Goal: Task Accomplishment & Management: Manage account settings

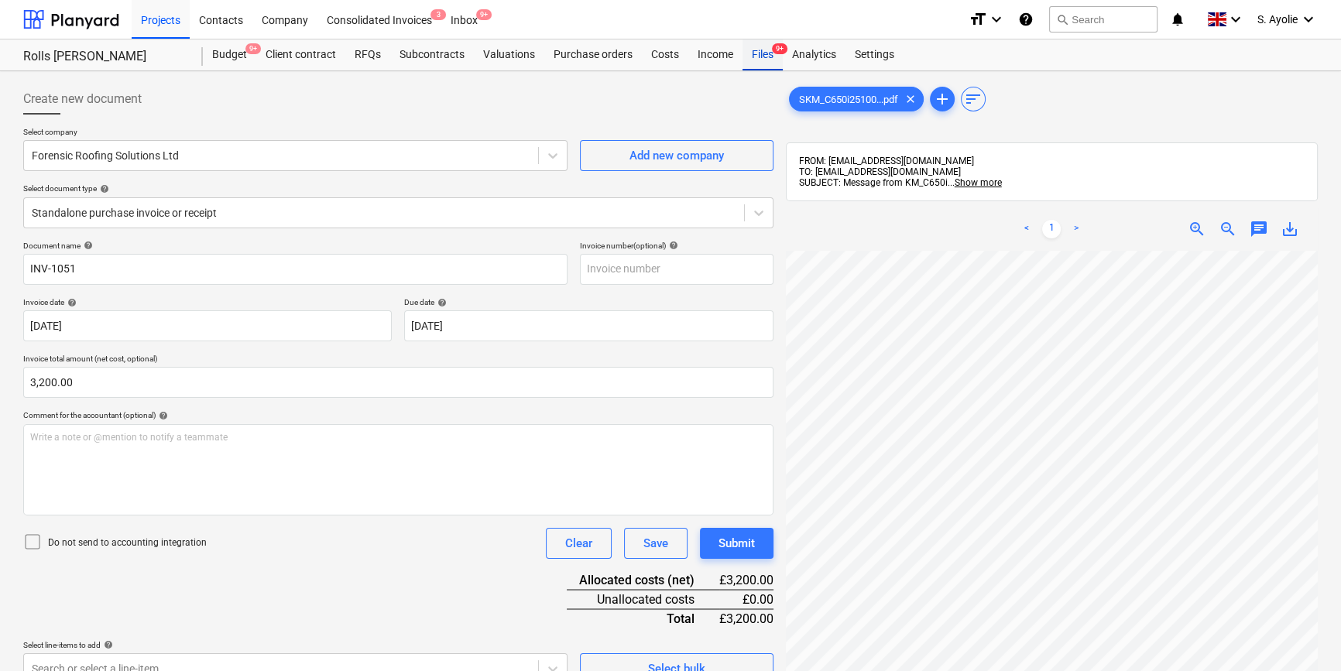
click at [775, 62] on div "Files 9+" at bounding box center [763, 54] width 40 height 31
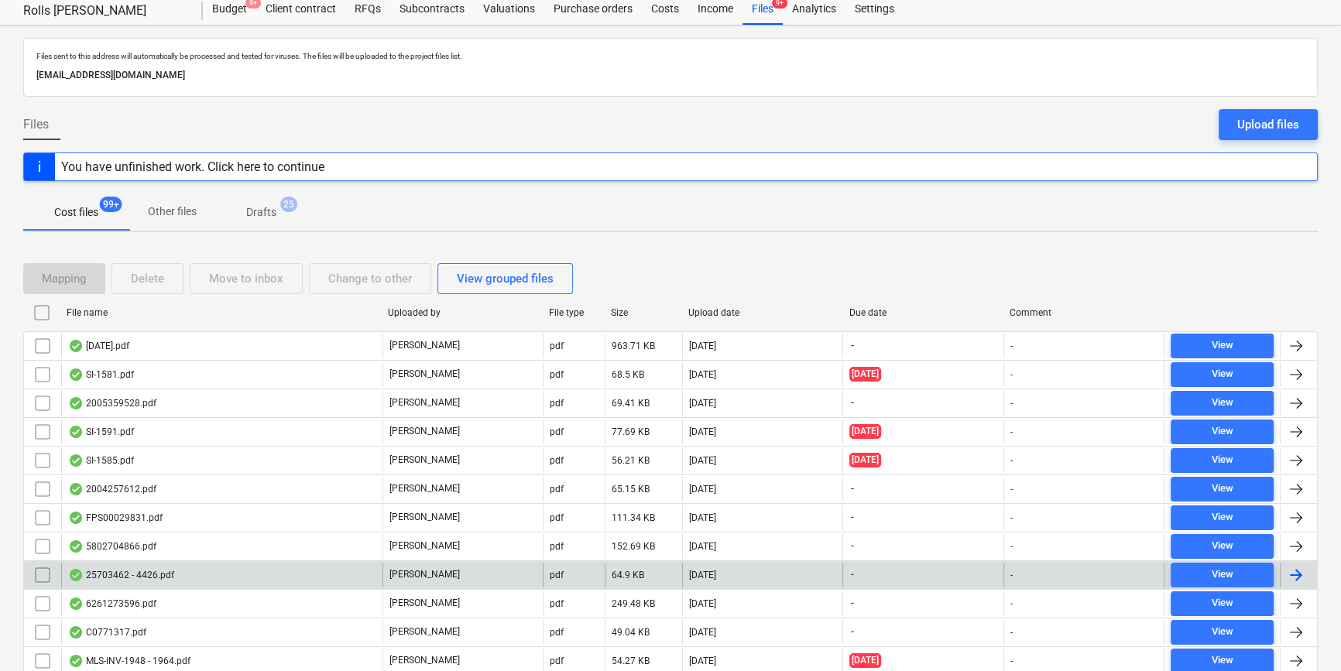
scroll to position [70, 0]
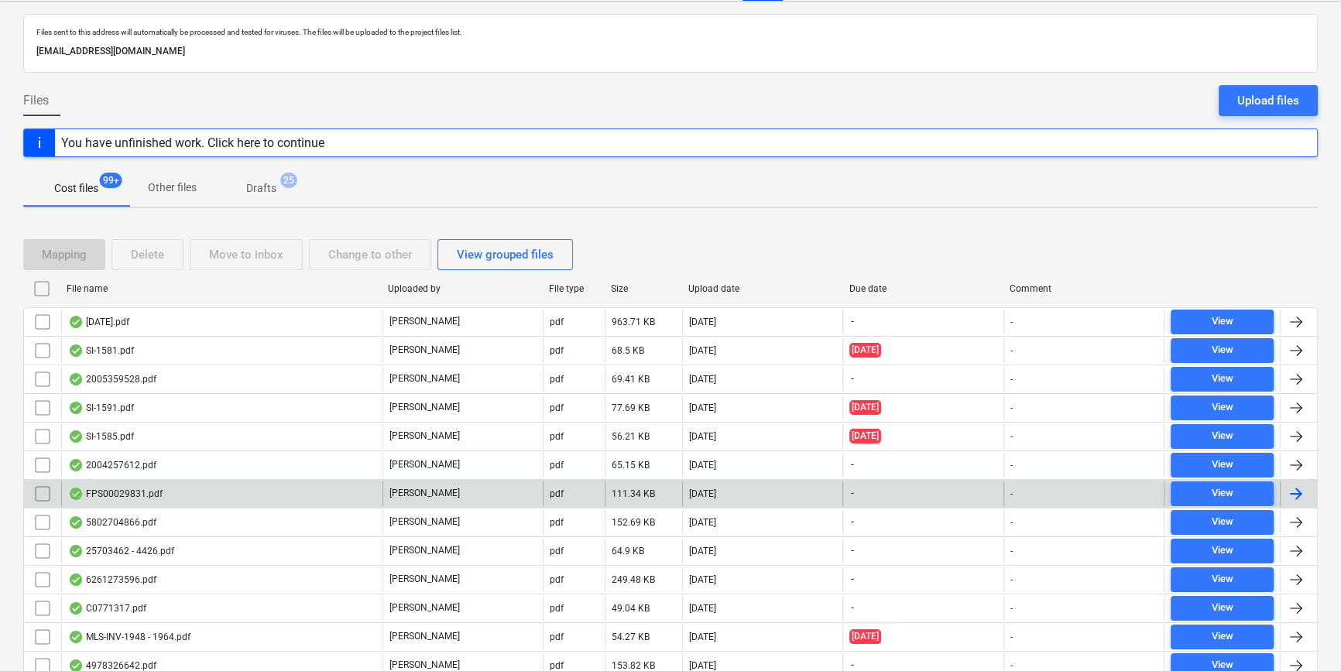
click at [333, 493] on div "FPS00029831.pdf" at bounding box center [221, 494] width 321 height 25
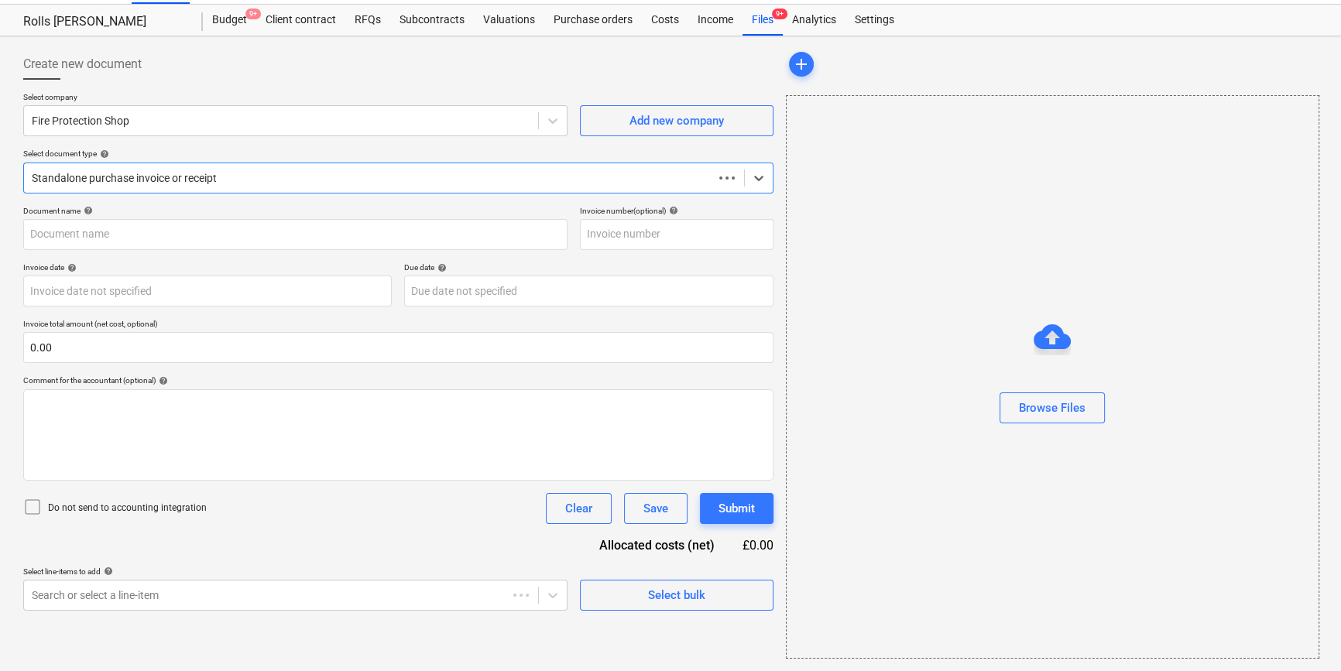
scroll to position [33, 0]
type input "FPS00029831"
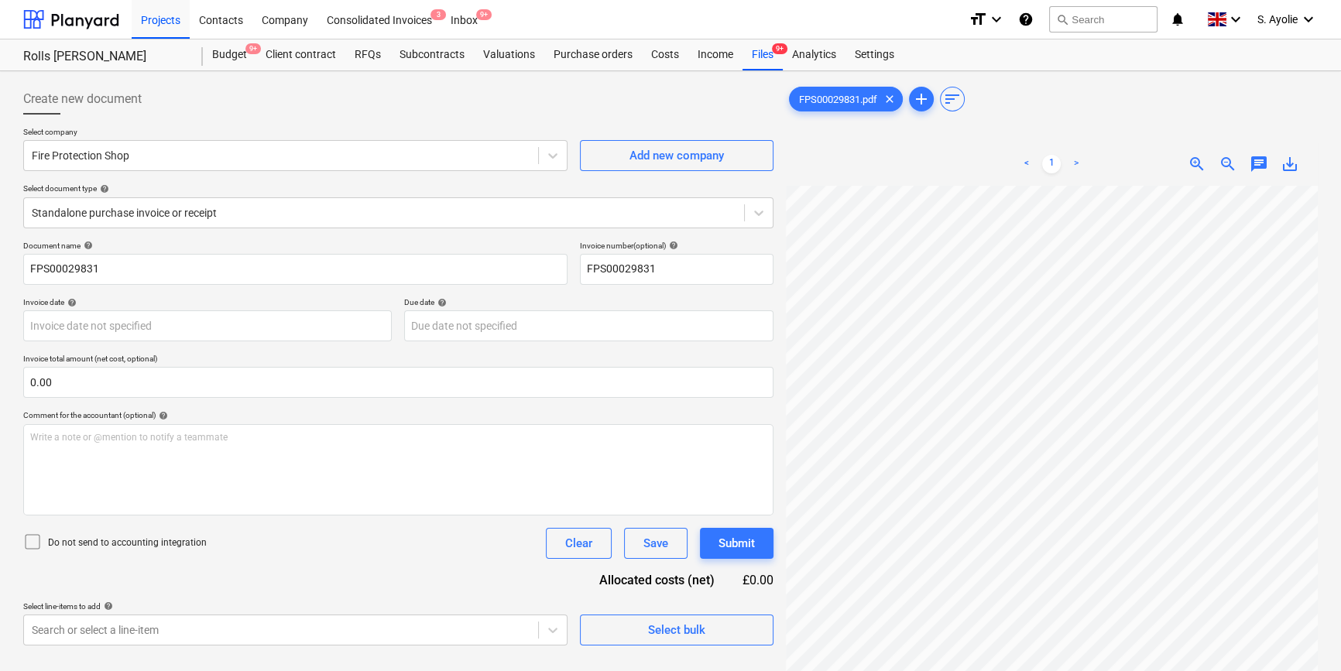
click at [439, 179] on div "Select company Fire Protection Shop Add new company Select document type help S…" at bounding box center [398, 184] width 750 height 114
click at [297, 224] on div "Standalone purchase invoice or receipt" at bounding box center [398, 212] width 750 height 31
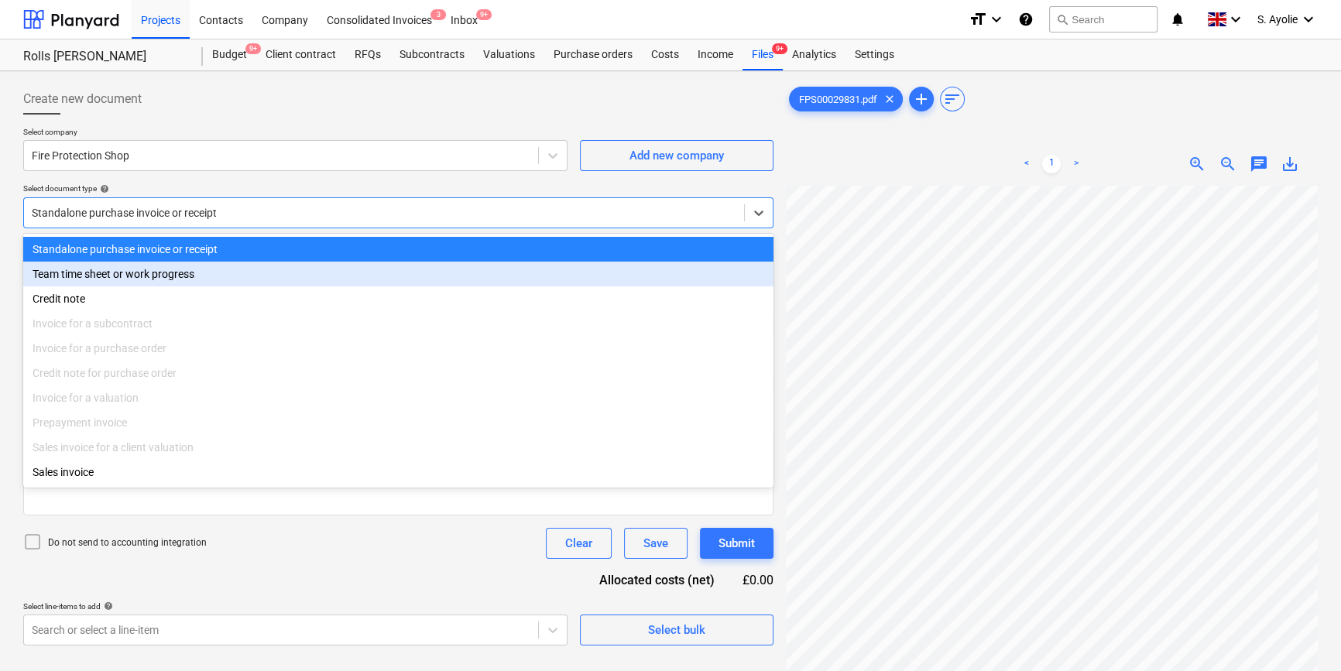
click at [287, 276] on div "Team time sheet or work progress" at bounding box center [398, 274] width 750 height 25
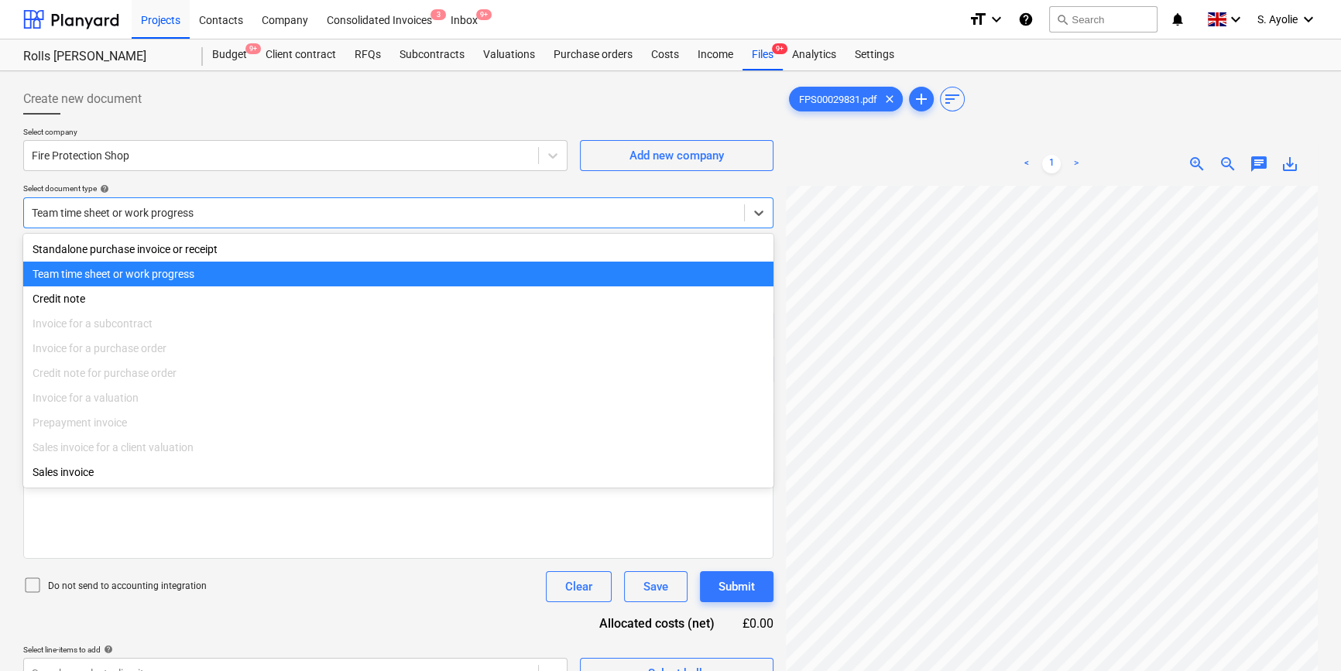
click at [249, 213] on div at bounding box center [384, 212] width 705 height 15
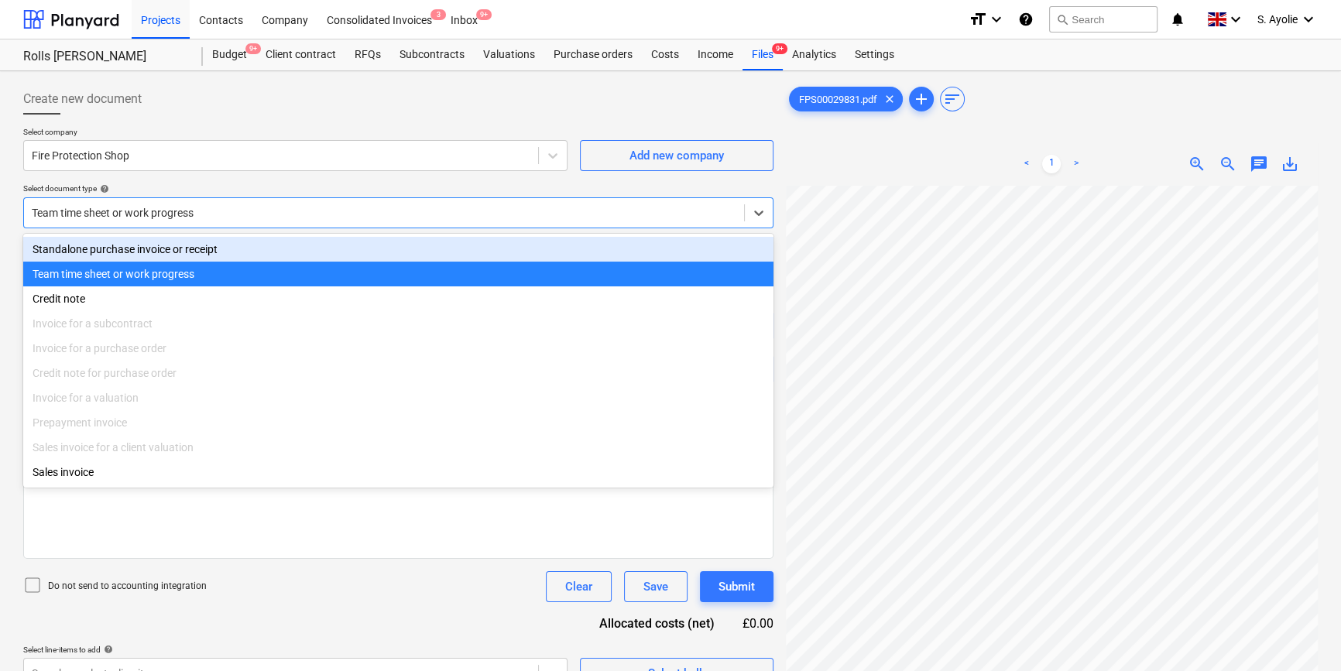
click at [247, 245] on div "Standalone purchase invoice or receipt" at bounding box center [398, 249] width 750 height 25
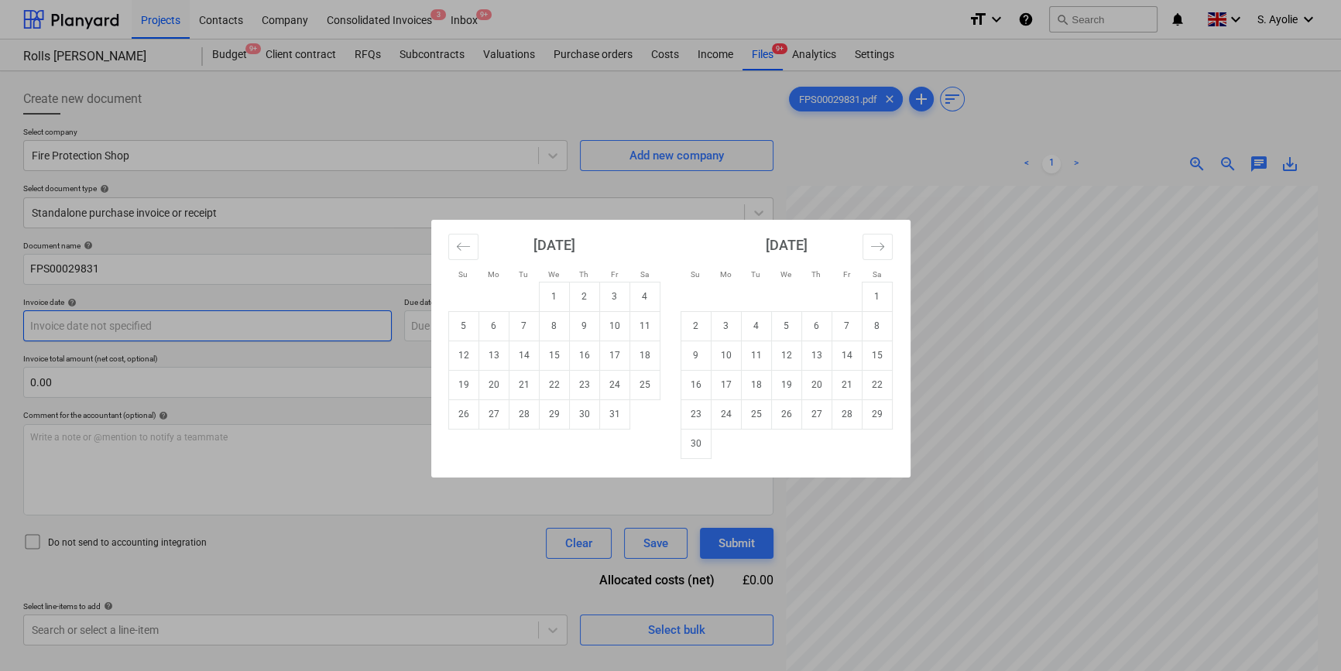
click at [224, 337] on body "Projects Contacts Company Consolidated Invoices 3 Inbox 9+ format_size keyboard…" at bounding box center [670, 335] width 1341 height 671
click at [715, 202] on div "Su Mo Tu We Th Fr Sa Su Mo Tu We Th Fr Sa [DATE] 1 2 3 4 5 6 7 8 9 10 11 12 13 …" at bounding box center [670, 335] width 1341 height 671
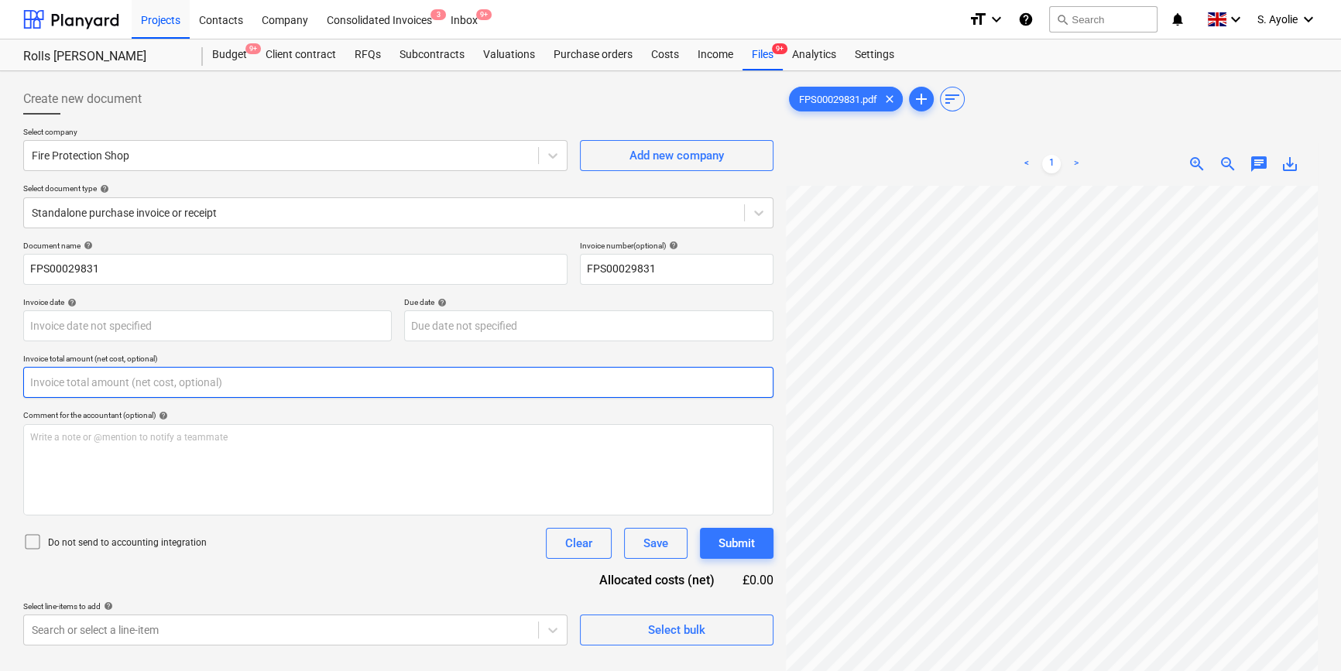
click at [228, 390] on input "text" at bounding box center [398, 382] width 750 height 31
type input "~"
type input "#"
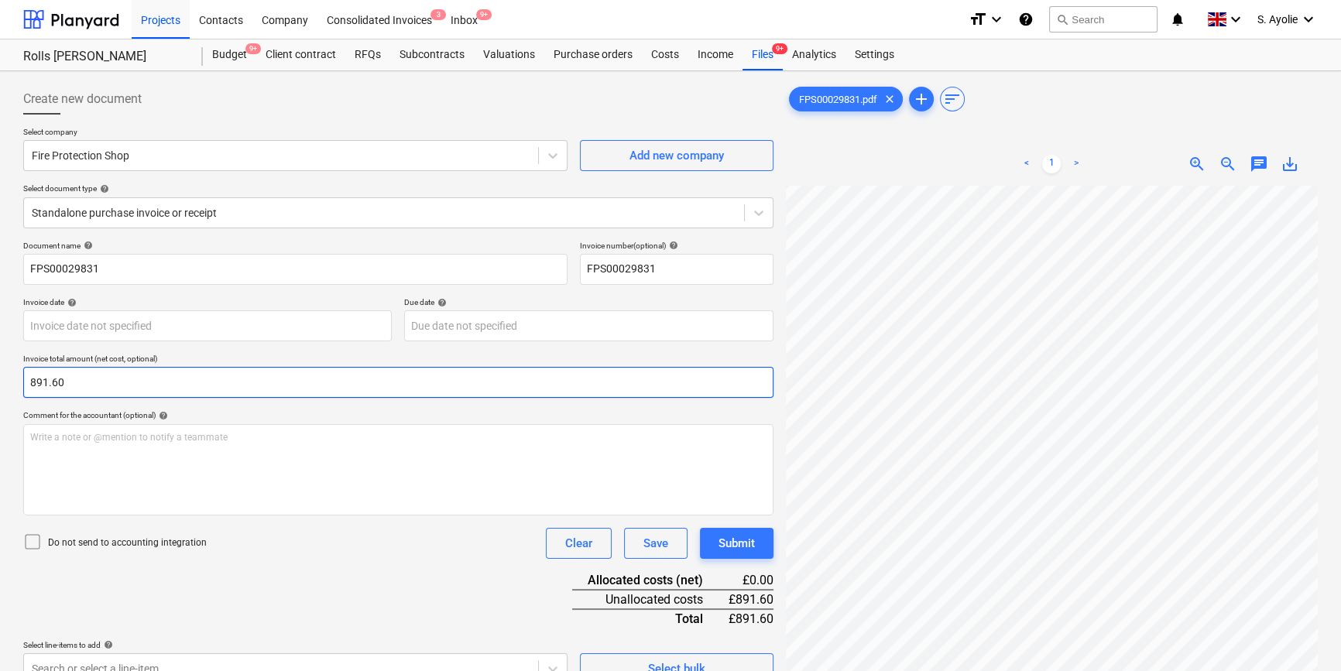
type input "891.60"
click at [478, 543] on div "Do not send to accounting integration Clear Save Submit" at bounding box center [398, 543] width 750 height 31
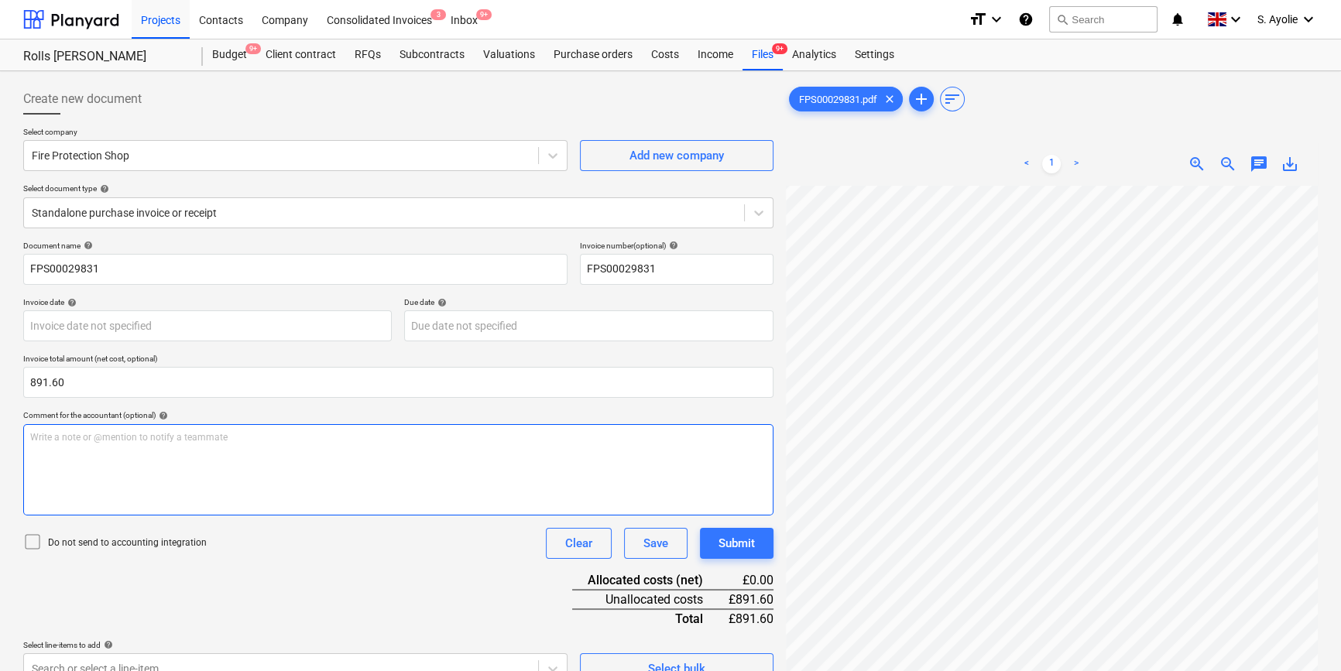
scroll to position [127, 0]
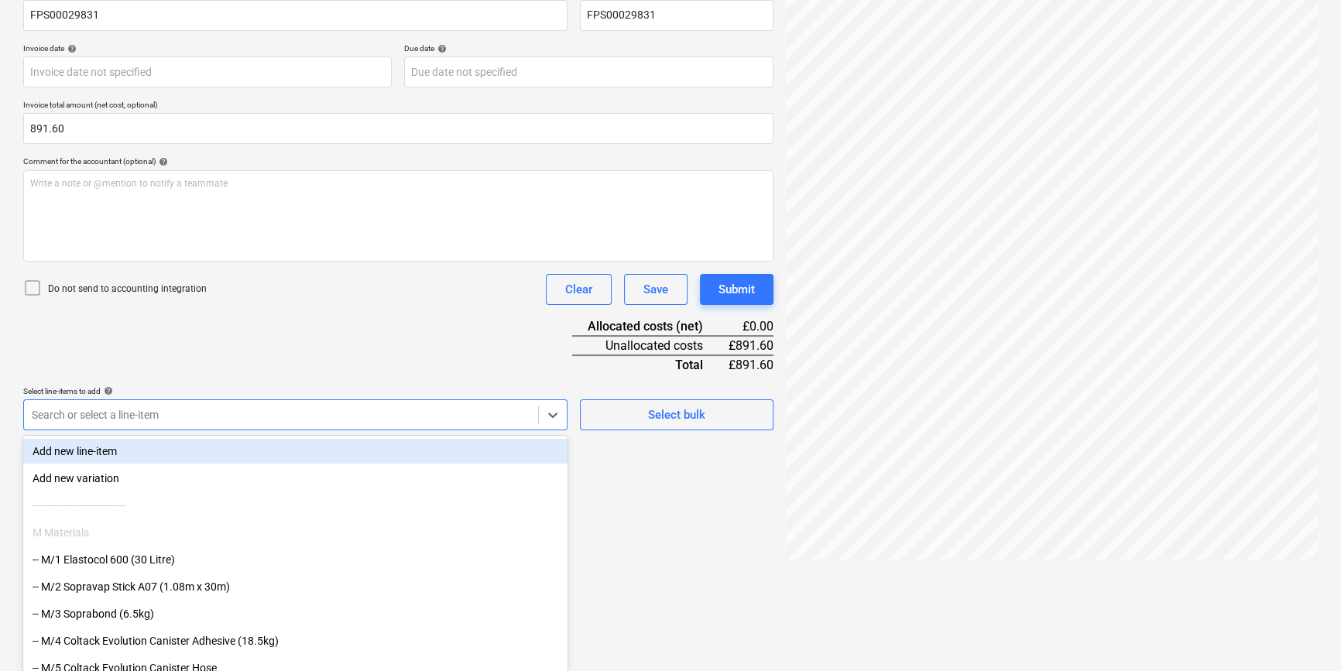
click at [429, 417] on body "Projects Contacts Company Consolidated Invoices 3 Inbox 9+ format_size keyboard…" at bounding box center [670, 81] width 1341 height 671
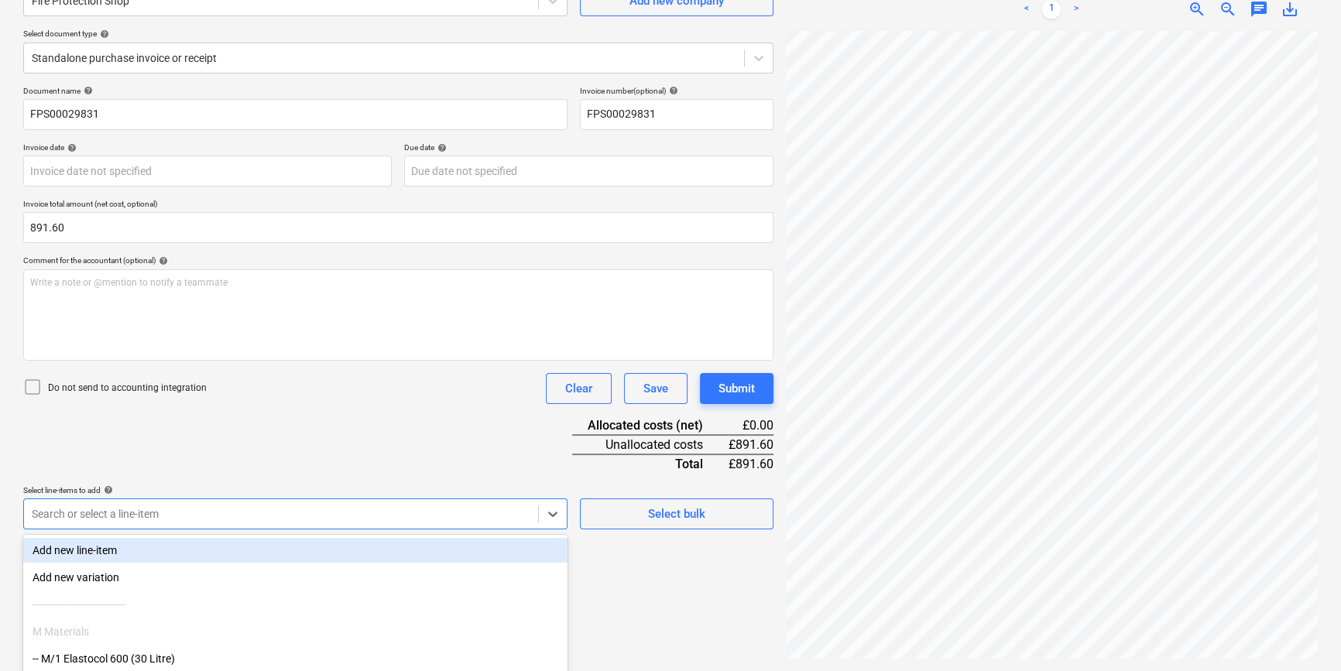
click at [376, 347] on div "Document name help FPS00029831 Invoice number (optional) help FPS00029831 Invoi…" at bounding box center [398, 308] width 750 height 444
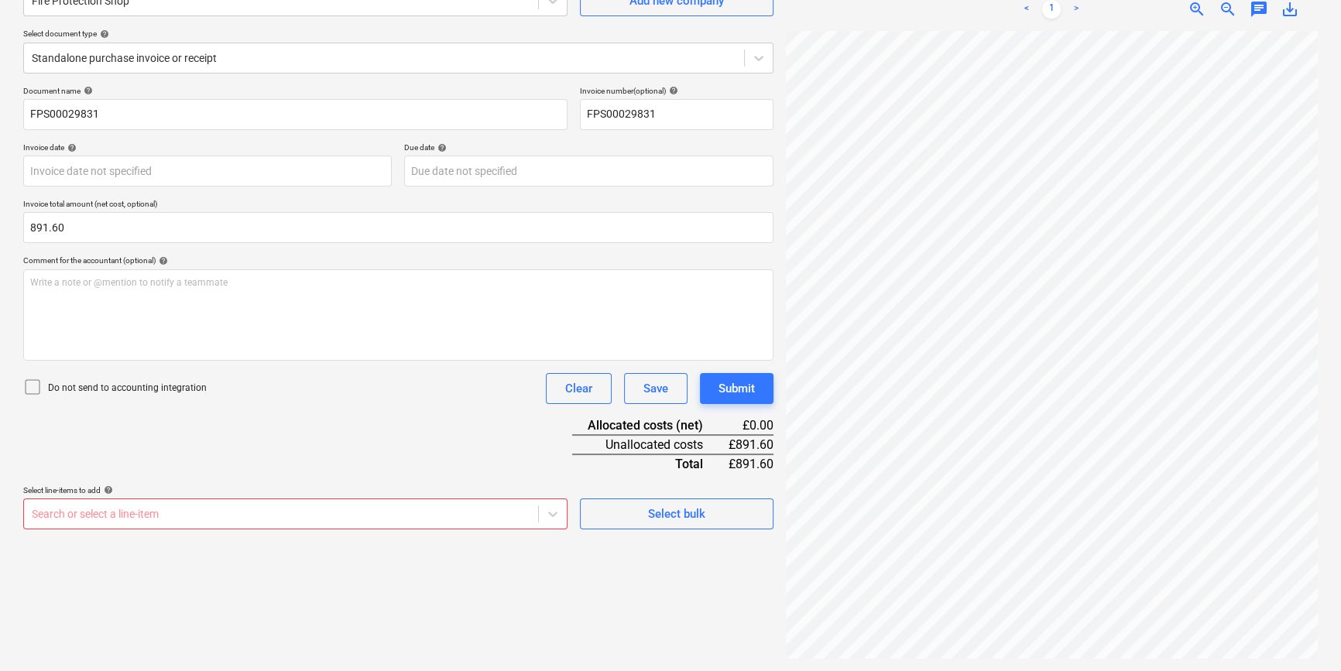
scroll to position [254, 0]
click at [353, 513] on body "Projects Contacts Company Consolidated Invoices 3 Inbox 9+ format_size keyboard…" at bounding box center [670, 180] width 1341 height 671
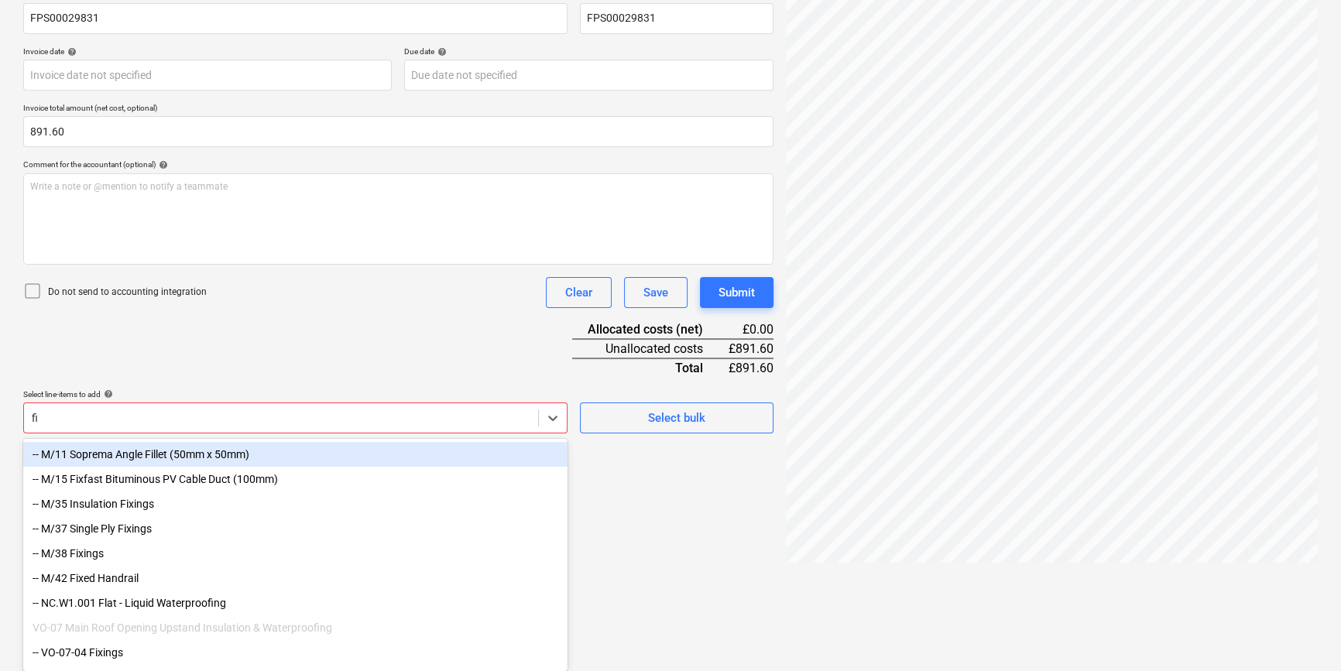
type input "f"
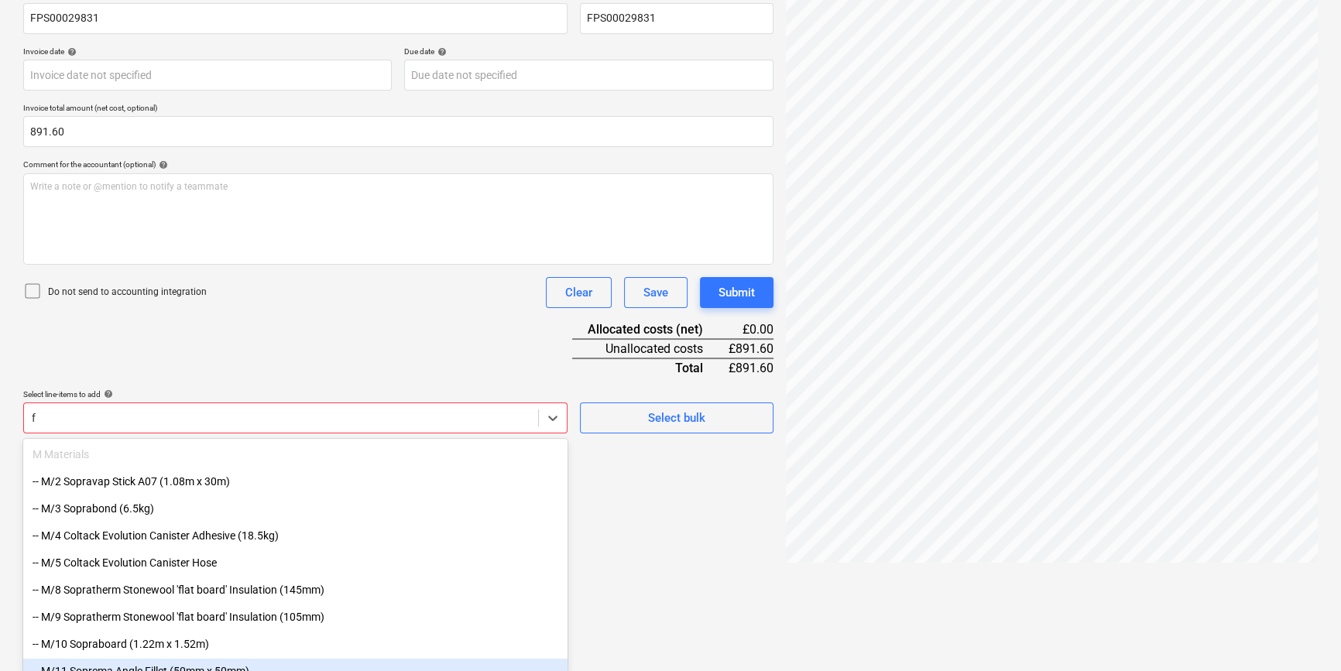
scroll to position [254, 0]
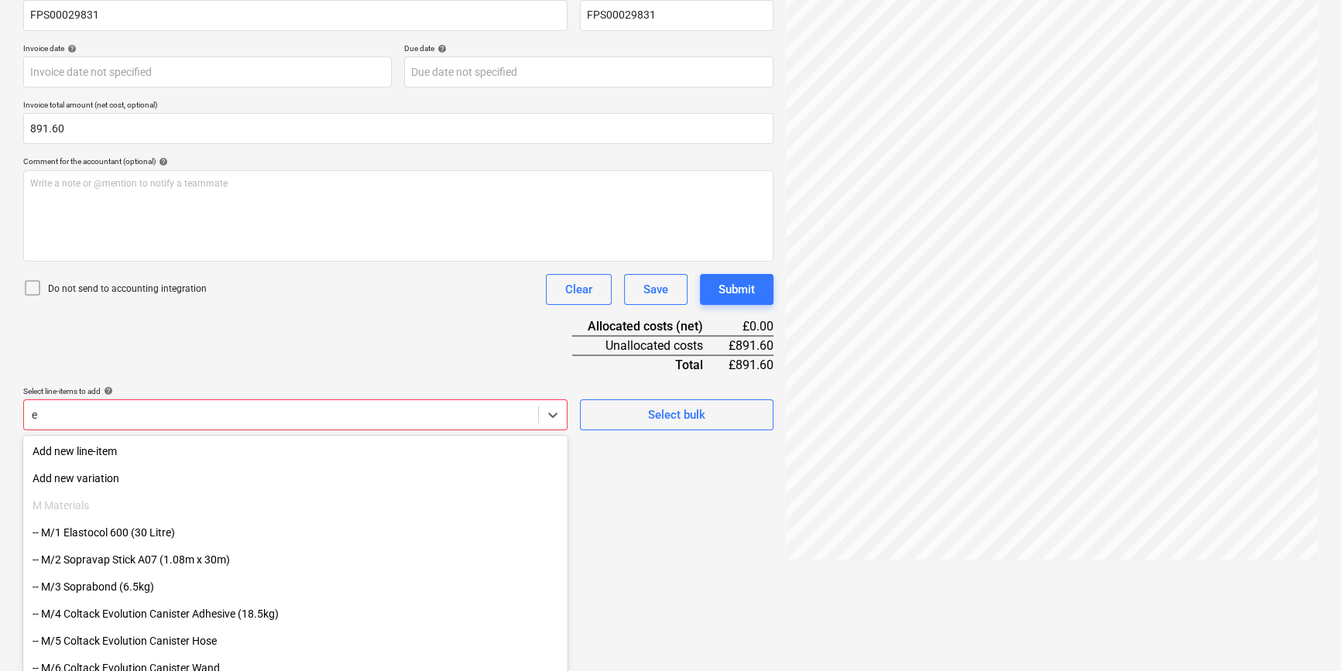
type input "ex"
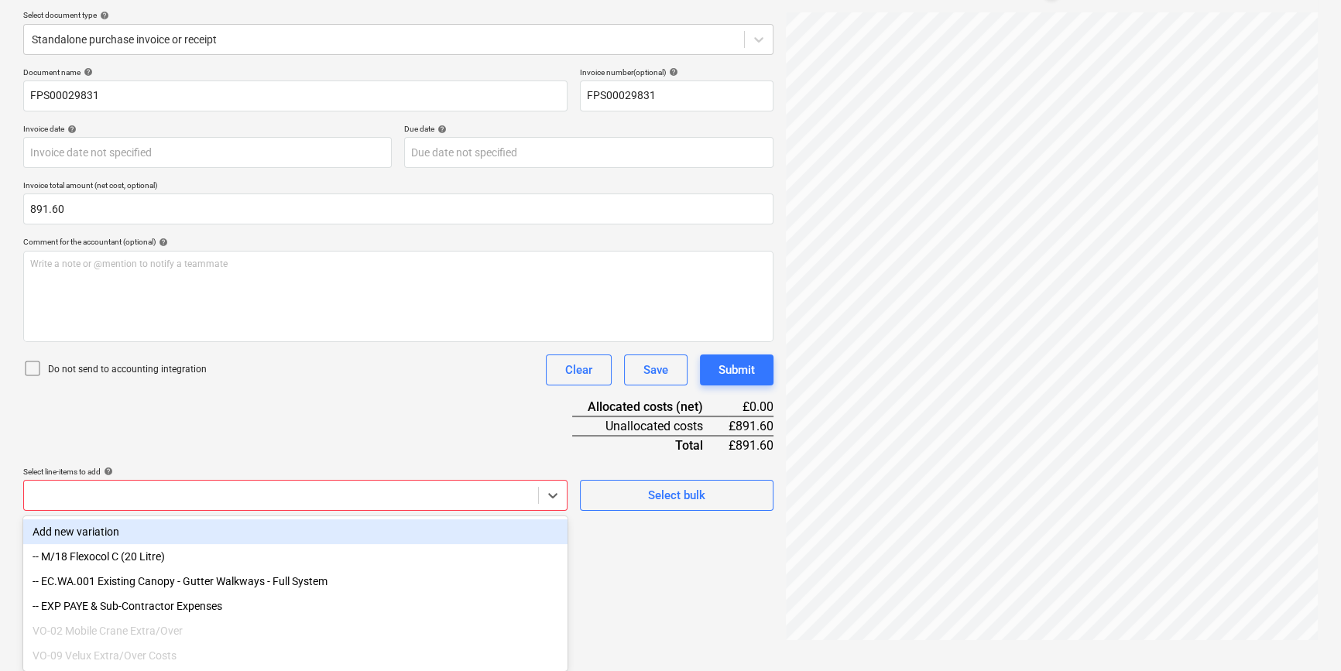
scroll to position [155, 0]
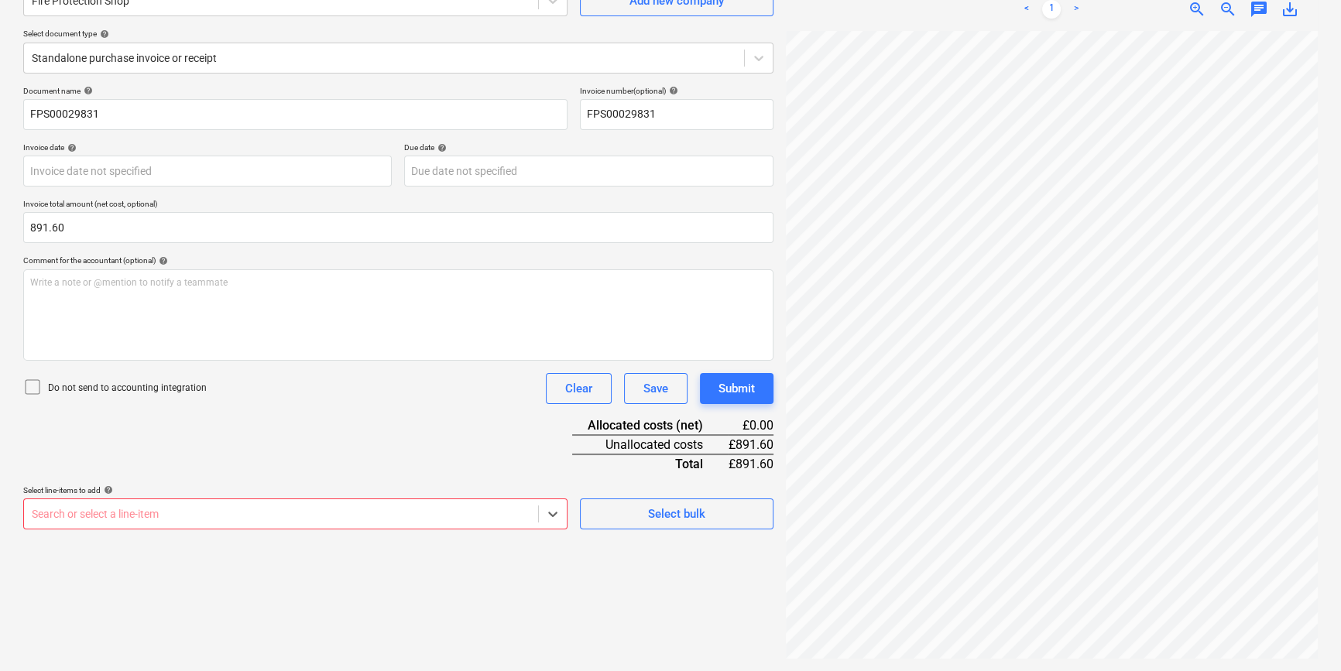
click at [536, 485] on div "Select line-items to add help Select is focused ,type to refine list, press Dow…" at bounding box center [295, 507] width 544 height 44
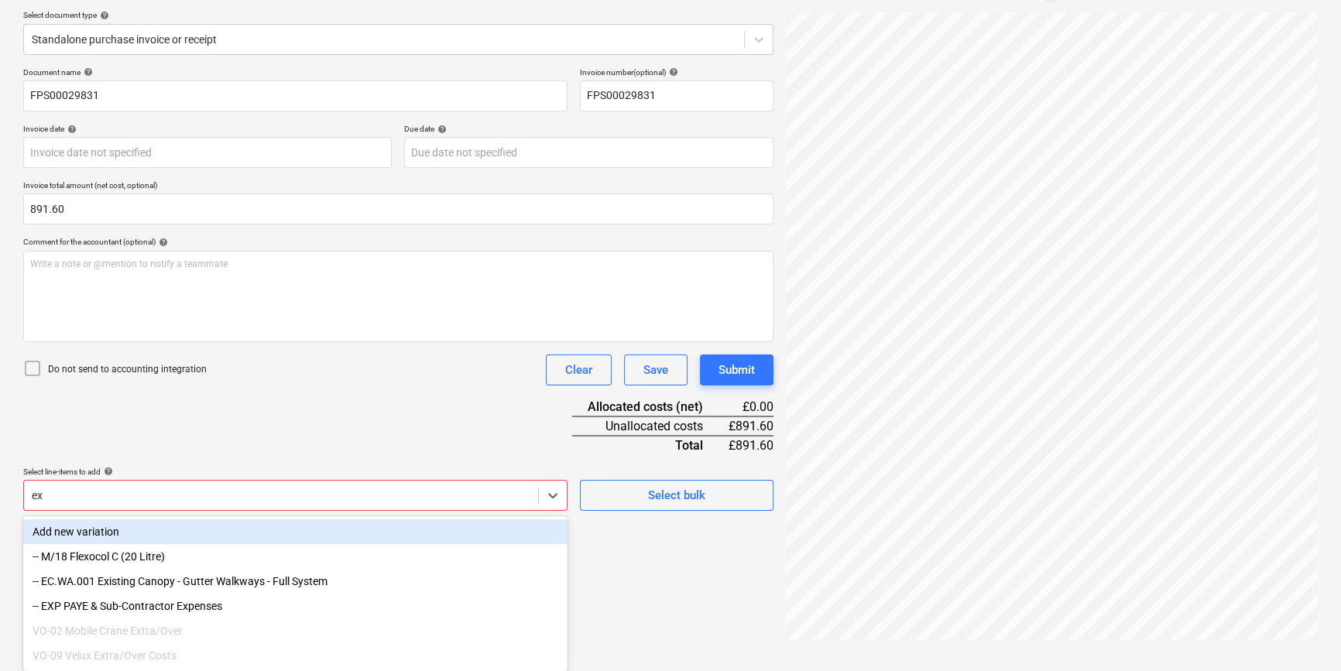
type input "e"
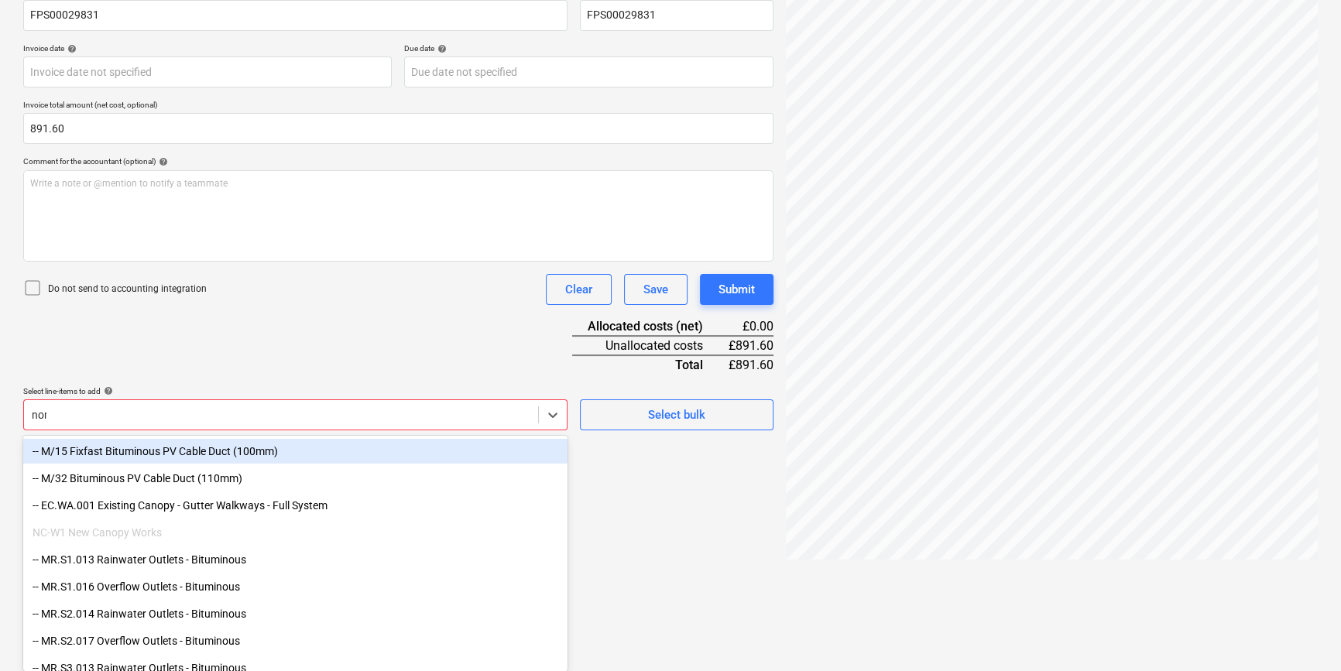
scroll to position [179, 0]
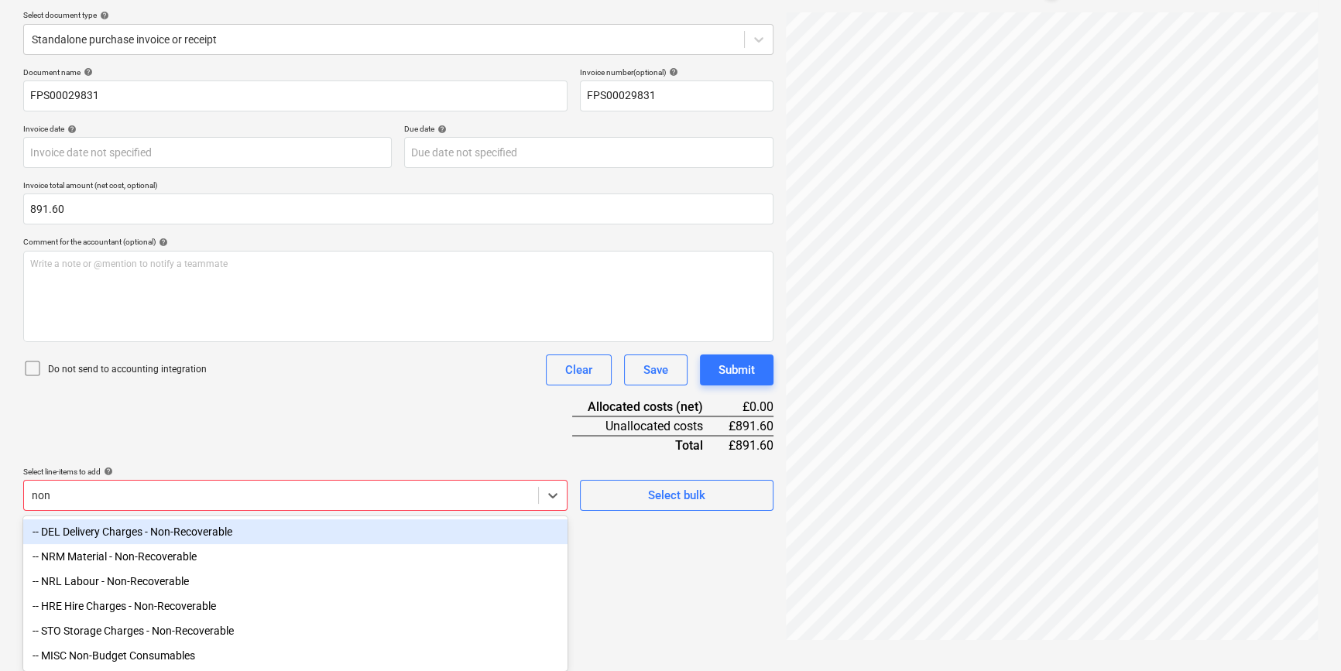
type input "non"
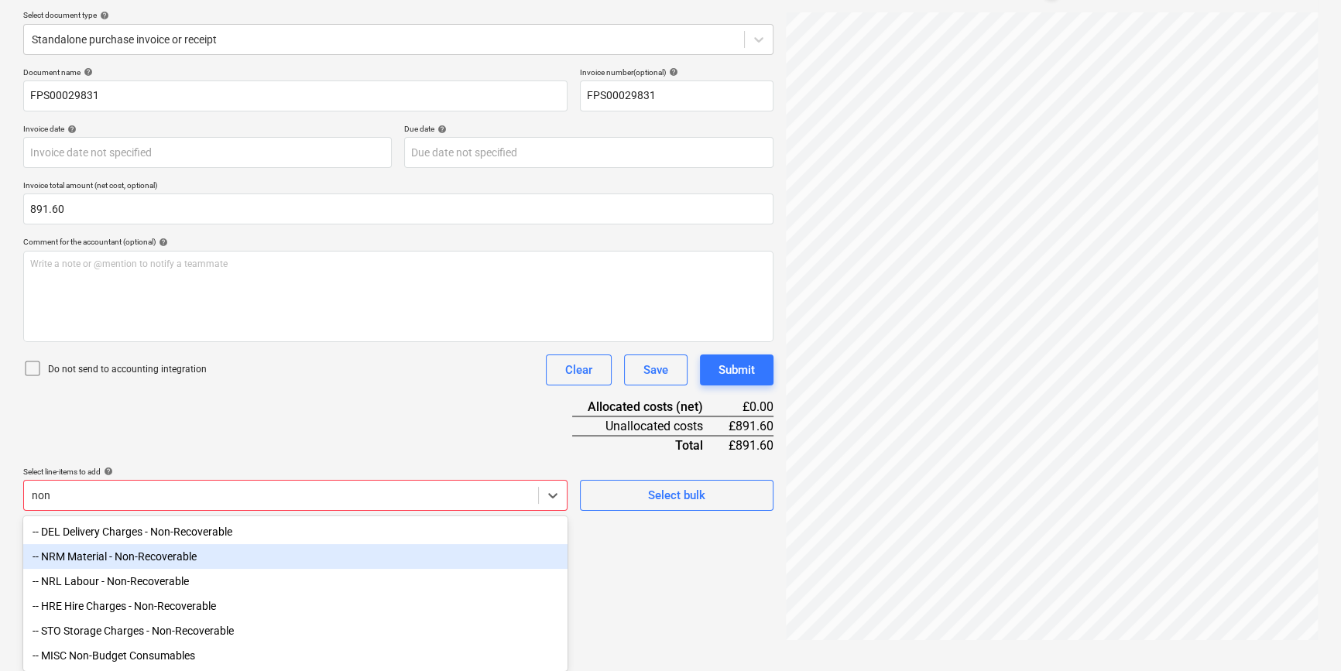
click at [215, 561] on div "-- NRM Material - Non-Recoverable" at bounding box center [295, 556] width 544 height 25
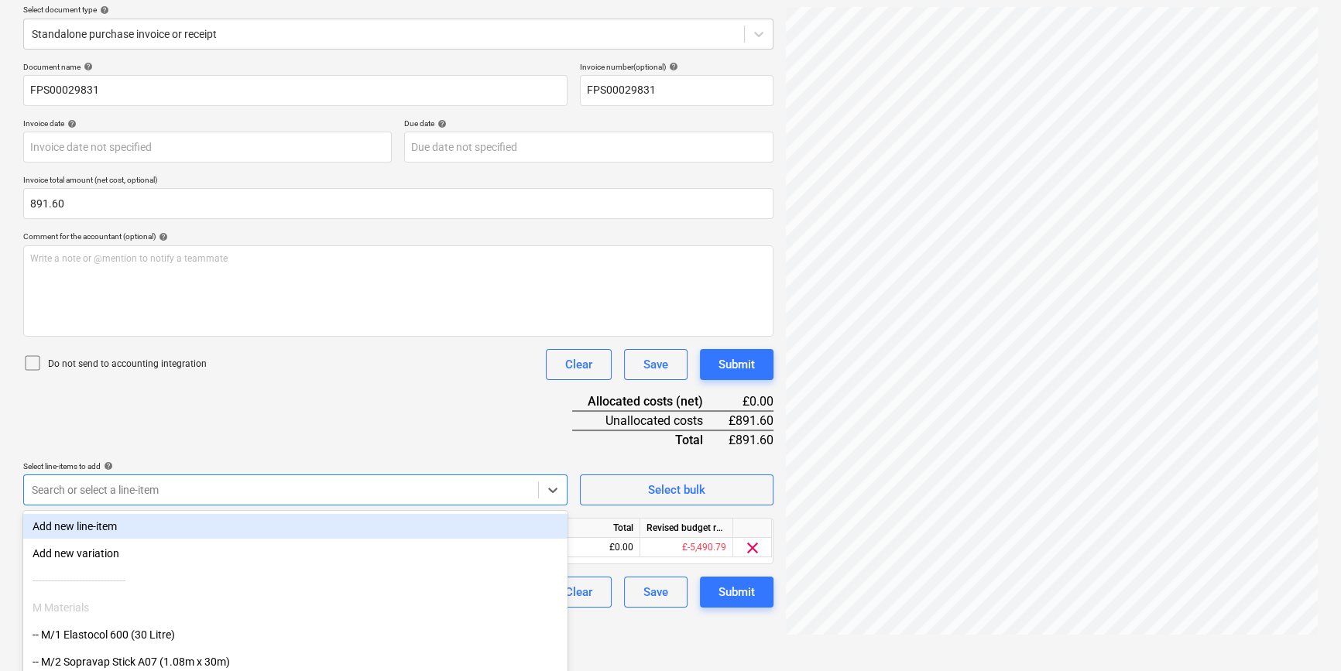
click at [256, 410] on div "Document name help FPS00029831 Invoice number (optional) help FPS00029831 Invoi…" at bounding box center [398, 335] width 750 height 546
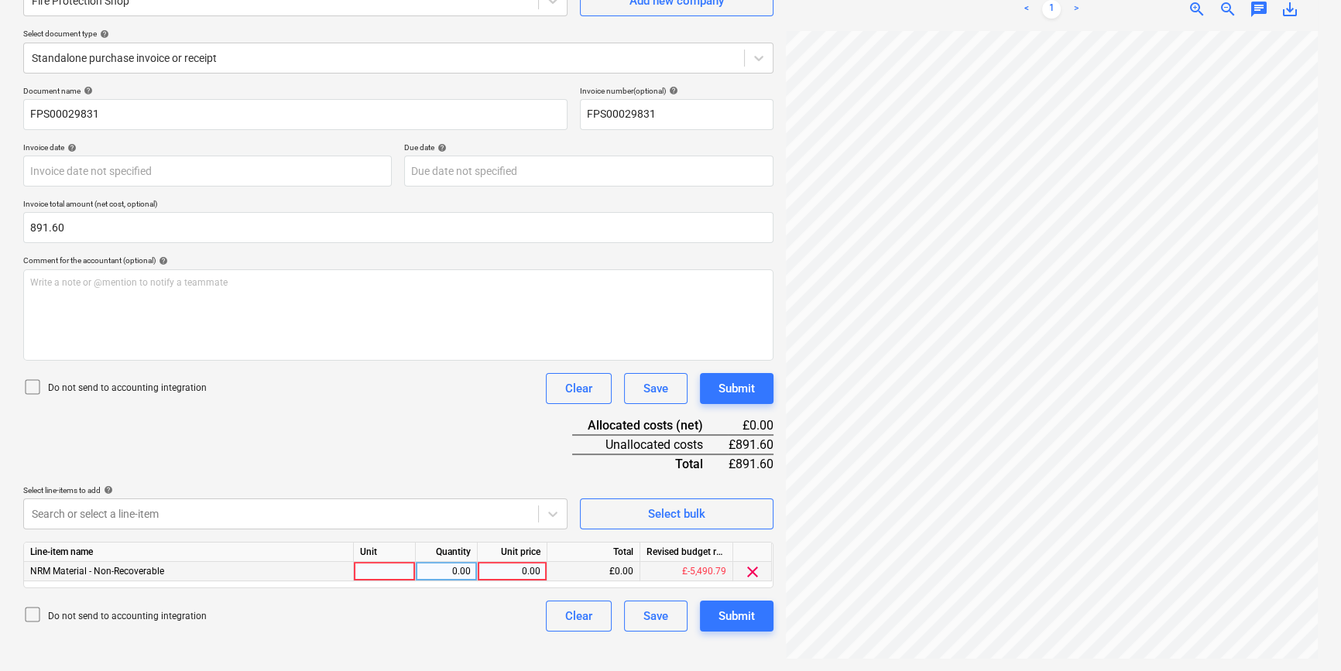
click at [390, 574] on div at bounding box center [385, 571] width 62 height 19
type input "pcs"
click at [453, 568] on div "0.00" at bounding box center [446, 571] width 49 height 19
type input "1"
click at [517, 568] on div "0.00" at bounding box center [512, 571] width 57 height 19
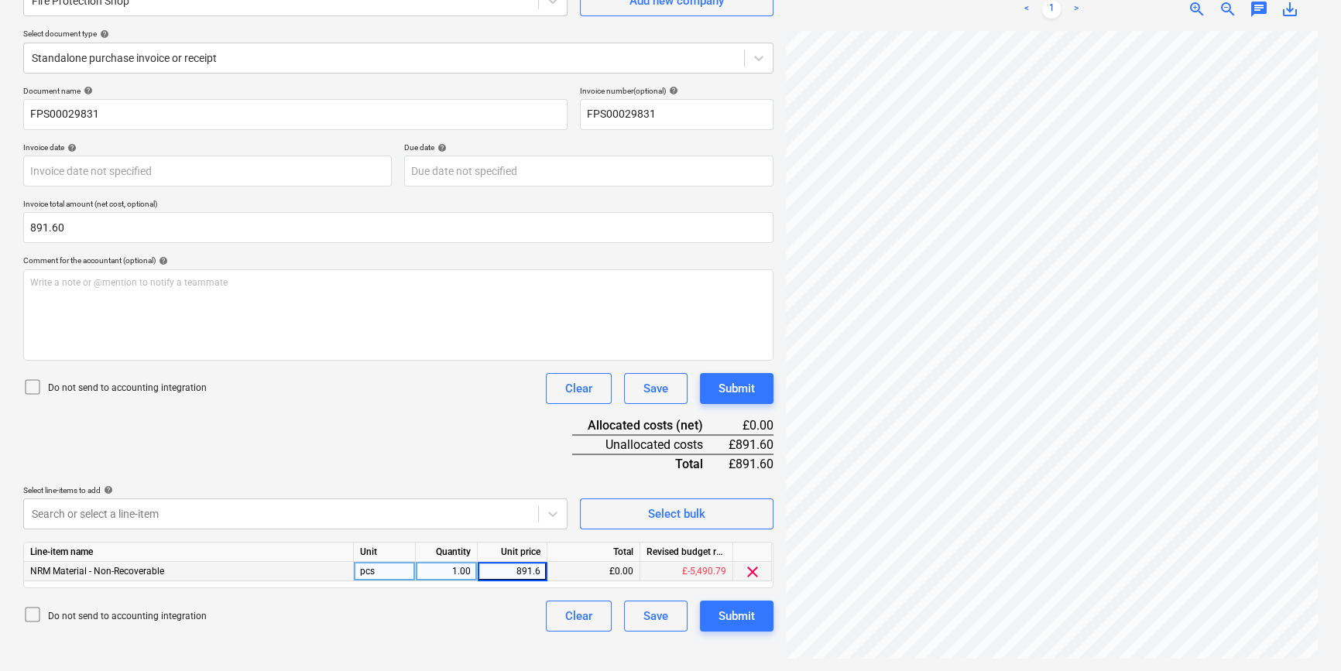
type input "891.60"
click at [476, 605] on div "Do not send to accounting integration Clear Save Submit" at bounding box center [398, 616] width 750 height 31
click at [707, 606] on button "Submit" at bounding box center [737, 616] width 74 height 31
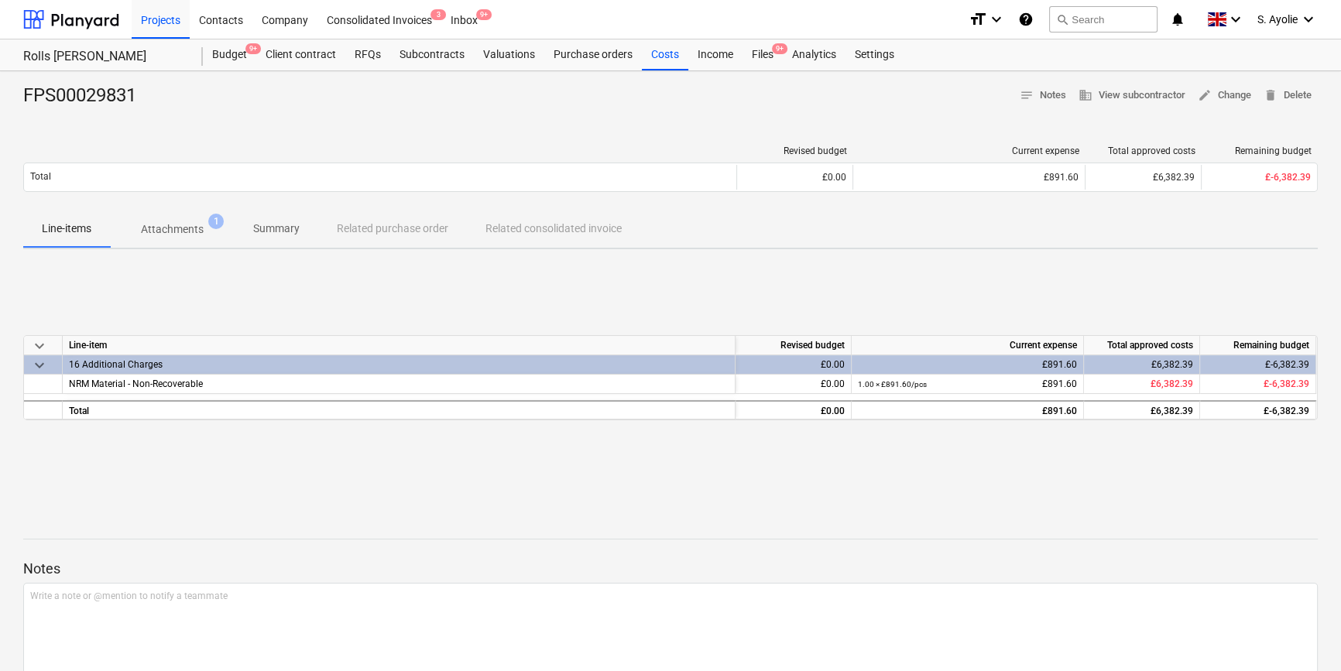
click at [741, 286] on div "keyboard_arrow_down Line-item Revised budget Current expense Total approved cos…" at bounding box center [670, 378] width 1295 height 232
click at [763, 60] on div "Files 9+" at bounding box center [763, 54] width 40 height 31
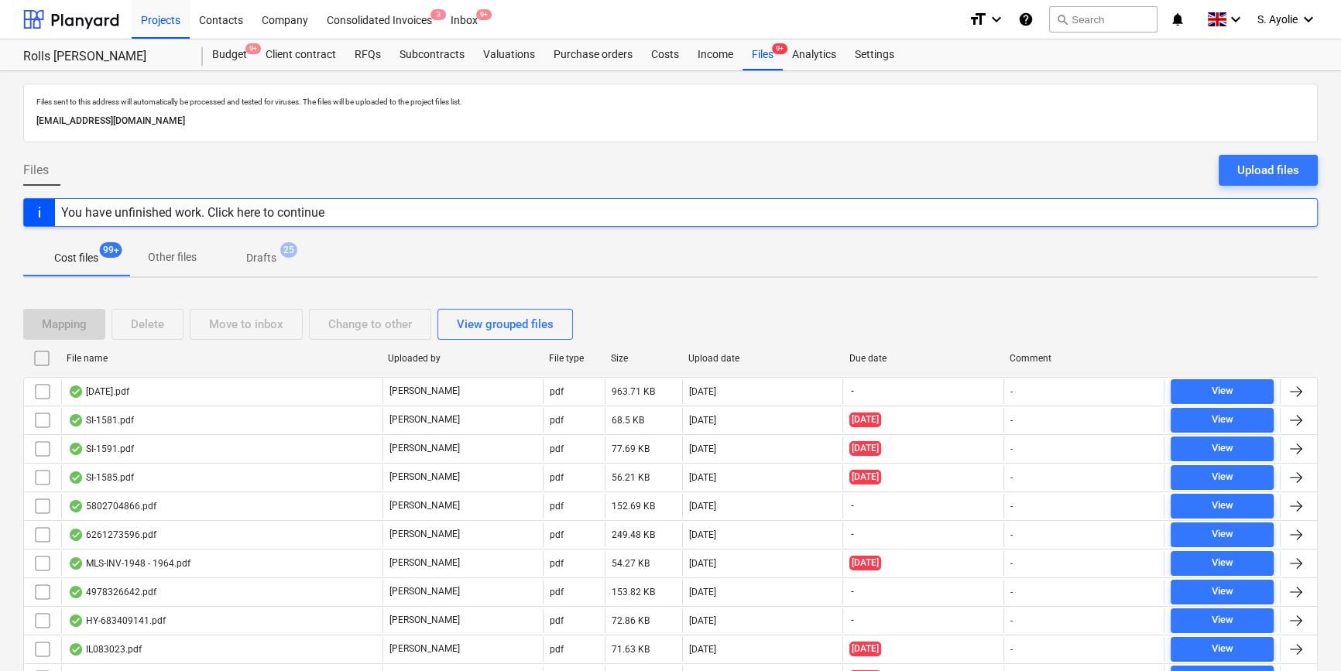
click at [736, 359] on div "Upload date" at bounding box center [762, 358] width 149 height 11
checkbox input "false"
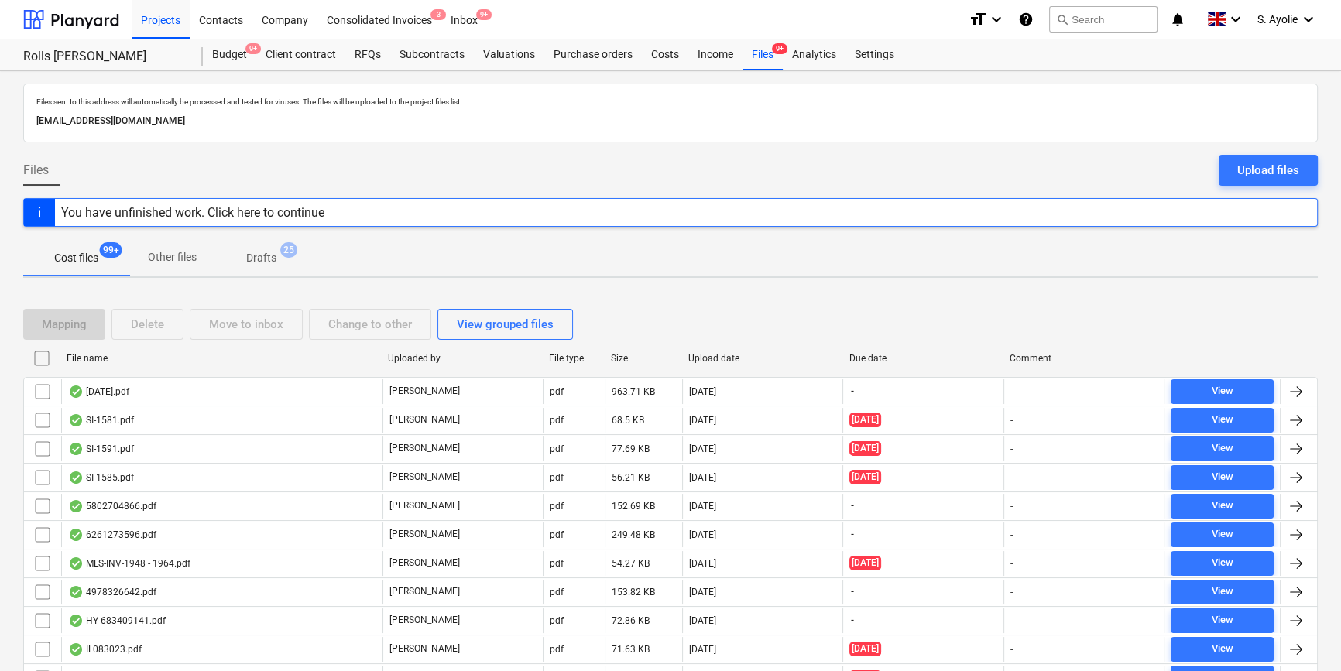
checkbox input "false"
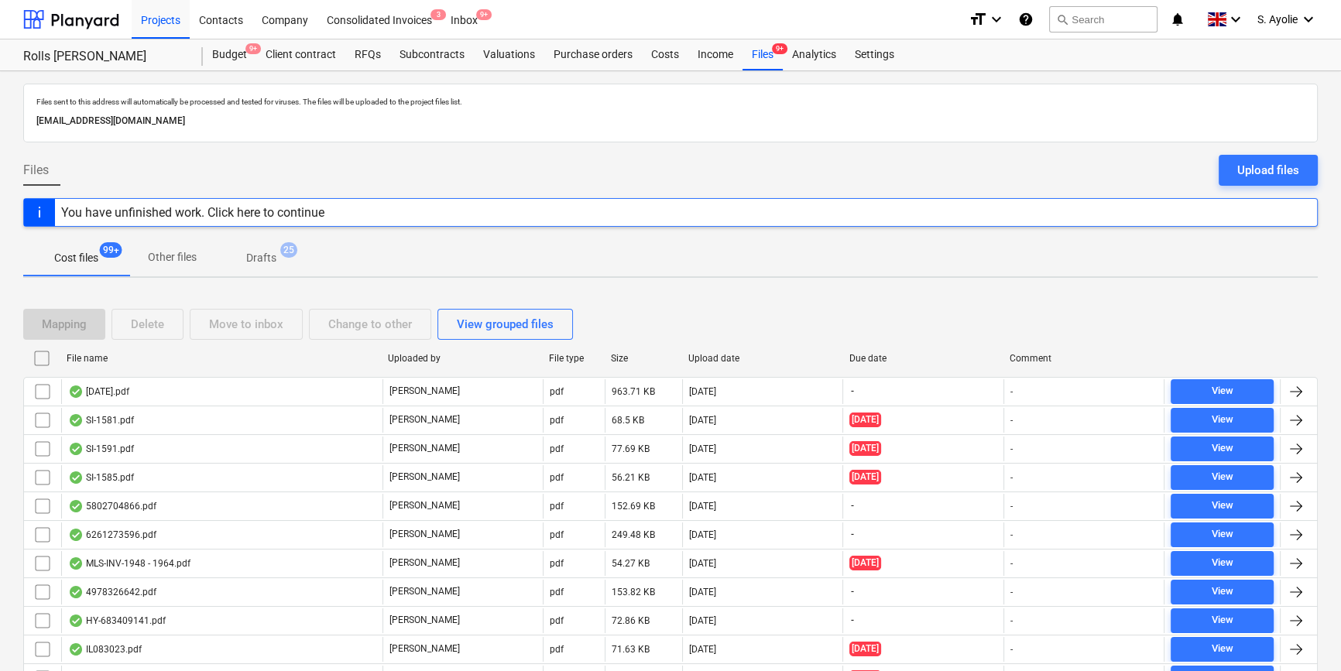
checkbox input "false"
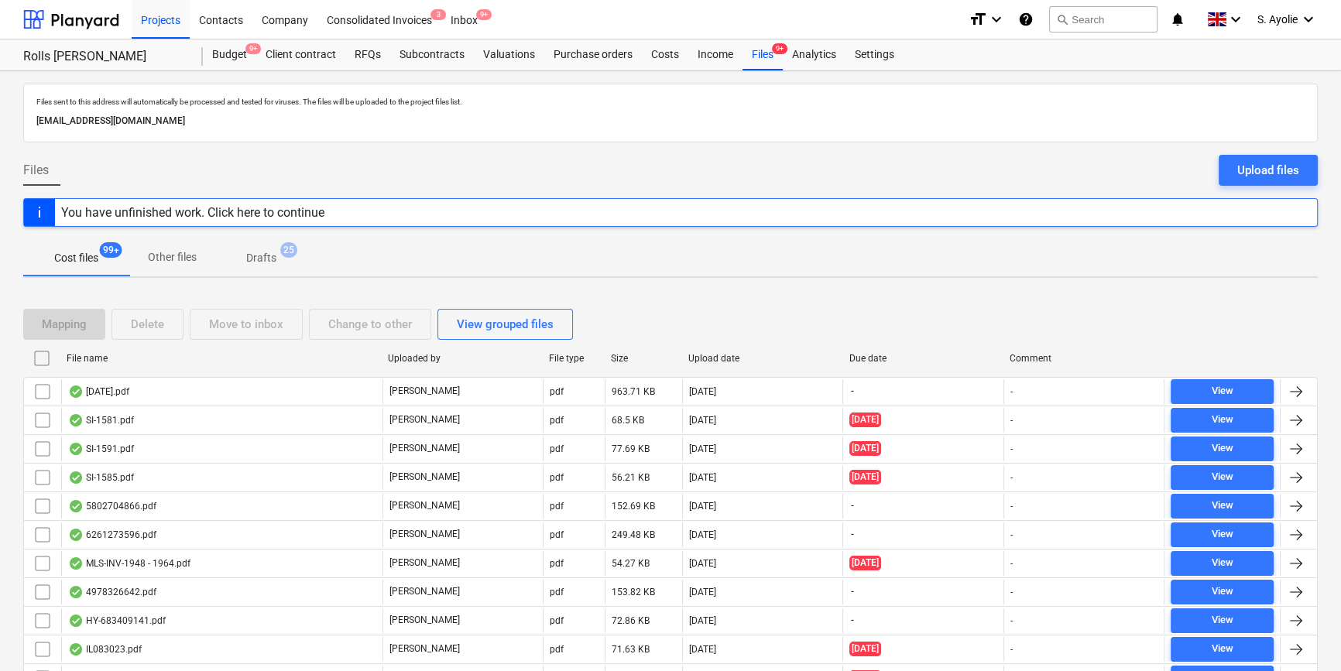
checkbox input "false"
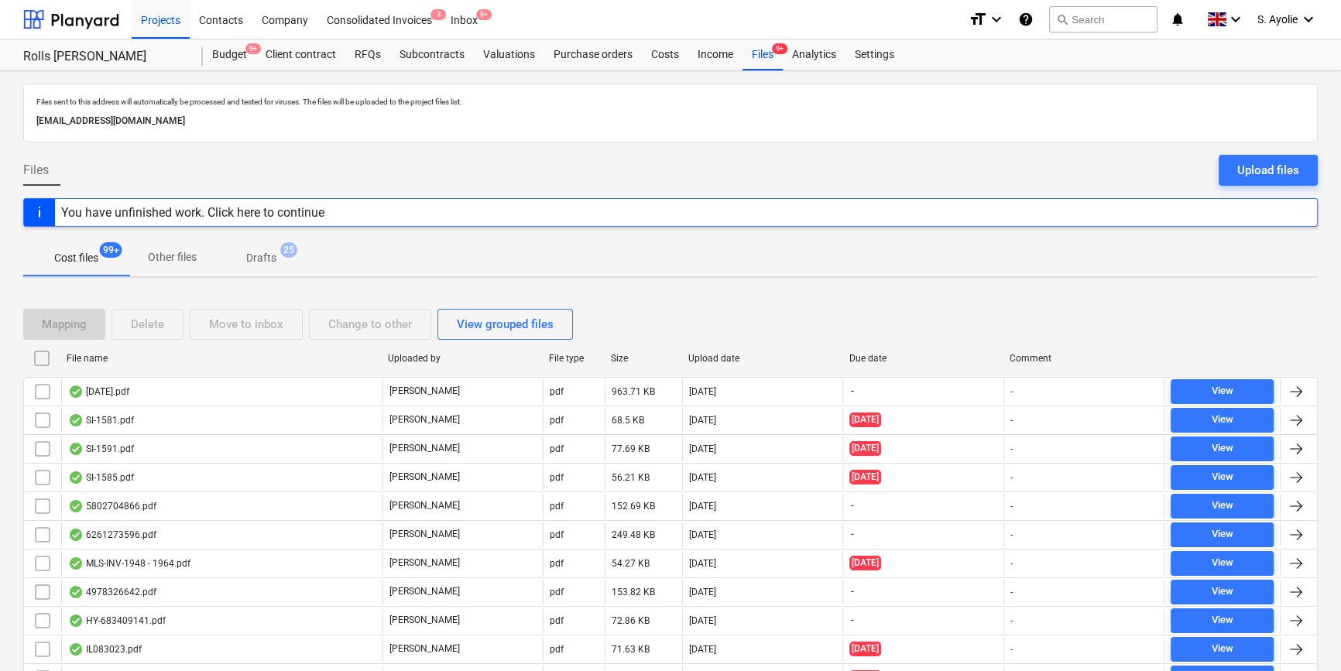
checkbox input "false"
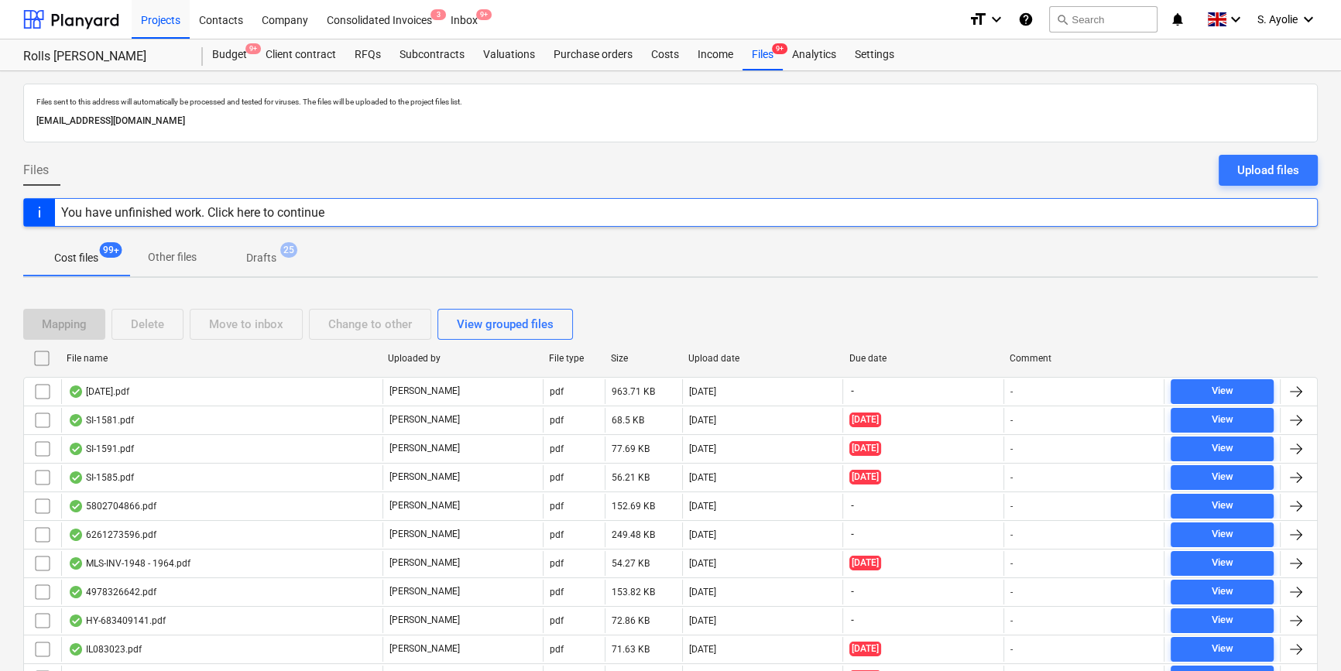
checkbox input "false"
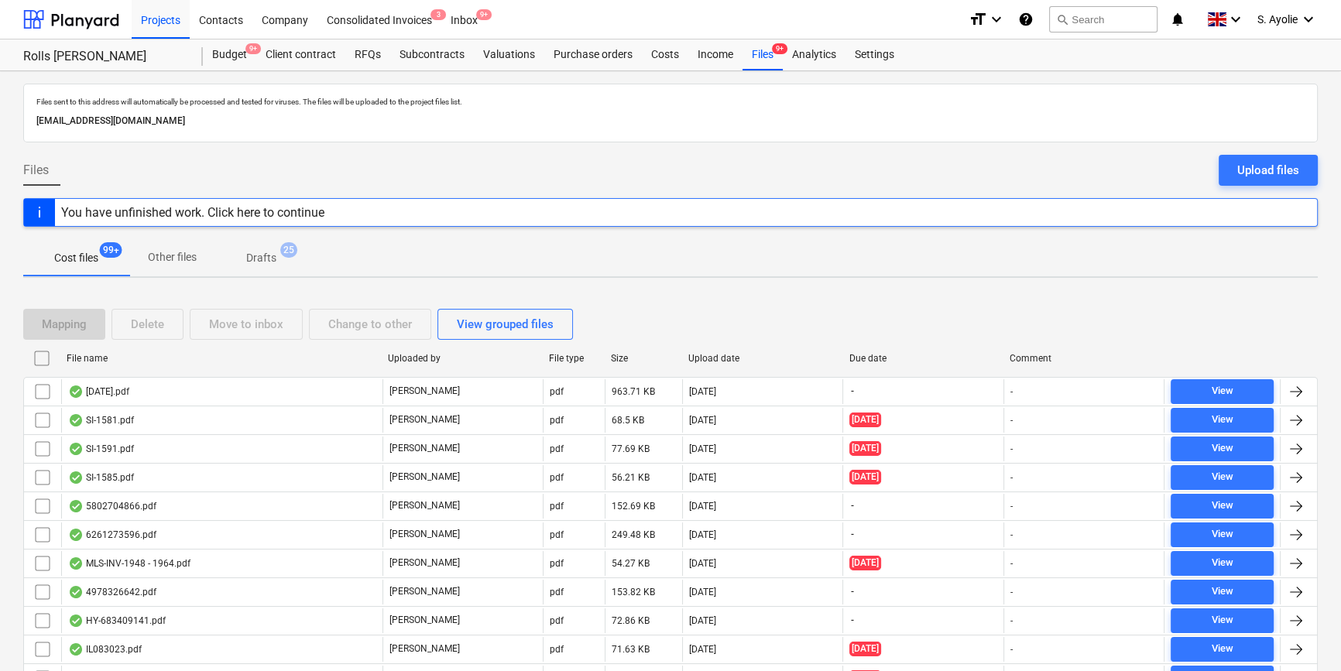
checkbox input "false"
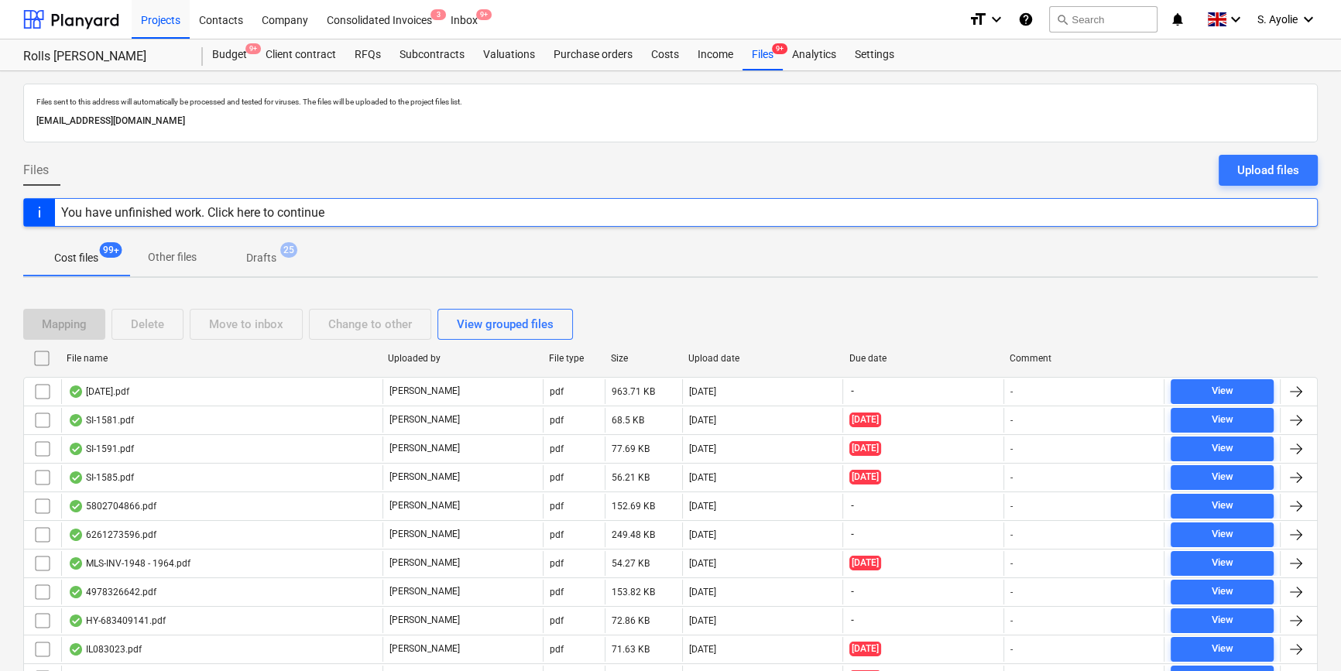
checkbox input "false"
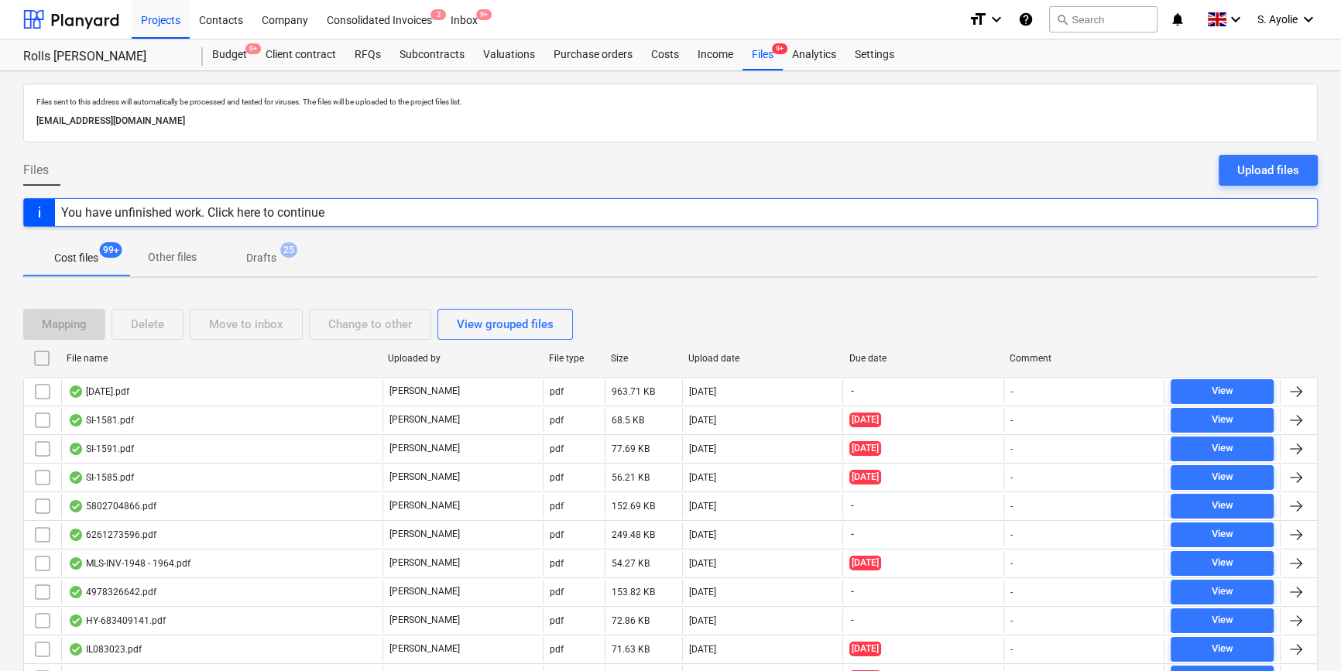
checkbox input "false"
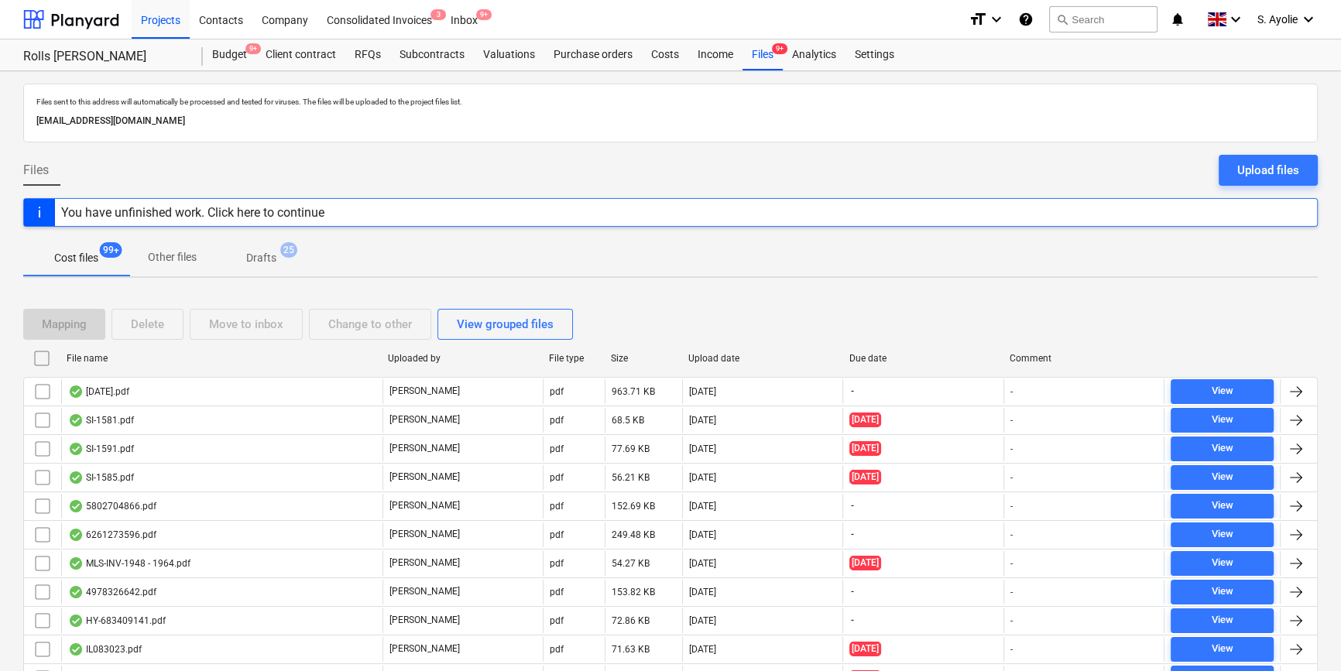
checkbox input "false"
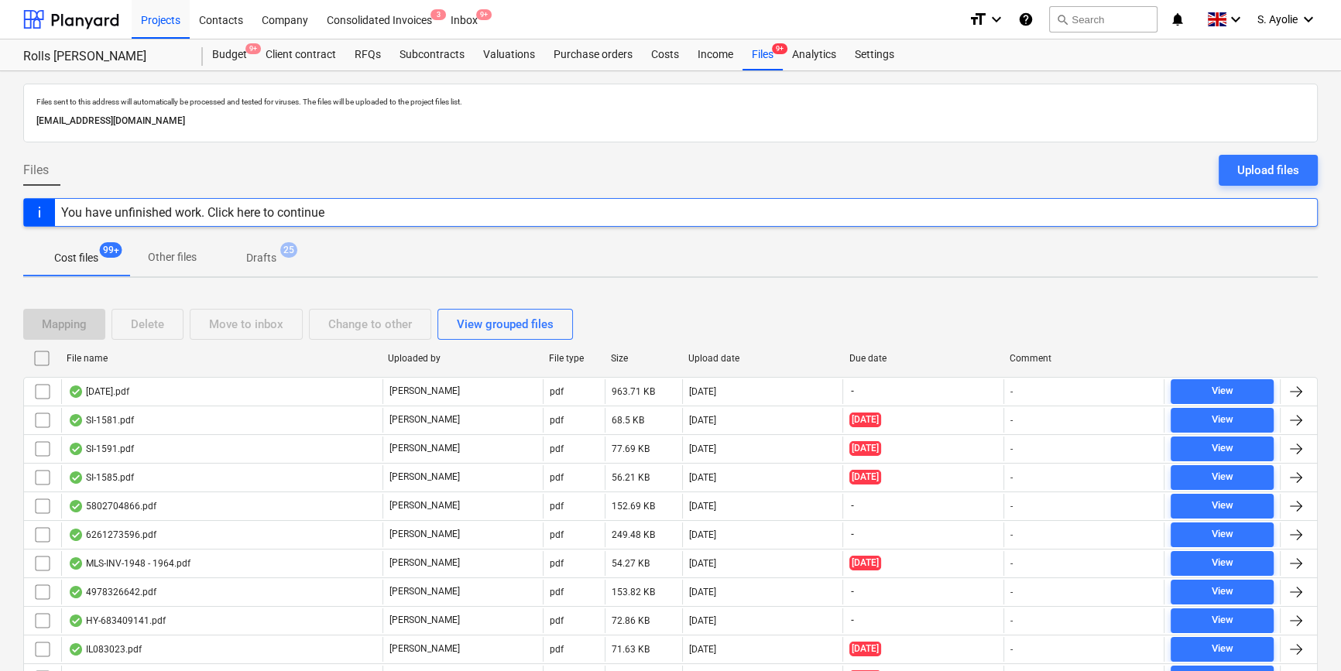
checkbox input "false"
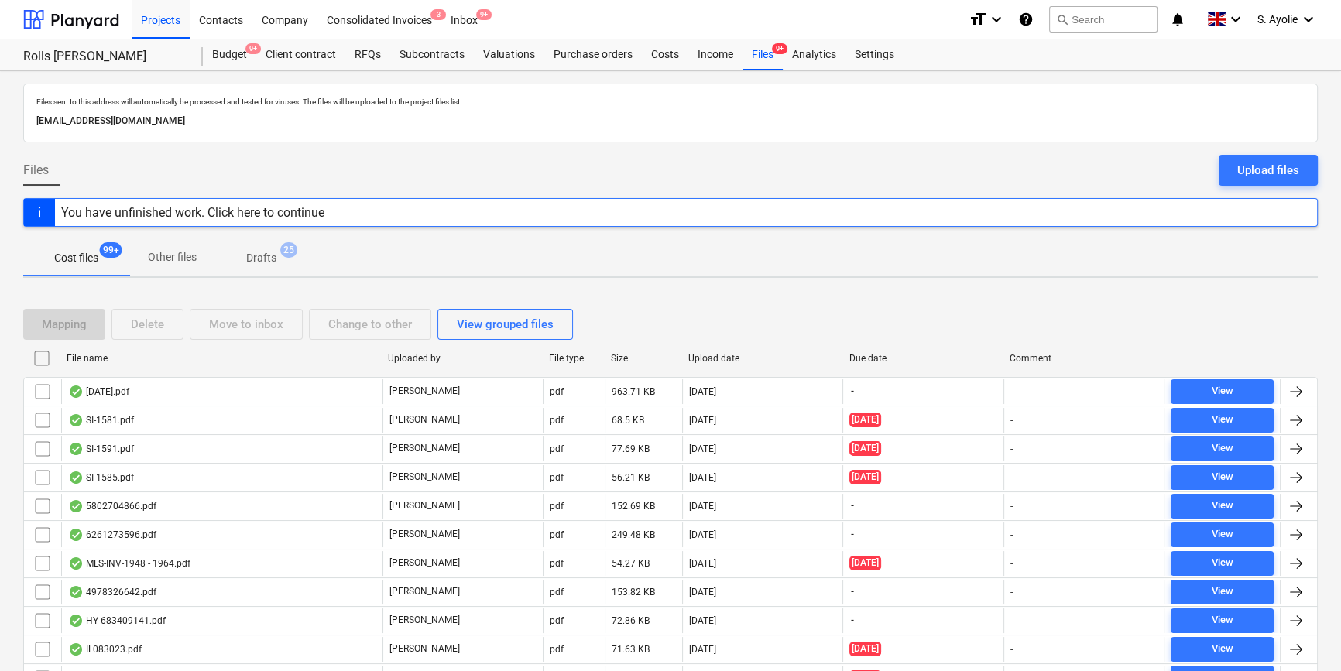
checkbox input "false"
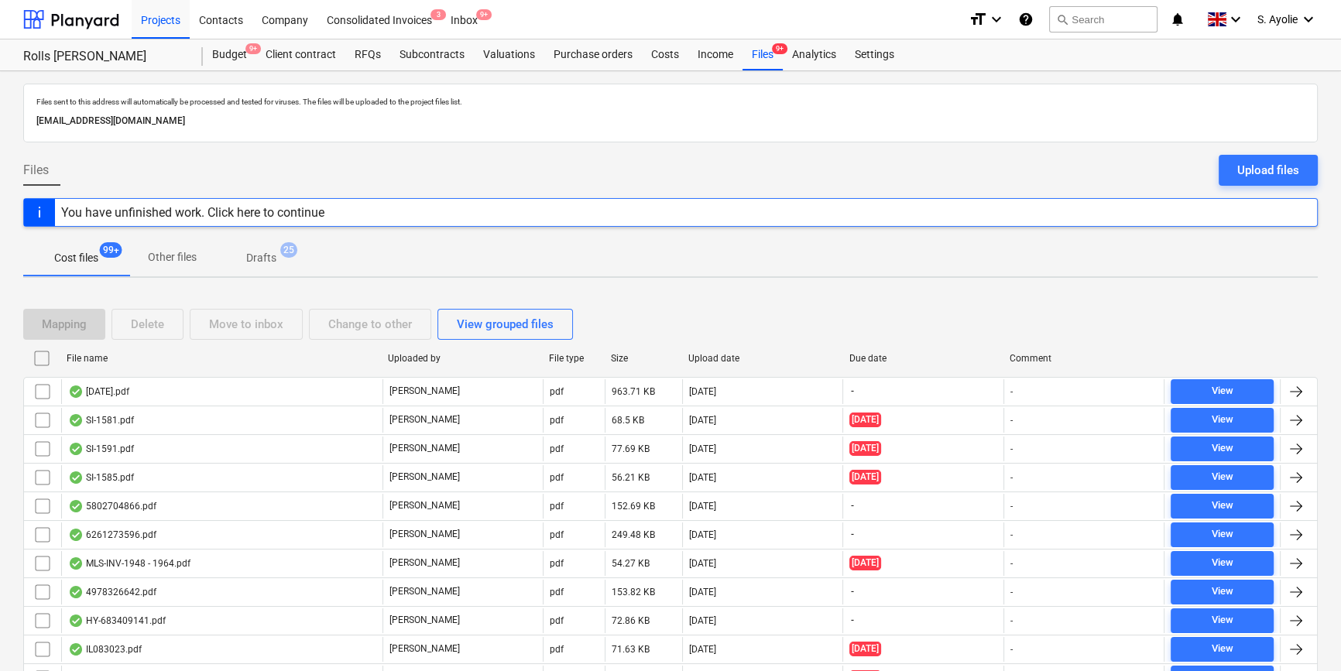
checkbox input "false"
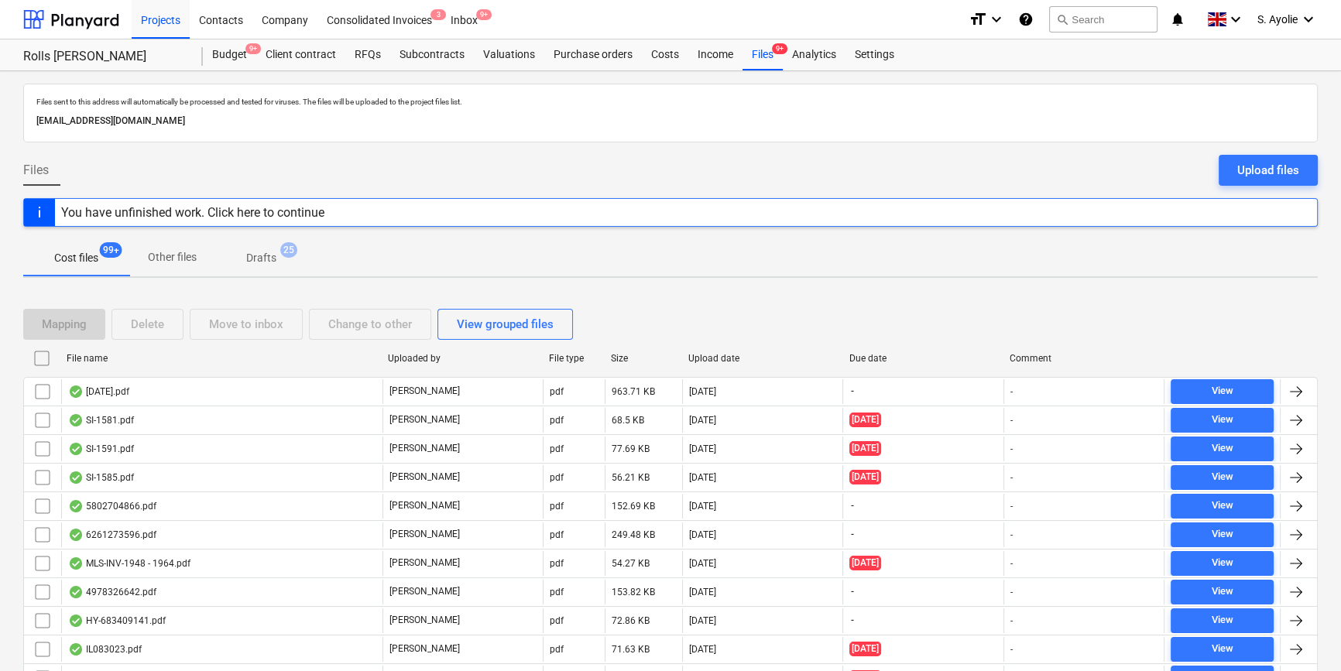
checkbox input "false"
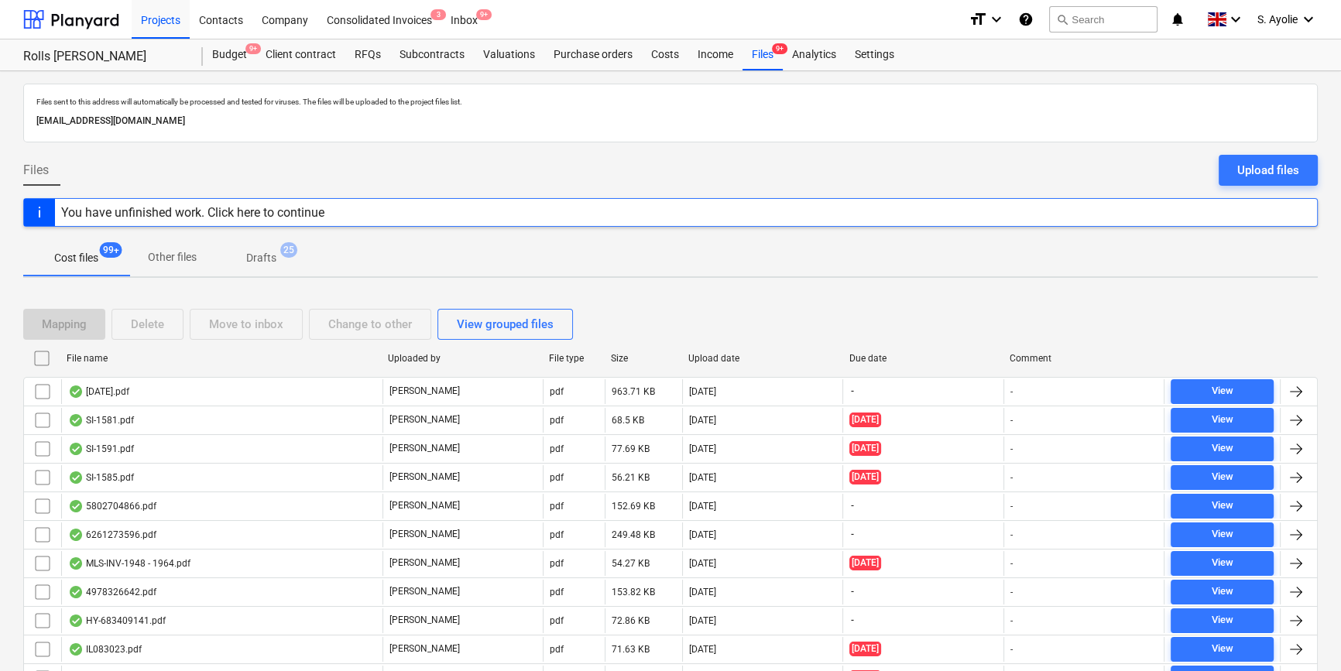
checkbox input "false"
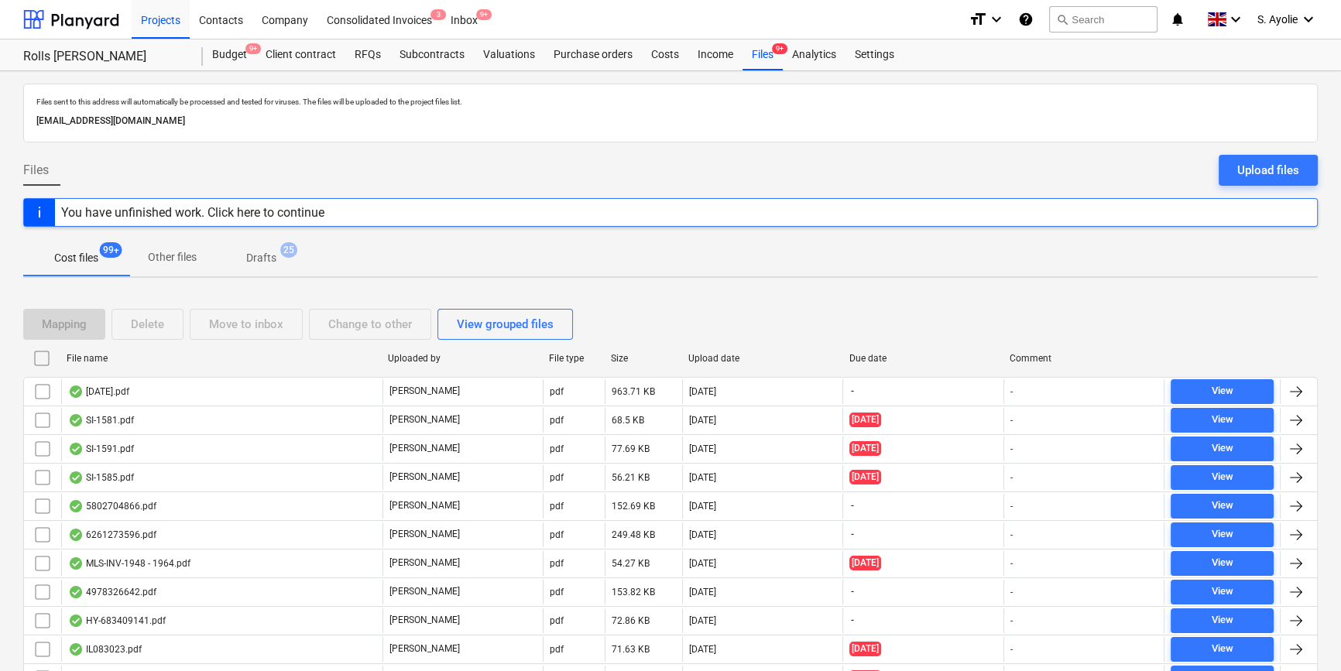
checkbox input "false"
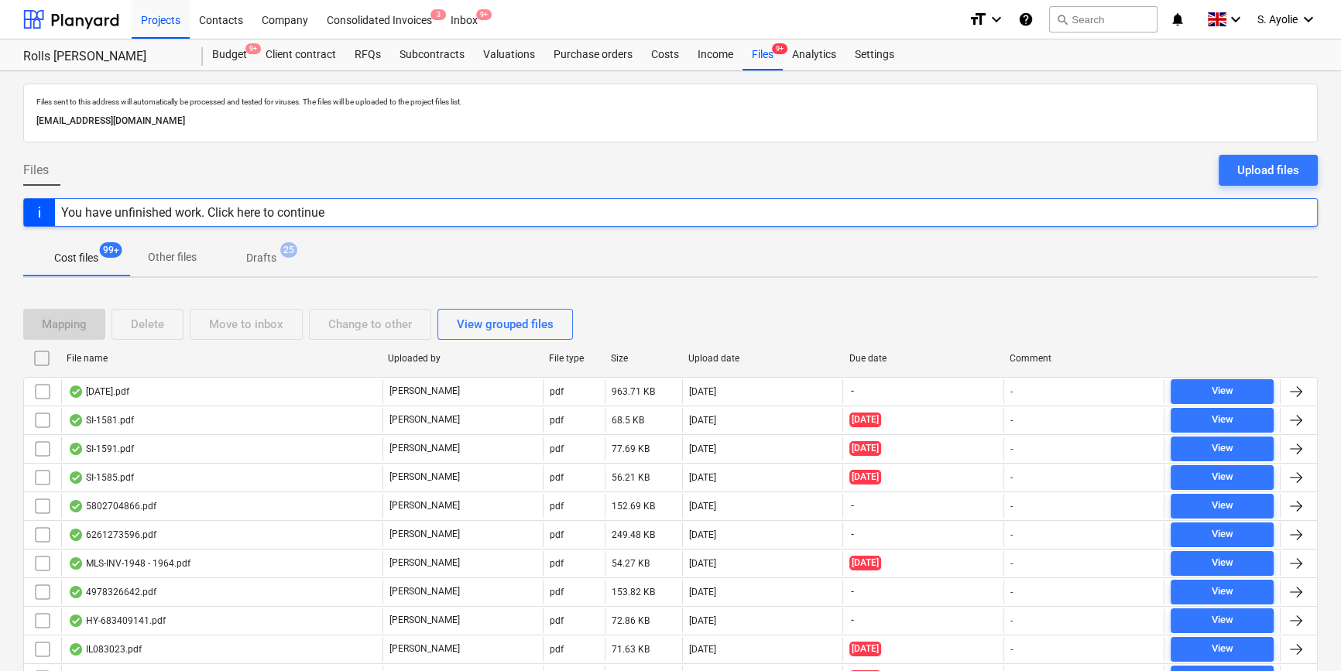
checkbox input "false"
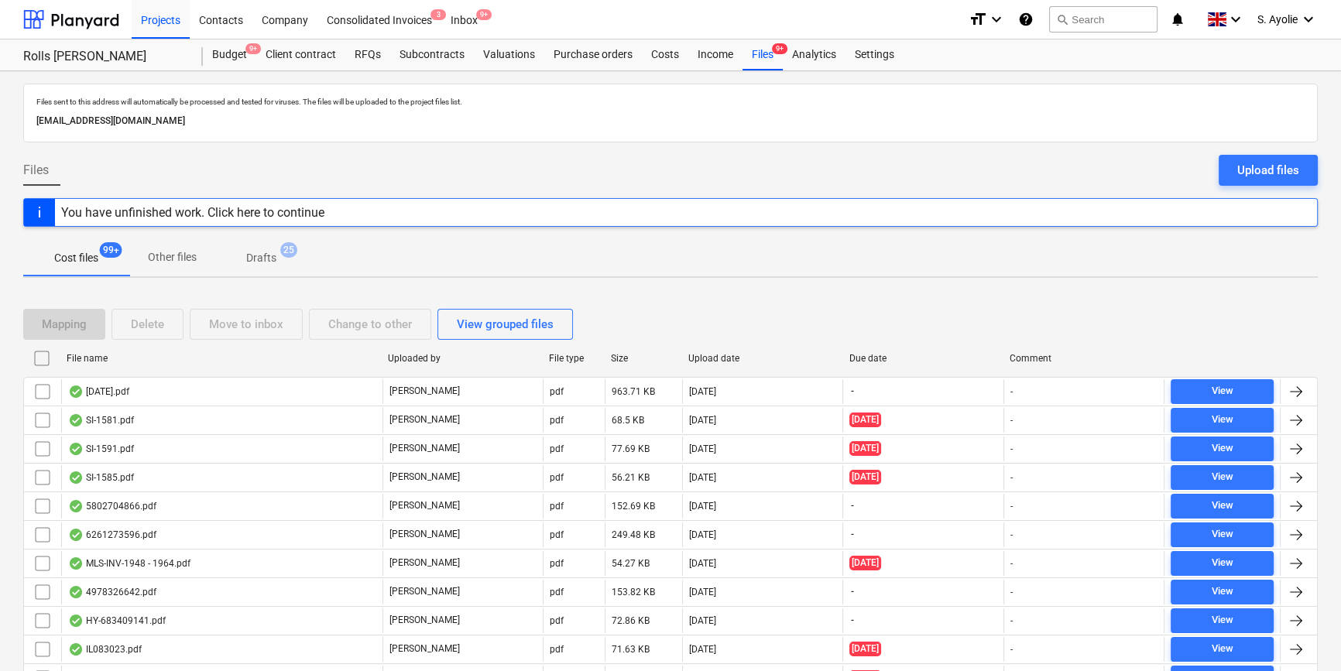
checkbox input "false"
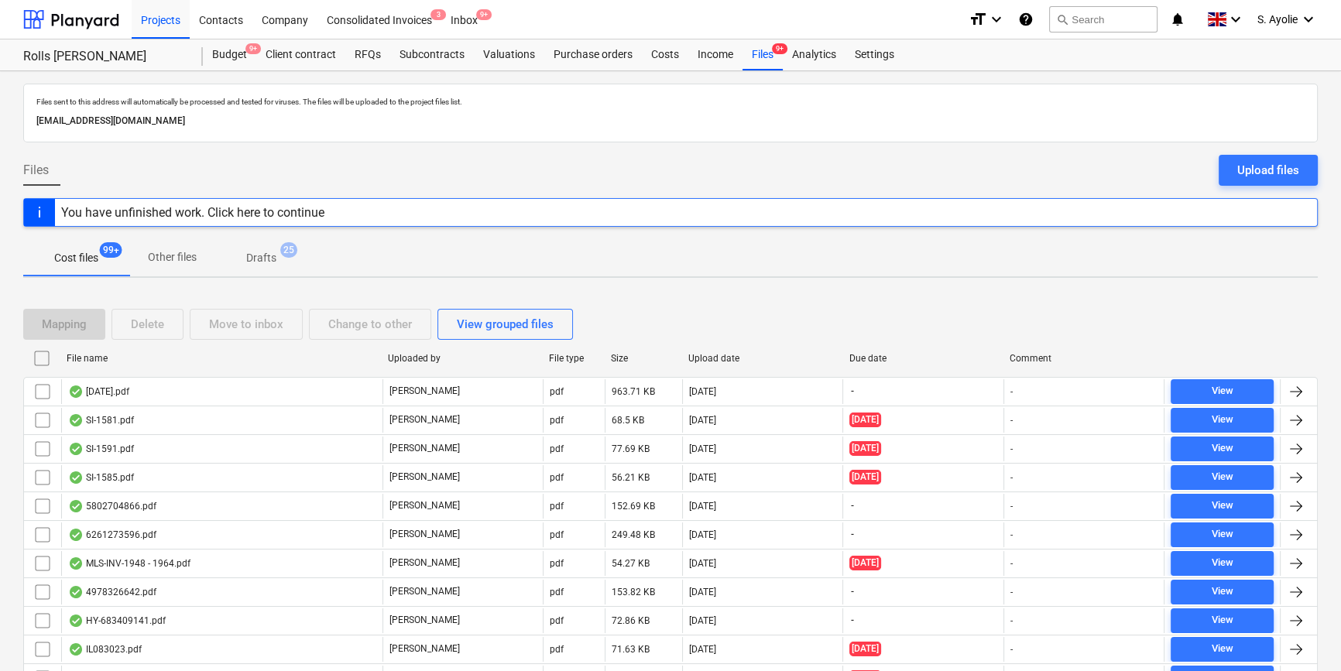
checkbox input "false"
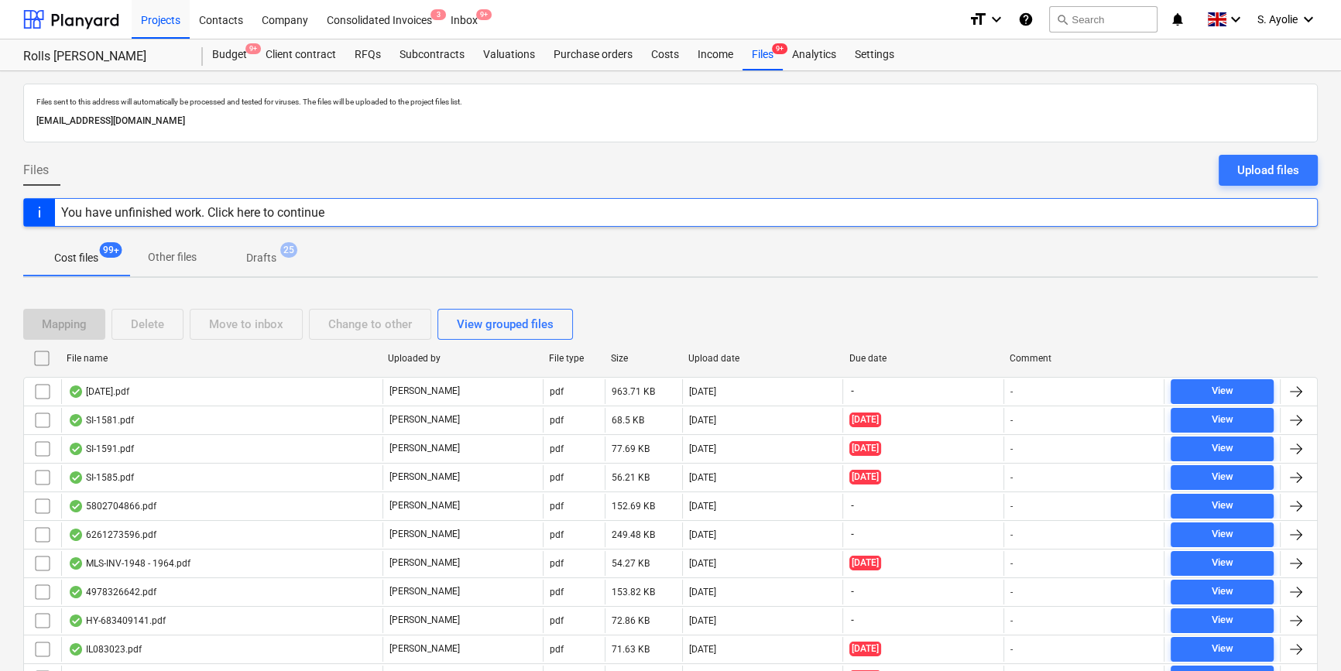
checkbox input "false"
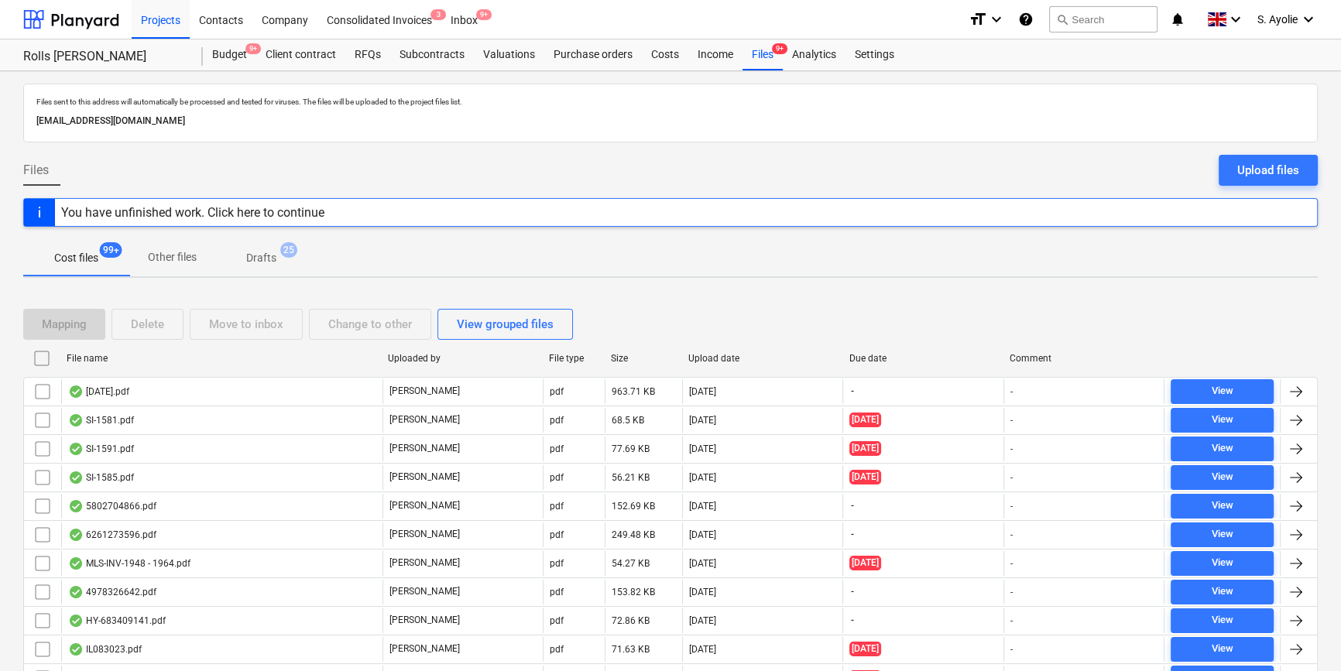
checkbox input "false"
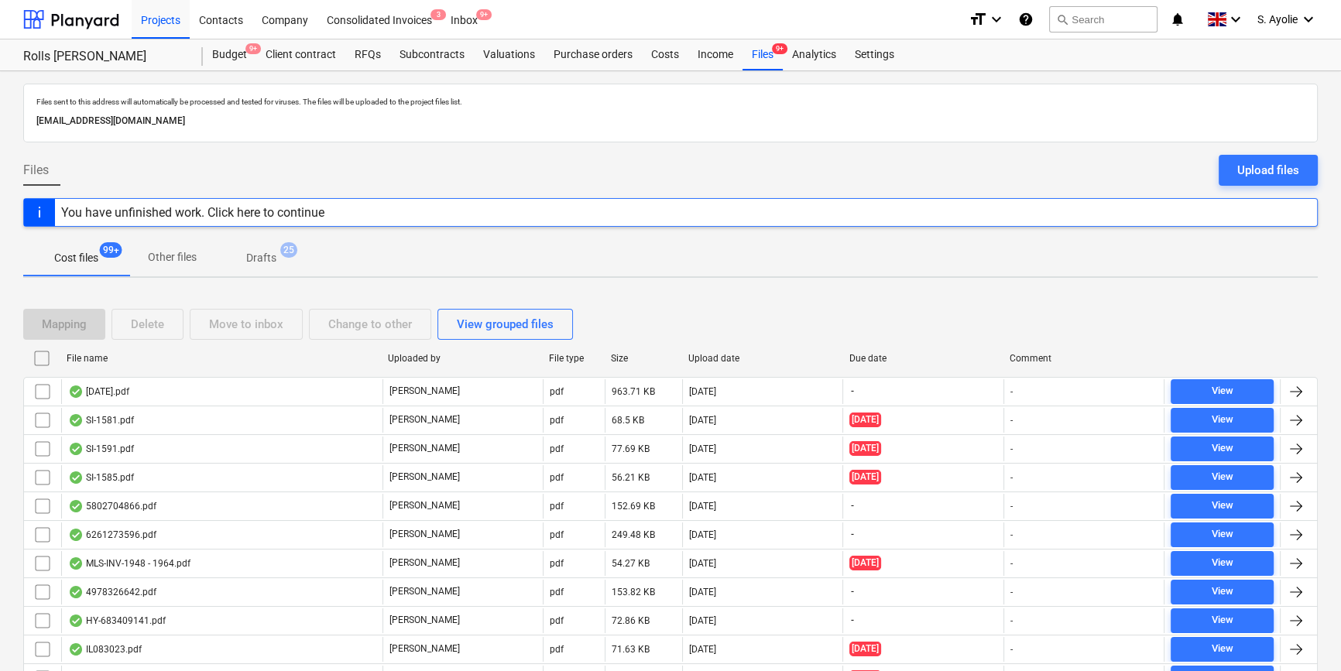
checkbox input "false"
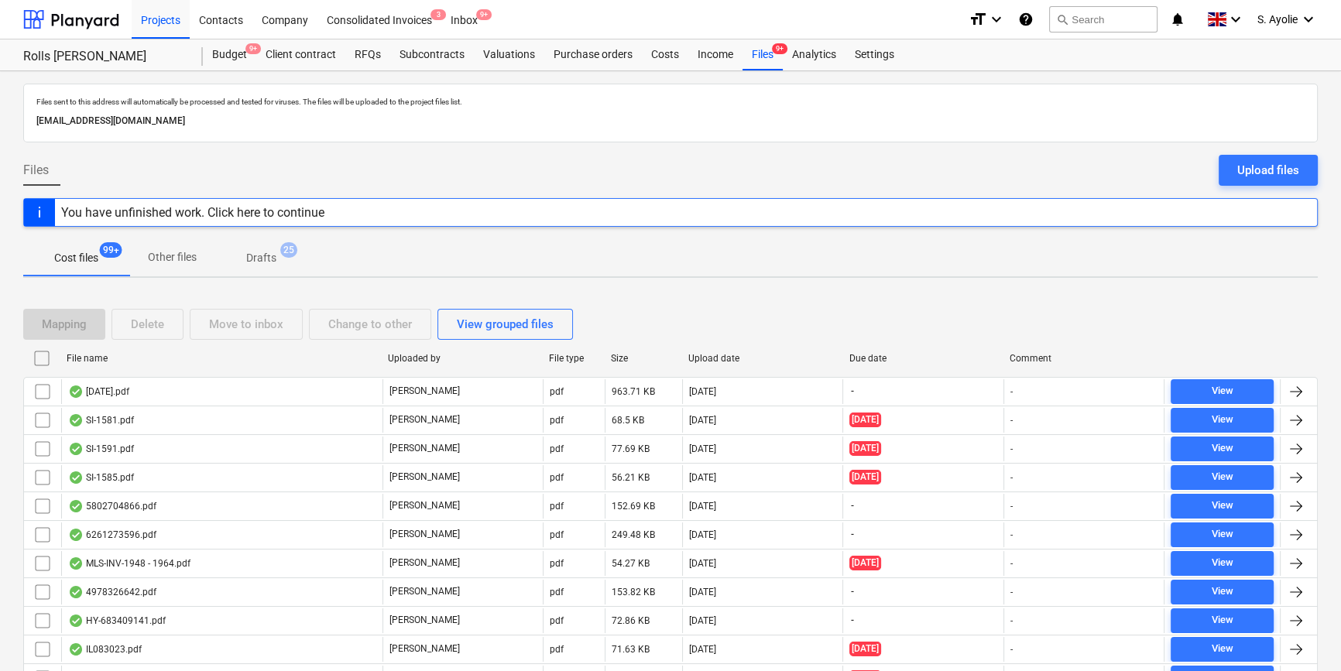
checkbox input "false"
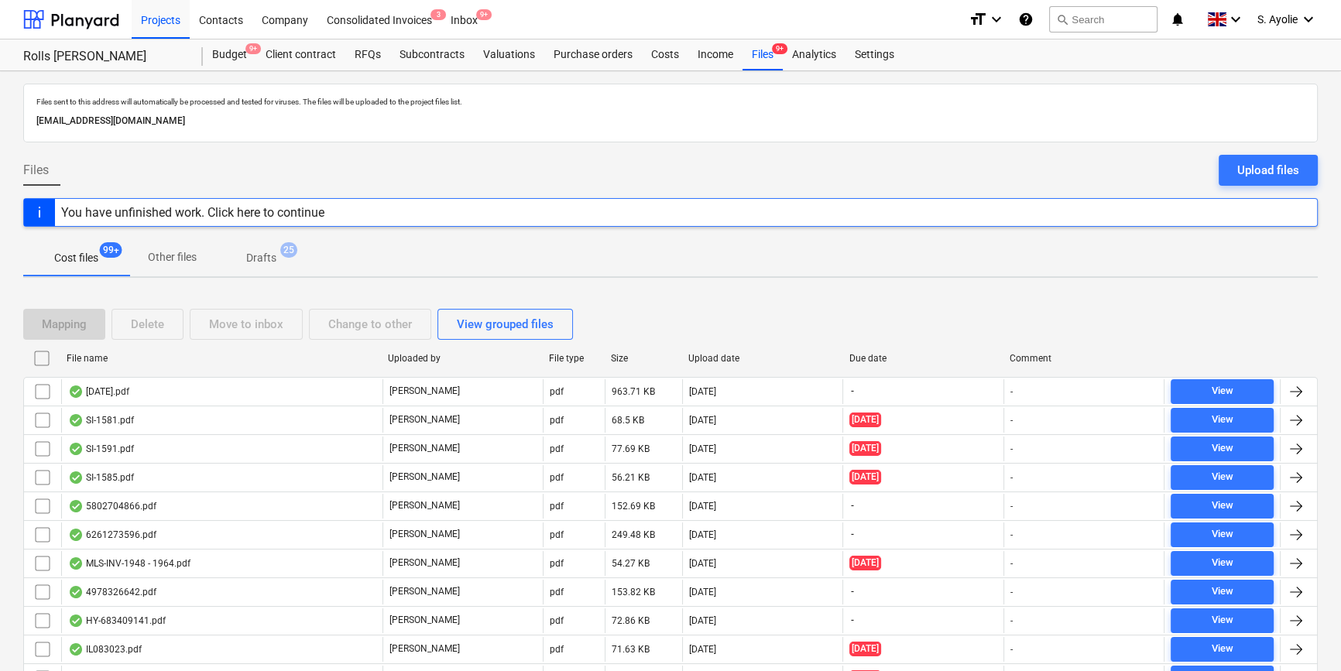
checkbox input "false"
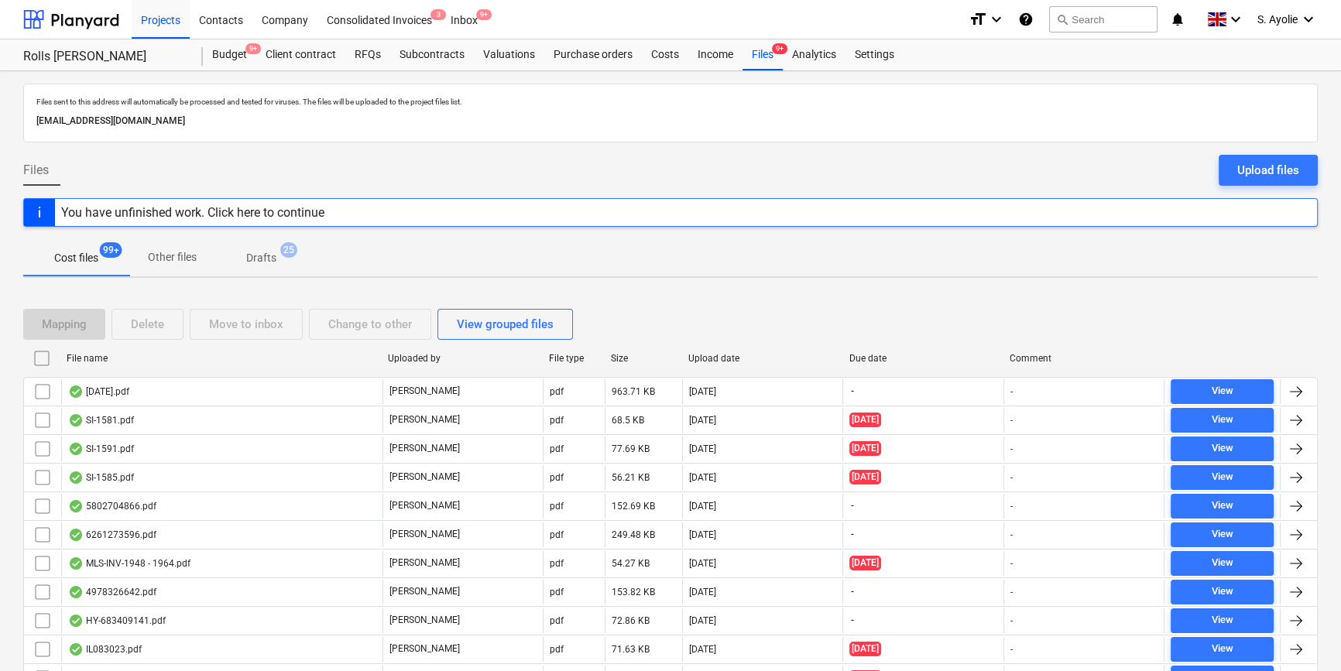
checkbox input "false"
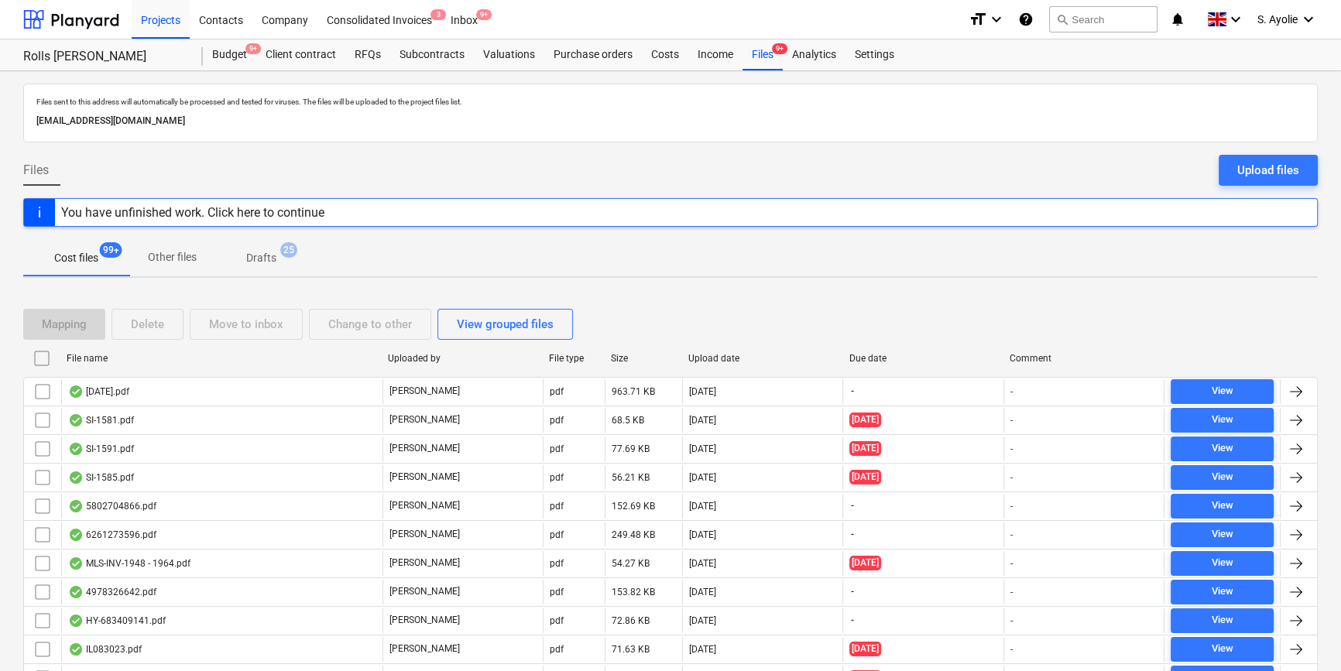
checkbox input "false"
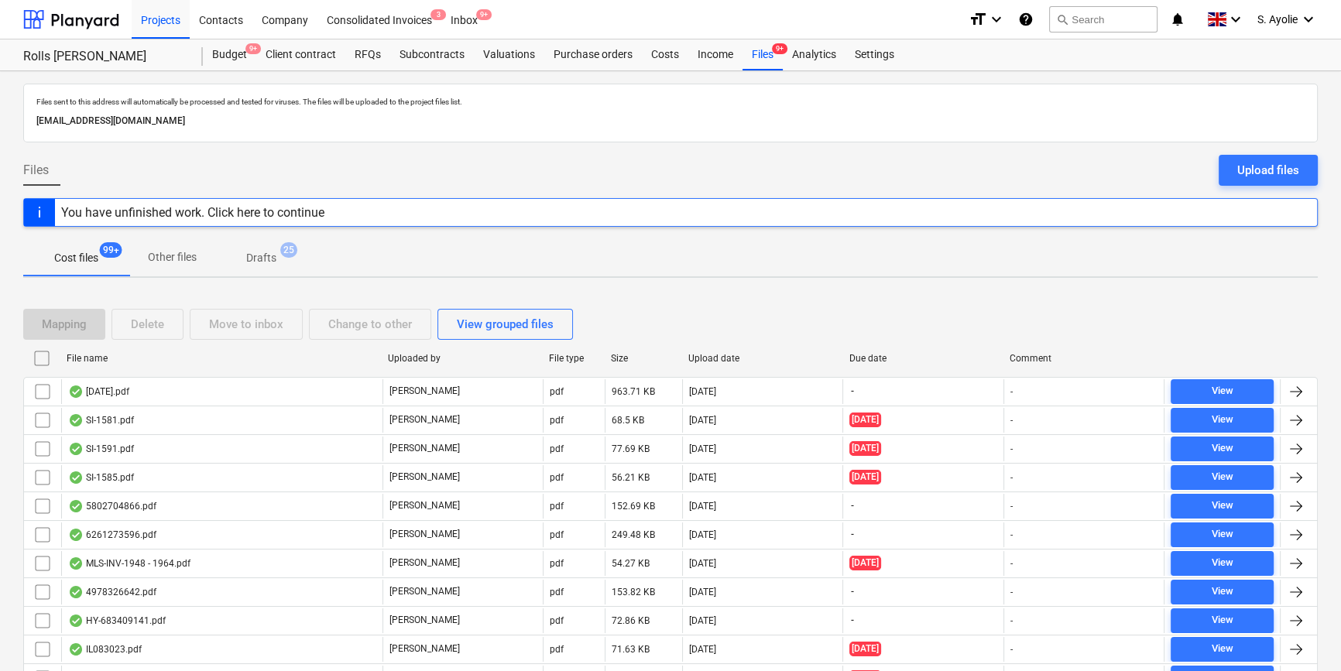
checkbox input "false"
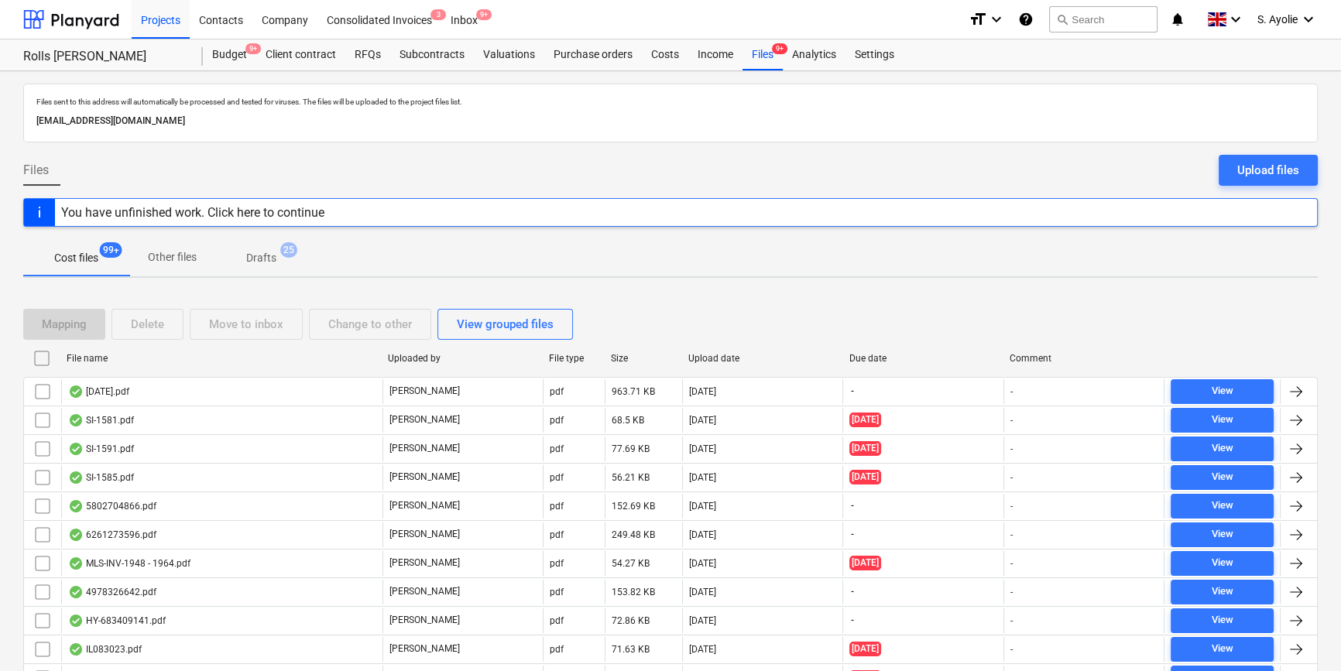
checkbox input "false"
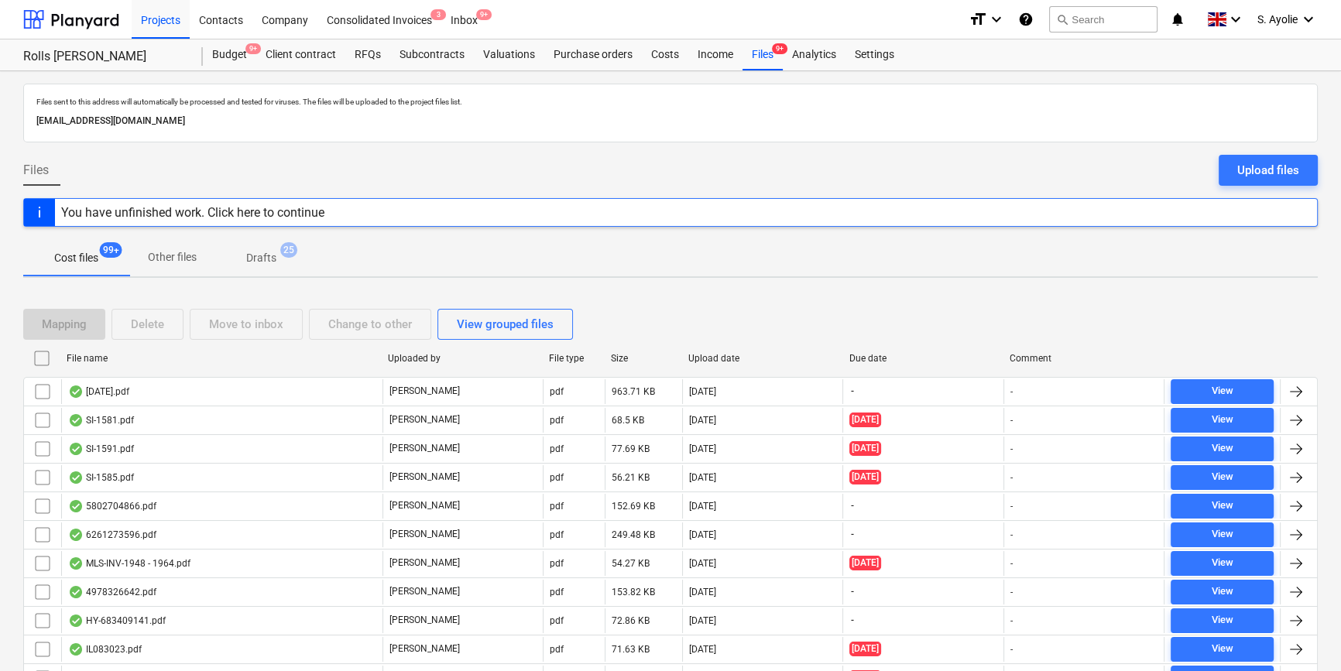
checkbox input "false"
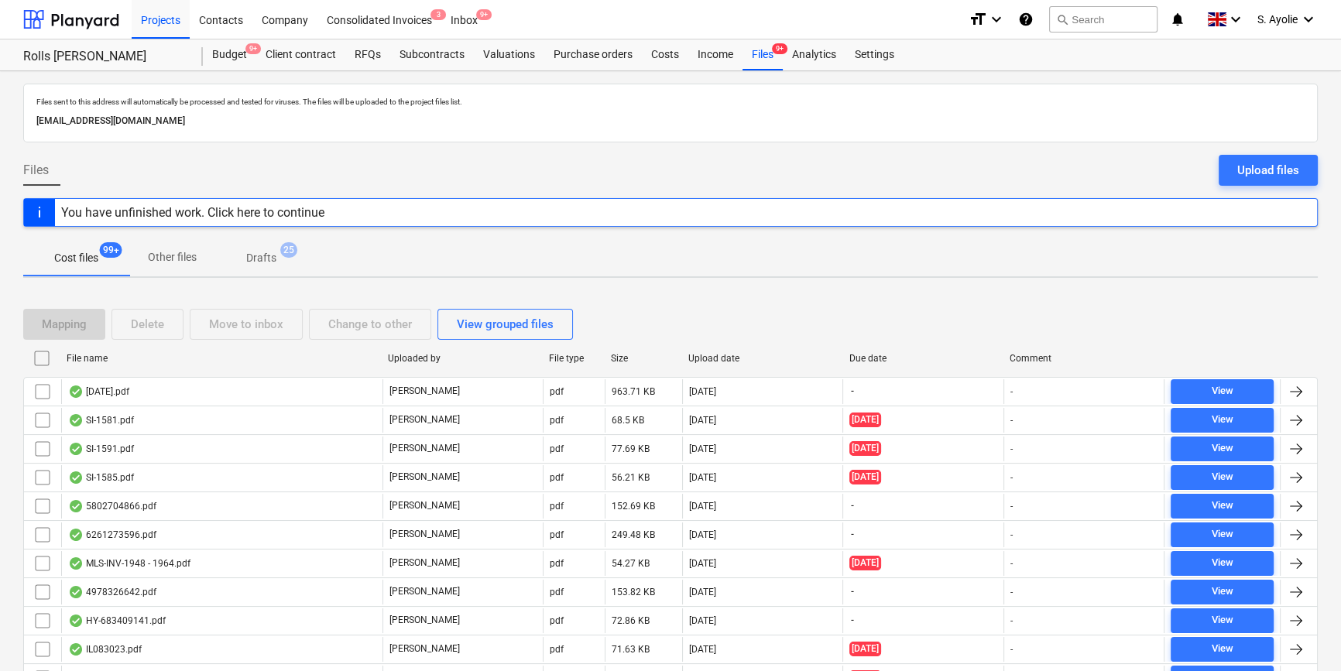
checkbox input "false"
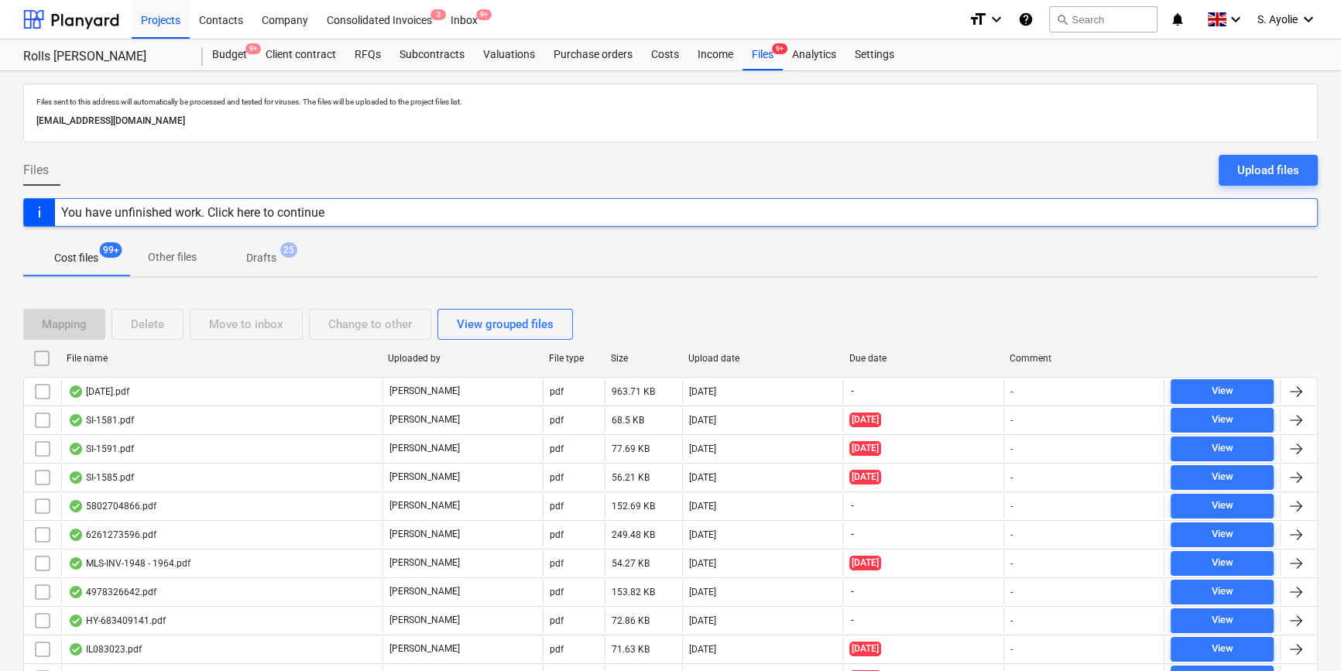
checkbox input "false"
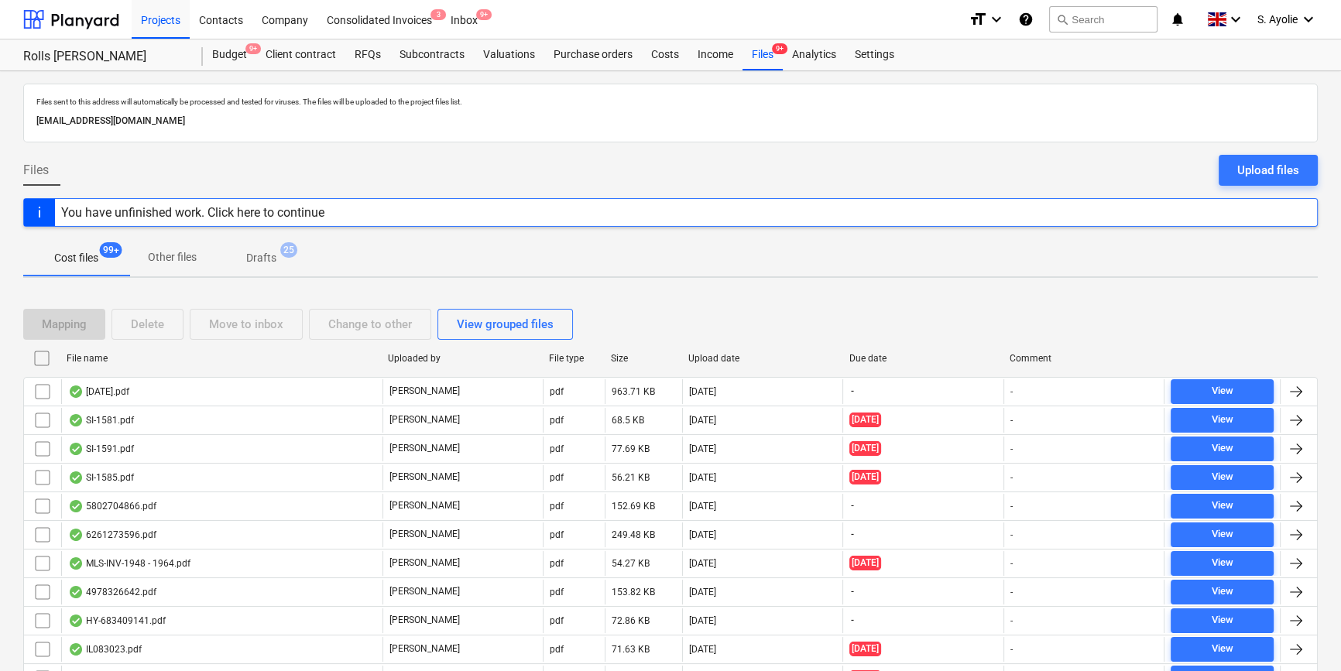
checkbox input "false"
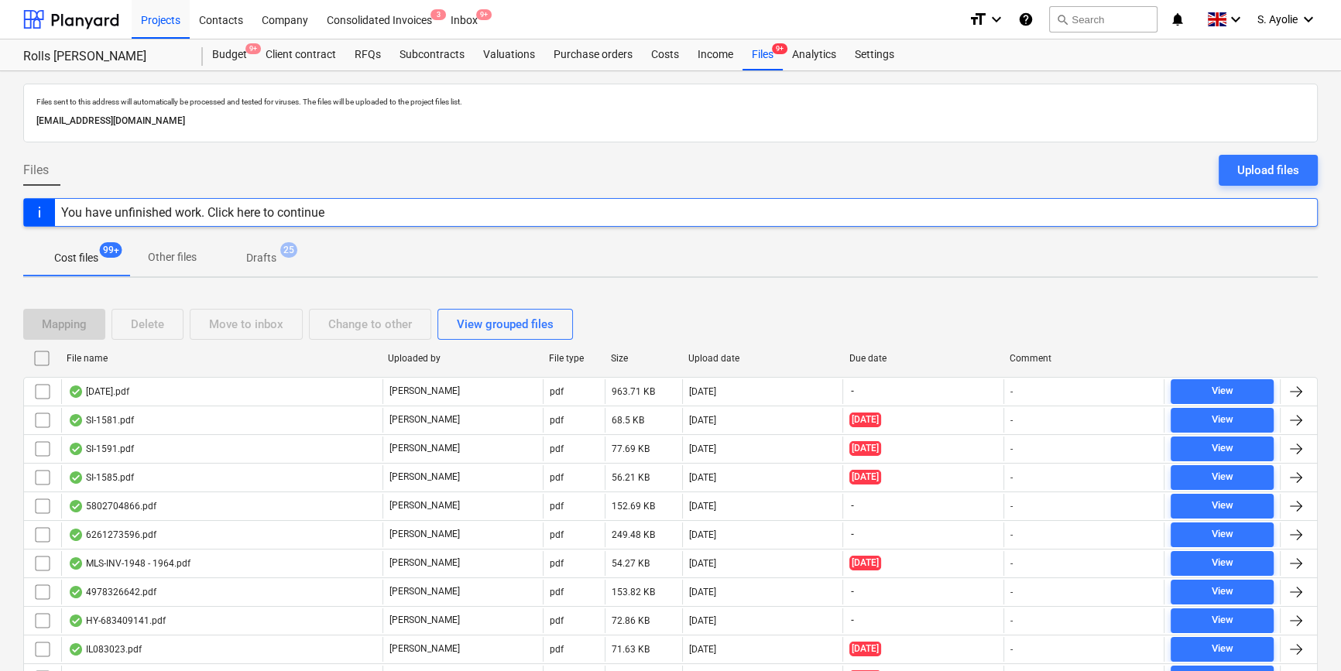
checkbox input "false"
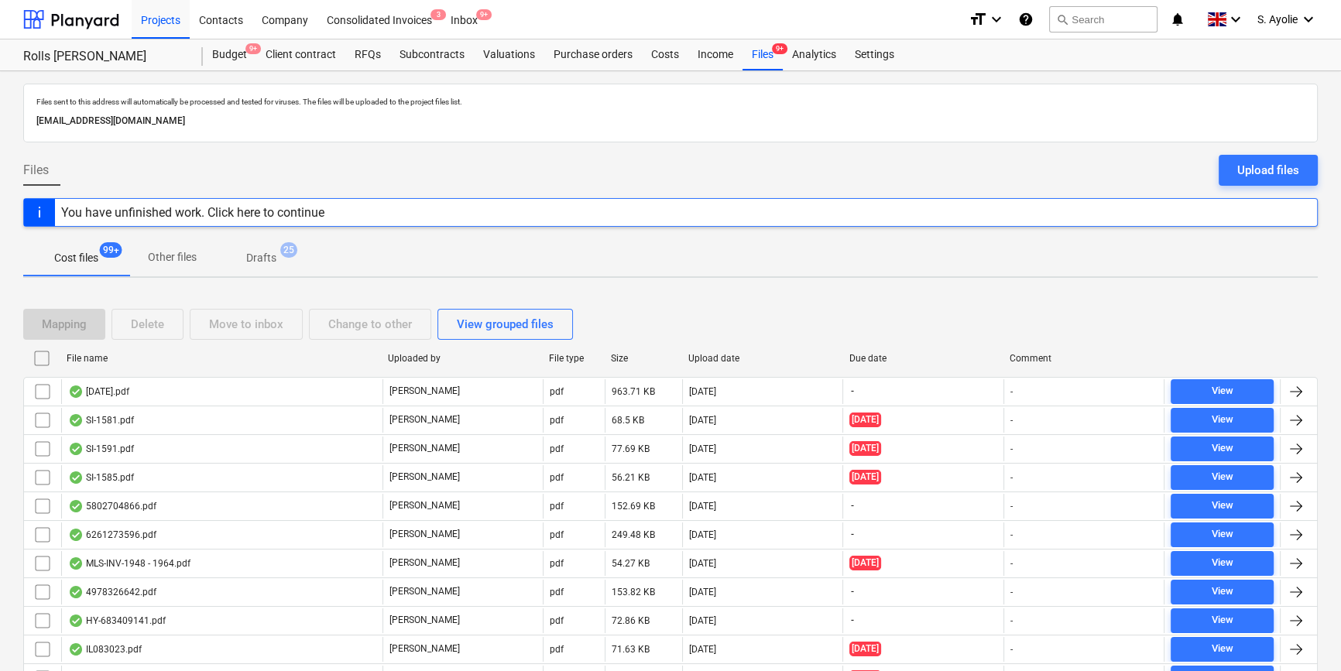
checkbox input "false"
click at [752, 54] on div "Files 9+" at bounding box center [763, 54] width 40 height 31
click at [776, 61] on div "Files 9+" at bounding box center [763, 54] width 40 height 31
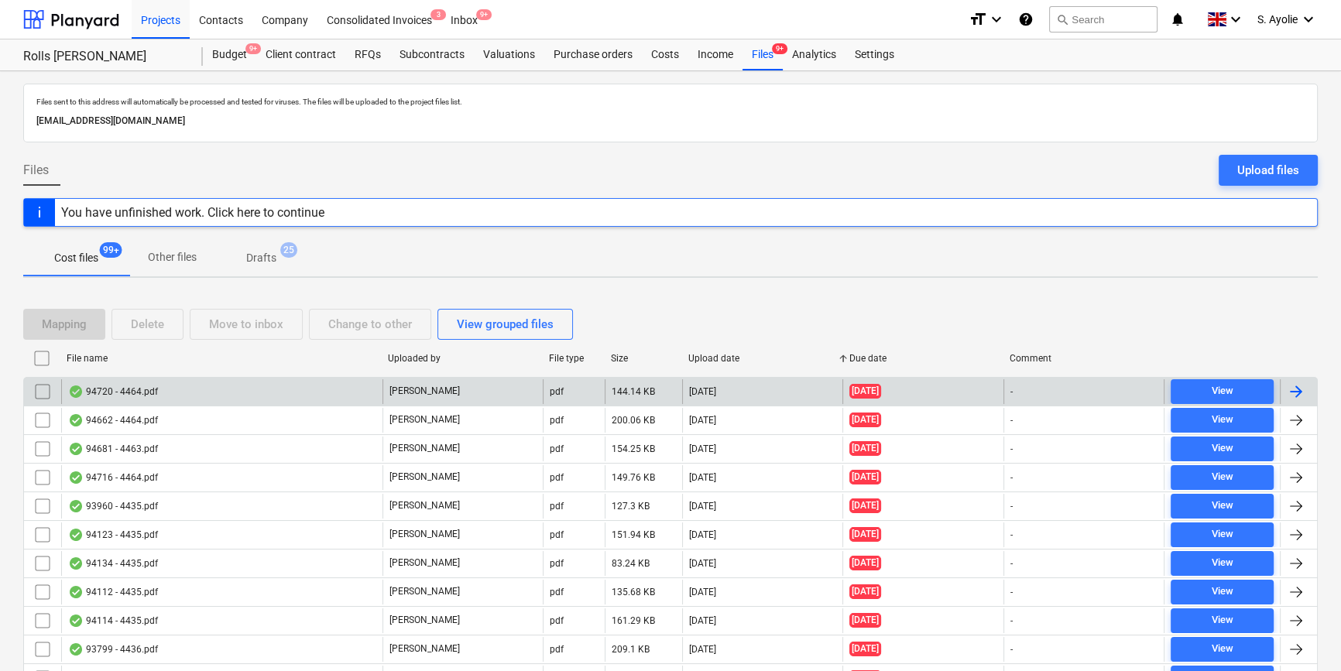
click at [258, 387] on div "94720 - 4464.pdf" at bounding box center [221, 391] width 321 height 25
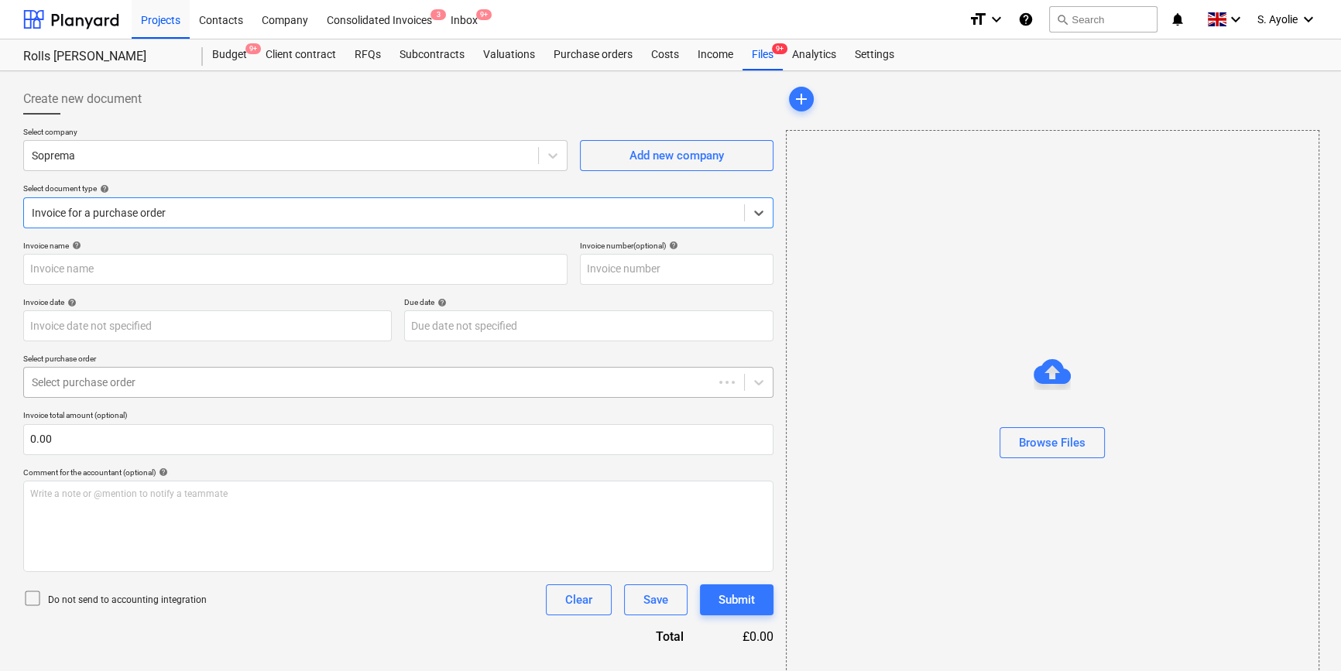
type input "C0000603"
type input "[DATE]"
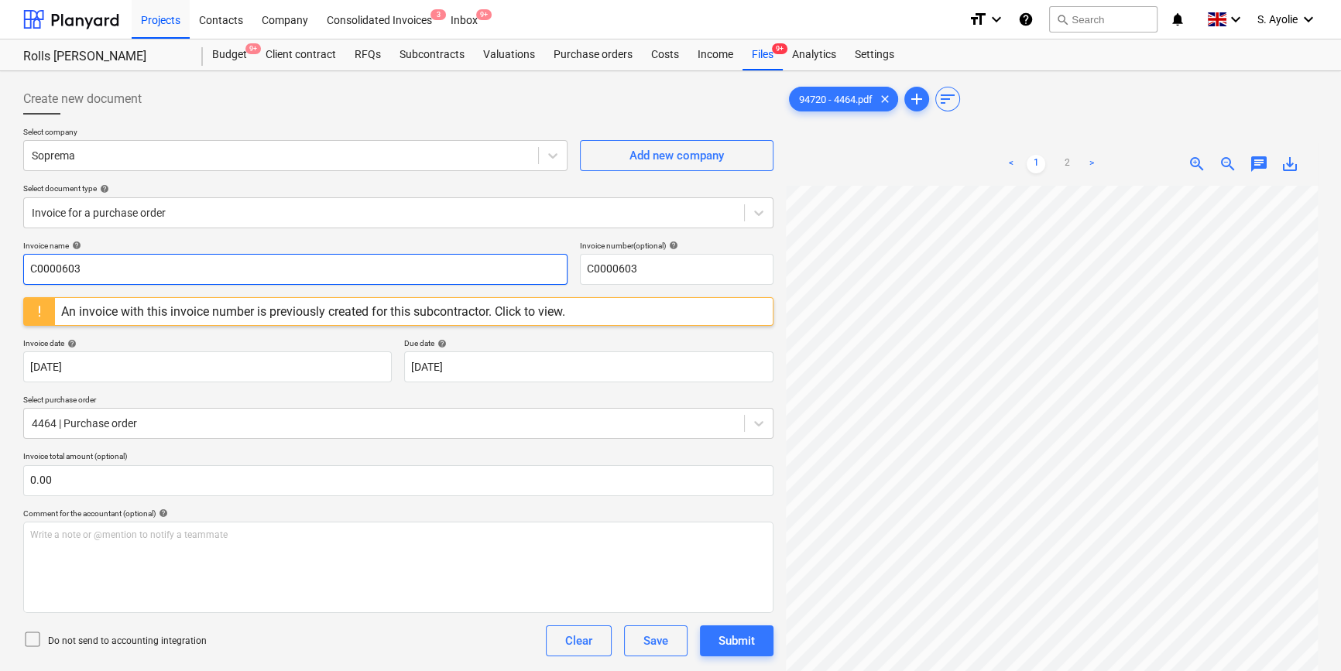
click at [259, 280] on input "C0000603" at bounding box center [295, 269] width 544 height 31
type input "94720"
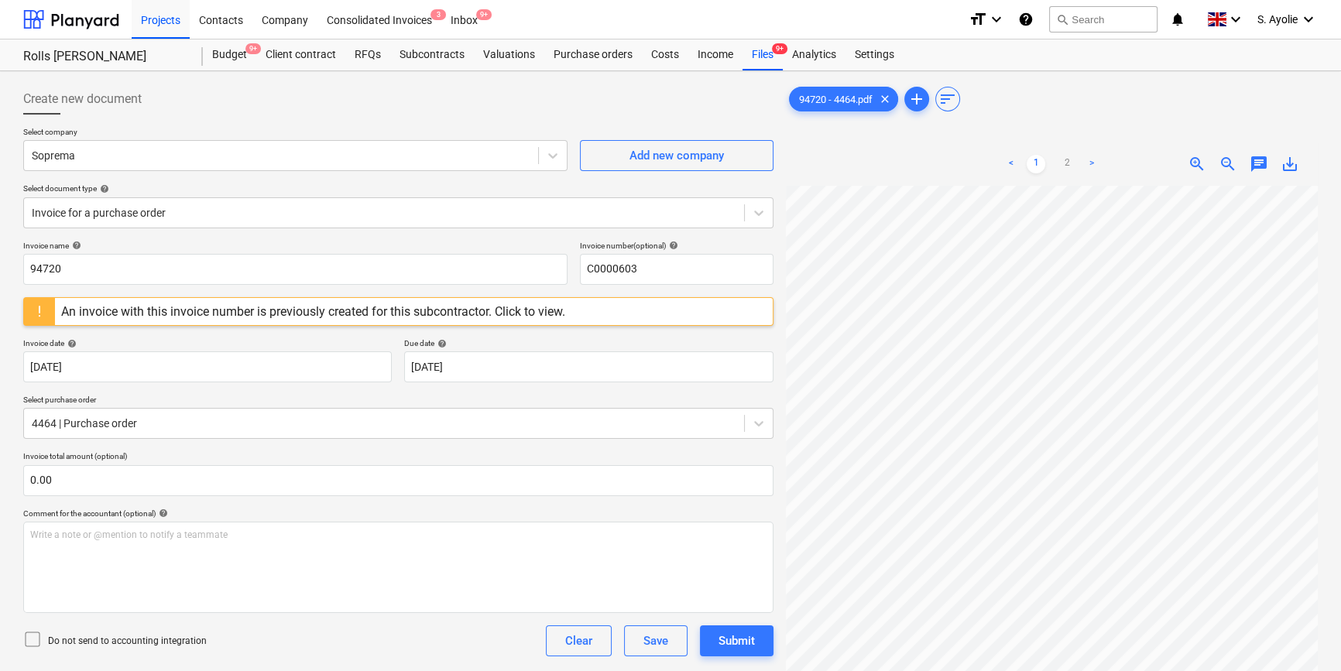
click at [180, 338] on div "Invoice date help" at bounding box center [207, 343] width 369 height 10
click at [652, 271] on input "C0000603" at bounding box center [677, 269] width 194 height 31
type input "C"
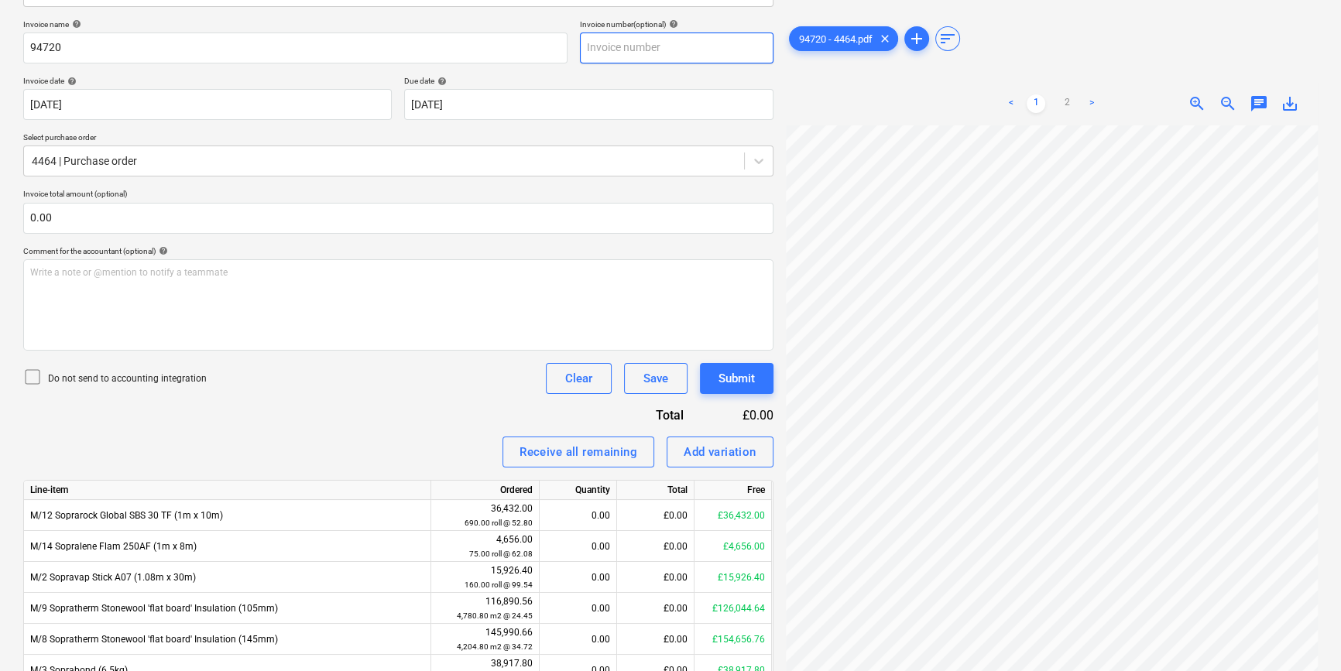
scroll to position [211, 0]
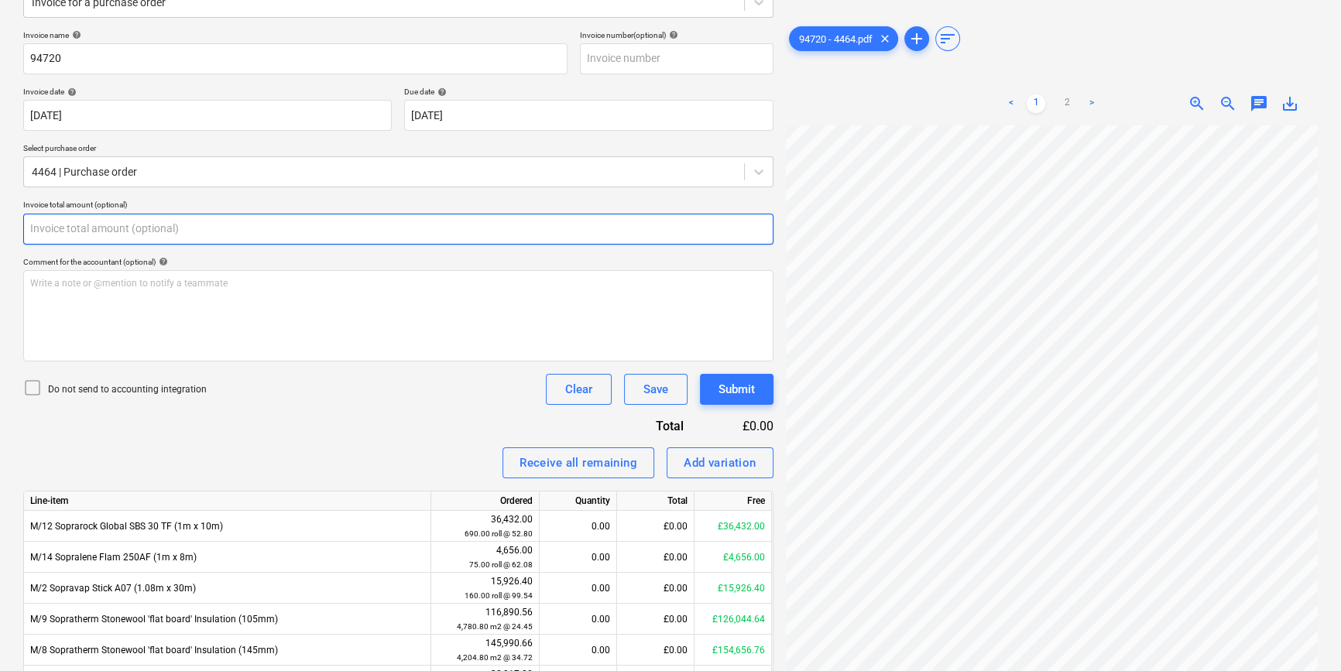
click at [197, 232] on input "text" at bounding box center [398, 229] width 750 height 31
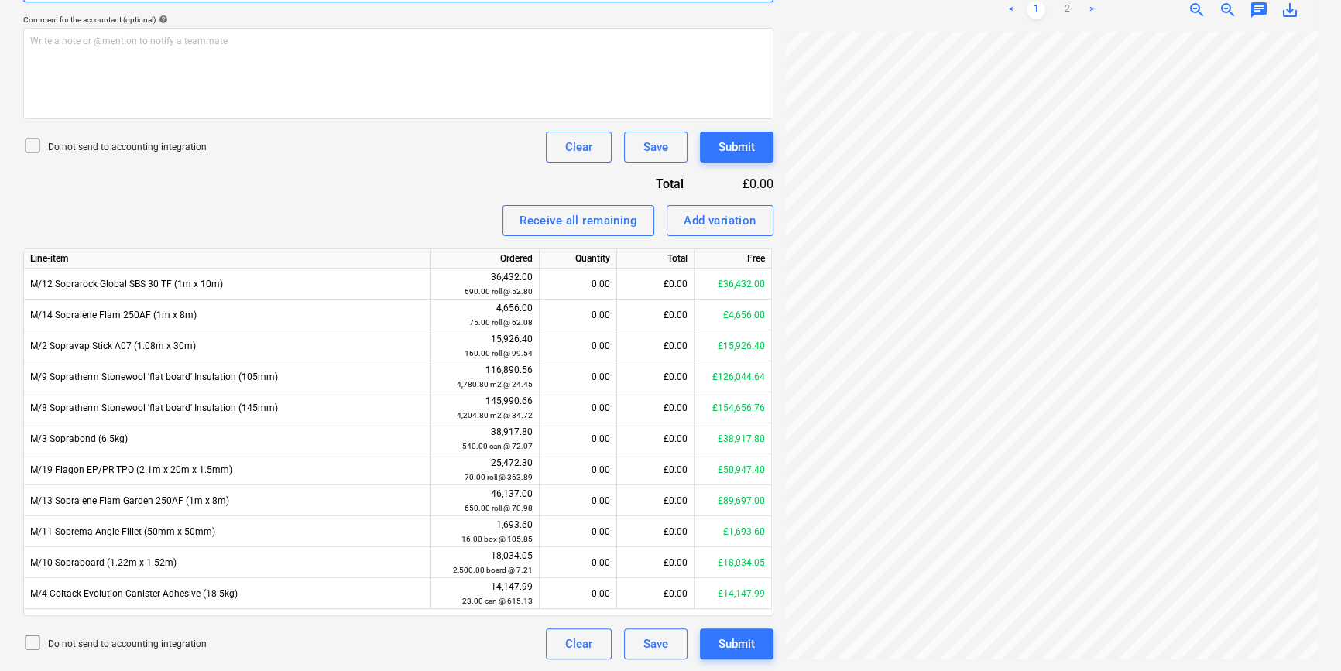
scroll to position [197, 0]
type input "0.00"
click at [1076, 11] on ul "< 1 2 >" at bounding box center [1051, 10] width 169 height 19
click at [1068, 8] on link "2" at bounding box center [1067, 10] width 19 height 19
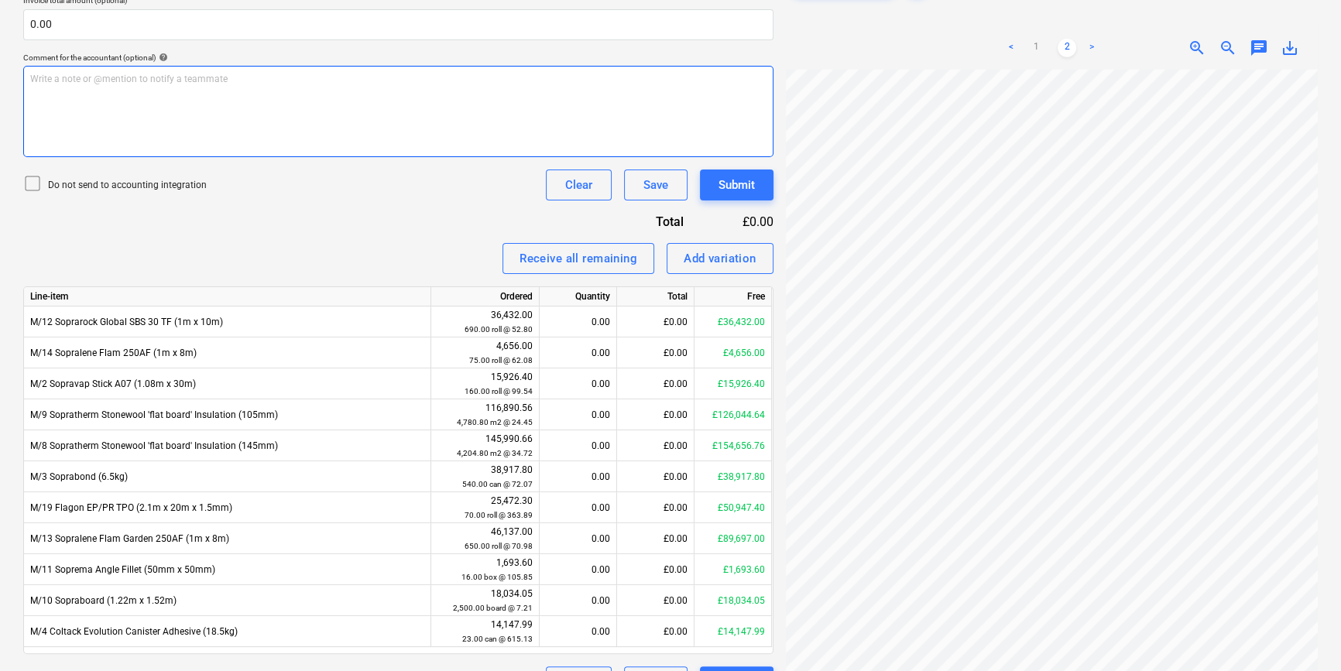
scroll to position [312, 0]
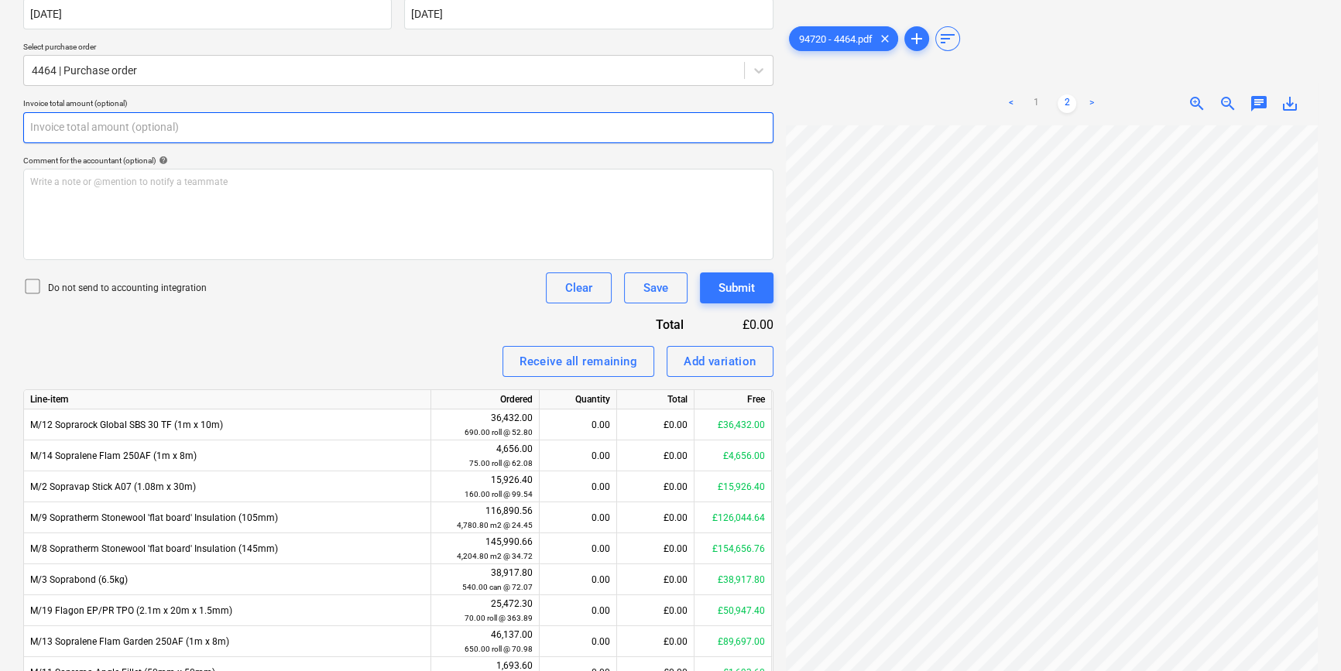
click at [139, 125] on input "text" at bounding box center [398, 127] width 750 height 31
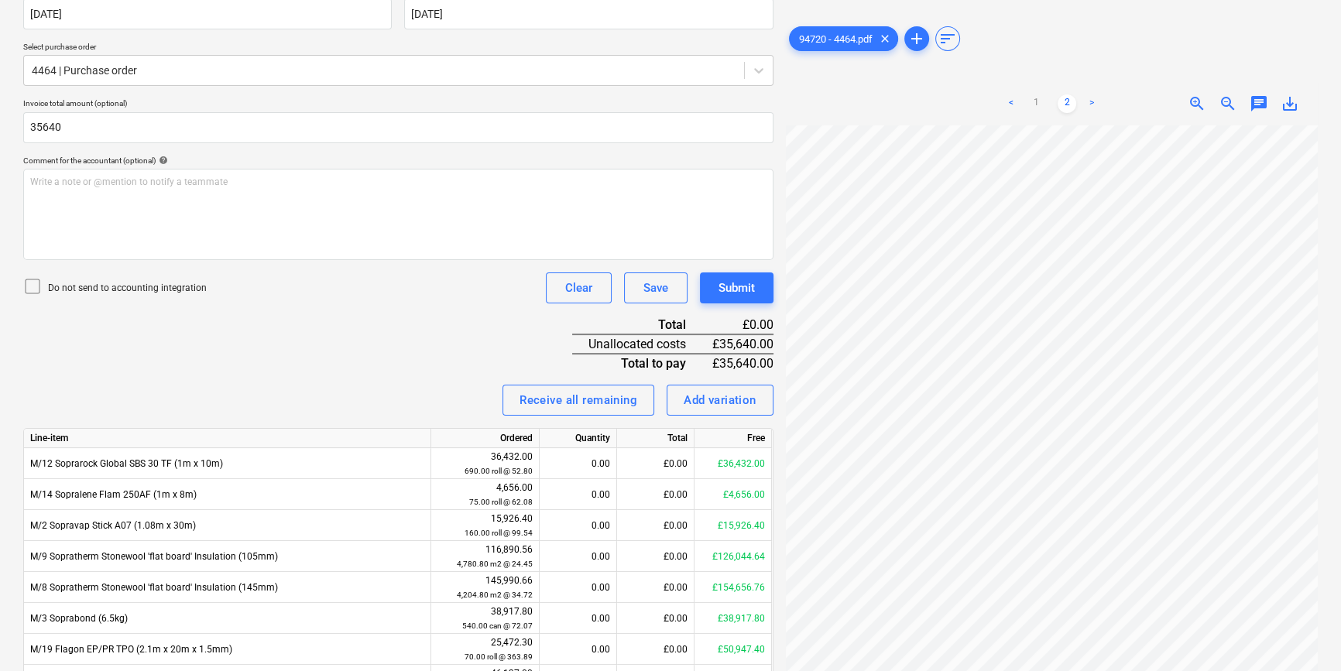
type input "35,640.00"
click at [171, 336] on div "Invoice name help 94720 Invoice number (optional) help Invoice date help [DATE]…" at bounding box center [398, 384] width 750 height 911
click at [101, 288] on p "Do not send to accounting integration" at bounding box center [127, 288] width 159 height 13
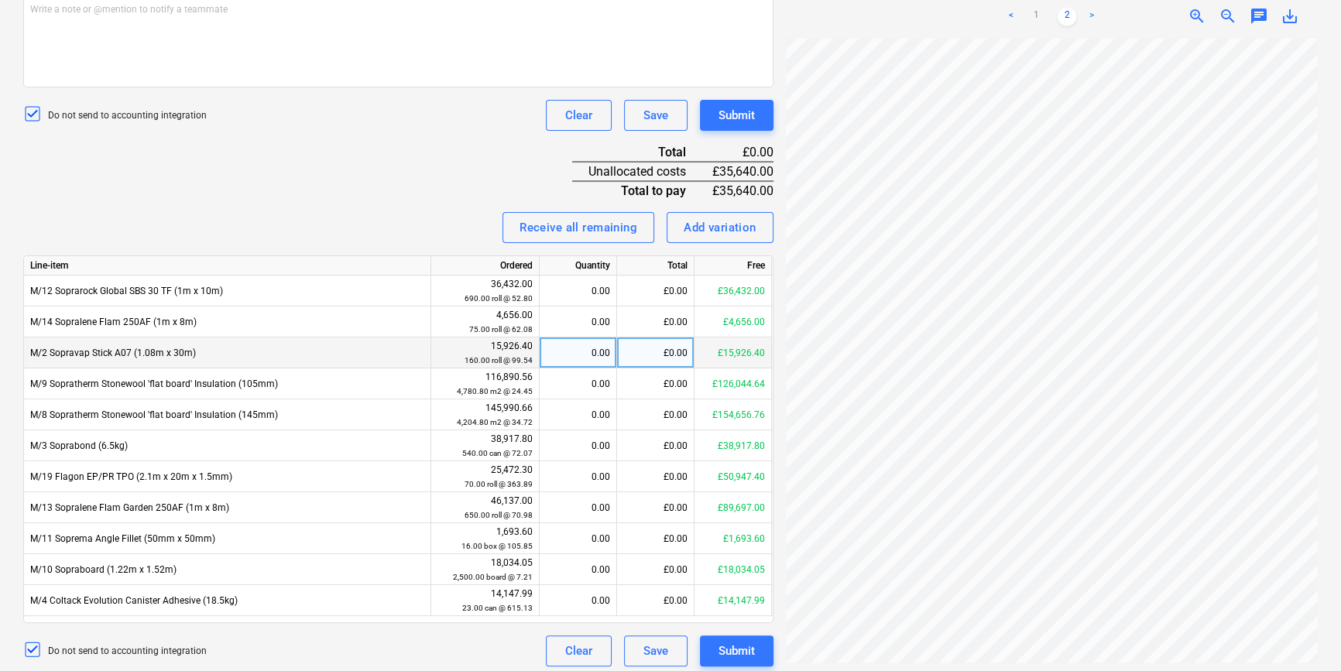
scroll to position [492, 0]
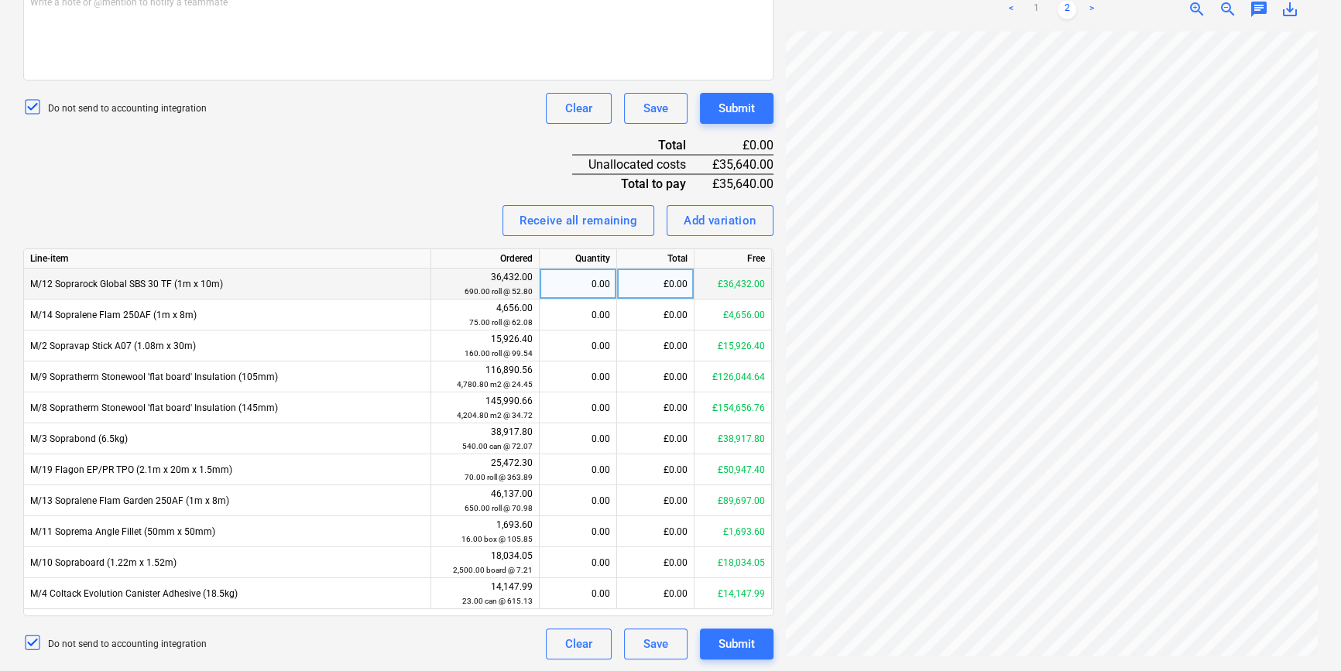
click at [677, 281] on div "£0.00" at bounding box center [655, 284] width 77 height 31
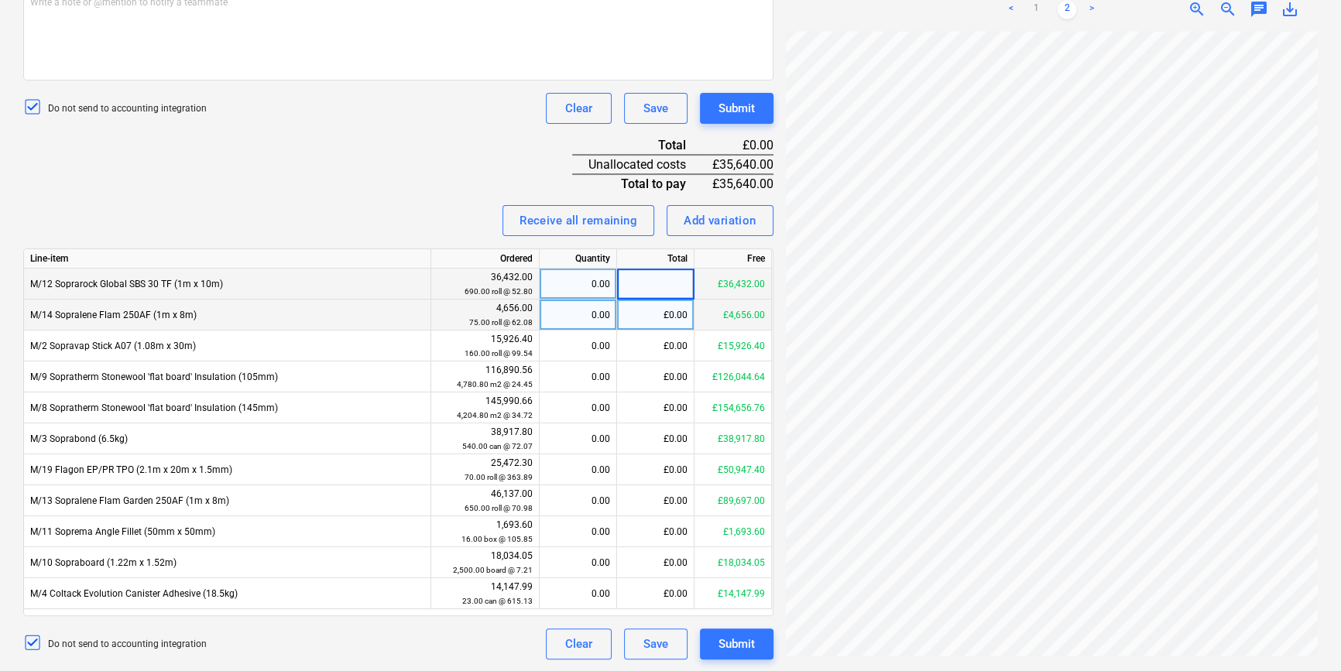
scroll to position [0, 52]
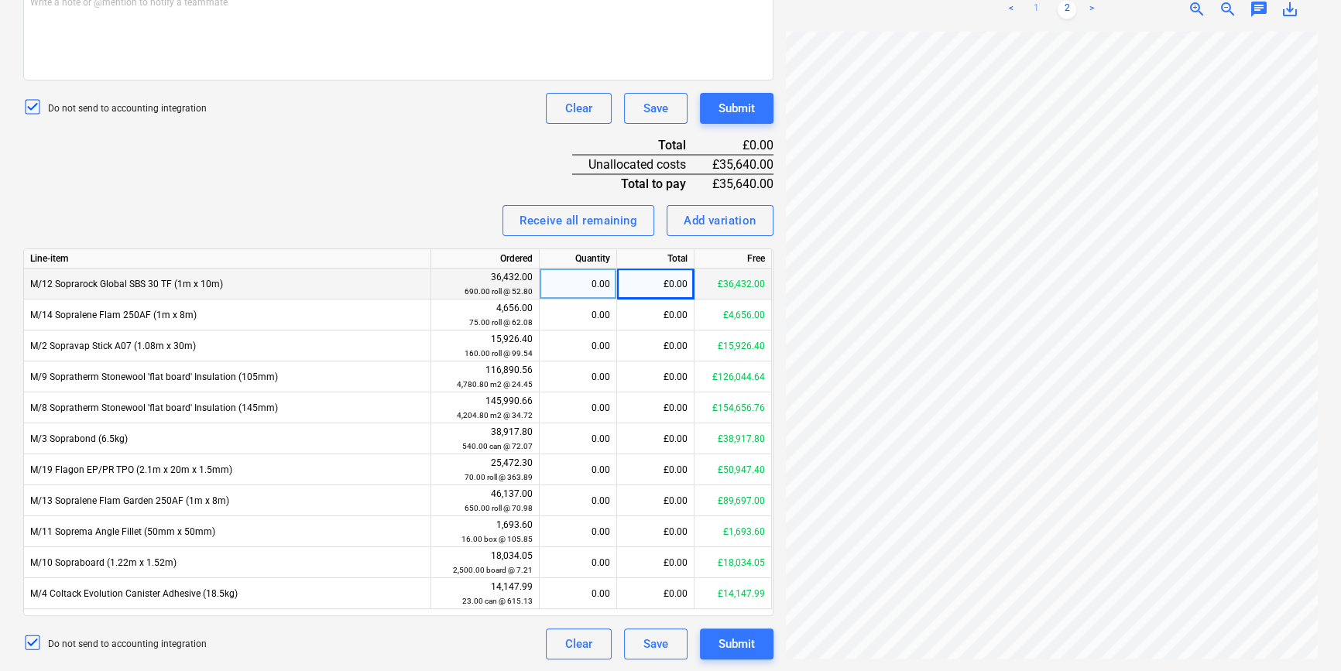
click at [1036, 10] on link "1" at bounding box center [1036, 9] width 19 height 19
drag, startPoint x: 1113, startPoint y: 658, endPoint x: 1209, endPoint y: 661, distance: 96.1
click at [1209, 661] on div "94720 - 4464.pdf clear add sort < 1 2 > zoom_in zoom_out chat 0 save_alt" at bounding box center [1052, 126] width 544 height 1080
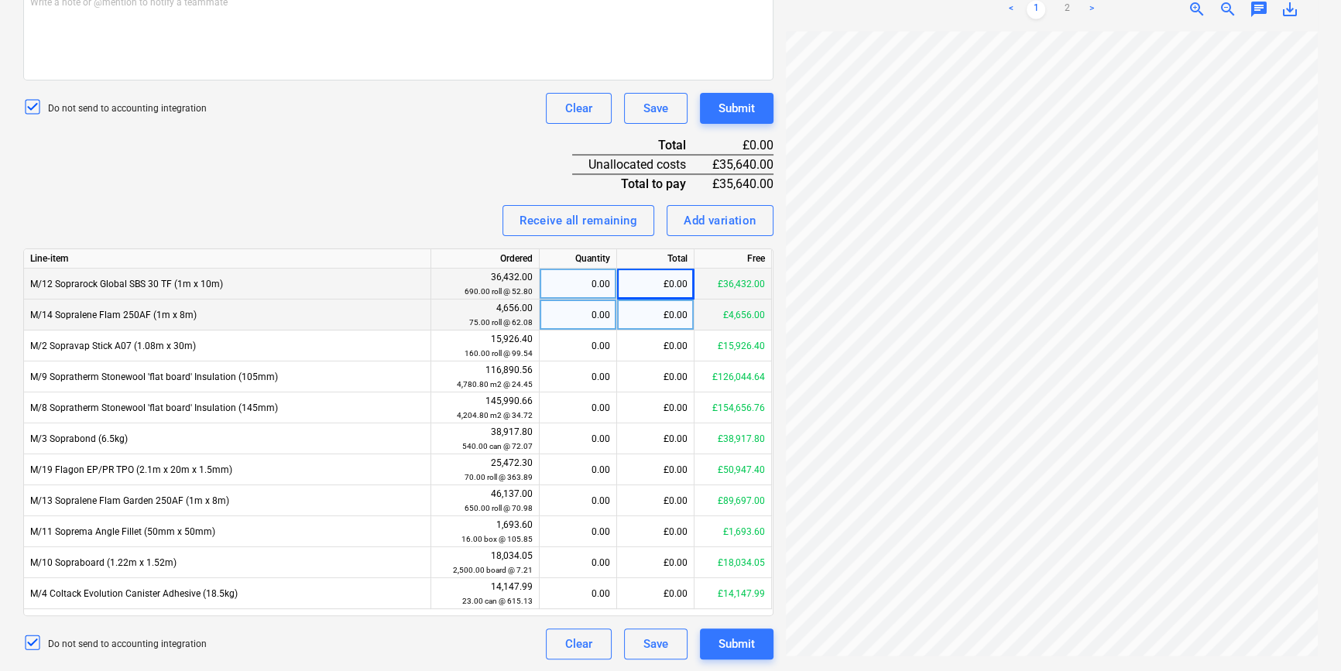
click at [659, 314] on div "£0.00" at bounding box center [655, 315] width 77 height 31
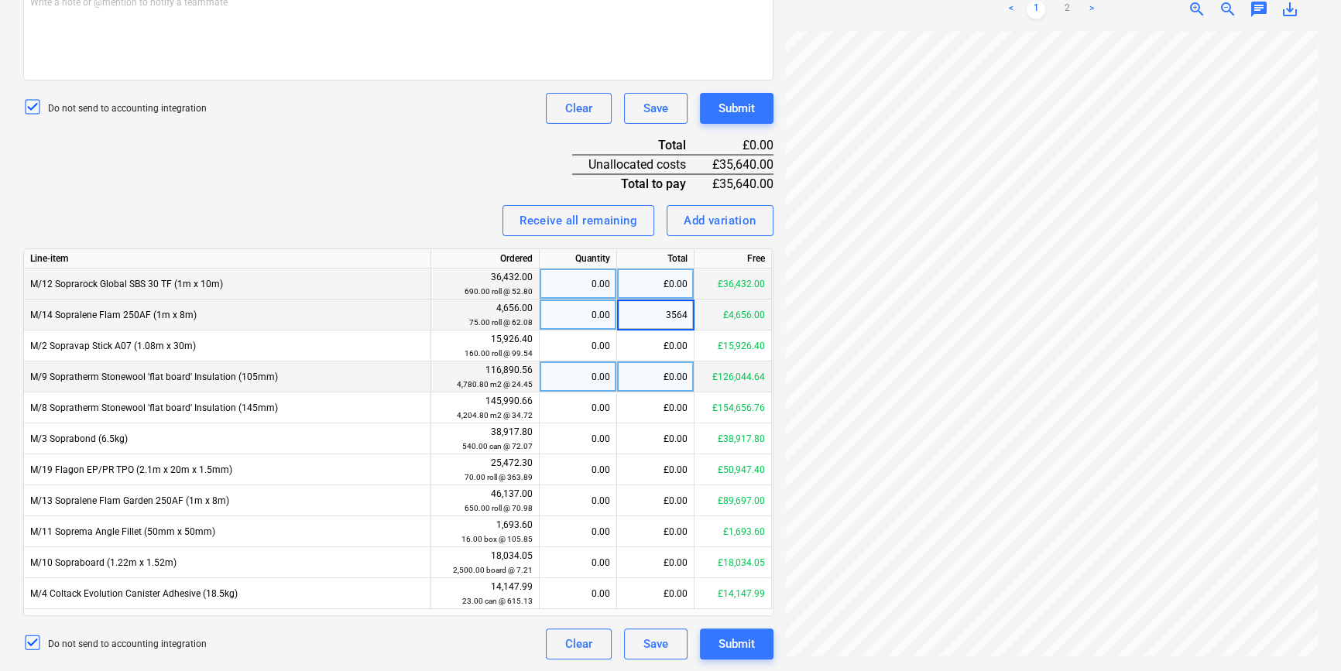
type input "35640"
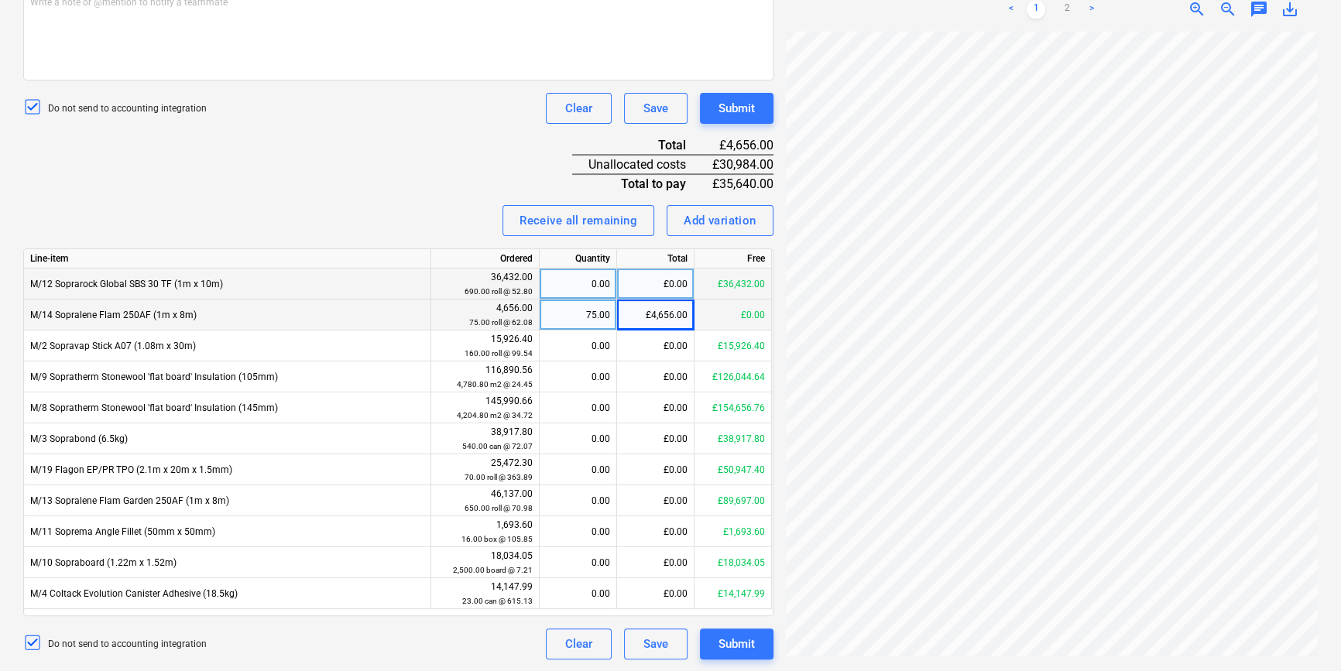
click at [434, 184] on div "Invoice name help 94720 Invoice number (optional) help Invoice date help [DATE]…" at bounding box center [398, 204] width 750 height 911
drag, startPoint x: 645, startPoint y: 313, endPoint x: 695, endPoint y: 327, distance: 52.2
click at [0, 0] on div "M/14 Sopralene Flam 250AF (1m x 8m) 4,656.00 75.00 roll @ 62.08 75.00 £4,656.00…" at bounding box center [0, 0] width 0 height 0
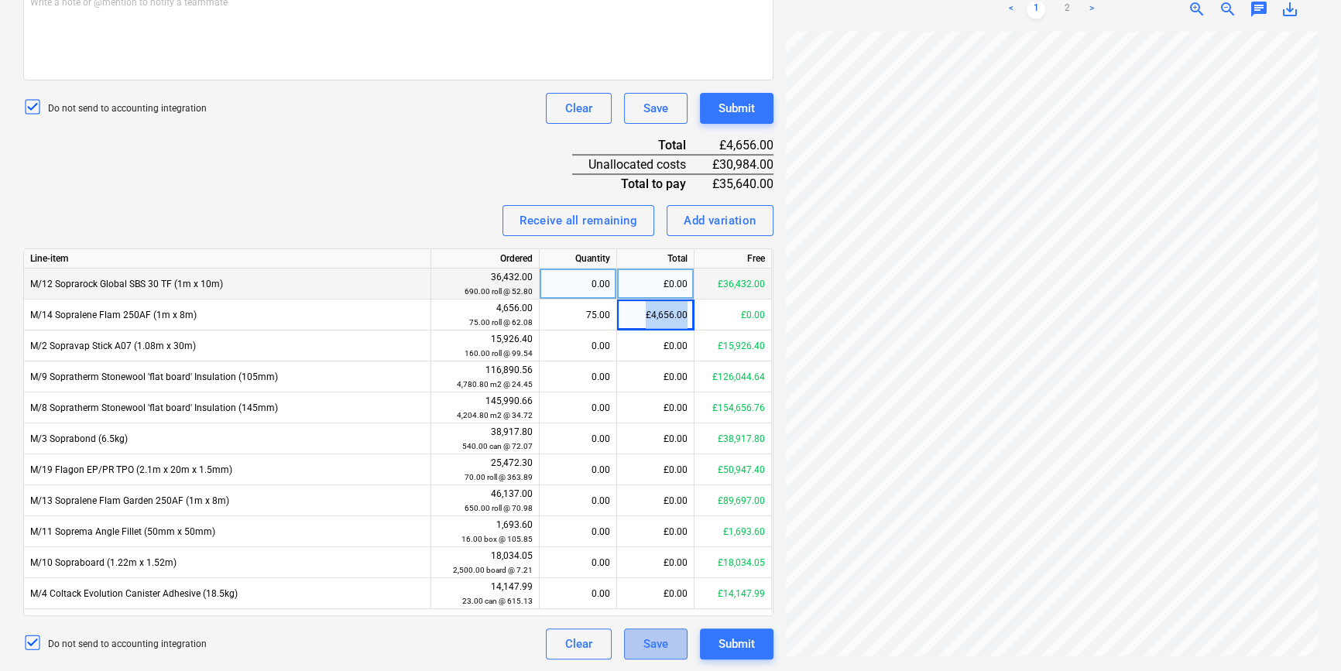
click at [630, 650] on button "Save" at bounding box center [655, 644] width 63 height 31
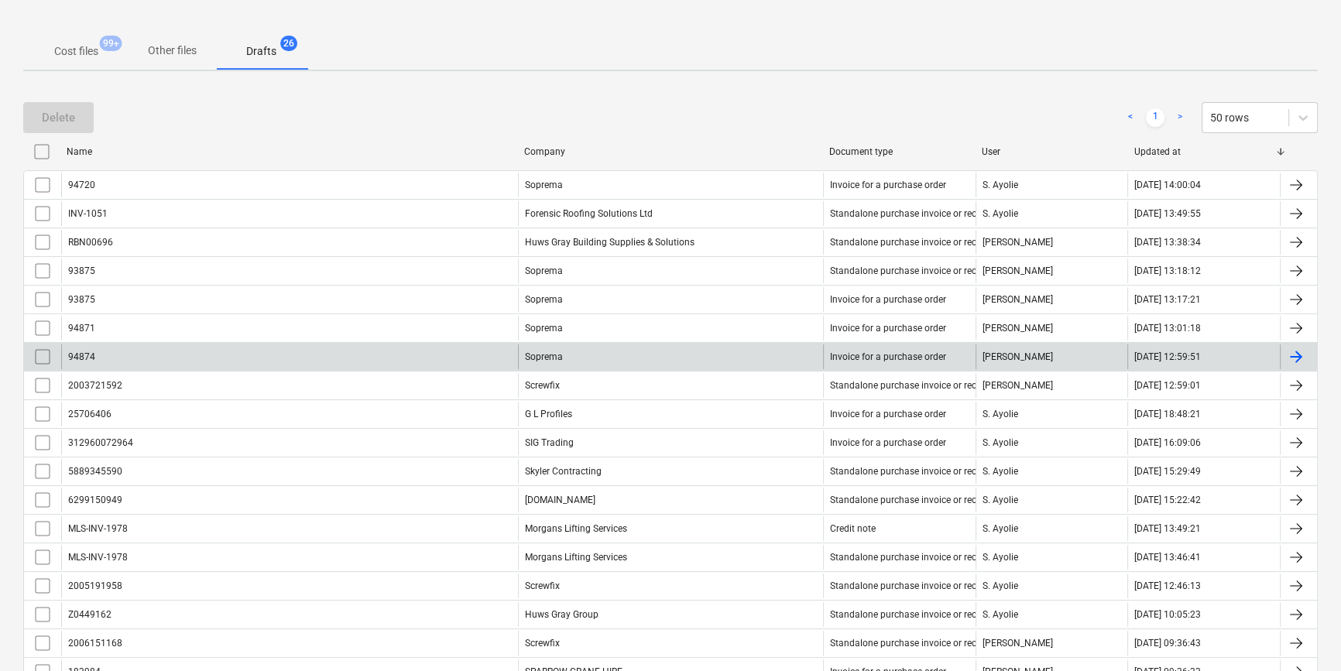
scroll to position [139, 0]
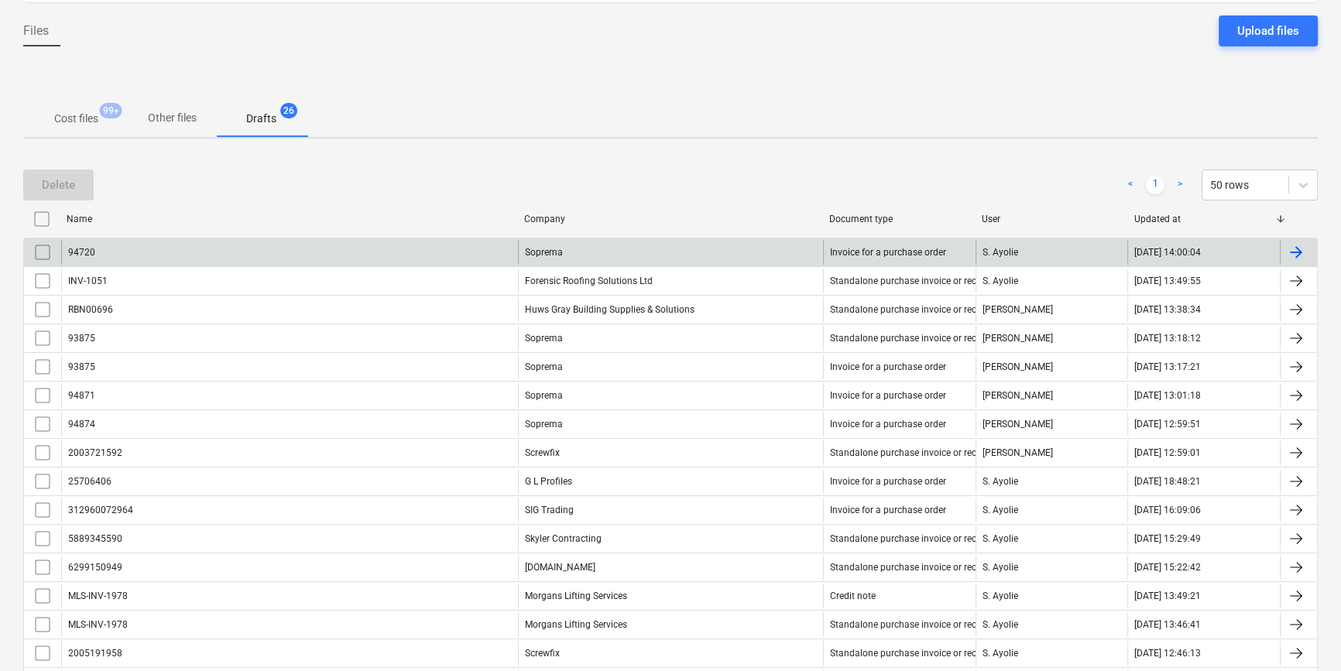
click at [402, 260] on div "94720" at bounding box center [289, 252] width 457 height 25
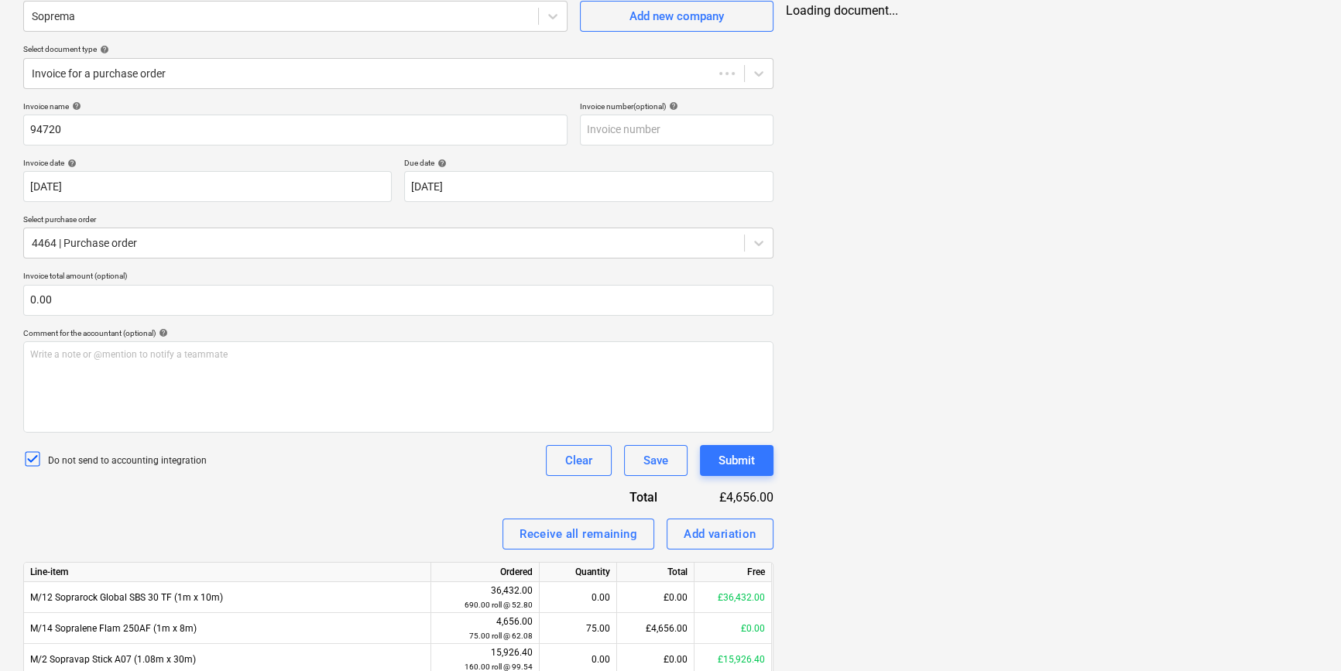
scroll to position [33, 0]
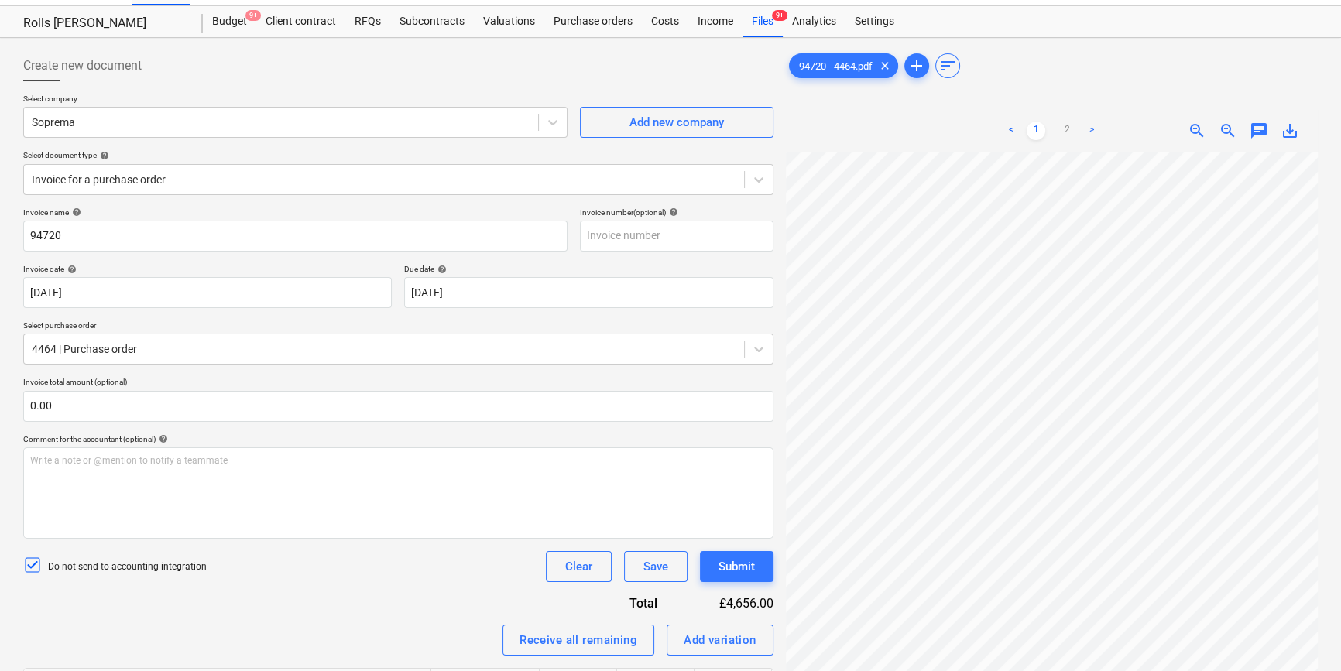
click at [397, 276] on div "Invoice date help [DATE] 16.07.2025 Press the down arrow key to interact with t…" at bounding box center [398, 286] width 750 height 44
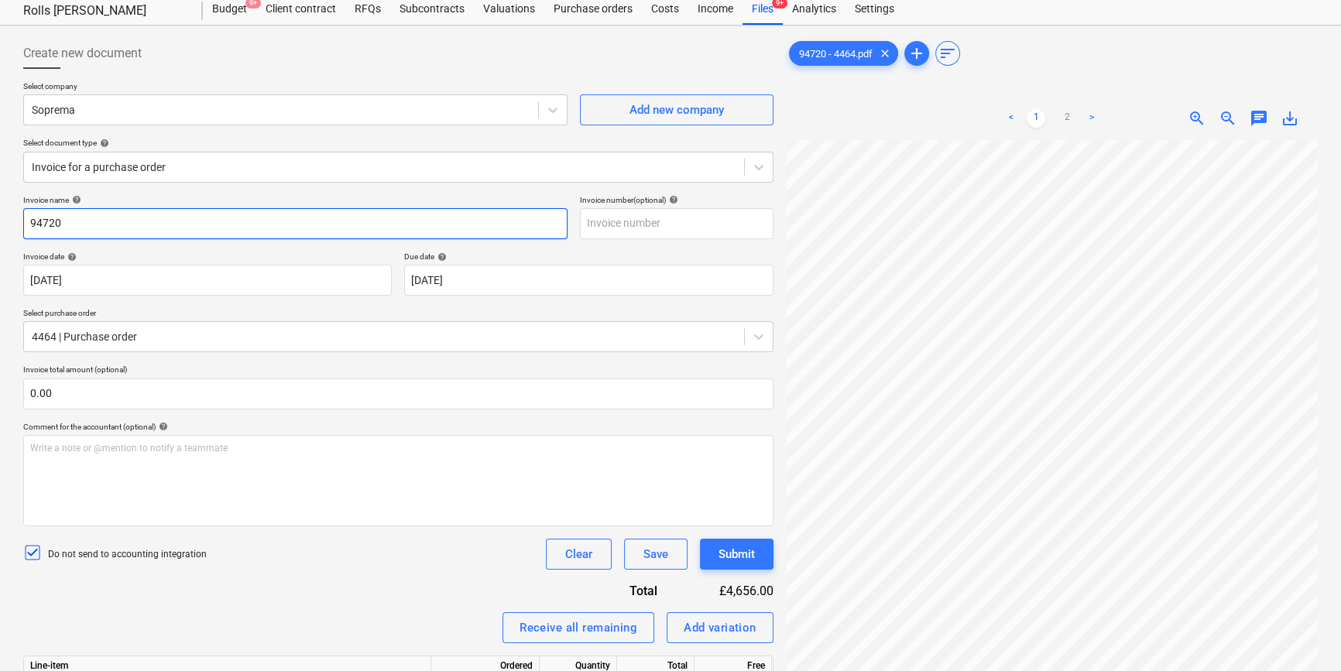
scroll to position [70, 0]
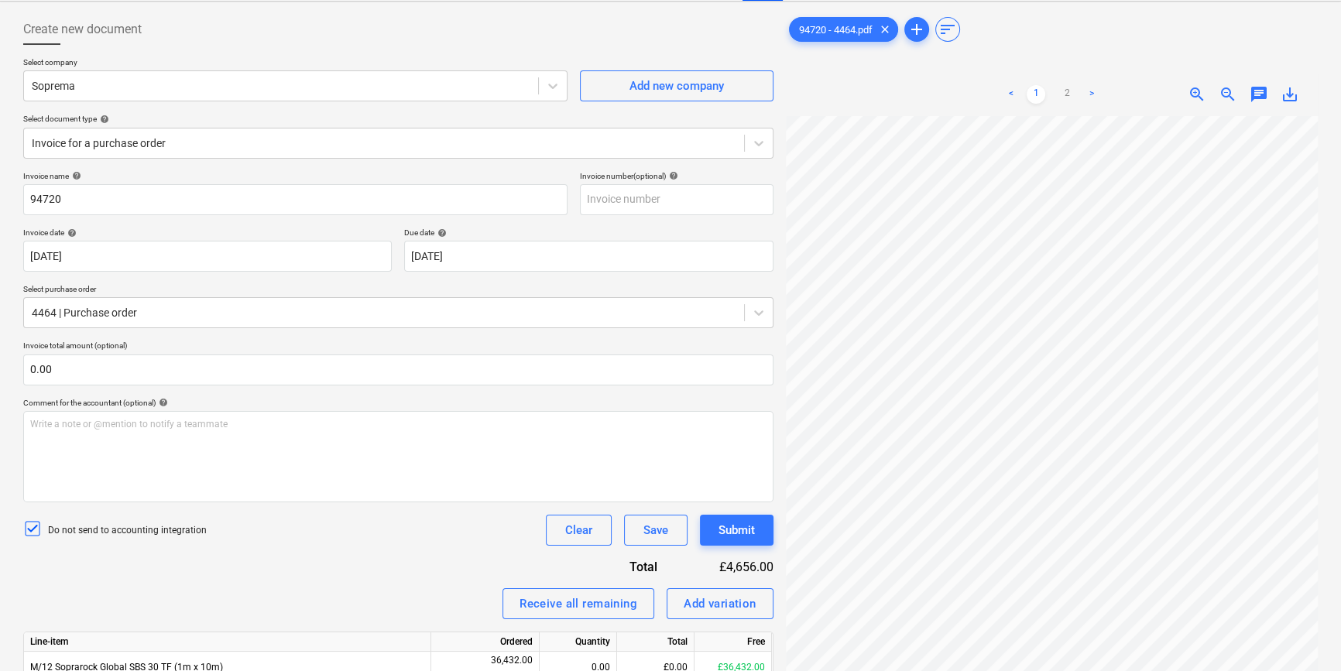
click at [396, 254] on div "Invoice date help [DATE] 16.07.2025 Press the down arrow key to interact with t…" at bounding box center [398, 250] width 750 height 44
click at [673, 531] on button "Save" at bounding box center [655, 530] width 63 height 31
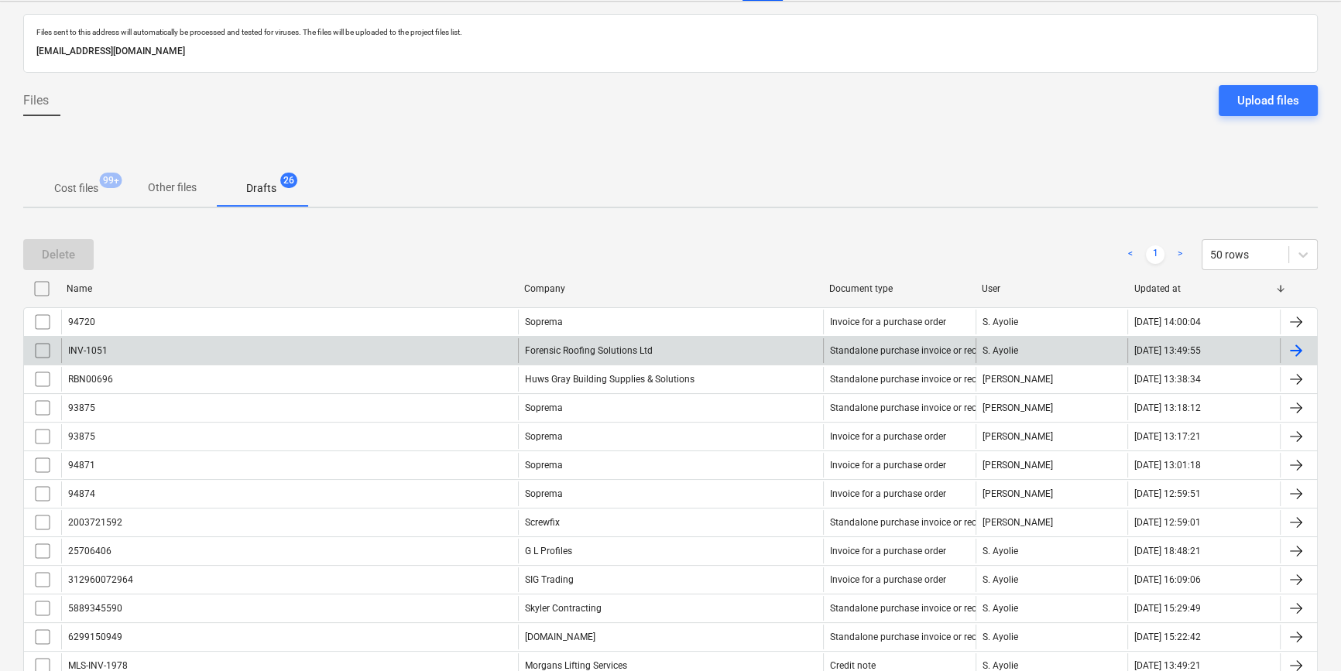
click at [631, 350] on div "Forensic Roofing Solutions Ltd" at bounding box center [670, 350] width 305 height 25
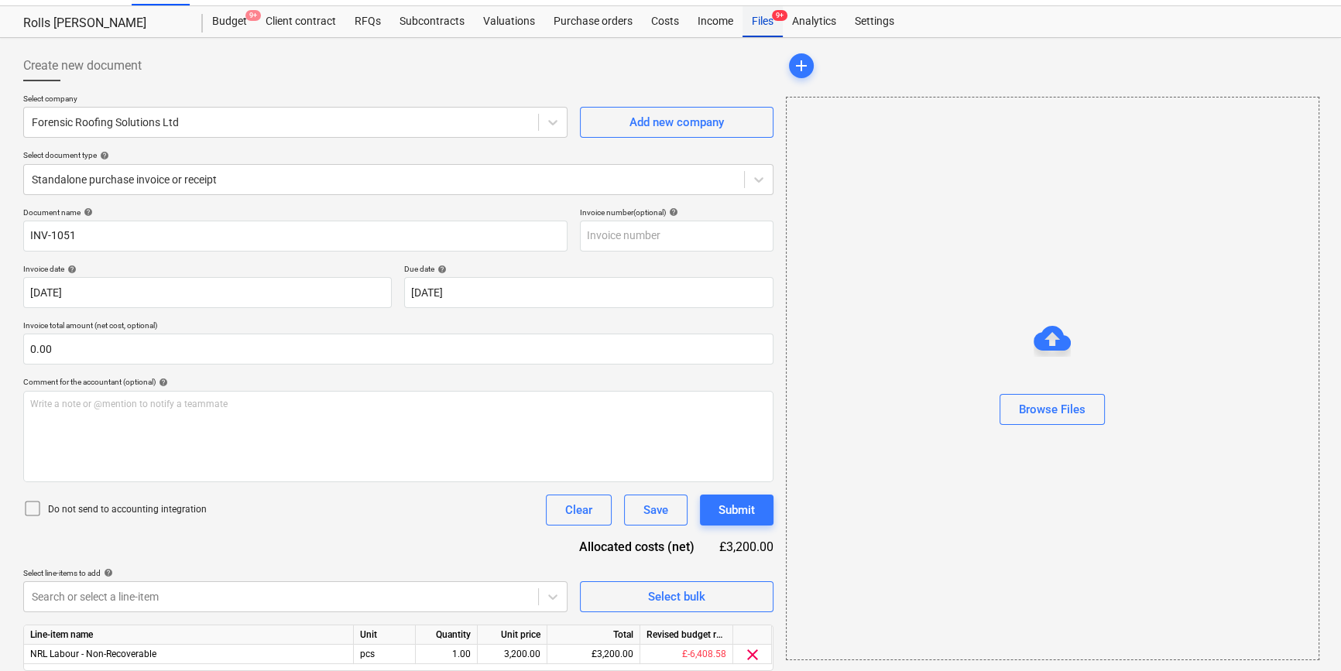
click at [769, 32] on div "Files 9+" at bounding box center [763, 21] width 40 height 31
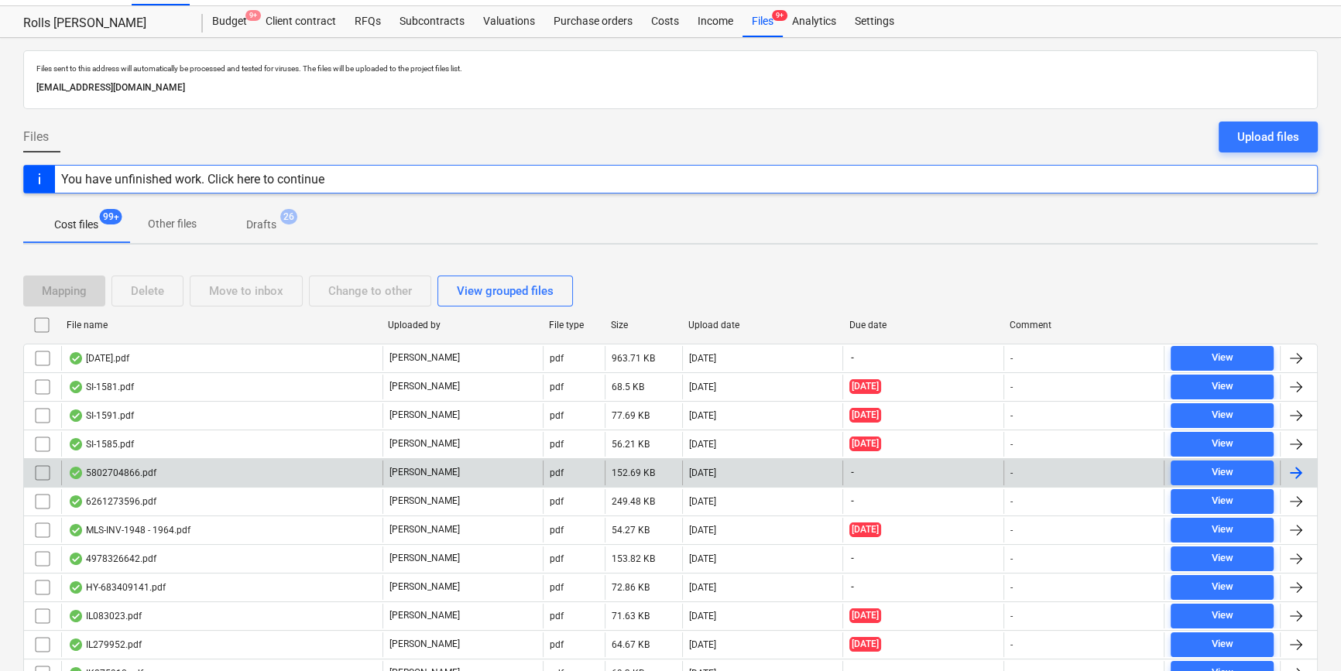
click at [153, 472] on div "5802704866.pdf" at bounding box center [112, 473] width 88 height 12
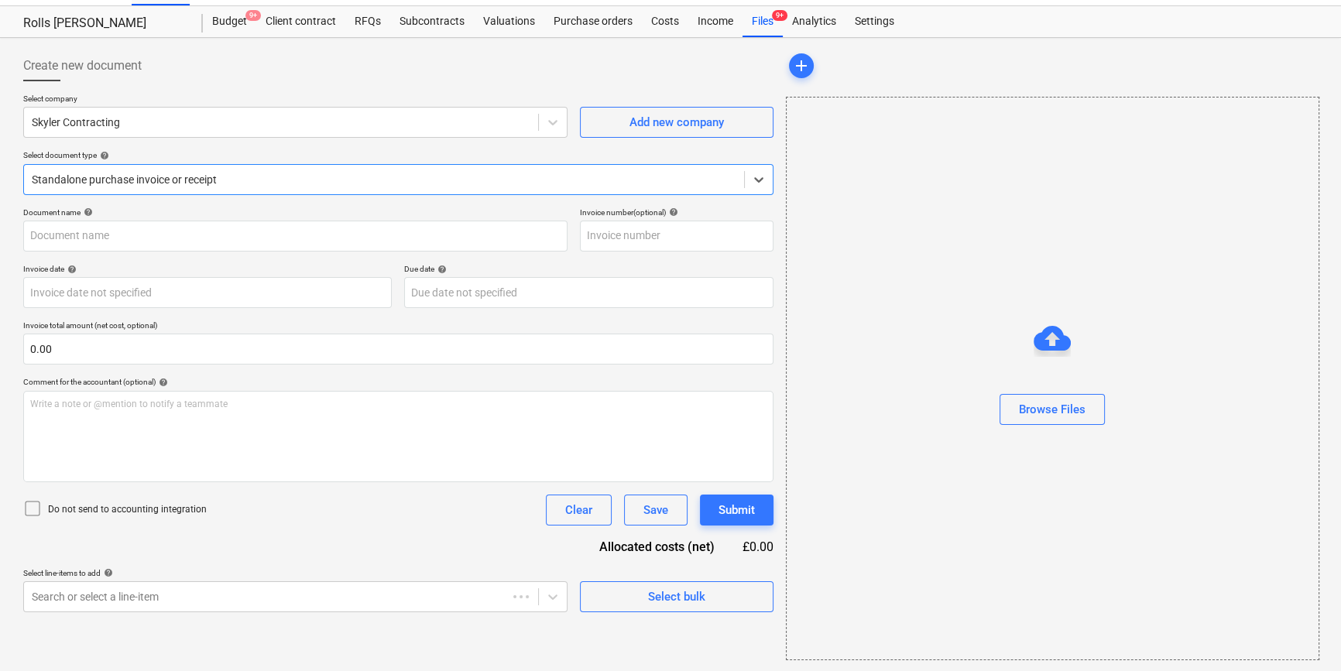
type input "5802704866.pdf"
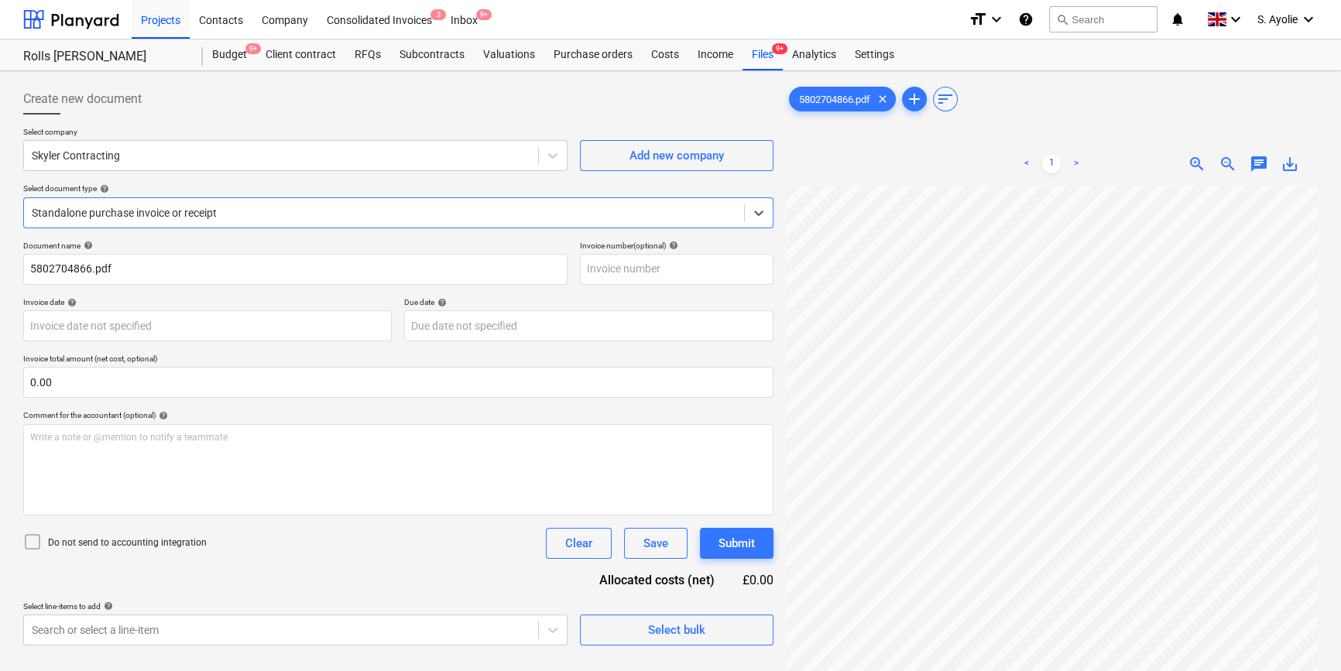
click at [1202, 159] on span "zoom_in" at bounding box center [1197, 164] width 19 height 19
click at [1201, 159] on span "zoom_in" at bounding box center [1197, 164] width 19 height 19
click at [1199, 162] on span "zoom_in" at bounding box center [1197, 164] width 19 height 19
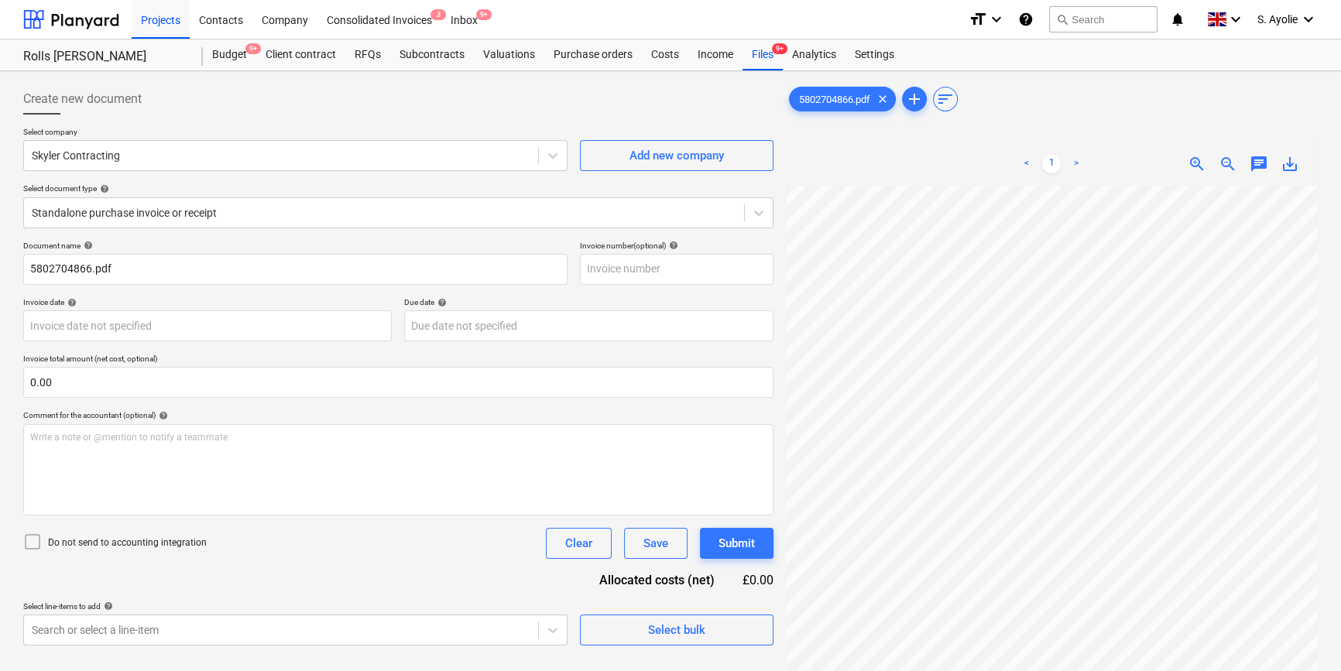
scroll to position [157, 335]
click at [781, 282] on div "5802704866.pdf clear add sort < 1 > zoom_in zoom_out chat 0 save_alt" at bounding box center [1052, 448] width 544 height 743
click at [152, 163] on div at bounding box center [281, 155] width 499 height 15
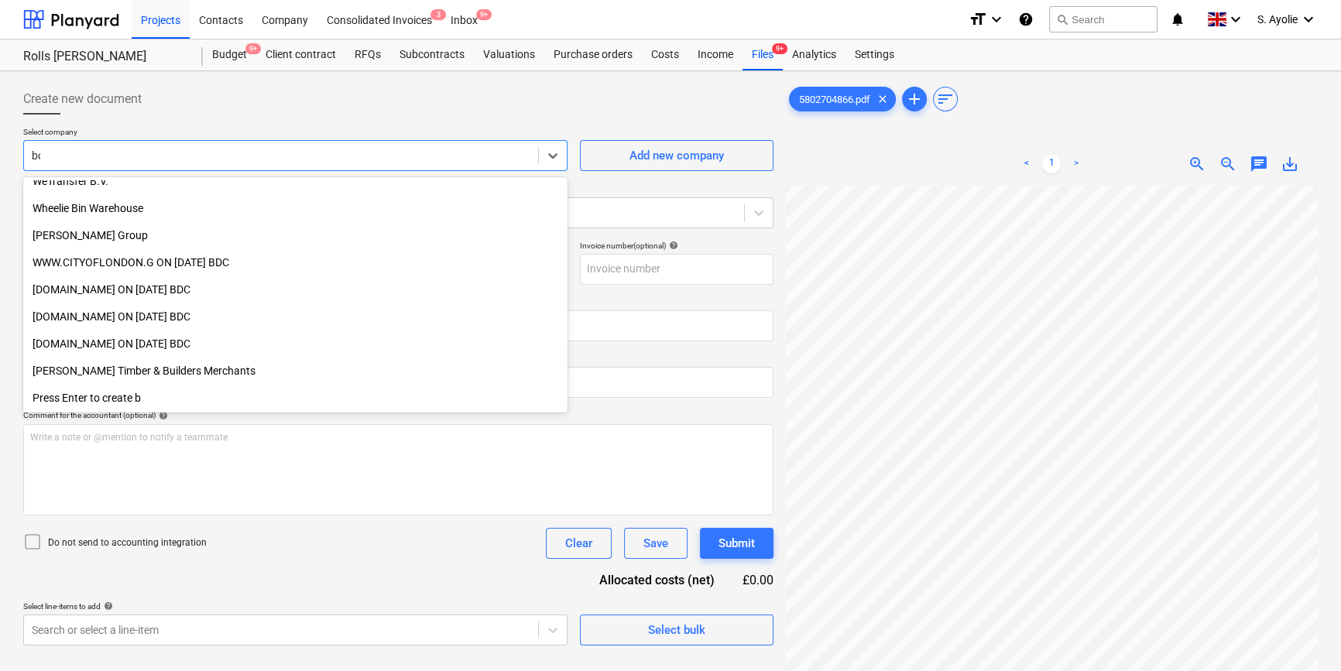
scroll to position [581, 0]
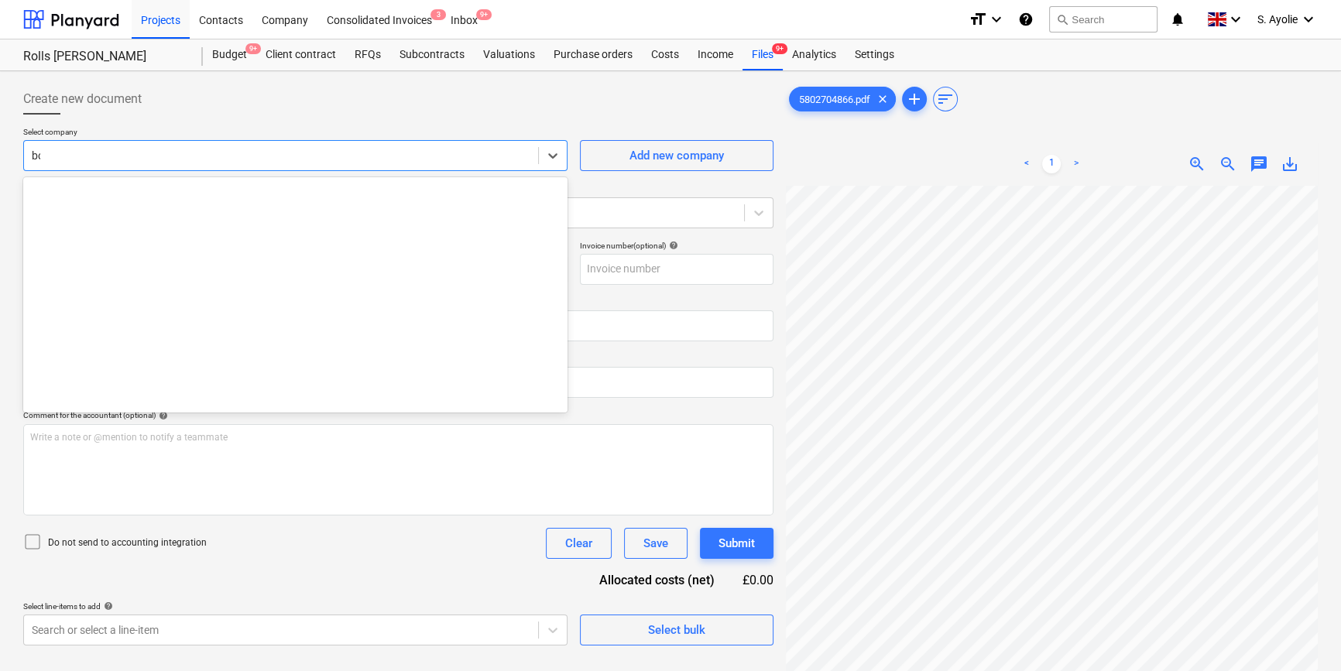
type input "boo"
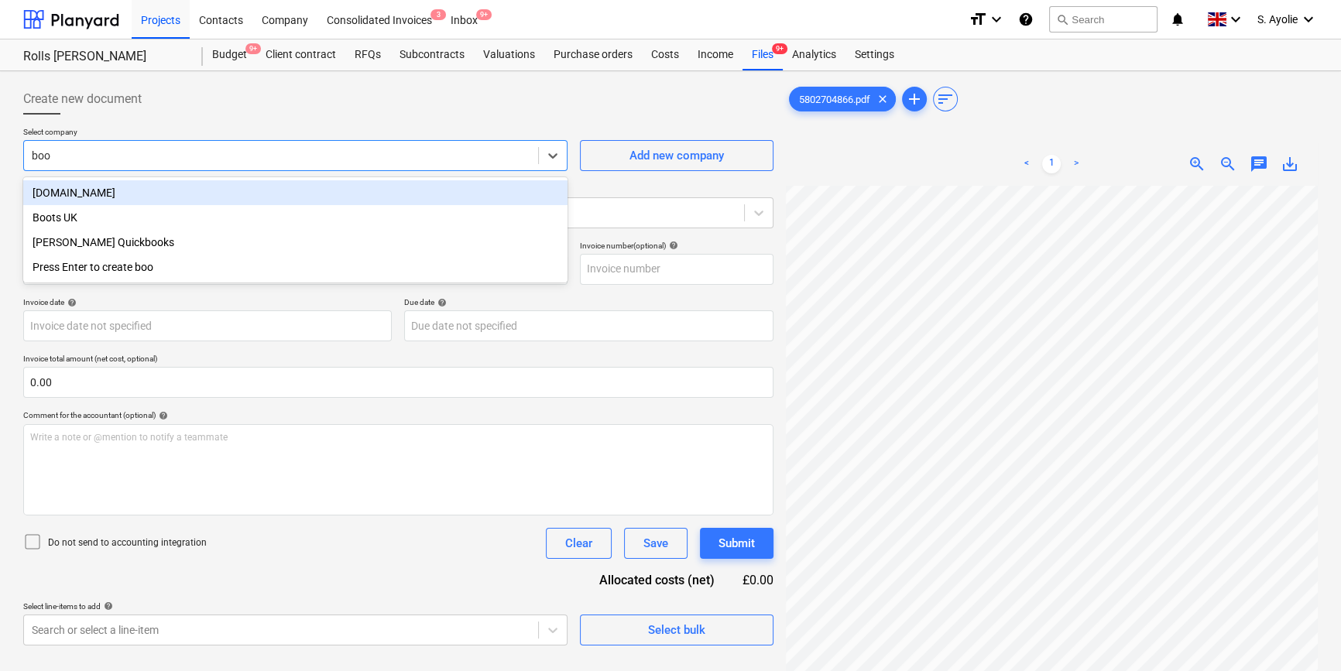
click at [155, 197] on div "[DOMAIN_NAME]" at bounding box center [295, 192] width 544 height 25
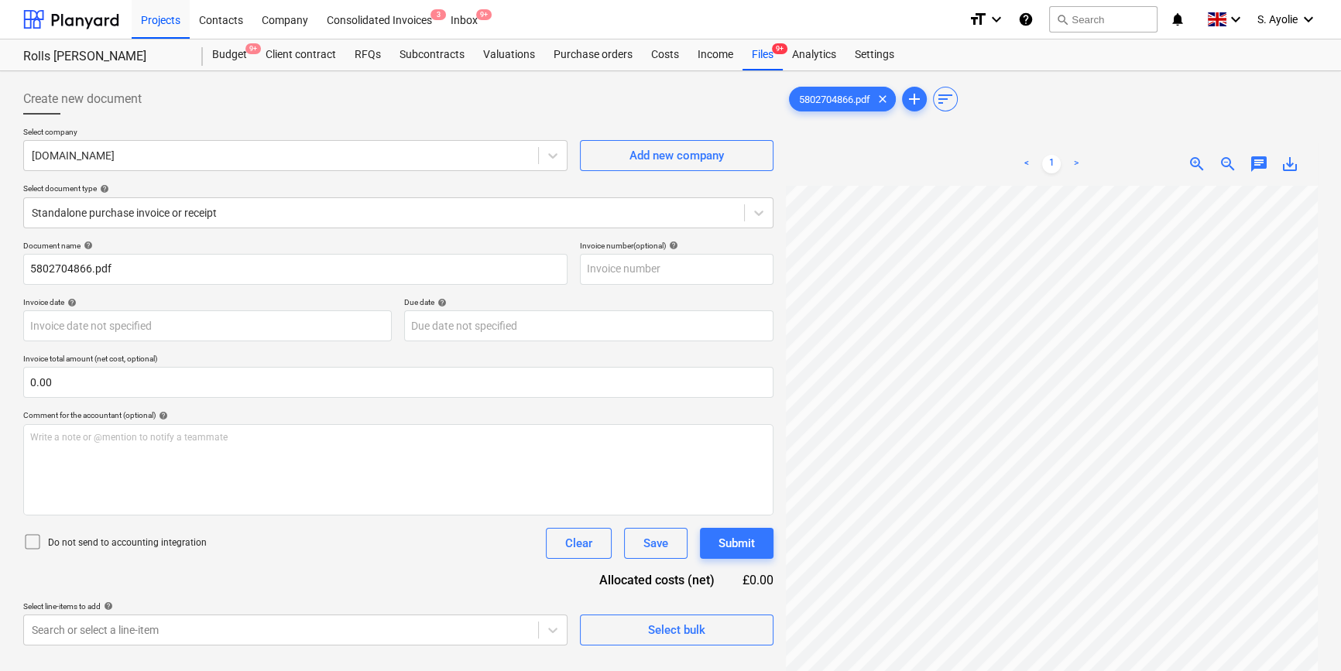
scroll to position [552, 300]
click at [246, 269] on input "5802704866.pdf" at bounding box center [295, 269] width 544 height 31
type input "5802704866"
click at [263, 307] on div "Invoice date help" at bounding box center [207, 302] width 369 height 10
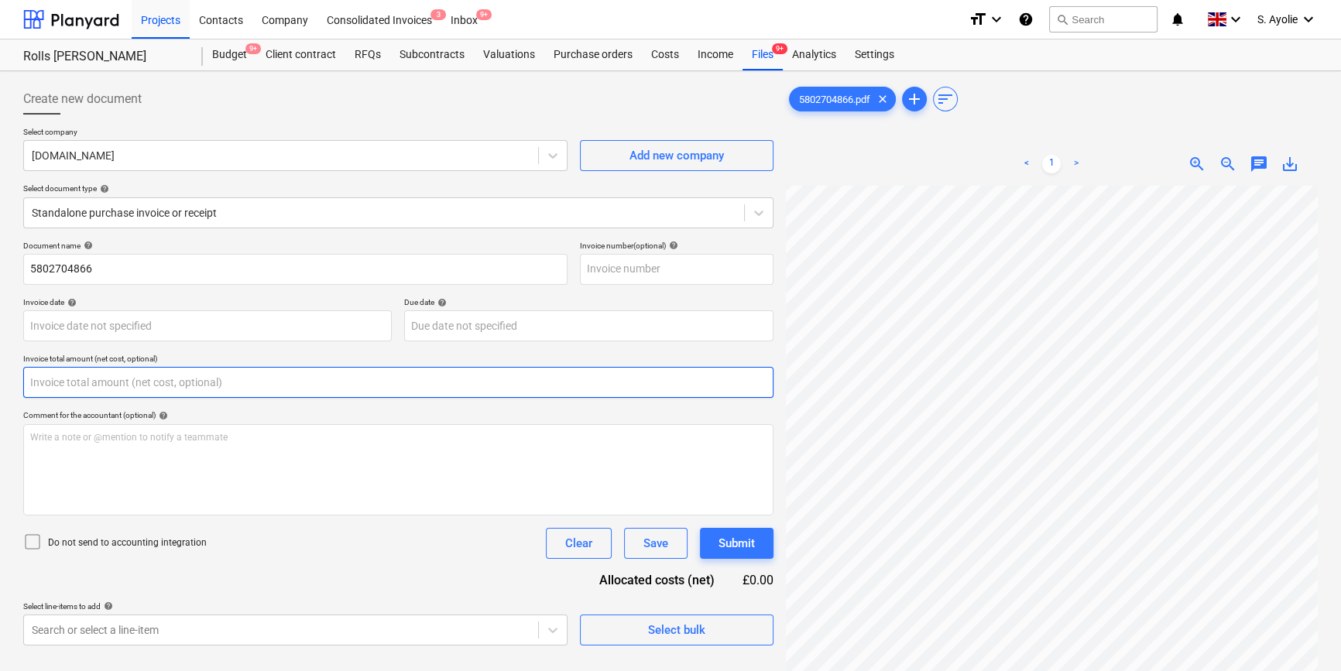
click at [221, 385] on input "text" at bounding box center [398, 382] width 750 height 31
type input "0.00"
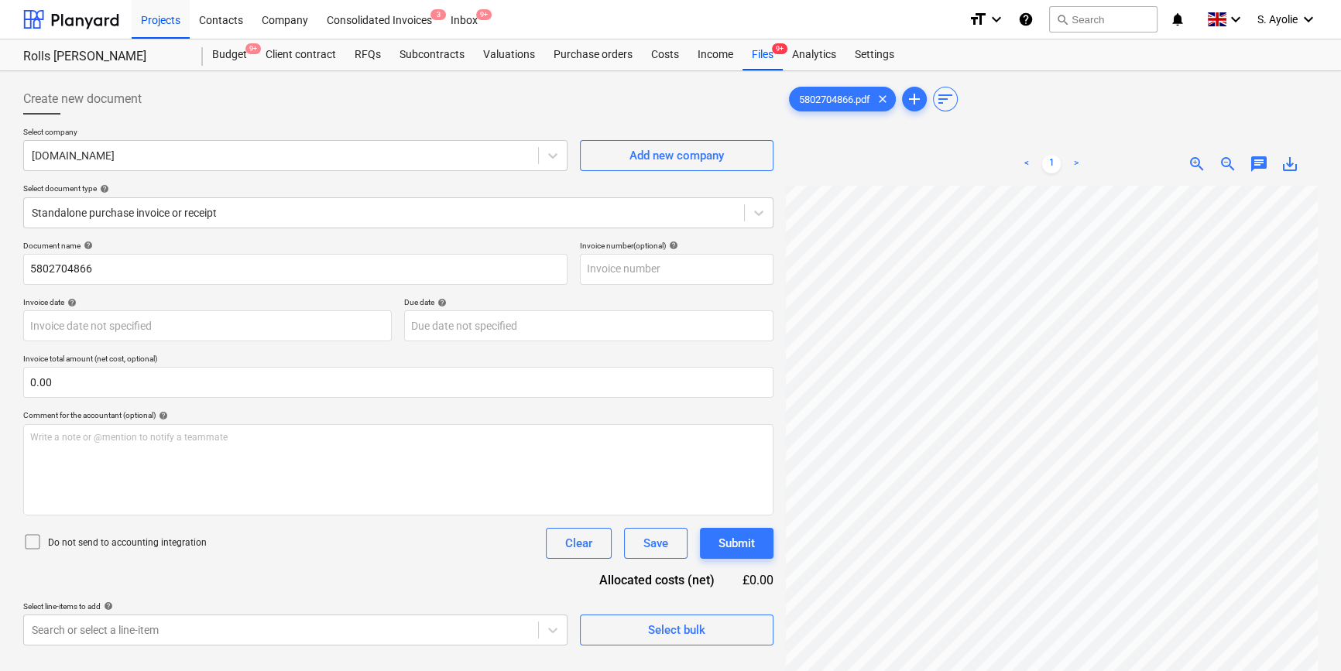
scroll to position [784, 348]
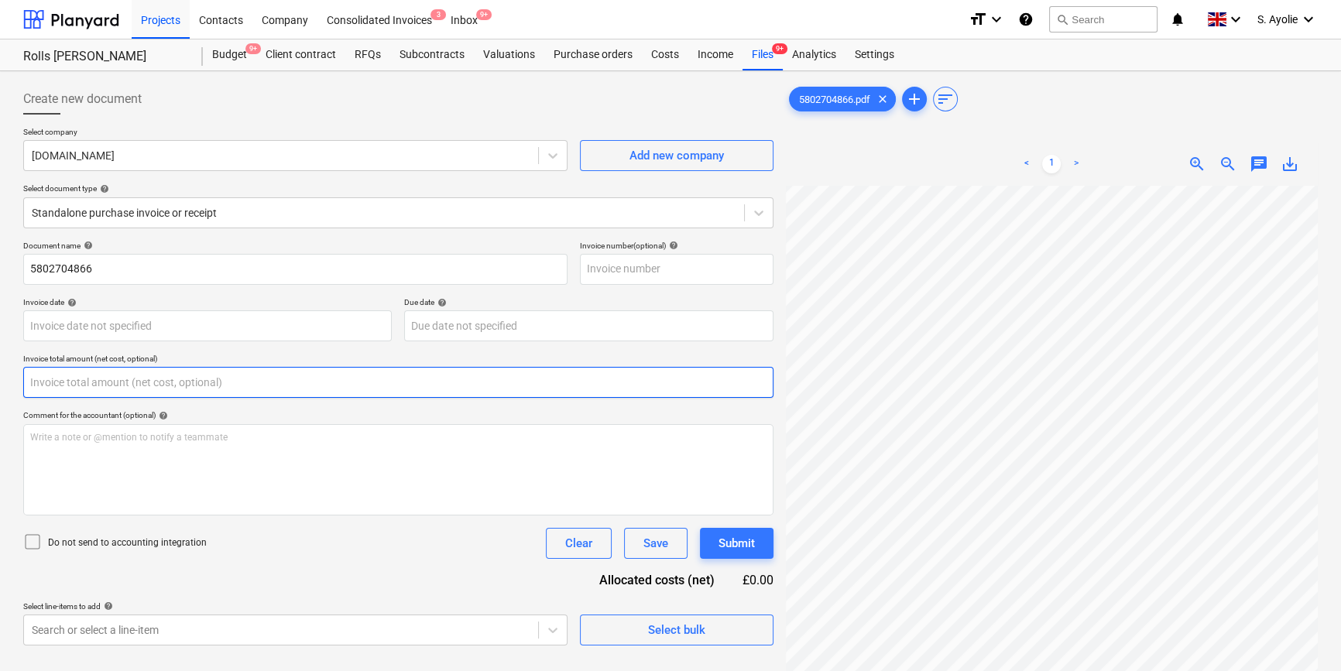
click at [149, 381] on input "text" at bounding box center [398, 382] width 750 height 31
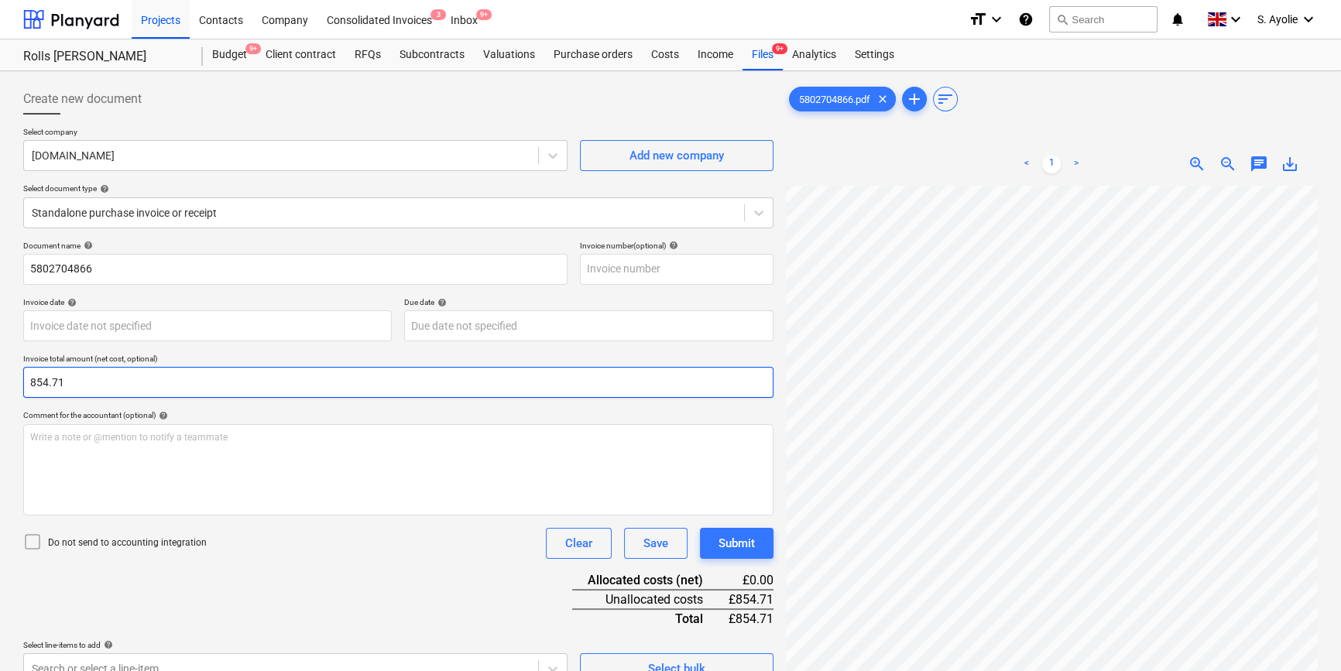
type input "854.71"
click at [481, 534] on div "Do not send to accounting integration Clear Save Submit" at bounding box center [398, 543] width 750 height 31
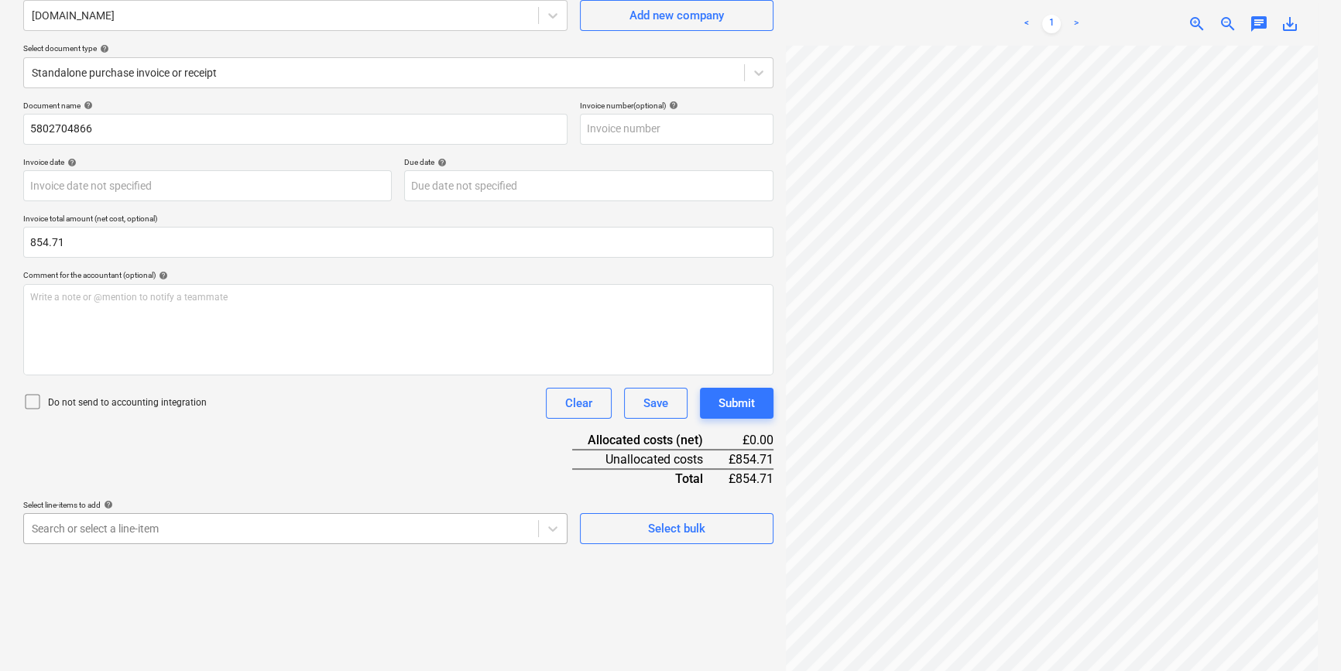
scroll to position [254, 0]
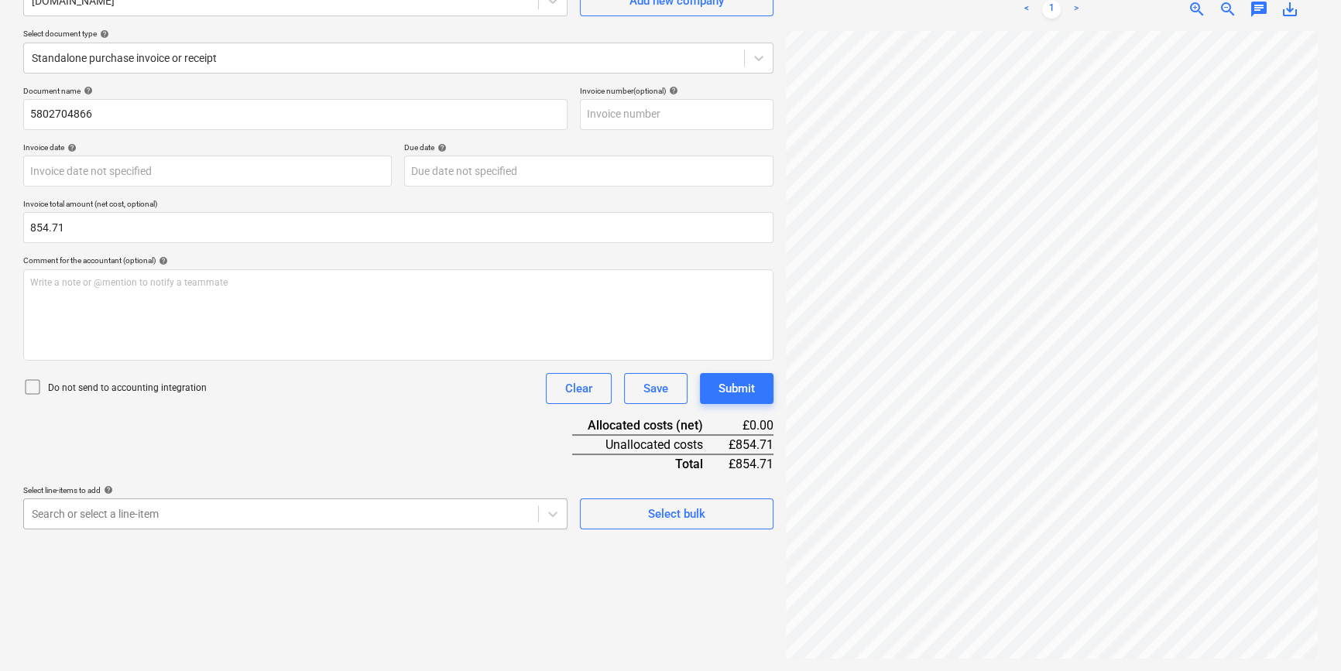
click at [507, 516] on body "Projects Contacts Company Consolidated Invoices 3 Inbox 9+ format_size keyboard…" at bounding box center [670, 180] width 1341 height 671
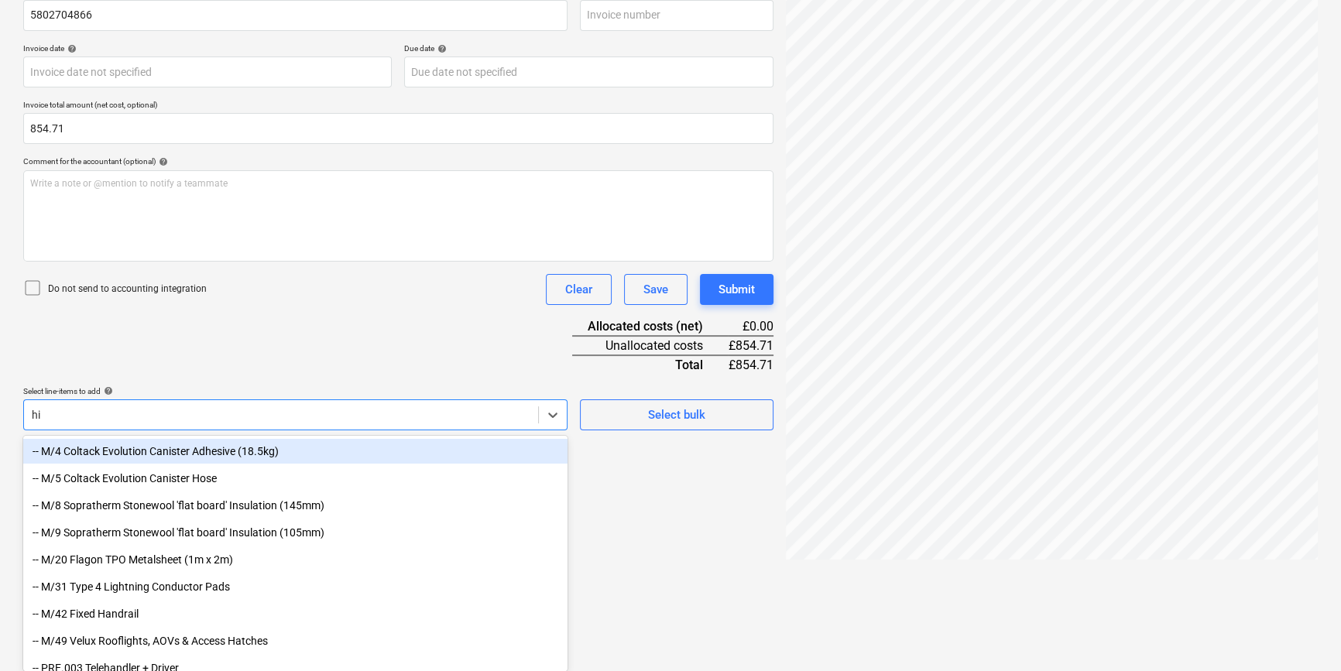
scroll to position [155, 0]
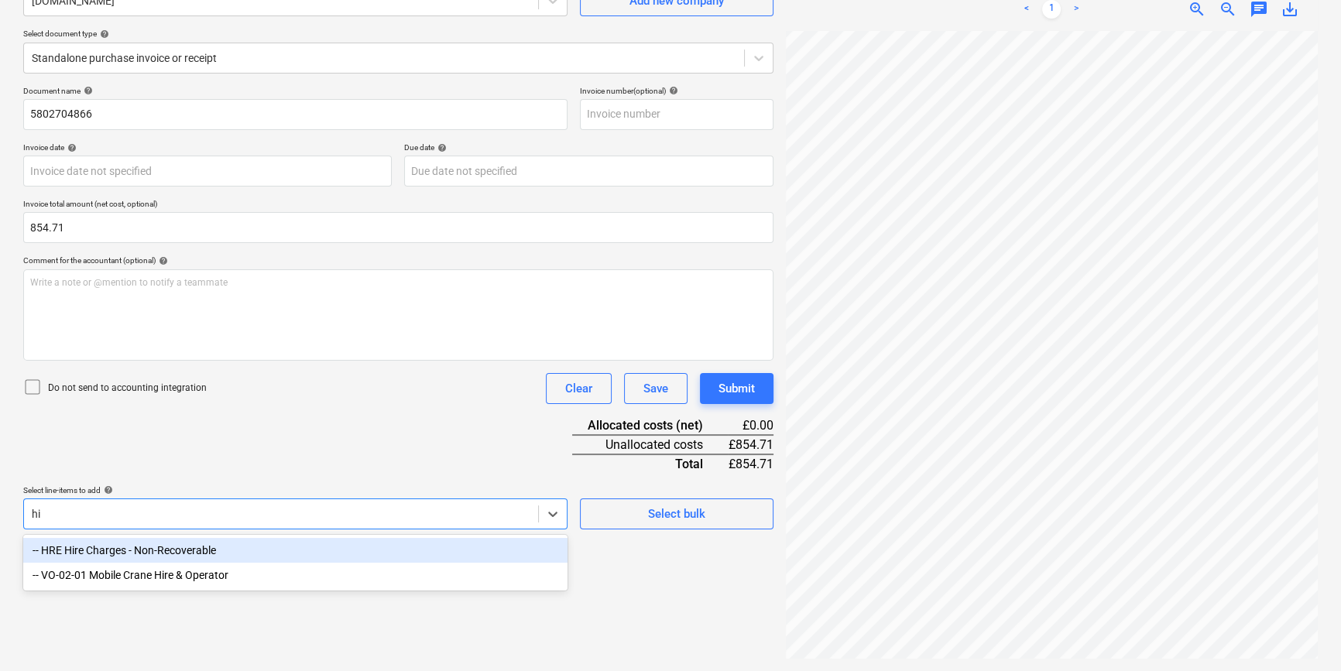
type input "hi"
drag, startPoint x: 386, startPoint y: 481, endPoint x: 375, endPoint y: 490, distance: 14.9
click at [375, 490] on div "Document name help 5802704866 Invoice number (optional) help Invoice date help …" at bounding box center [398, 308] width 750 height 444
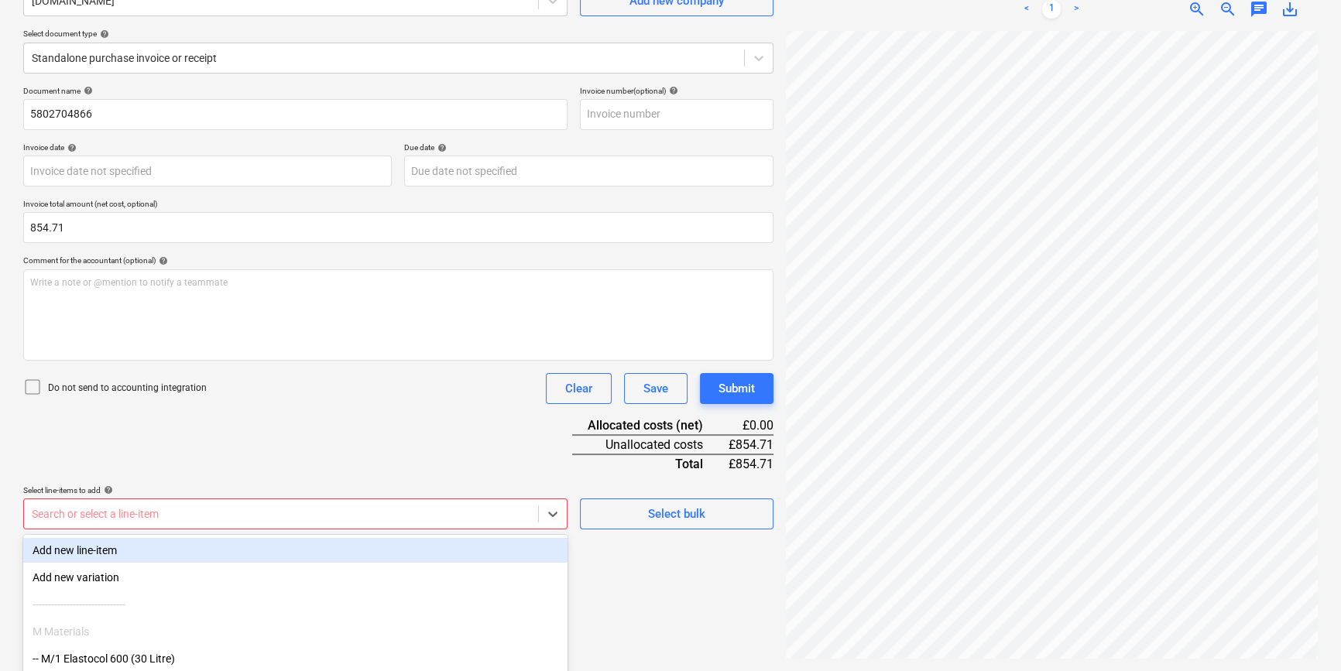
scroll to position [254, 0]
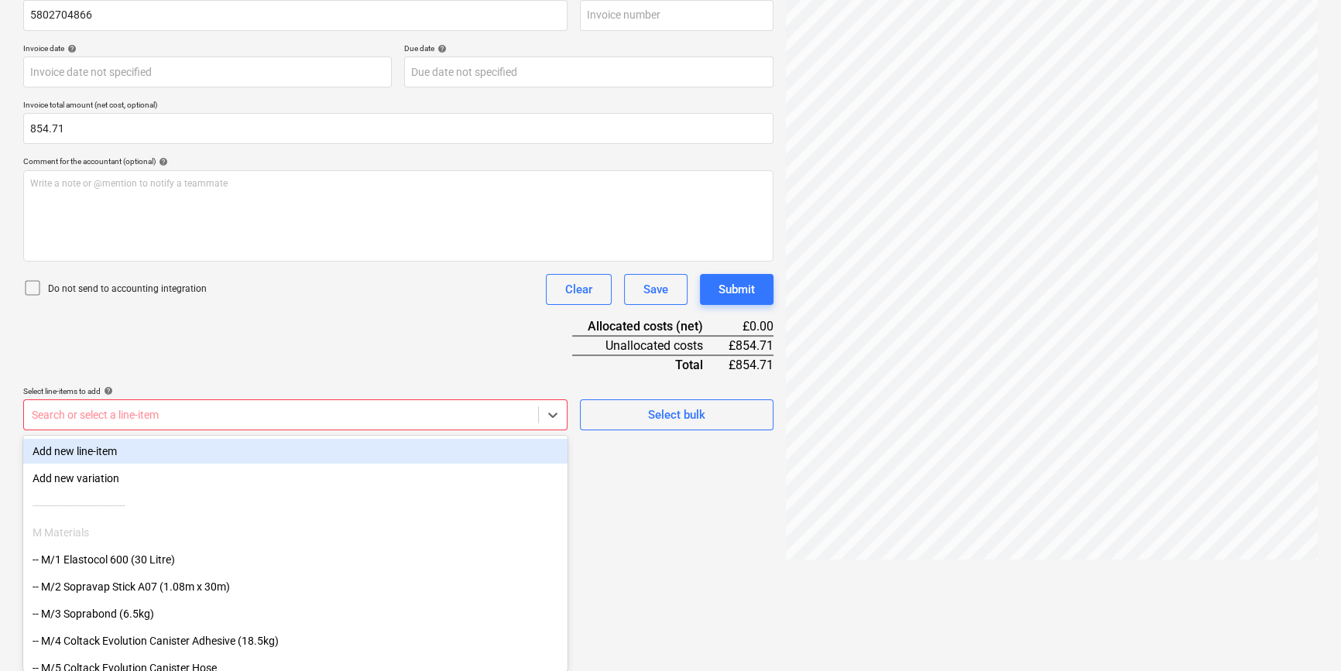
click at [256, 417] on body "Projects Contacts Company Consolidated Invoices 3 Inbox 9+ format_size keyboard…" at bounding box center [670, 81] width 1341 height 671
click at [256, 527] on div "M Materials" at bounding box center [295, 532] width 544 height 25
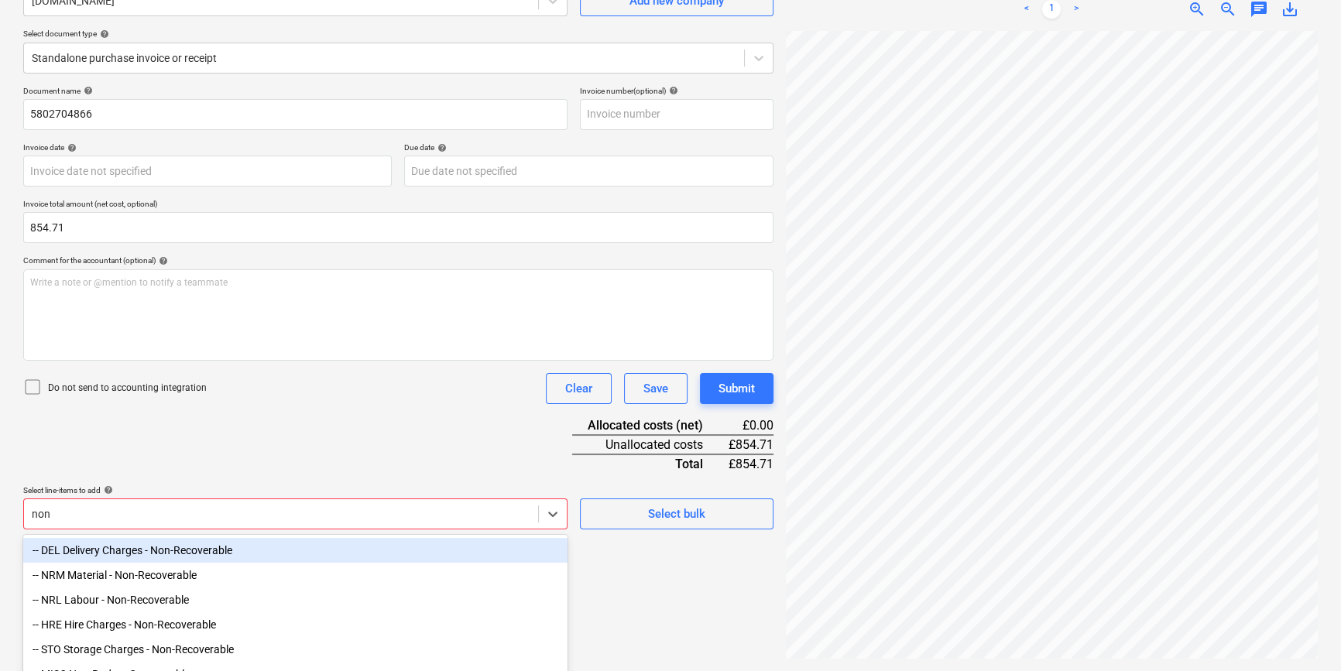
scroll to position [179, 0]
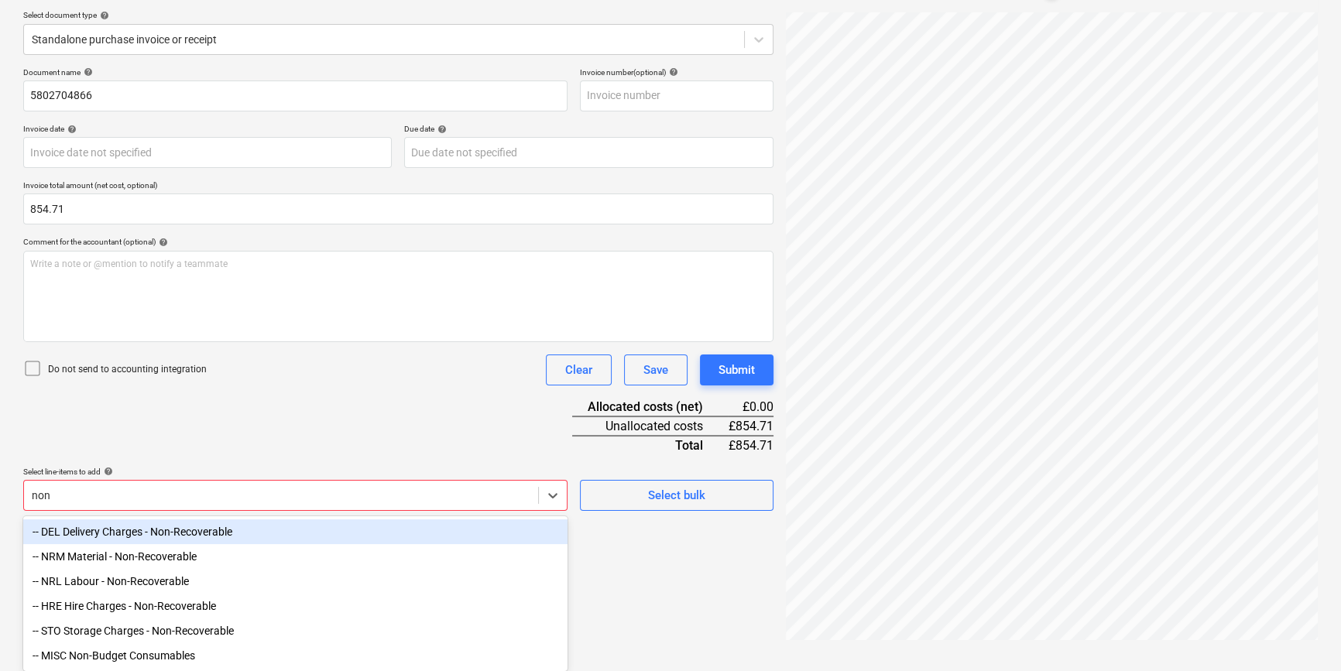
type input "non-"
click at [157, 525] on div "-- DEL Delivery Charges - Non-Recoverable" at bounding box center [295, 532] width 544 height 25
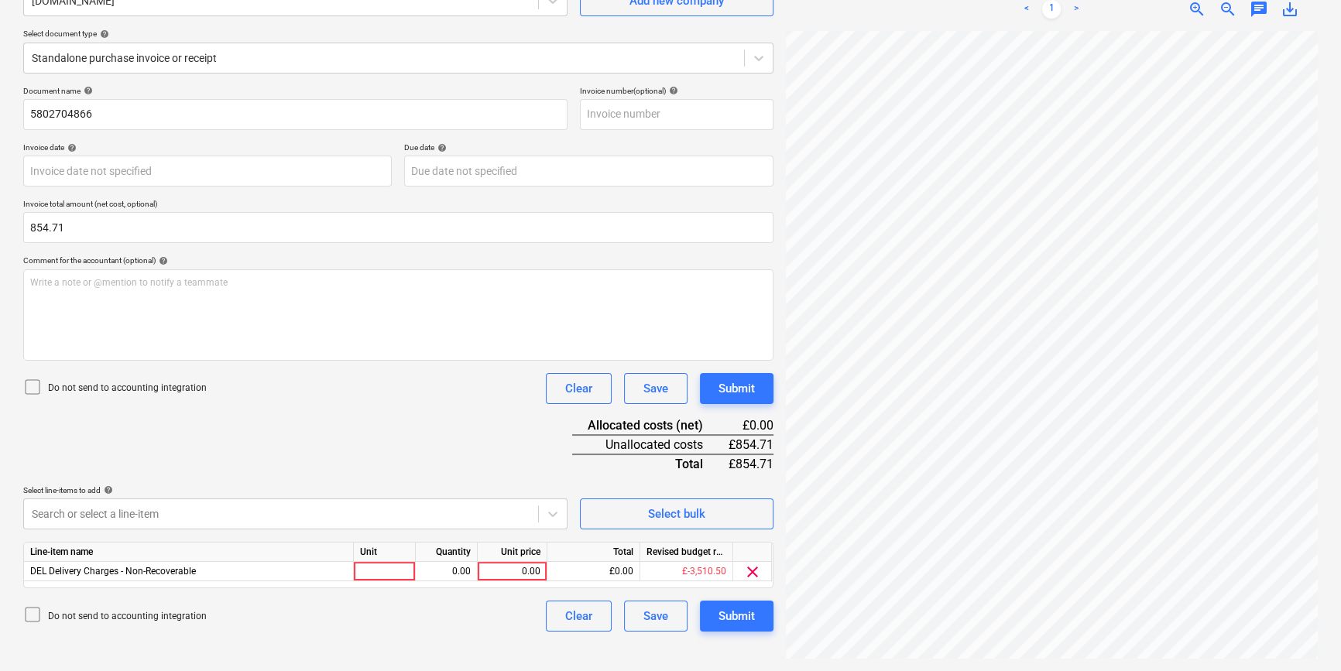
scroll to position [155, 0]
click at [166, 442] on div "Document name help 5802704866 Invoice number (optional) help Invoice date help …" at bounding box center [398, 359] width 750 height 546
click at [392, 575] on div at bounding box center [385, 571] width 62 height 19
type input "pcs"
click at [444, 571] on div "0.00" at bounding box center [446, 571] width 49 height 19
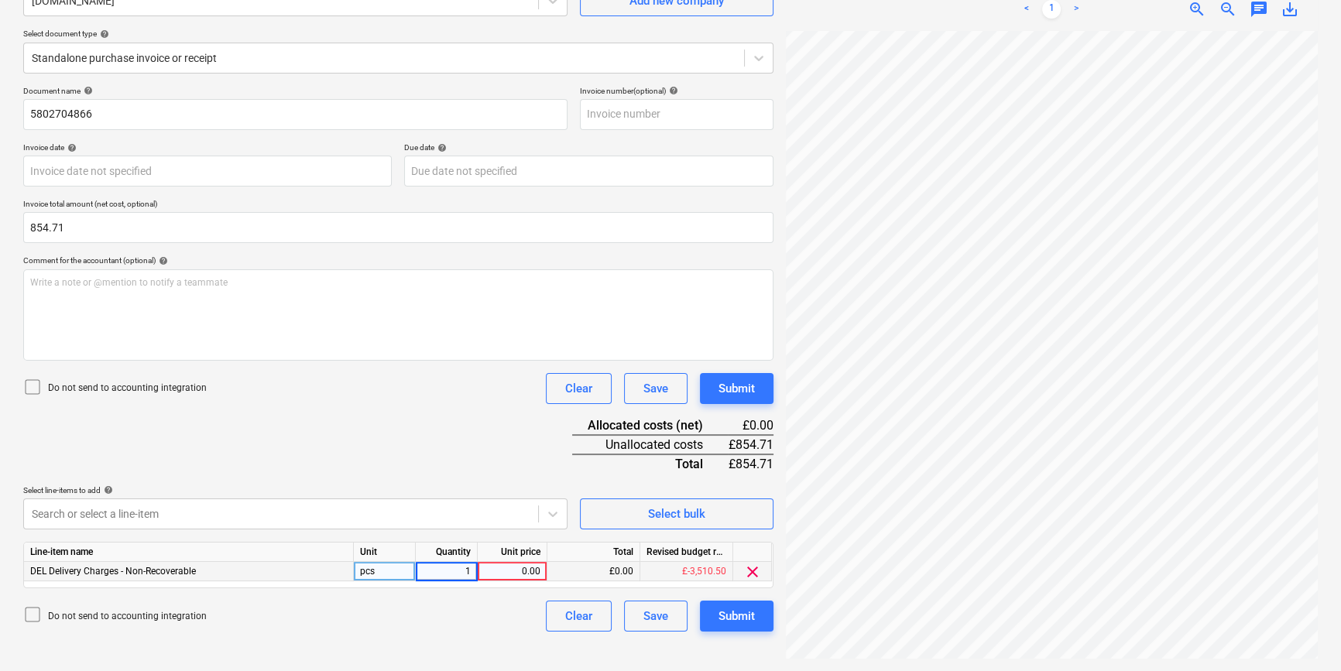
type input "1"
click at [533, 568] on div "0.00" at bounding box center [512, 571] width 57 height 19
click at [521, 468] on div "Document name help 5802704866 Invoice number (optional) help Invoice date help …" at bounding box center [398, 359] width 750 height 546
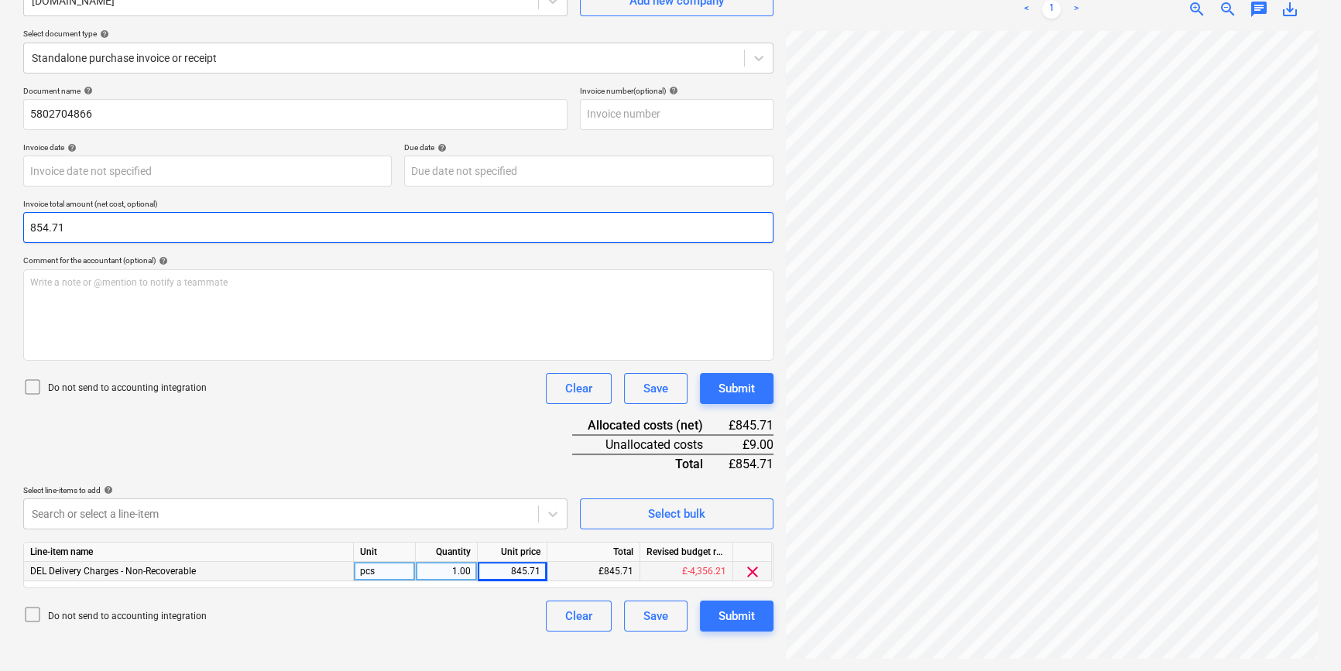
click at [46, 226] on input "854.71" at bounding box center [398, 227] width 750 height 31
click at [293, 453] on div "Document name help 5802704866 Invoice number (optional) help Invoice date help …" at bounding box center [398, 359] width 750 height 546
click at [36, 384] on icon at bounding box center [32, 387] width 19 height 19
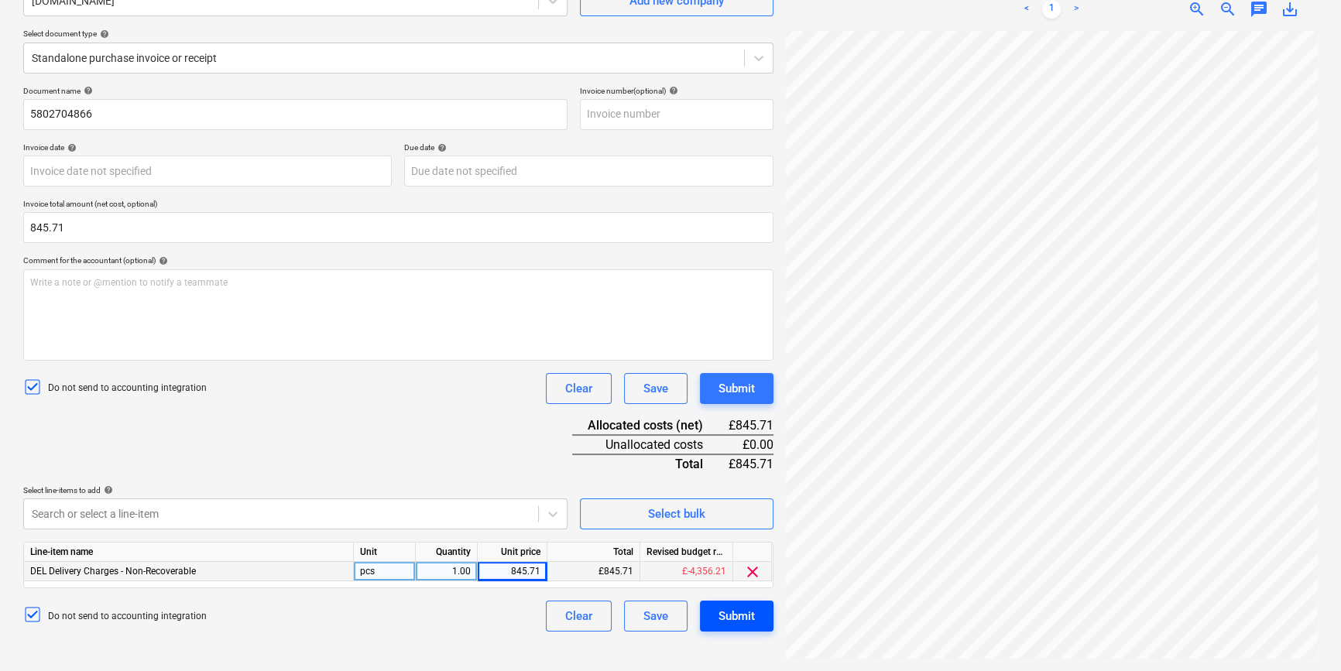
click at [733, 612] on div "Submit" at bounding box center [737, 616] width 36 height 20
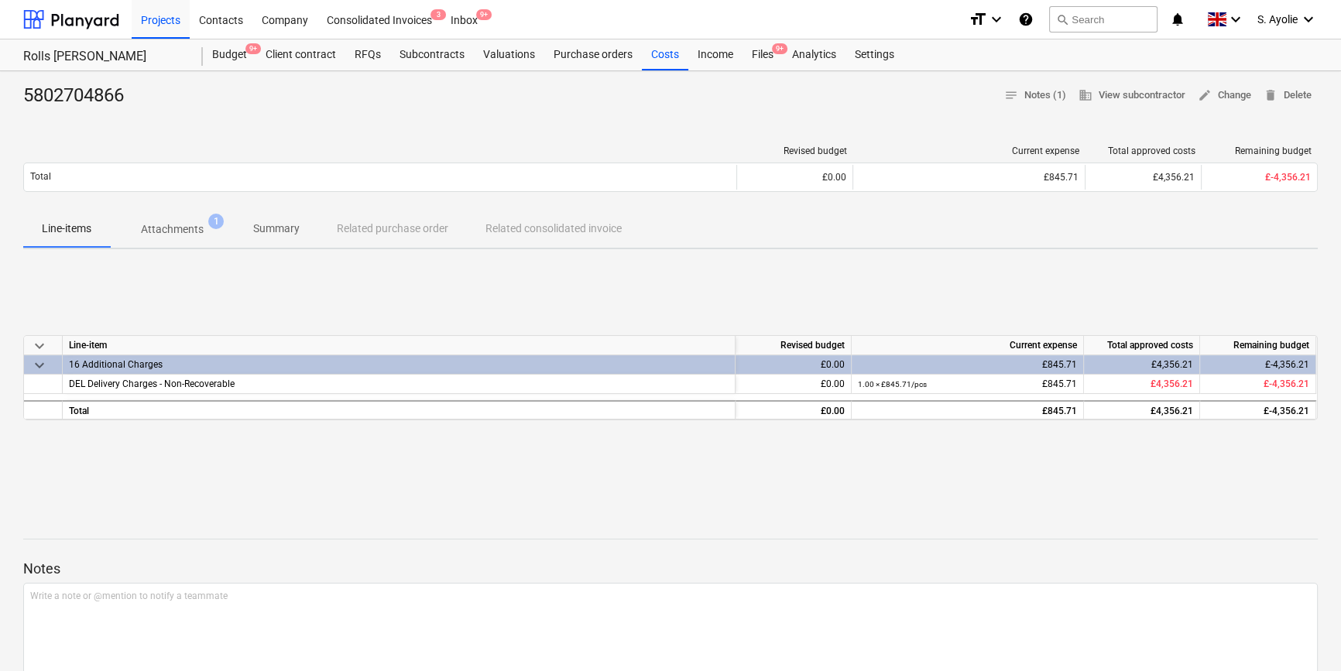
click at [594, 286] on div "keyboard_arrow_down Line-item Revised budget Current expense Total approved cos…" at bounding box center [670, 378] width 1295 height 232
click at [760, 57] on div "Files 9+" at bounding box center [763, 54] width 40 height 31
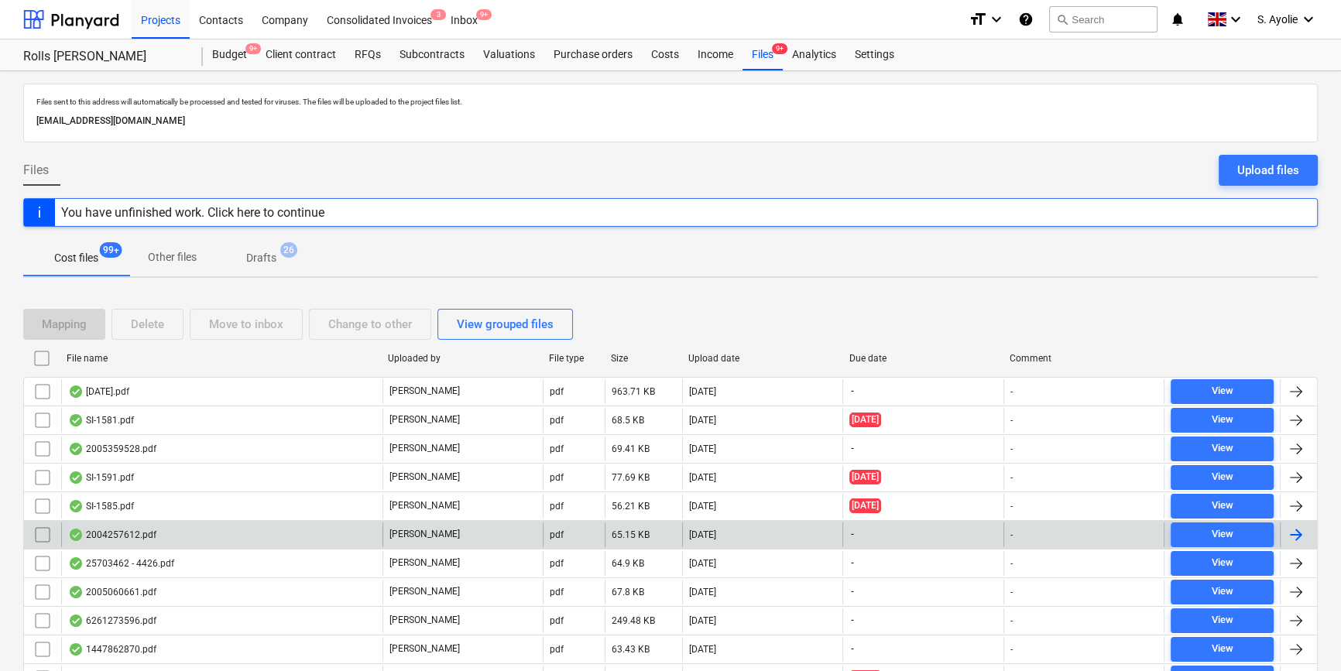
click at [317, 538] on div "2004257612.pdf" at bounding box center [221, 535] width 321 height 25
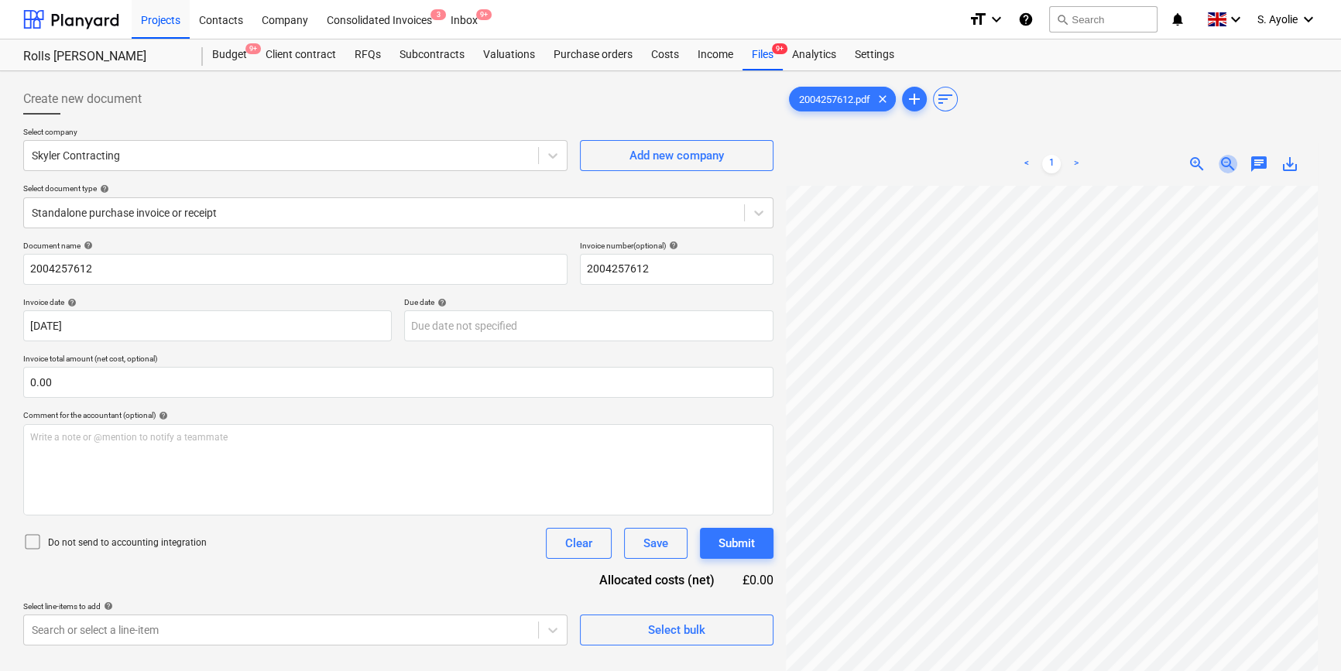
click at [1223, 163] on span "zoom_out" at bounding box center [1228, 164] width 19 height 19
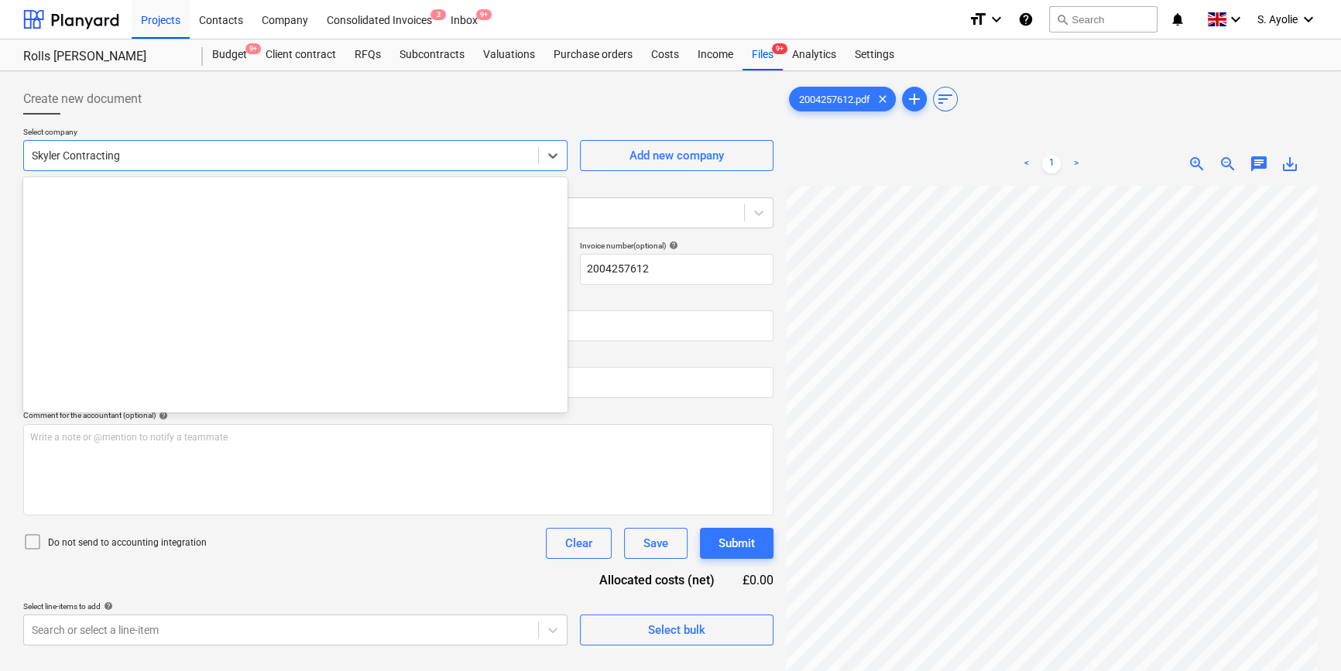
click at [179, 157] on div at bounding box center [281, 155] width 499 height 15
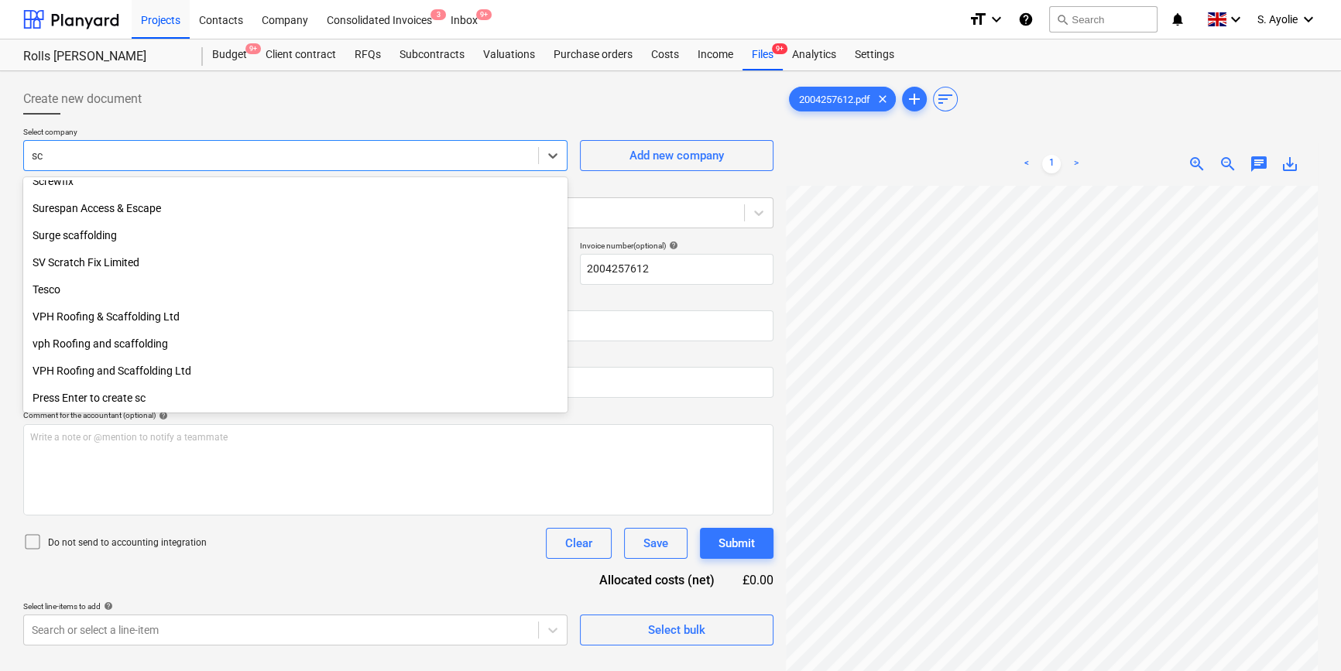
scroll to position [527, 0]
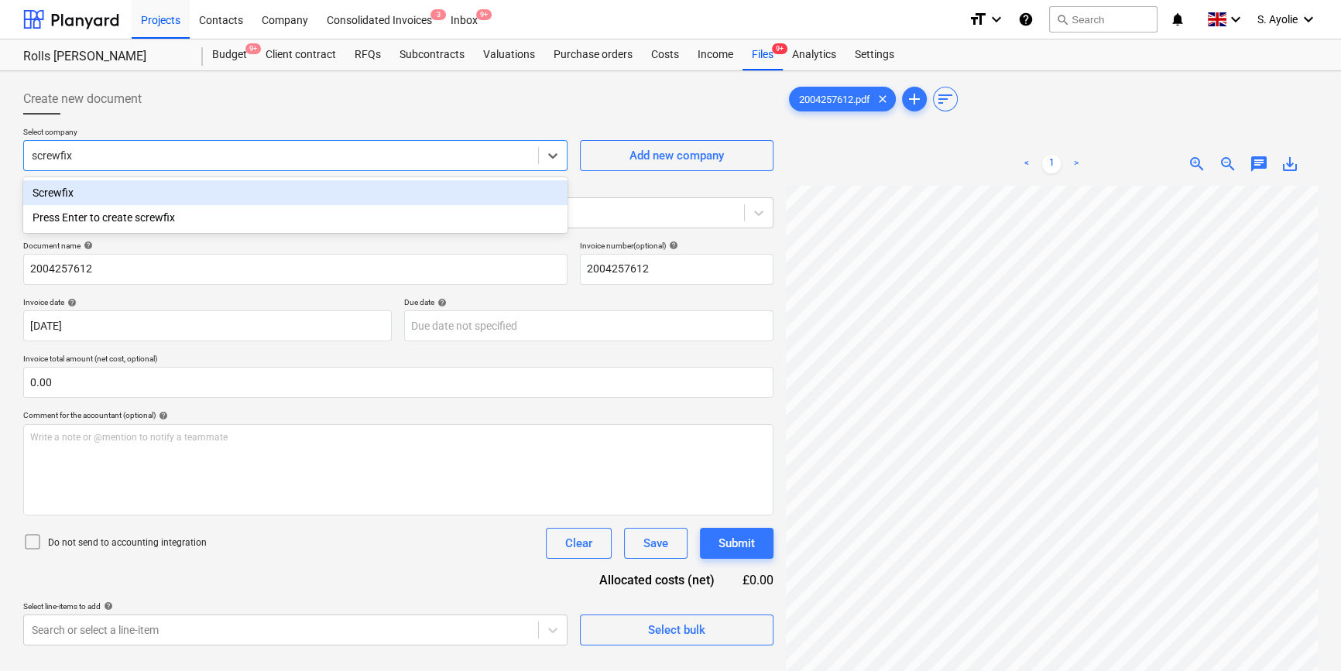
click at [177, 187] on div "Screwfix" at bounding box center [295, 192] width 544 height 25
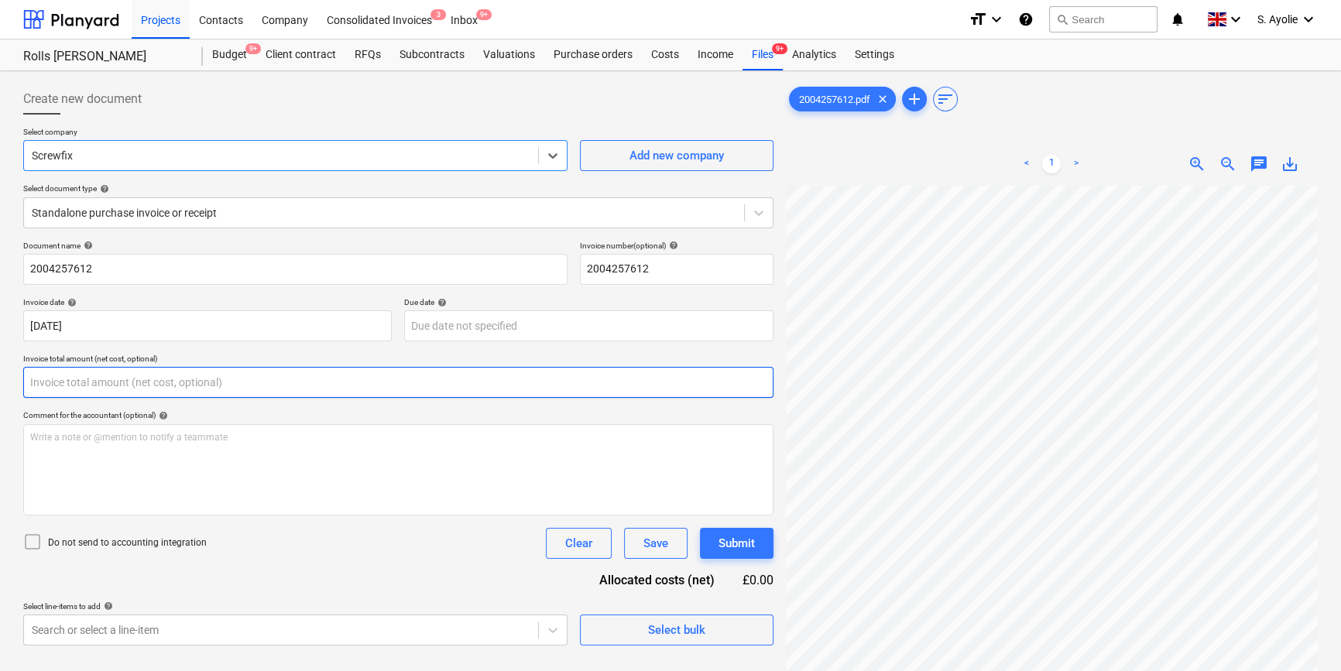
click at [177, 386] on input "text" at bounding box center [398, 382] width 750 height 31
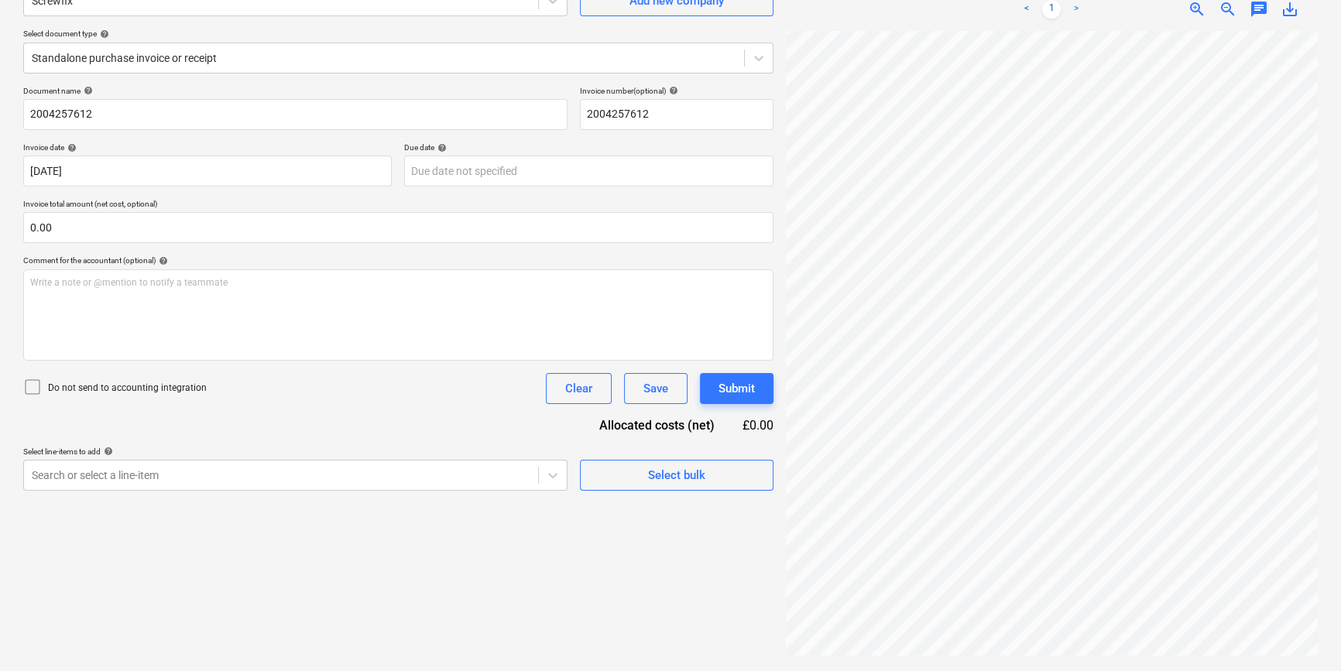
scroll to position [361, 167]
click at [700, 426] on div "Create new document Select company Screwfix Add new company Select document typ…" at bounding box center [670, 294] width 1307 height 743
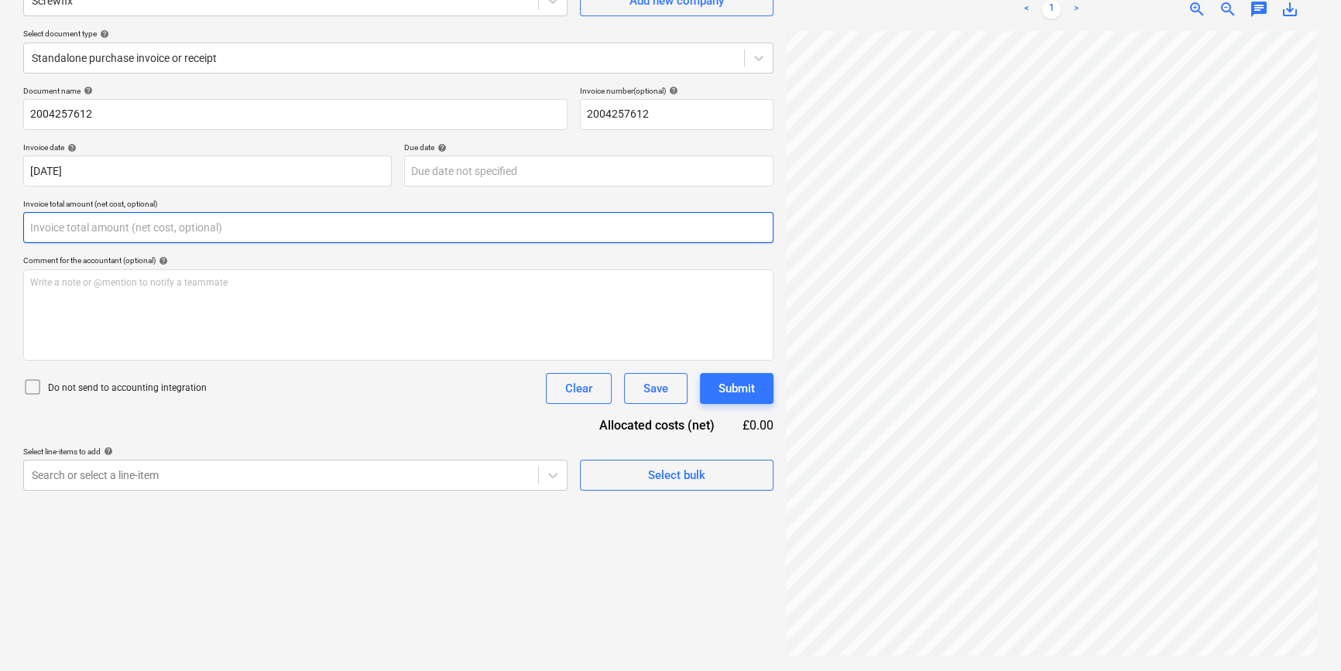
click at [55, 230] on input "text" at bounding box center [398, 227] width 750 height 31
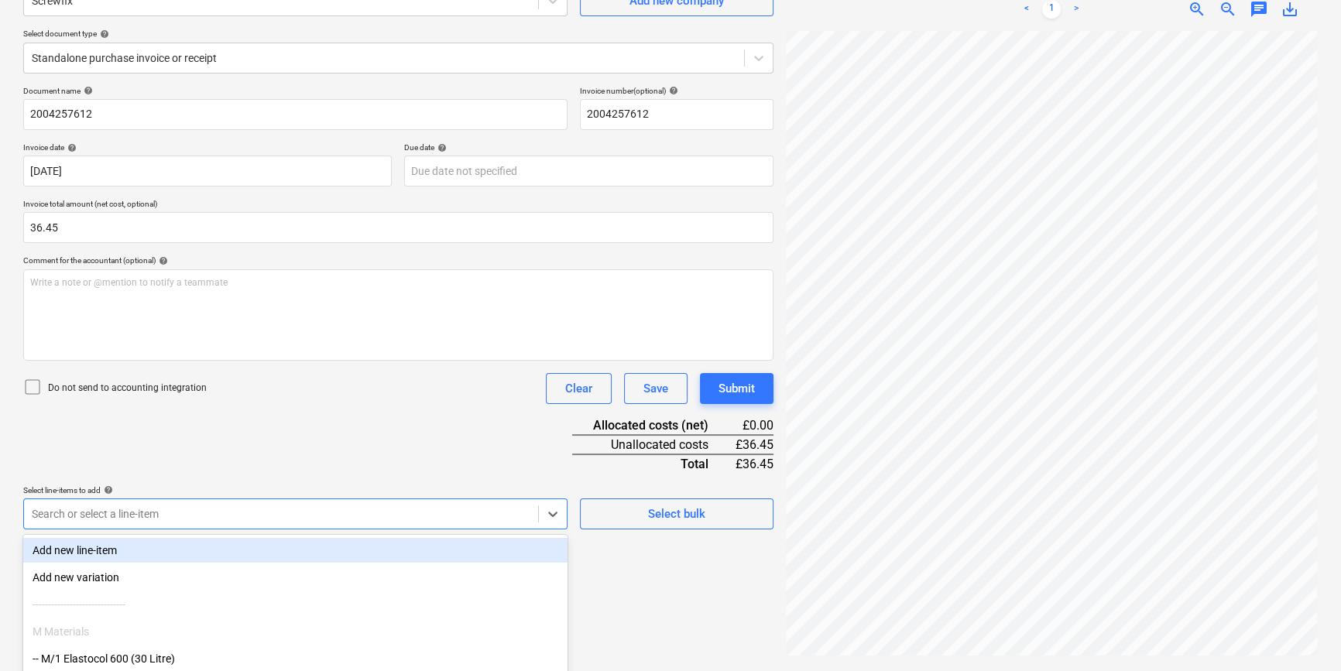
scroll to position [254, 0]
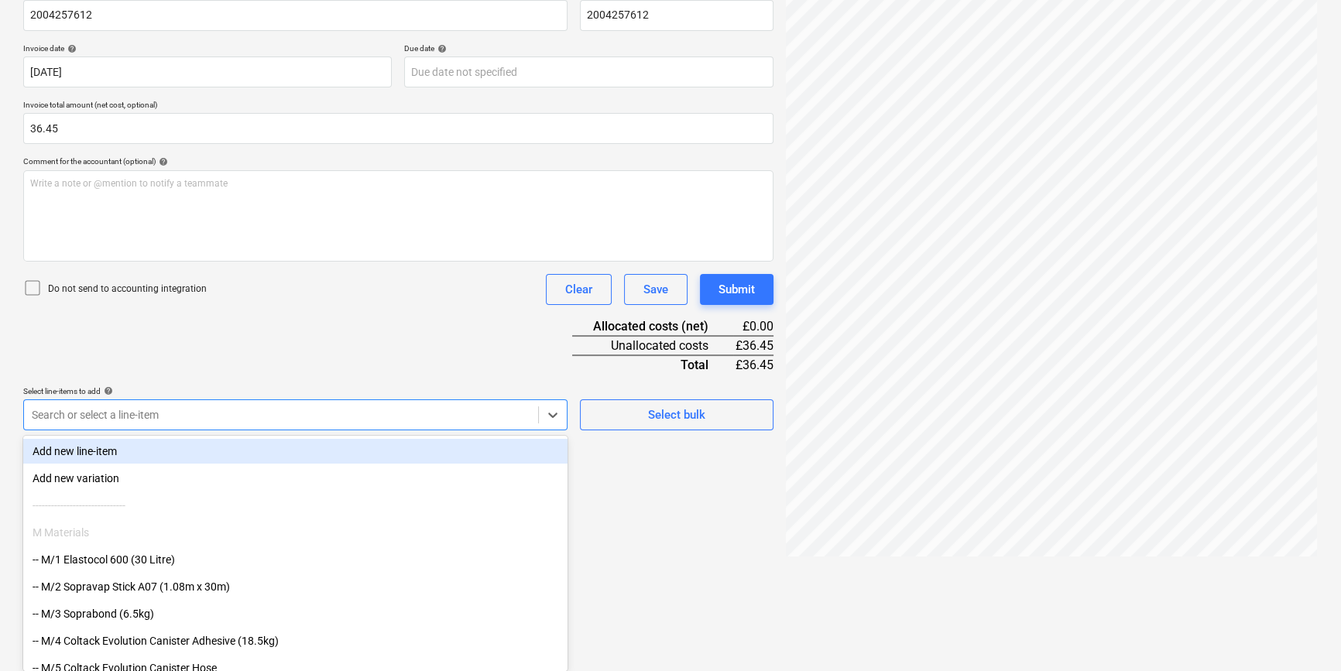
click at [236, 417] on body "Projects Contacts Company Consolidated Invoices 3 Inbox 9+ format_size keyboard…" at bounding box center [670, 81] width 1341 height 671
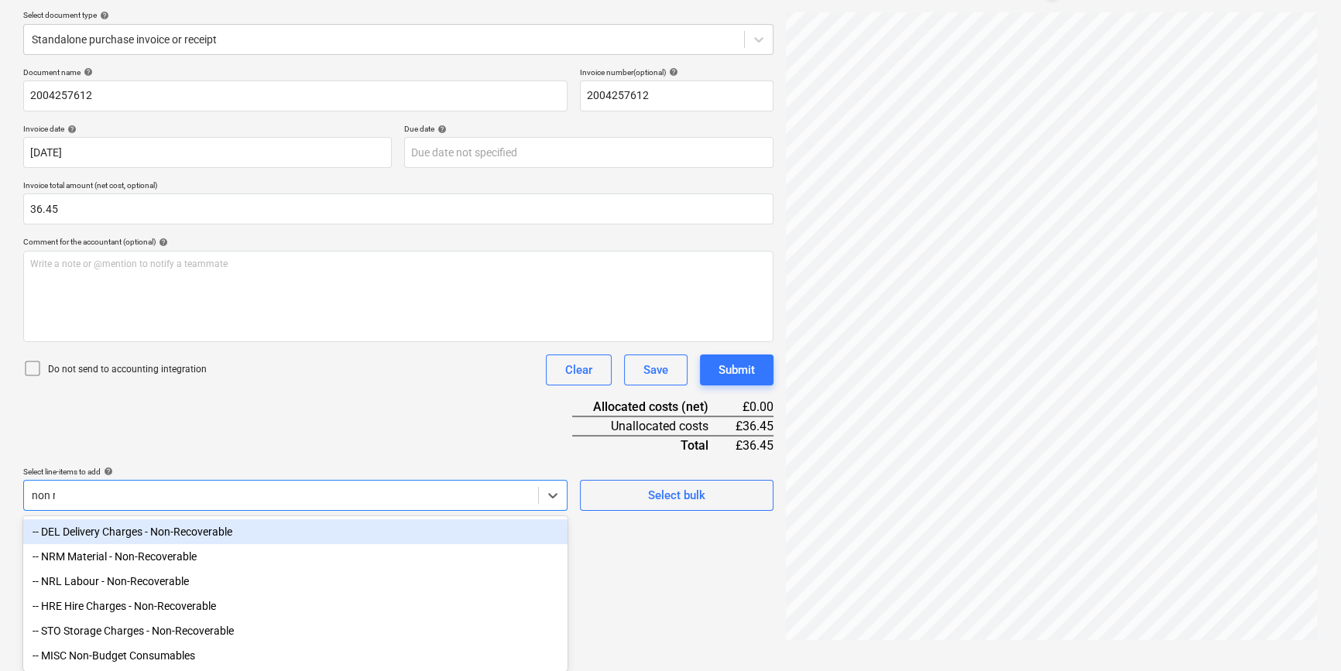
scroll to position [155, 0]
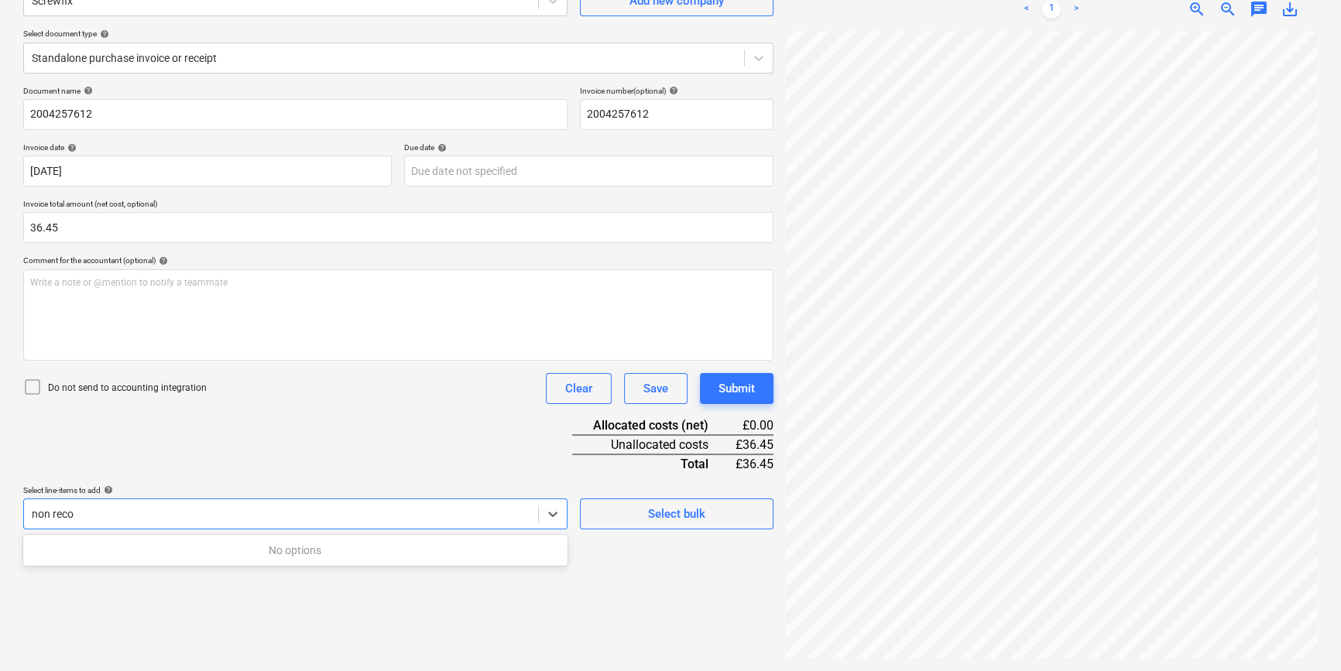
click at [50, 509] on input "non reco" at bounding box center [54, 514] width 44 height 12
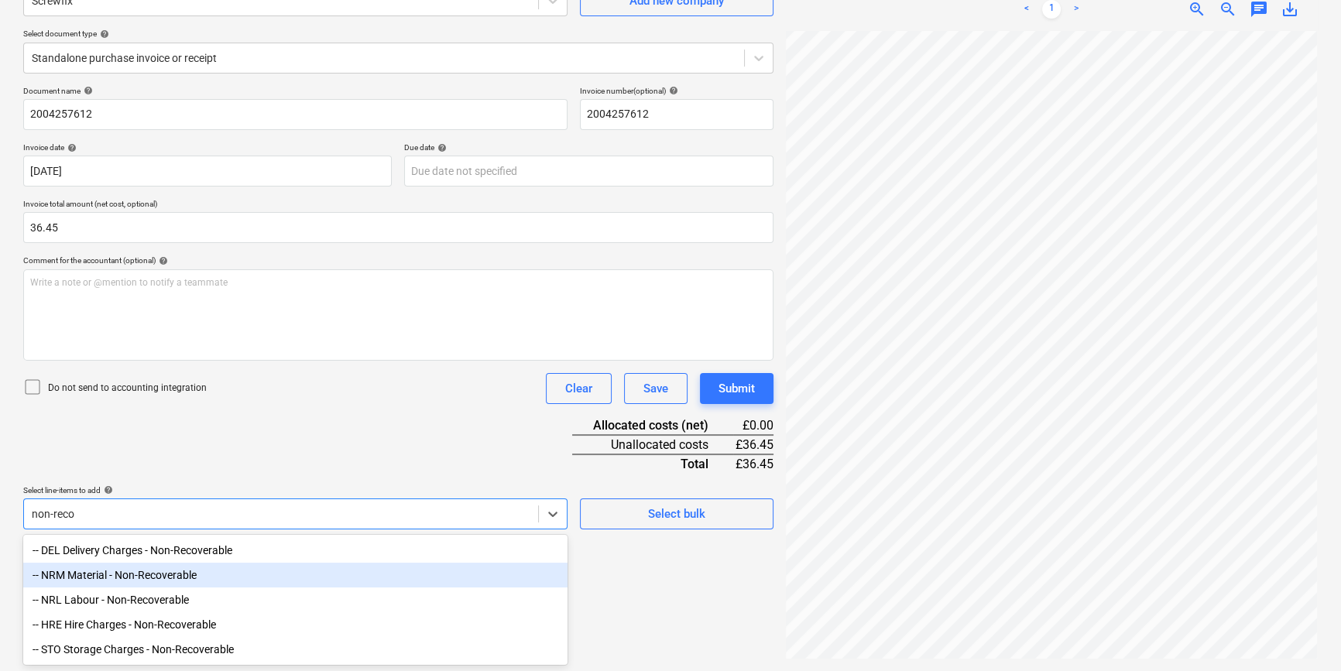
click at [209, 581] on div "-- NRM Material - Non-Recoverable" at bounding box center [295, 575] width 544 height 25
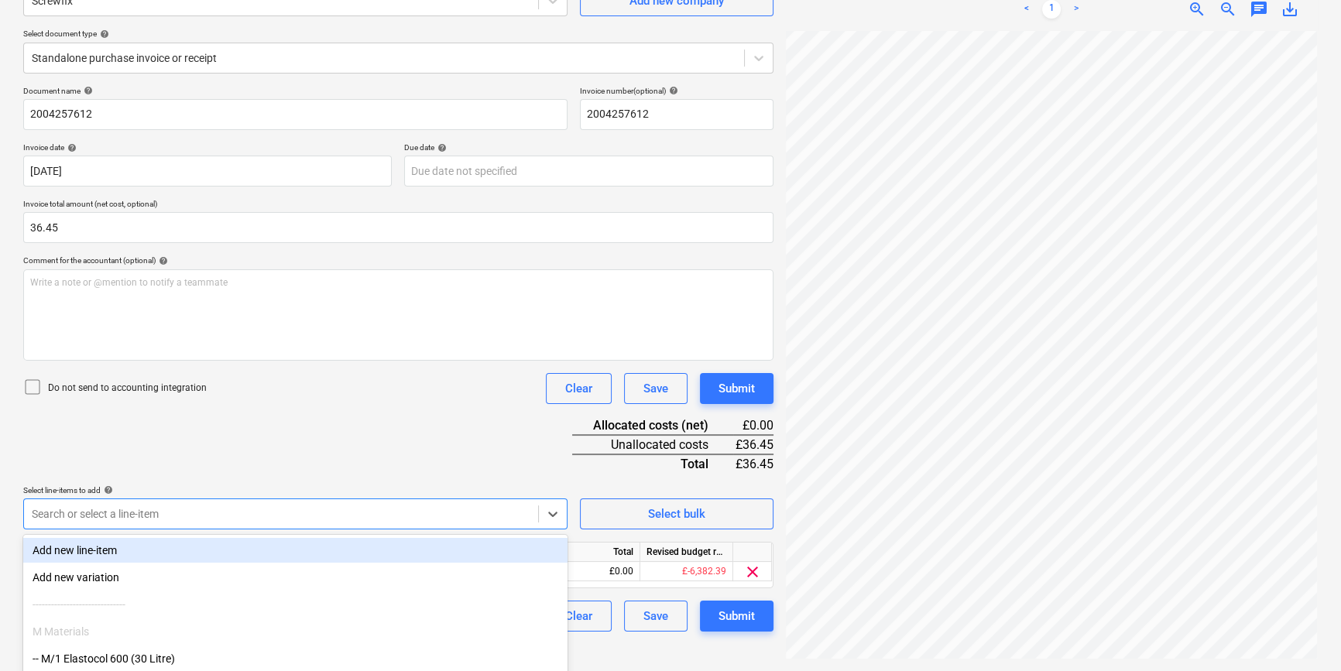
click at [272, 458] on div "Document name help 2004257612 Invoice number (optional) help 2004257612 Invoice…" at bounding box center [398, 359] width 750 height 546
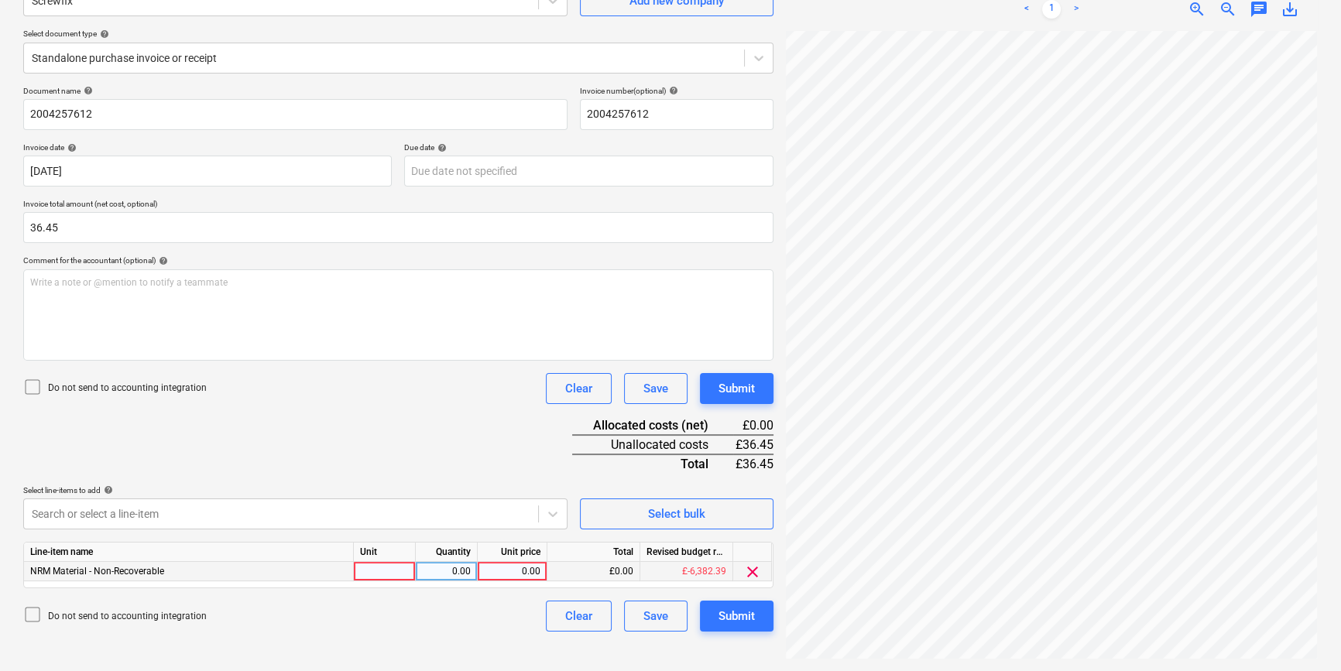
click at [399, 575] on div at bounding box center [385, 571] width 62 height 19
click at [453, 572] on div "0.00" at bounding box center [446, 571] width 49 height 19
click at [513, 573] on div "0.00" at bounding box center [512, 571] width 57 height 19
click at [499, 449] on div "Document name help 2004257612 Invoice number (optional) help 2004257612 Invoice…" at bounding box center [398, 359] width 750 height 546
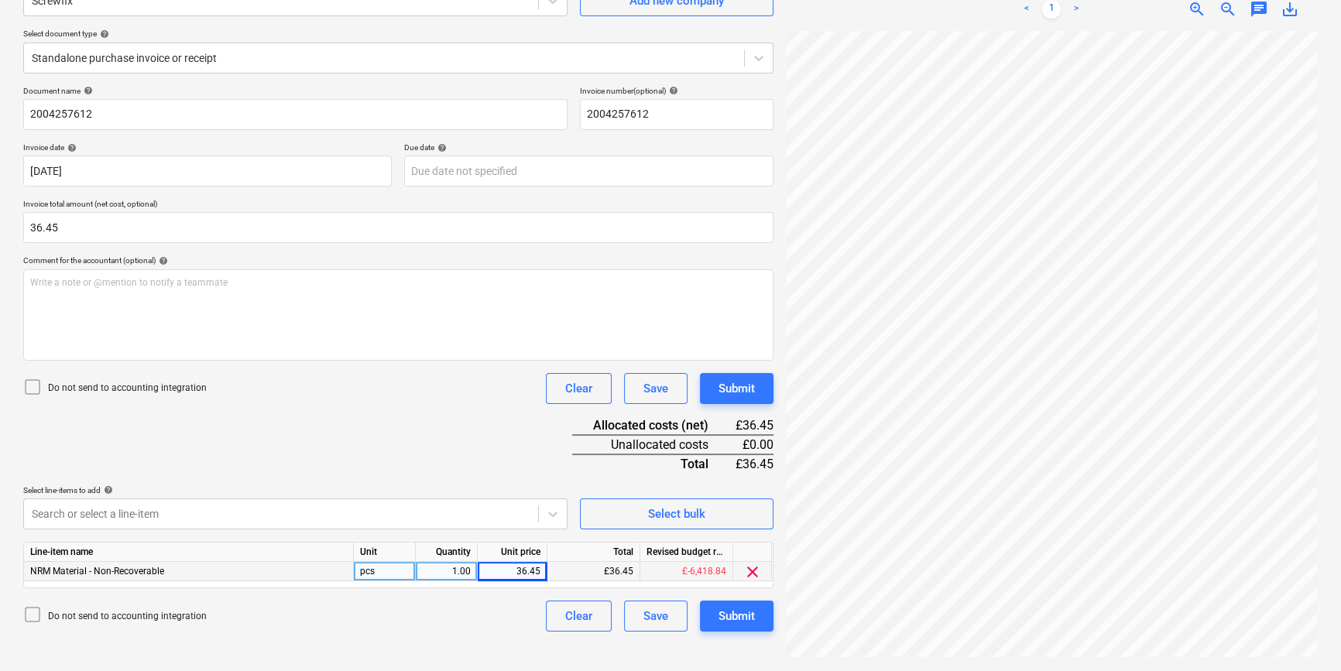
click at [29, 384] on icon at bounding box center [32, 387] width 19 height 19
click at [733, 618] on div "Submit" at bounding box center [737, 616] width 36 height 20
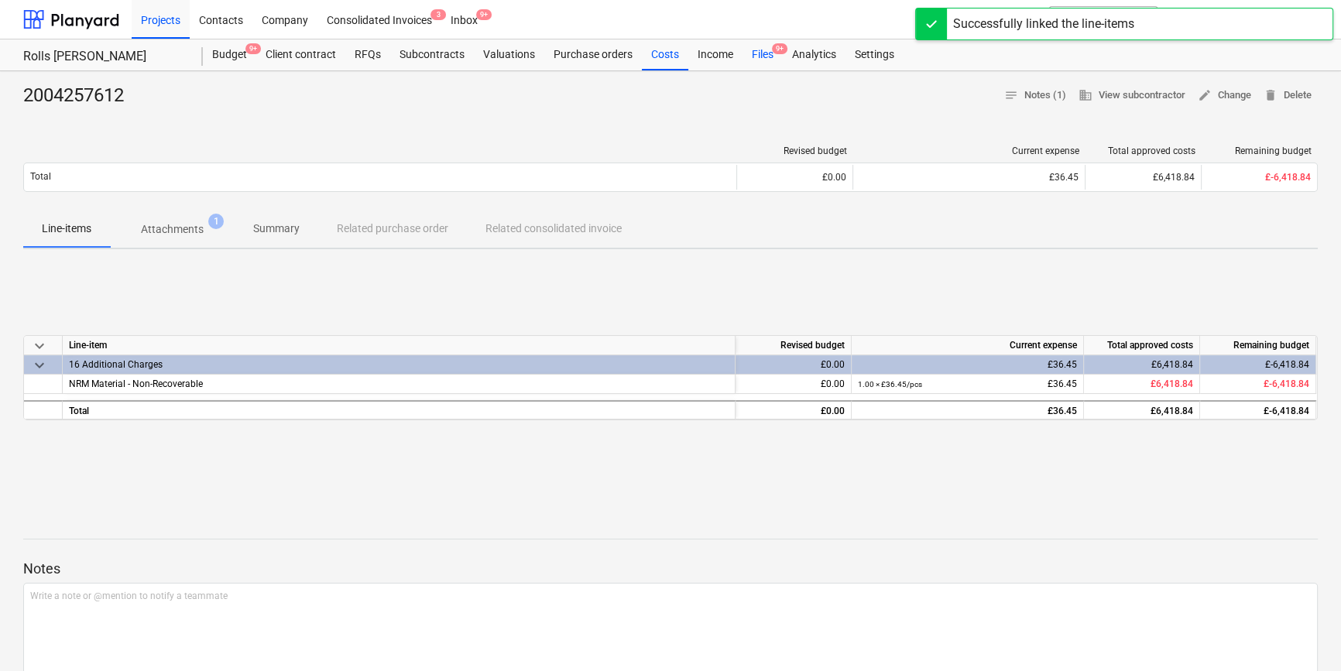
click at [756, 59] on div "Files 9+" at bounding box center [763, 54] width 40 height 31
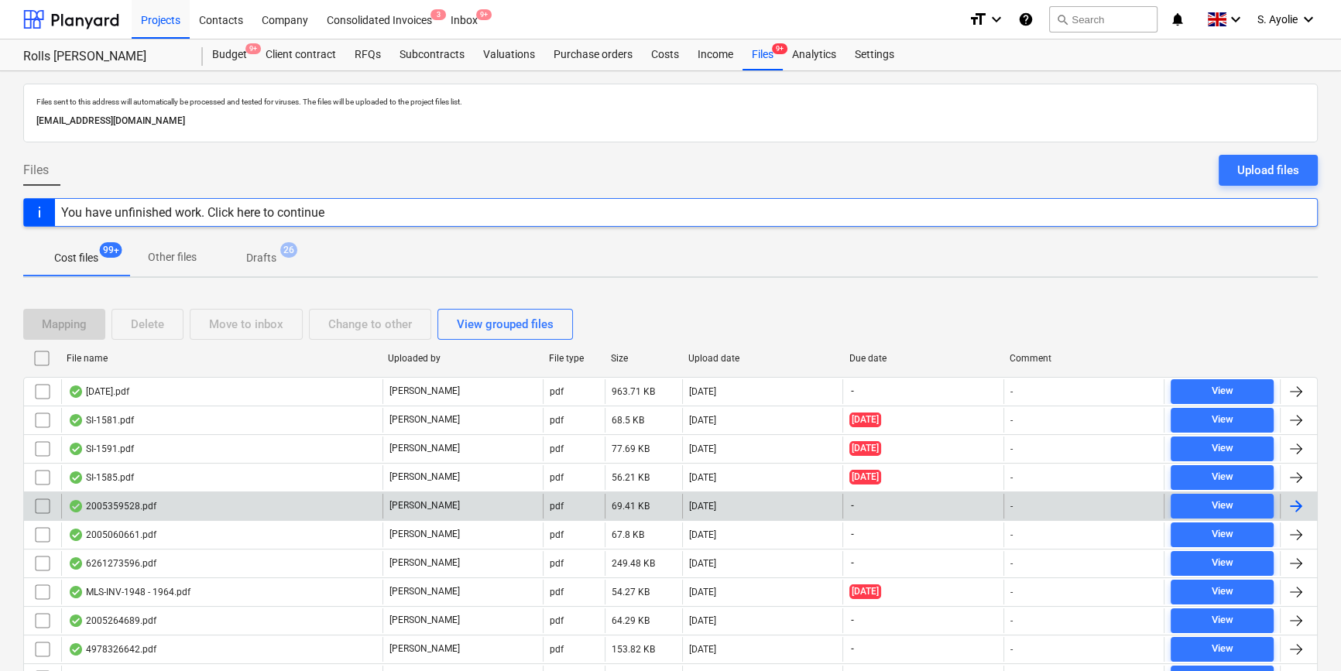
click at [235, 510] on div "2005359528.pdf" at bounding box center [221, 506] width 321 height 25
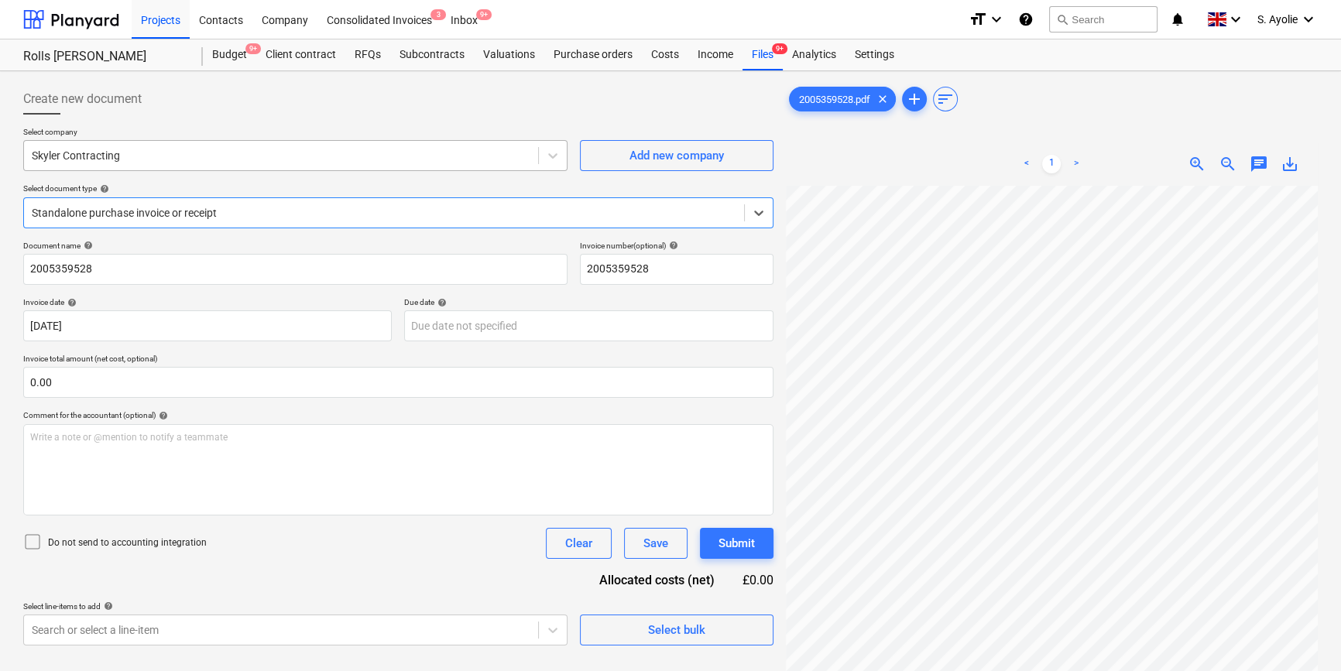
click at [225, 152] on div at bounding box center [281, 155] width 499 height 15
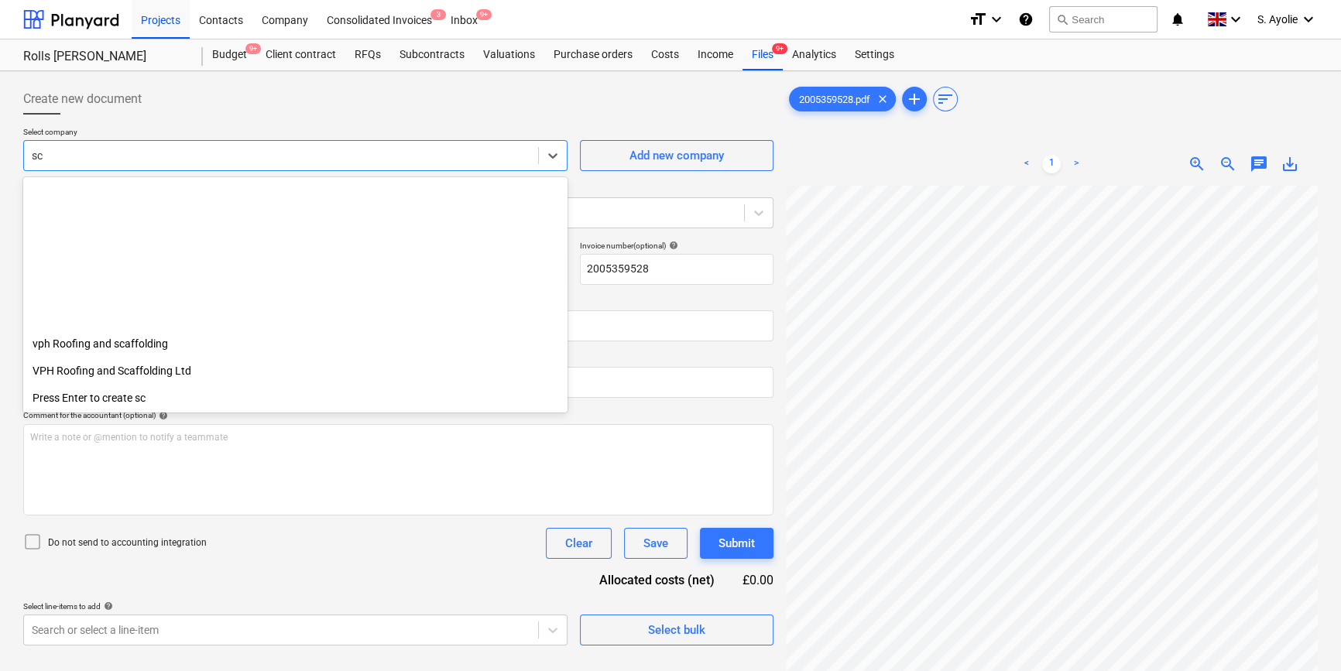
scroll to position [527, 0]
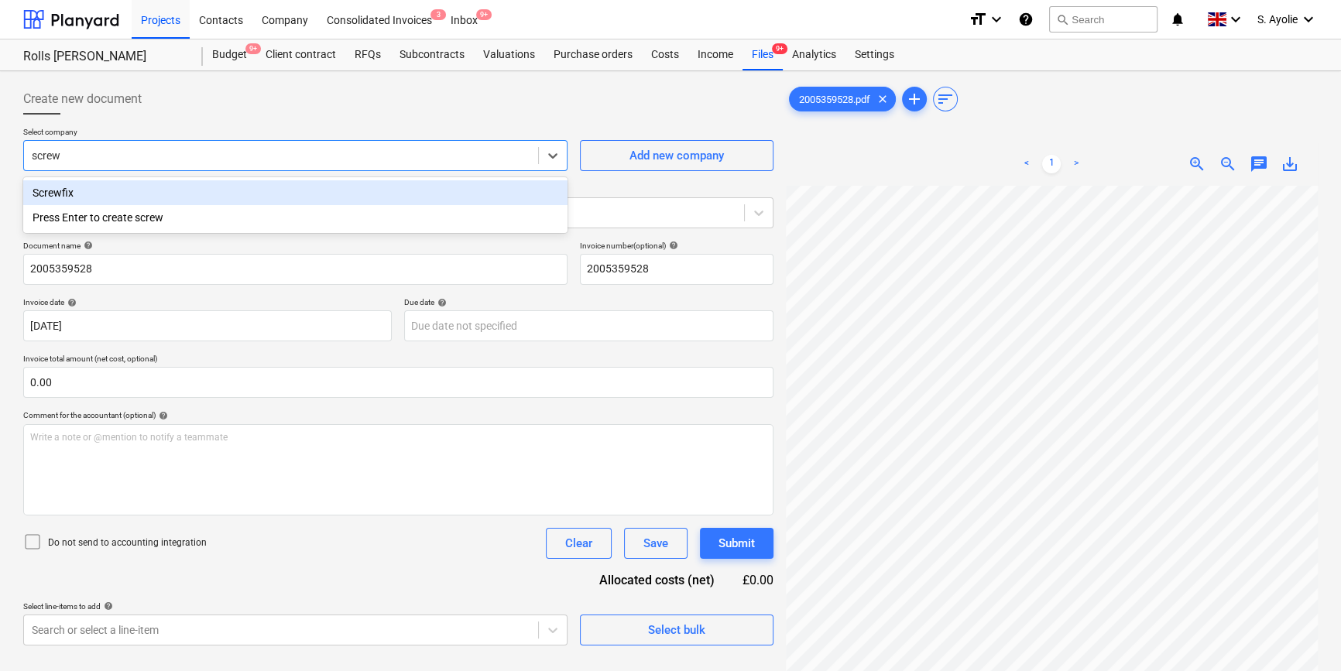
click at [224, 200] on div "Screwfix" at bounding box center [295, 192] width 544 height 25
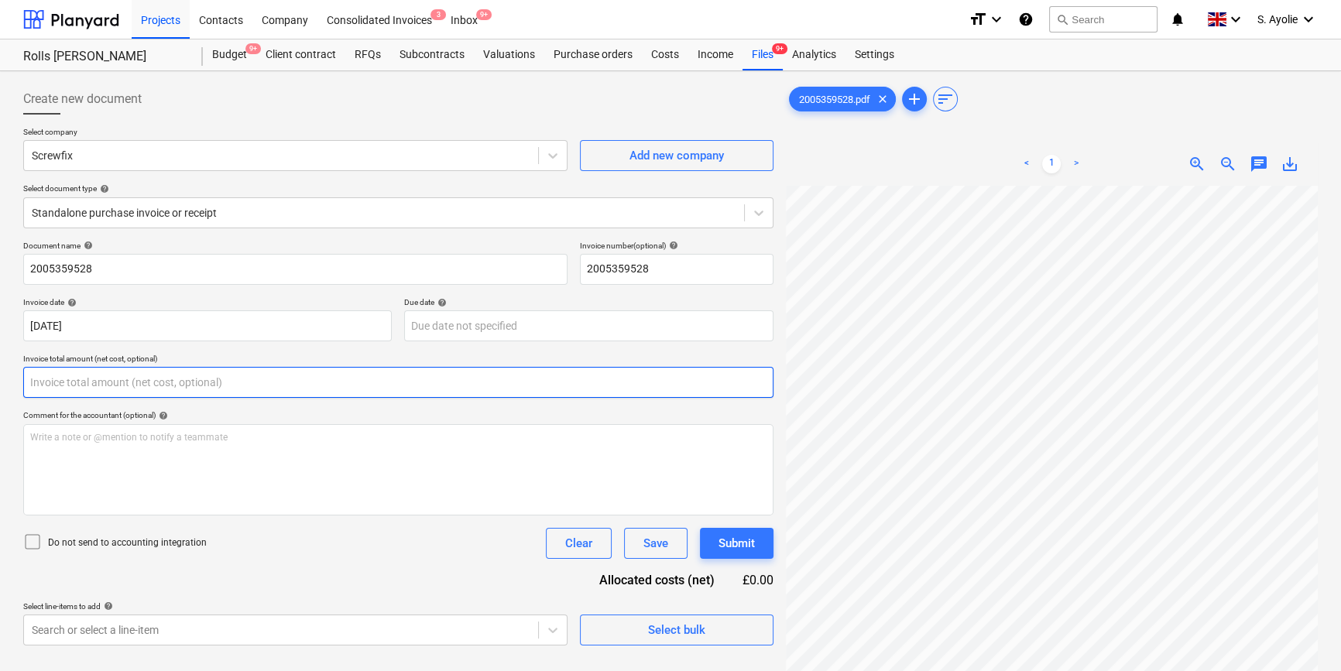
click at [294, 390] on input "text" at bounding box center [398, 382] width 750 height 31
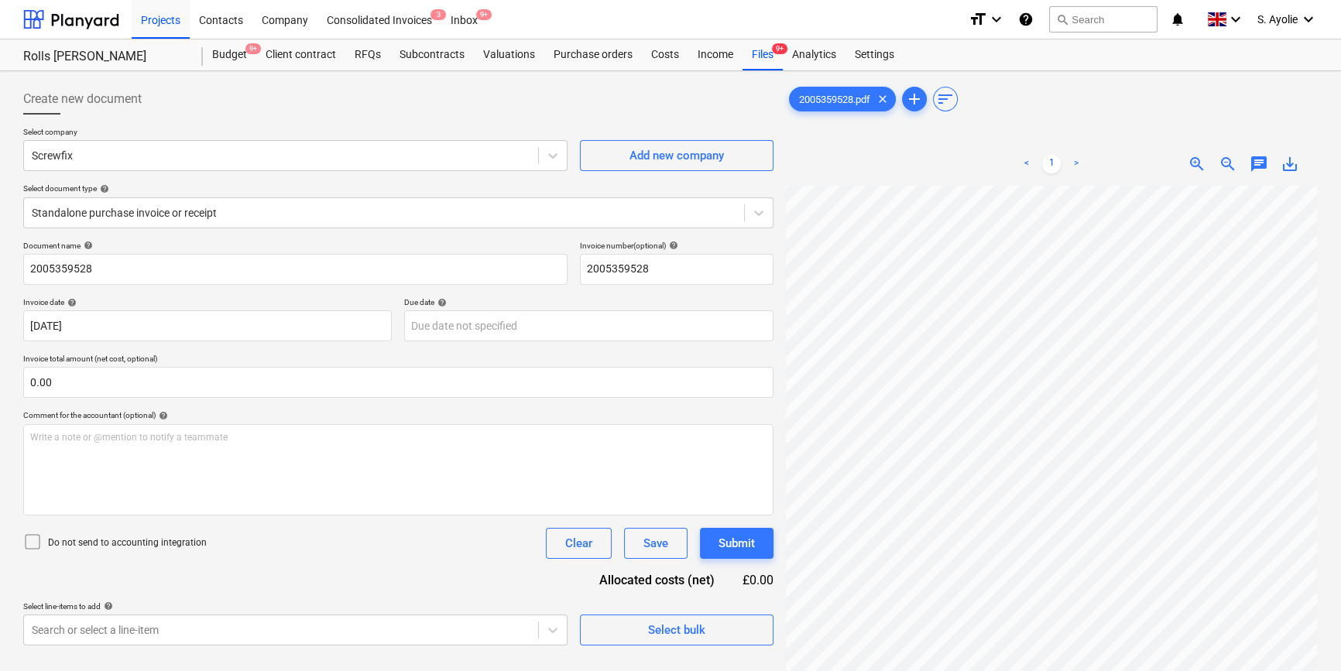
scroll to position [333, 167]
click at [626, 115] on div "Create new document Select company Screwfix Add new company Select document typ…" at bounding box center [670, 448] width 1307 height 743
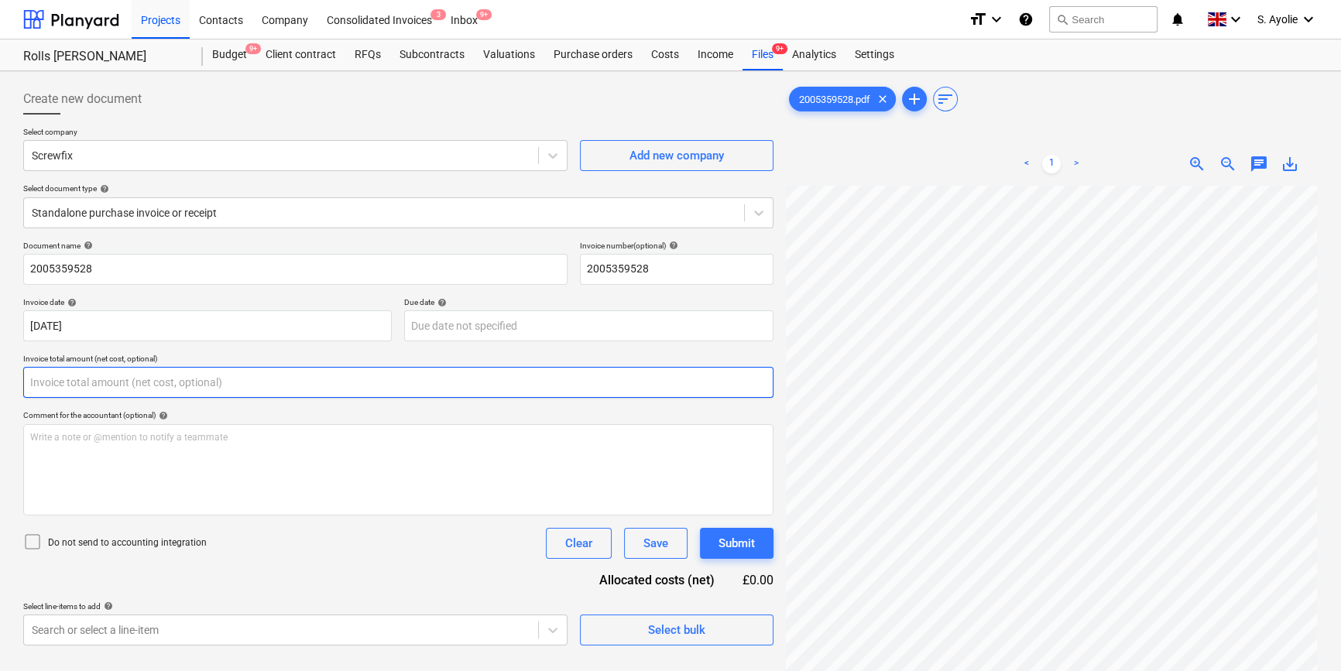
click at [152, 386] on input "text" at bounding box center [398, 382] width 750 height 31
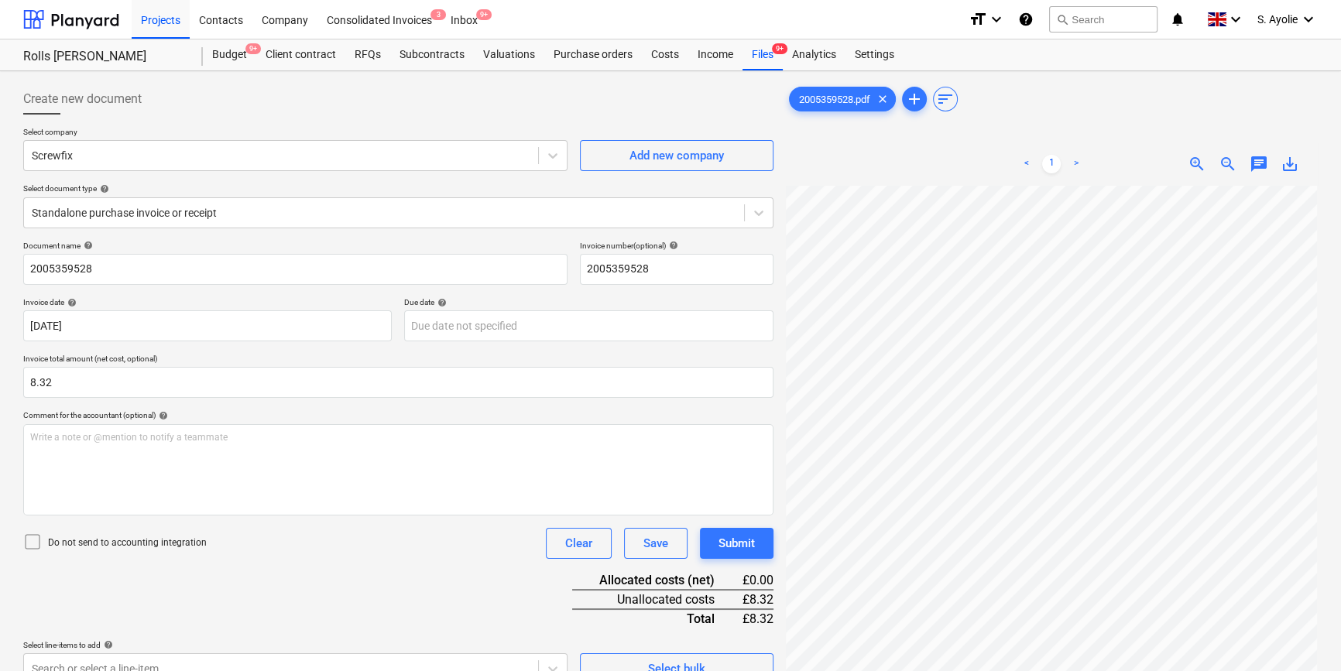
click at [336, 551] on div "Do not send to accounting integration Clear Save Submit" at bounding box center [398, 543] width 750 height 31
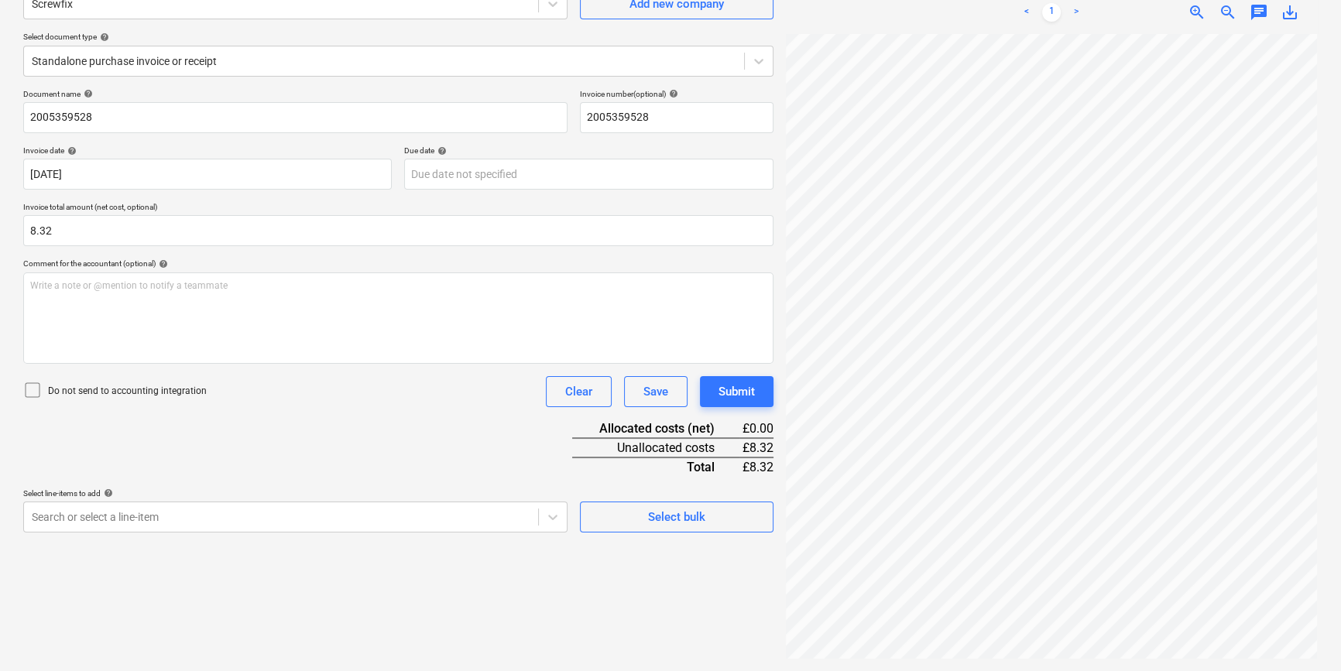
scroll to position [155, 0]
click at [62, 393] on p "Do not send to accounting integration" at bounding box center [127, 388] width 159 height 13
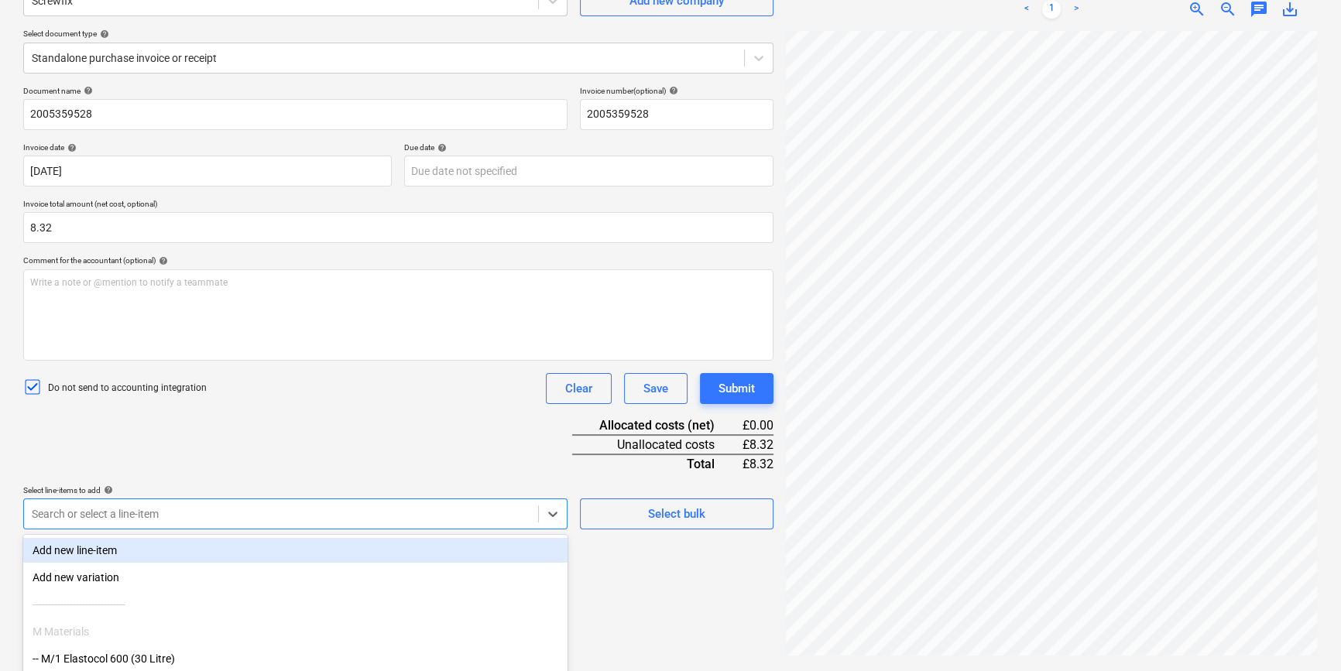
scroll to position [254, 0]
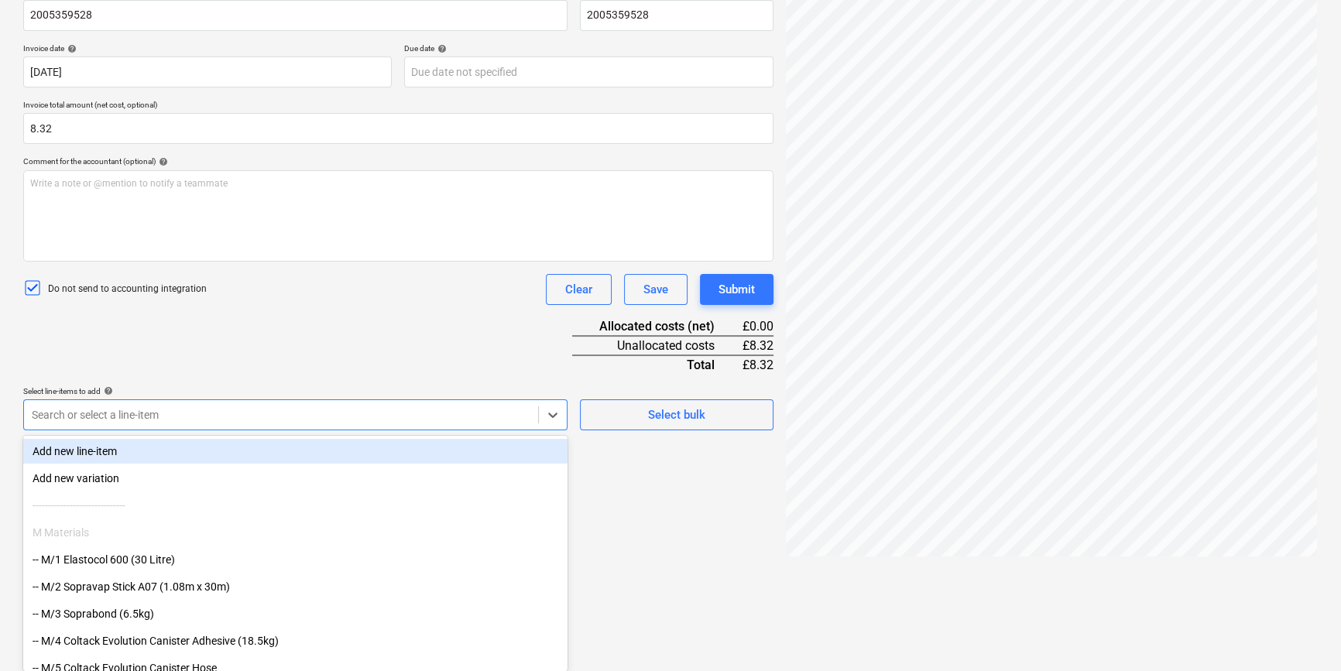
click at [139, 417] on body "Projects Contacts Company Consolidated Invoices 3 Inbox 9+ format_size keyboard…" at bounding box center [670, 81] width 1341 height 671
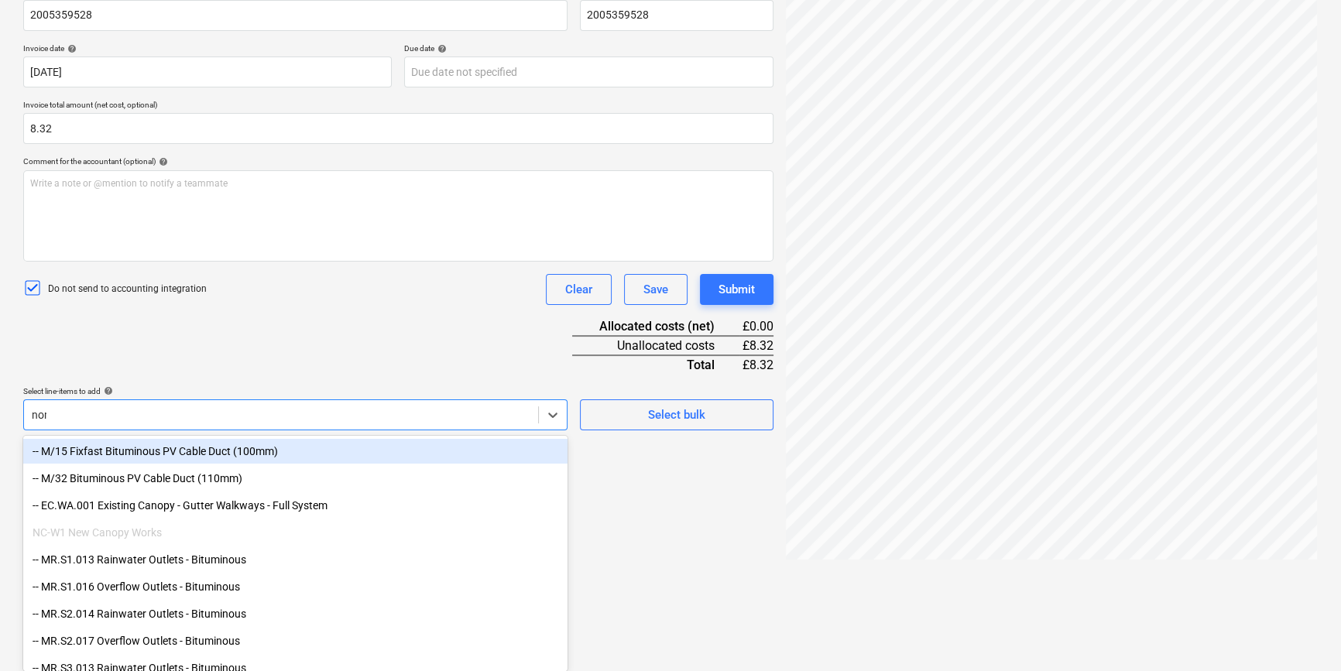
scroll to position [179, 0]
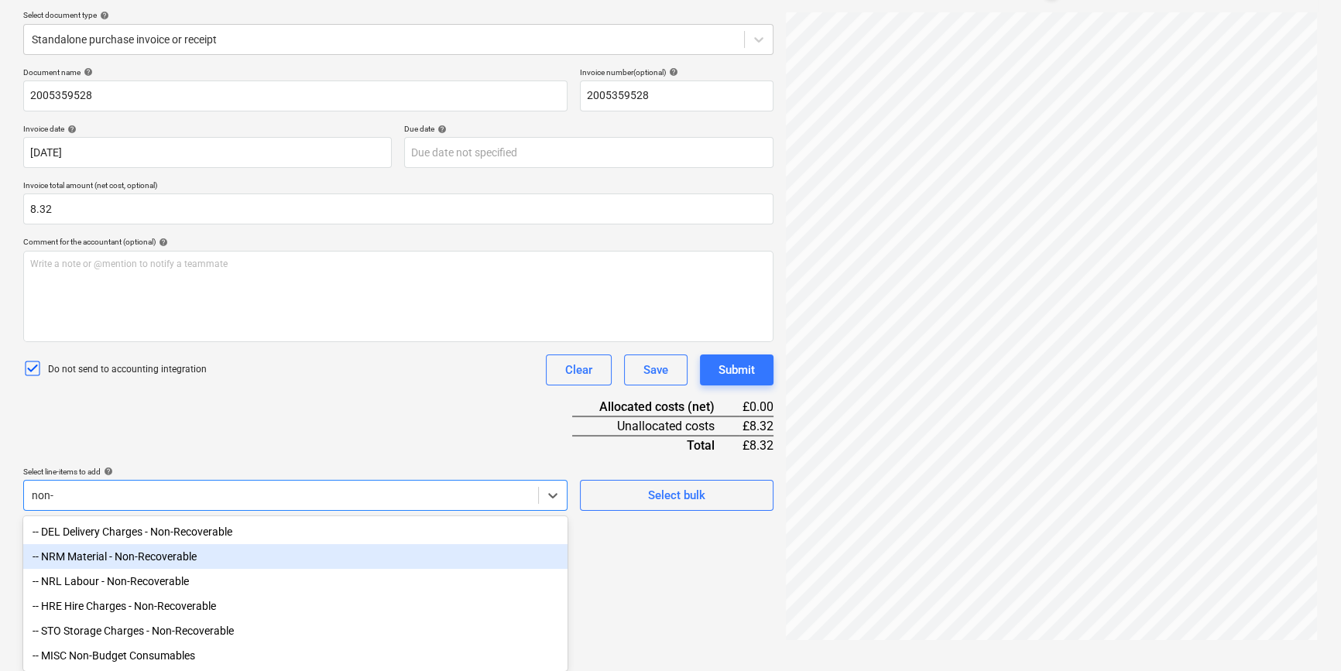
click at [179, 553] on div "-- NRM Material - Non-Recoverable" at bounding box center [295, 556] width 544 height 25
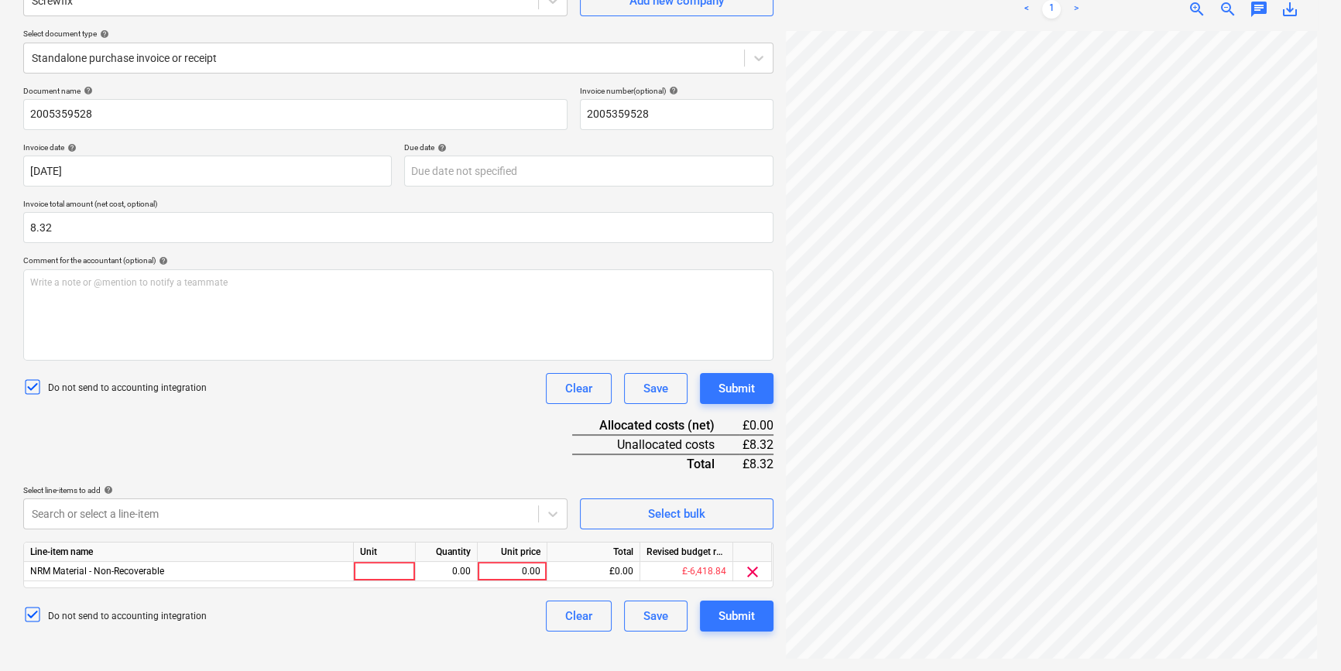
scroll to position [155, 0]
click at [300, 434] on div "Document name help 2005359528 Invoice number (optional) help 2005359528 Invoice…" at bounding box center [398, 359] width 750 height 546
click at [367, 568] on div at bounding box center [385, 571] width 62 height 19
click at [459, 571] on div "0.00" at bounding box center [446, 571] width 49 height 19
click at [520, 571] on div "0.00" at bounding box center [512, 571] width 57 height 19
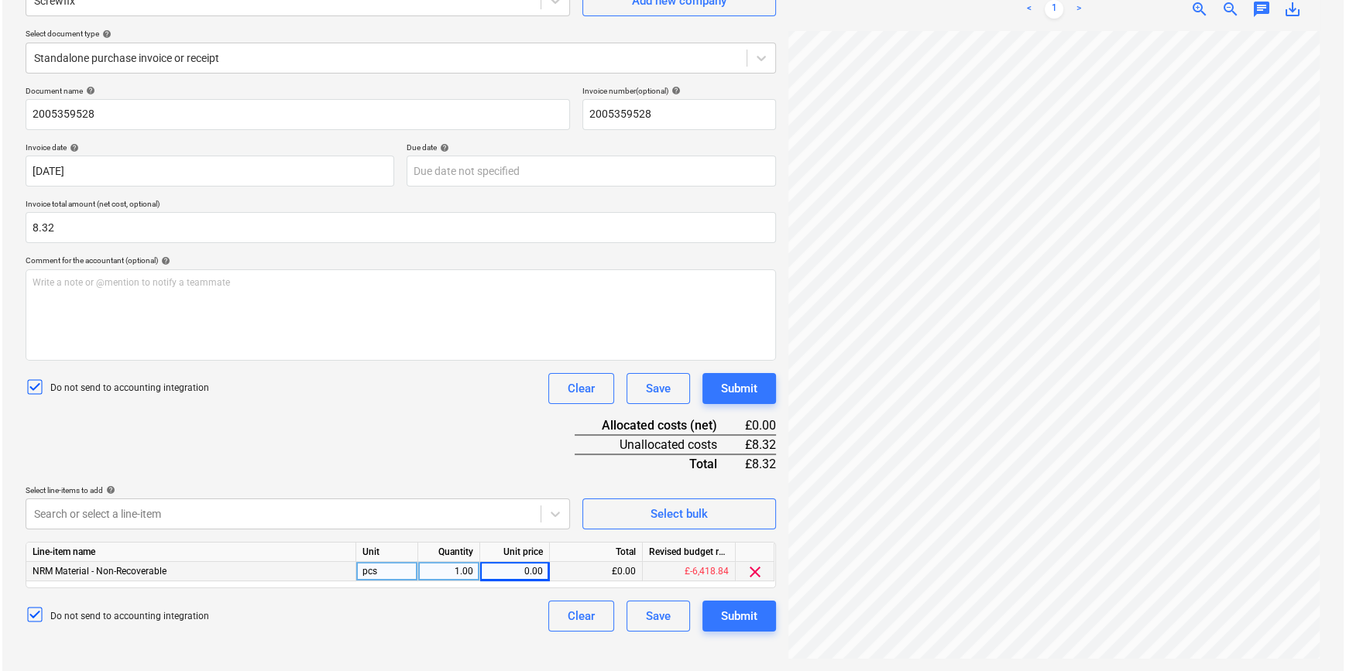
scroll to position [150, 167]
click at [489, 465] on div "Document name help 2005359528 Invoice number (optional) help 2005359528 Invoice…" at bounding box center [398, 359] width 750 height 546
click at [744, 618] on div "Submit" at bounding box center [737, 616] width 36 height 20
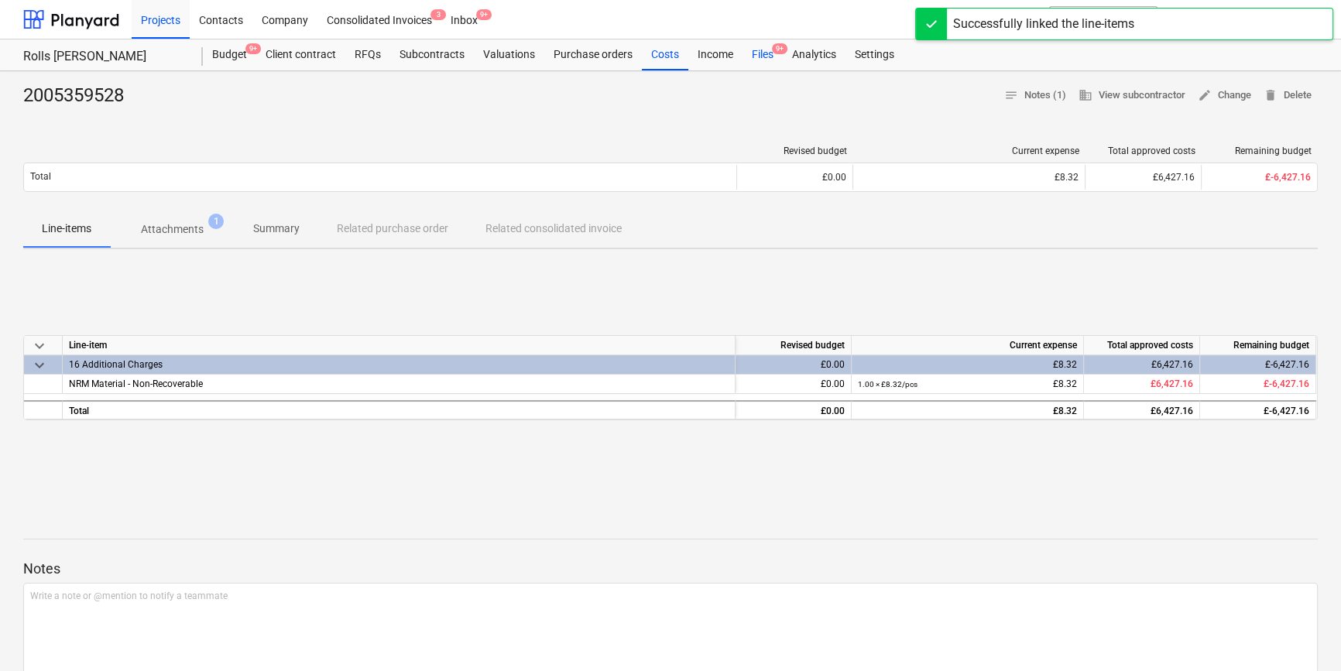
click at [758, 54] on div "Files 9+" at bounding box center [763, 54] width 40 height 31
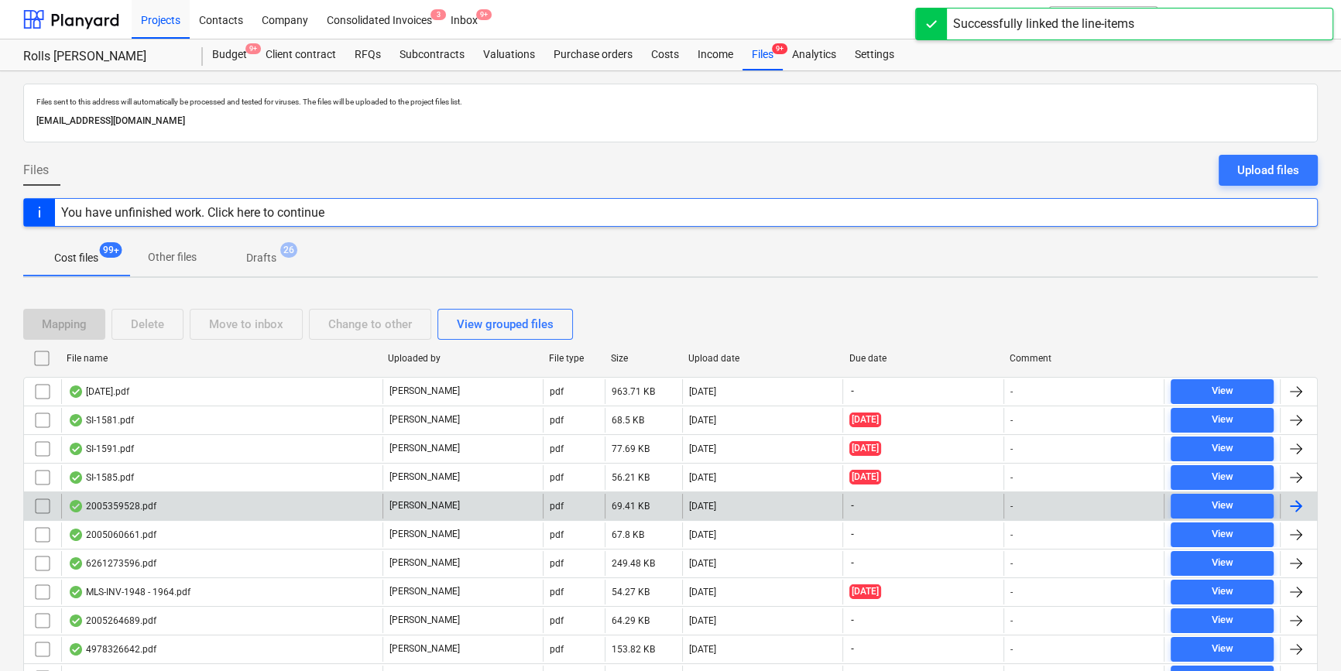
click at [221, 506] on div "2005359528.pdf" at bounding box center [221, 506] width 321 height 25
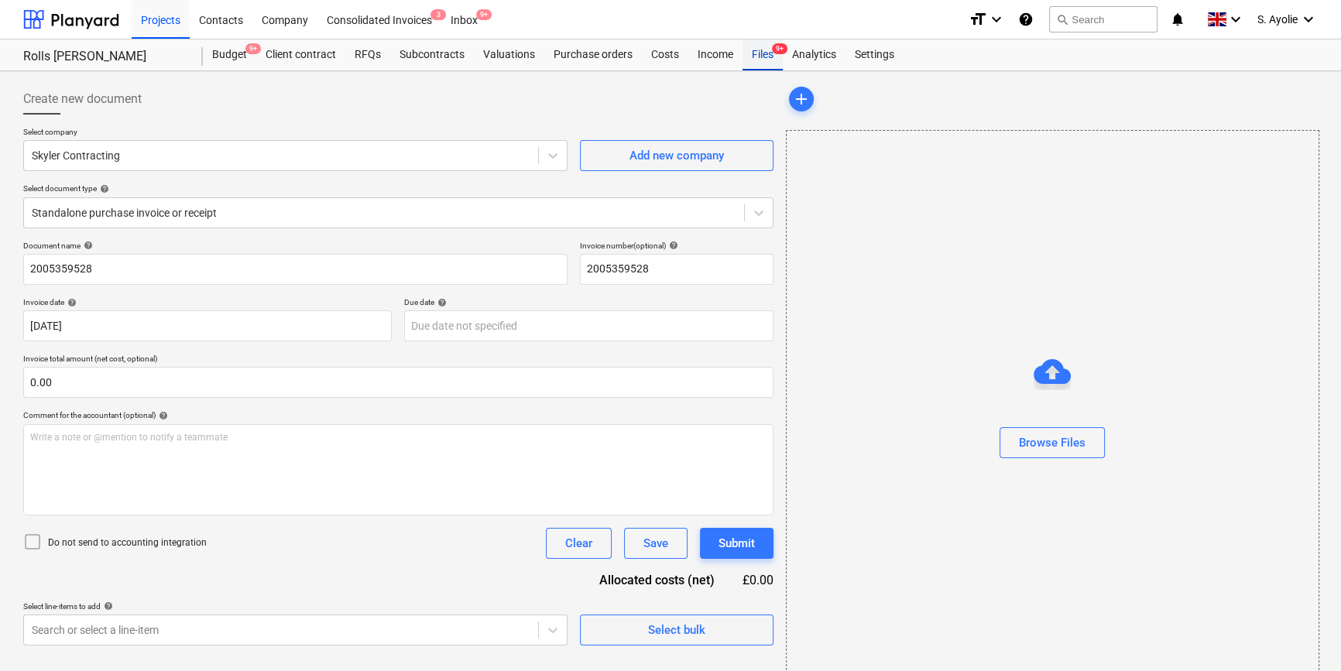
click at [767, 57] on div "Files 9+" at bounding box center [763, 54] width 40 height 31
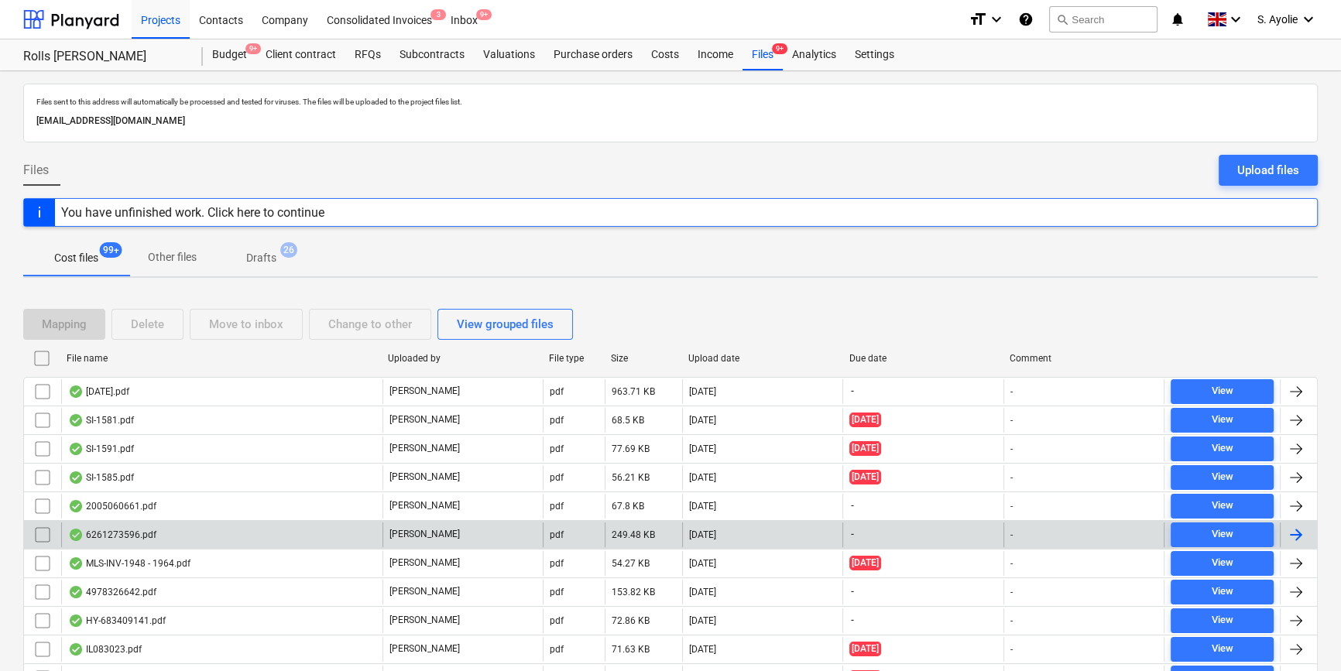
click at [429, 537] on div "[PERSON_NAME]" at bounding box center [463, 535] width 160 height 25
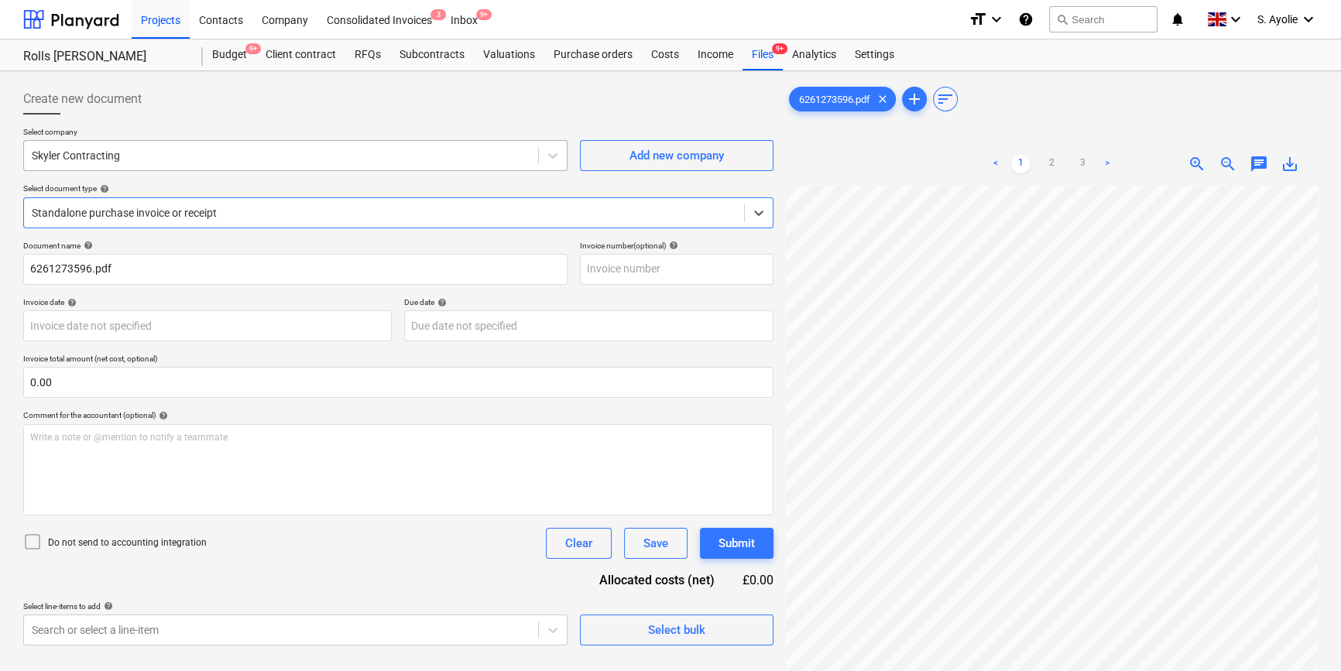
click at [190, 156] on div at bounding box center [281, 155] width 499 height 15
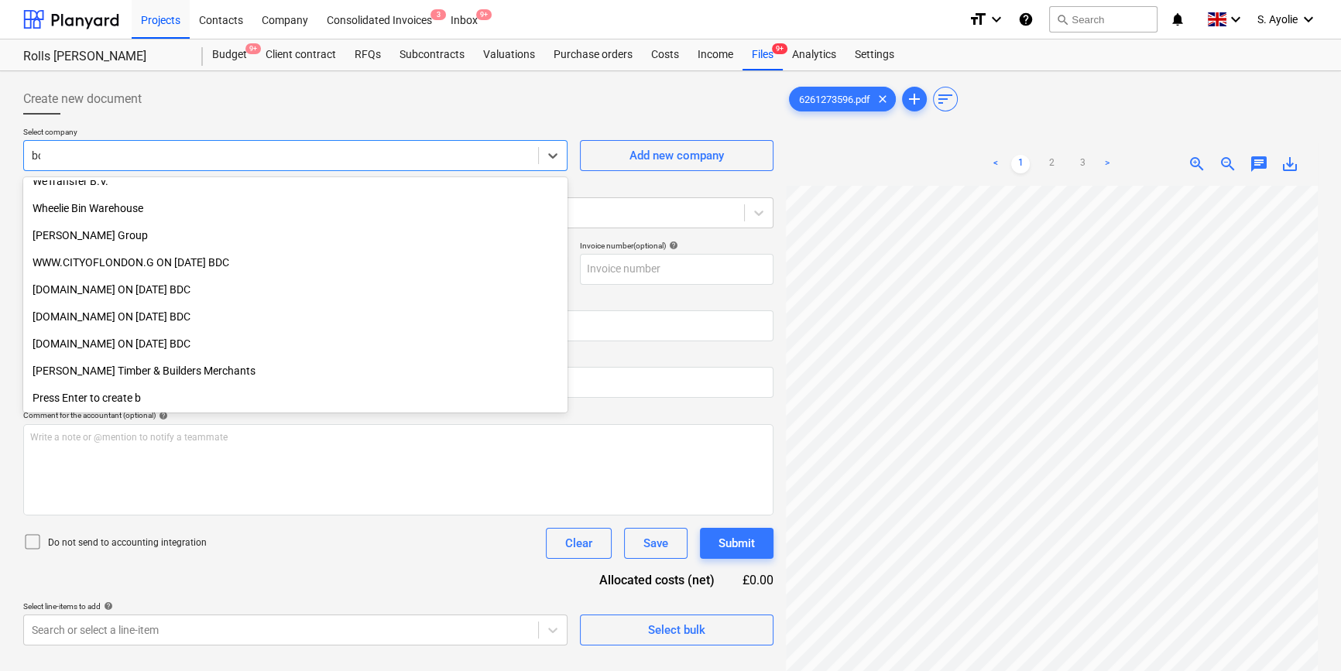
scroll to position [581, 0]
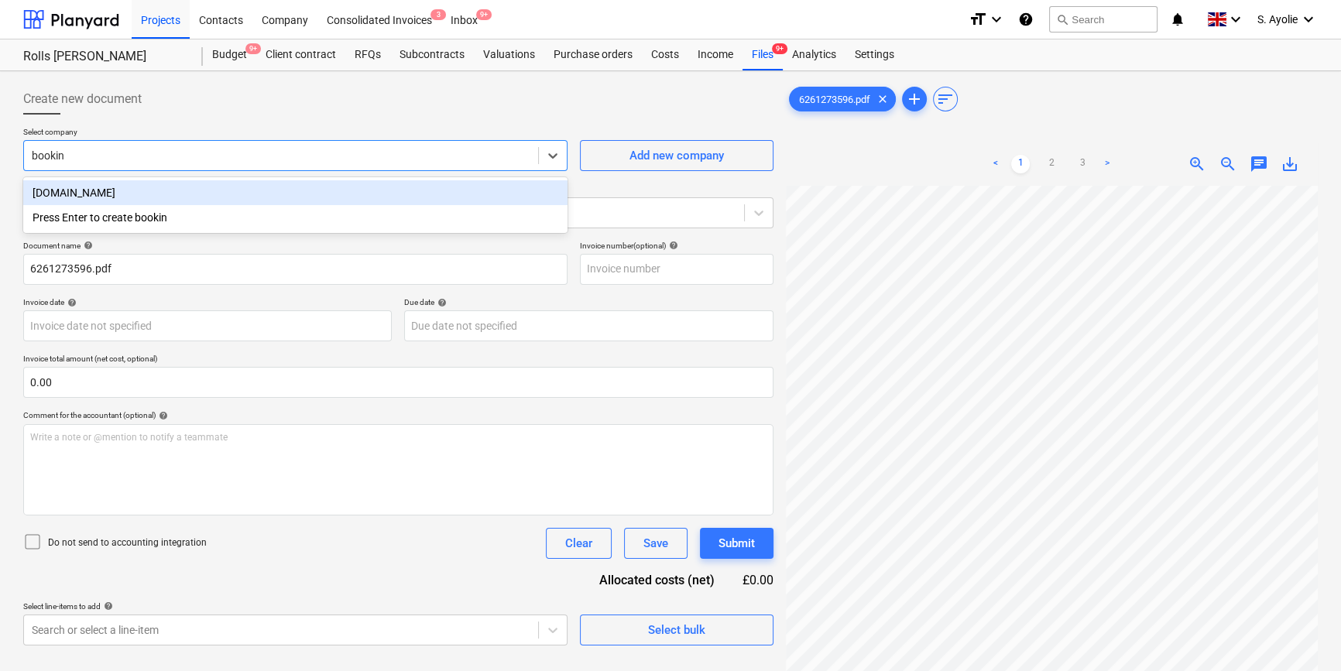
click at [141, 194] on div "[DOMAIN_NAME]" at bounding box center [295, 192] width 544 height 25
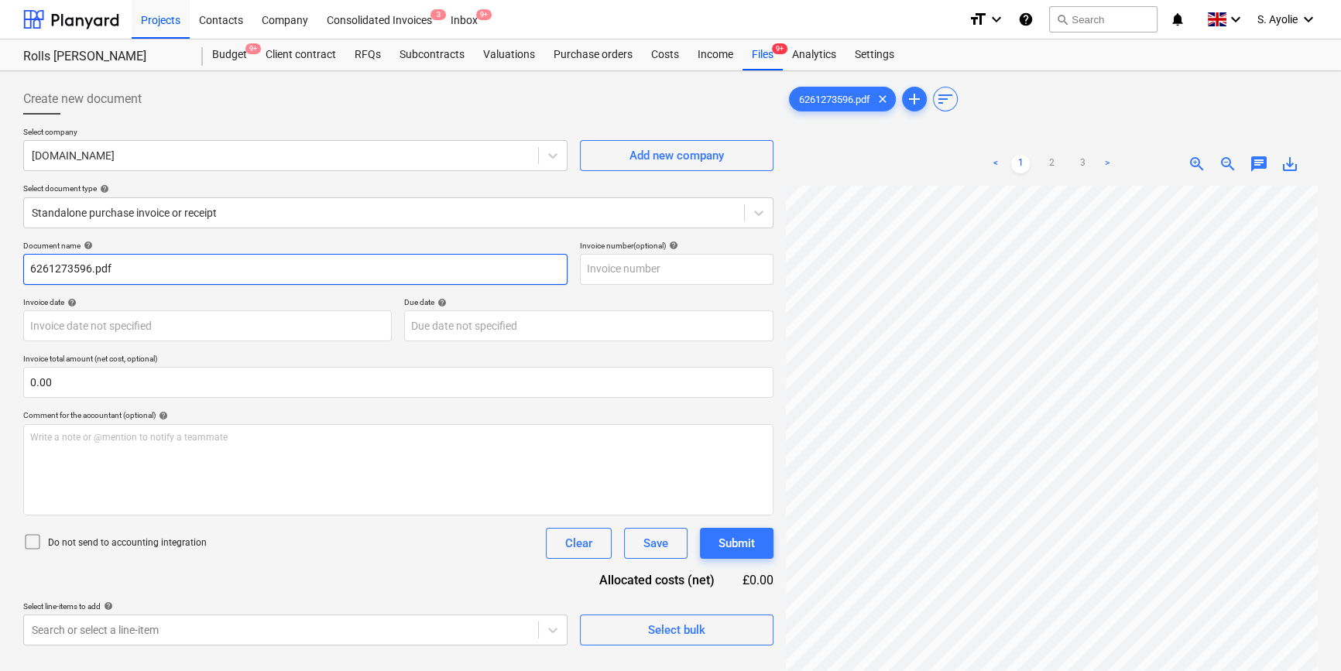
click at [144, 266] on input "6261273596.pdf" at bounding box center [295, 269] width 544 height 31
click at [1199, 164] on span "zoom_in" at bounding box center [1197, 164] width 19 height 19
click at [1198, 164] on span "zoom_in" at bounding box center [1197, 164] width 19 height 19
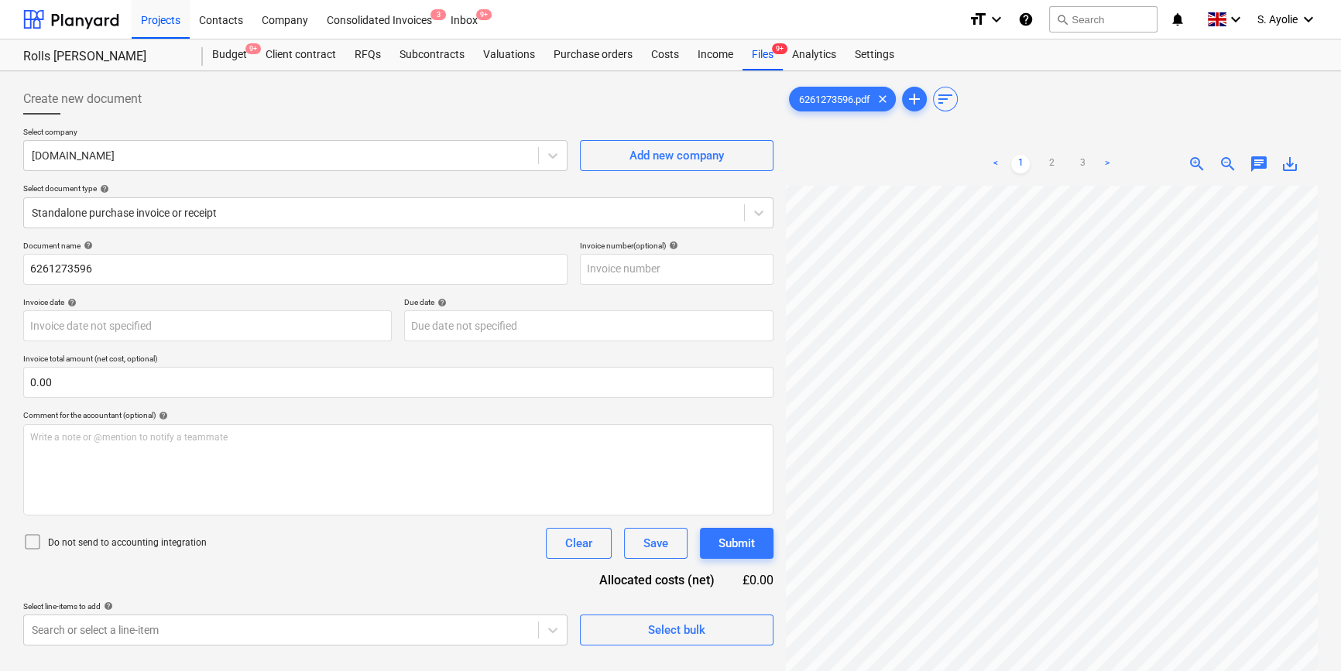
scroll to position [575, 314]
click at [1007, 173] on div "< 1 2 3 > zoom_in zoom_out chat 0 save_alt" at bounding box center [1052, 477] width 532 height 671
click at [1086, 161] on link "3" at bounding box center [1082, 164] width 19 height 19
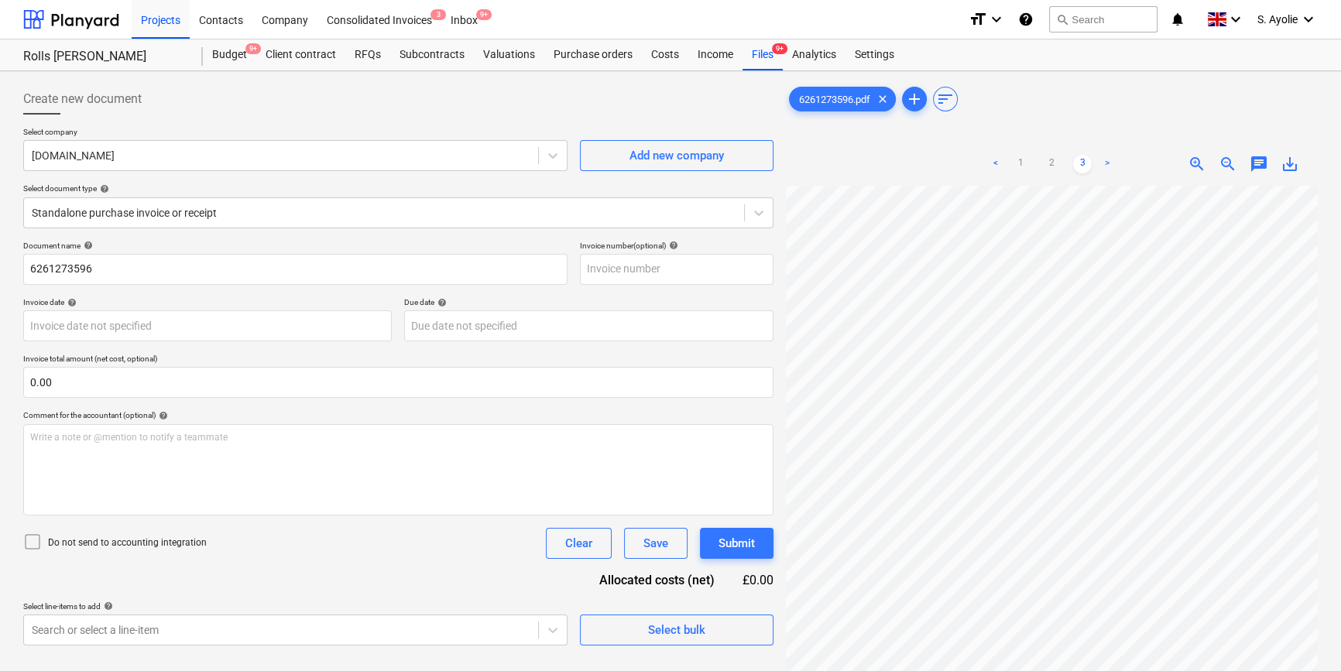
click at [1336, 671] on html "Projects Contacts Company Consolidated Invoices 3 Inbox 9+ format_size keyboard…" at bounding box center [670, 335] width 1341 height 671
click at [1199, 671] on html "Projects Contacts Company Consolidated Invoices 3 Inbox 9+ format_size keyboard…" at bounding box center [670, 335] width 1341 height 671
click at [1222, 163] on span "zoom_out" at bounding box center [1228, 164] width 19 height 19
click at [1223, 163] on span "zoom_out" at bounding box center [1228, 164] width 19 height 19
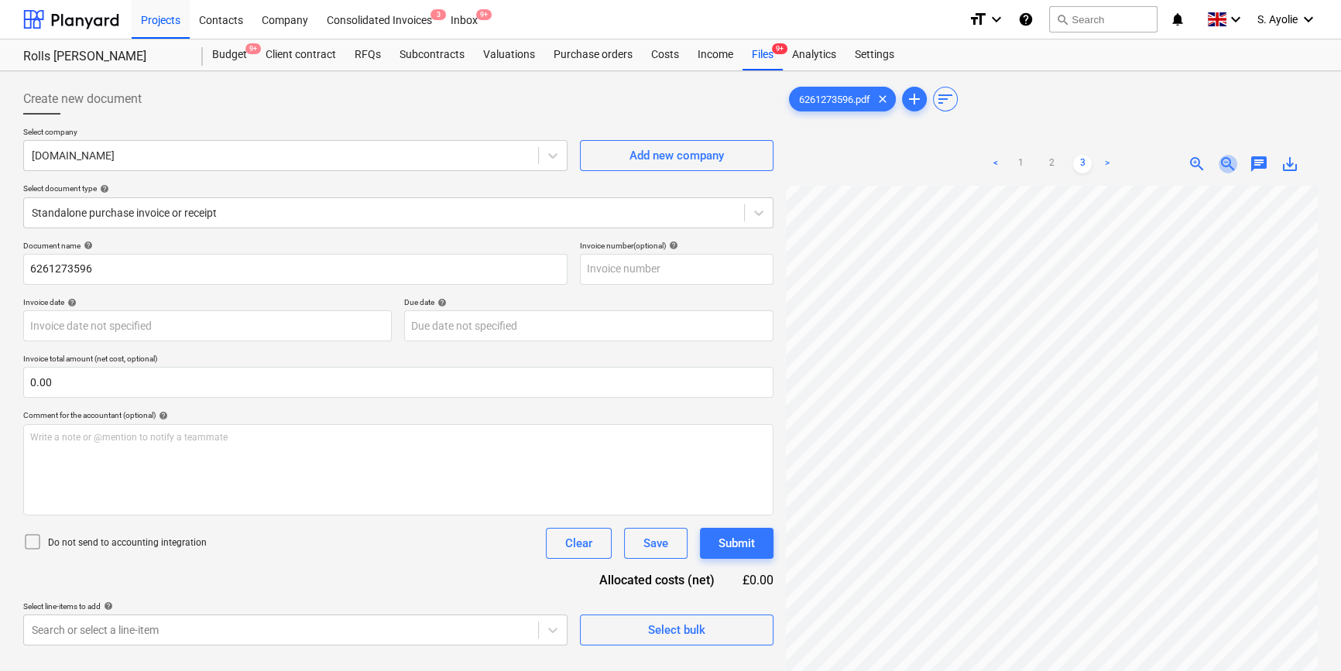
click at [1223, 163] on span "zoom_out" at bounding box center [1228, 164] width 19 height 19
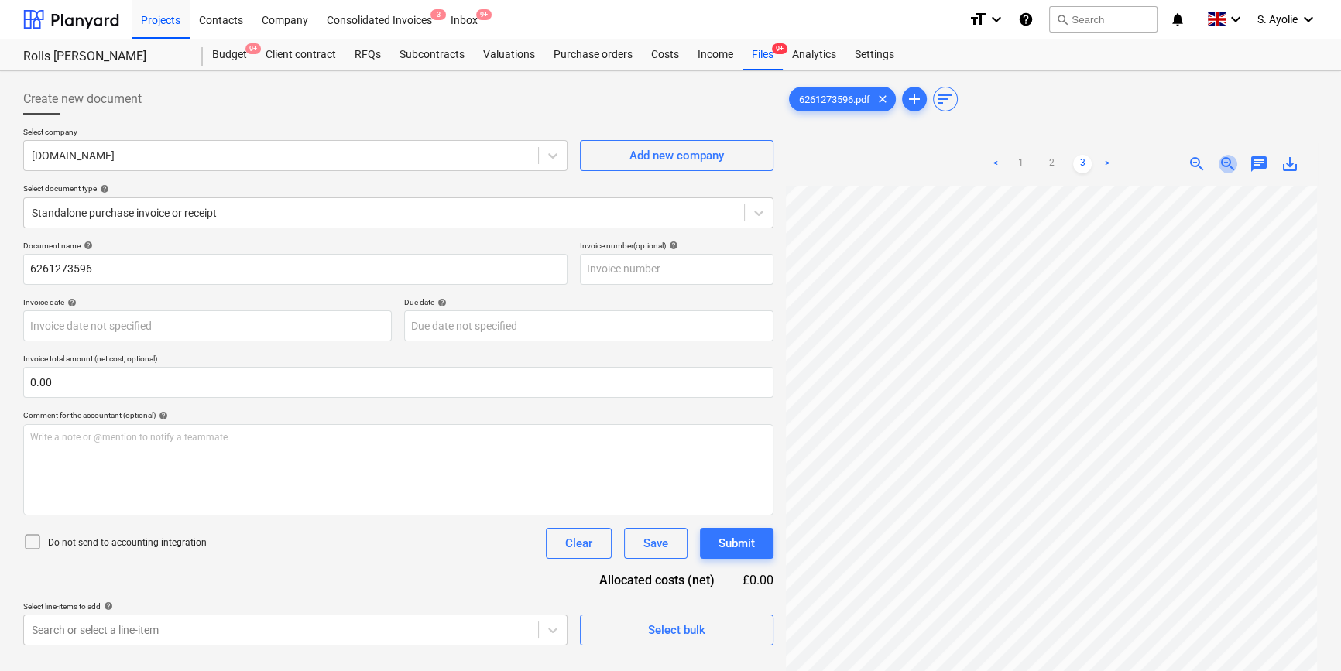
scroll to position [26, 0]
click at [1223, 163] on span "zoom_out" at bounding box center [1228, 164] width 19 height 19
click at [1045, 169] on link "2" at bounding box center [1051, 164] width 19 height 19
click at [1193, 162] on span "zoom_in" at bounding box center [1197, 164] width 19 height 19
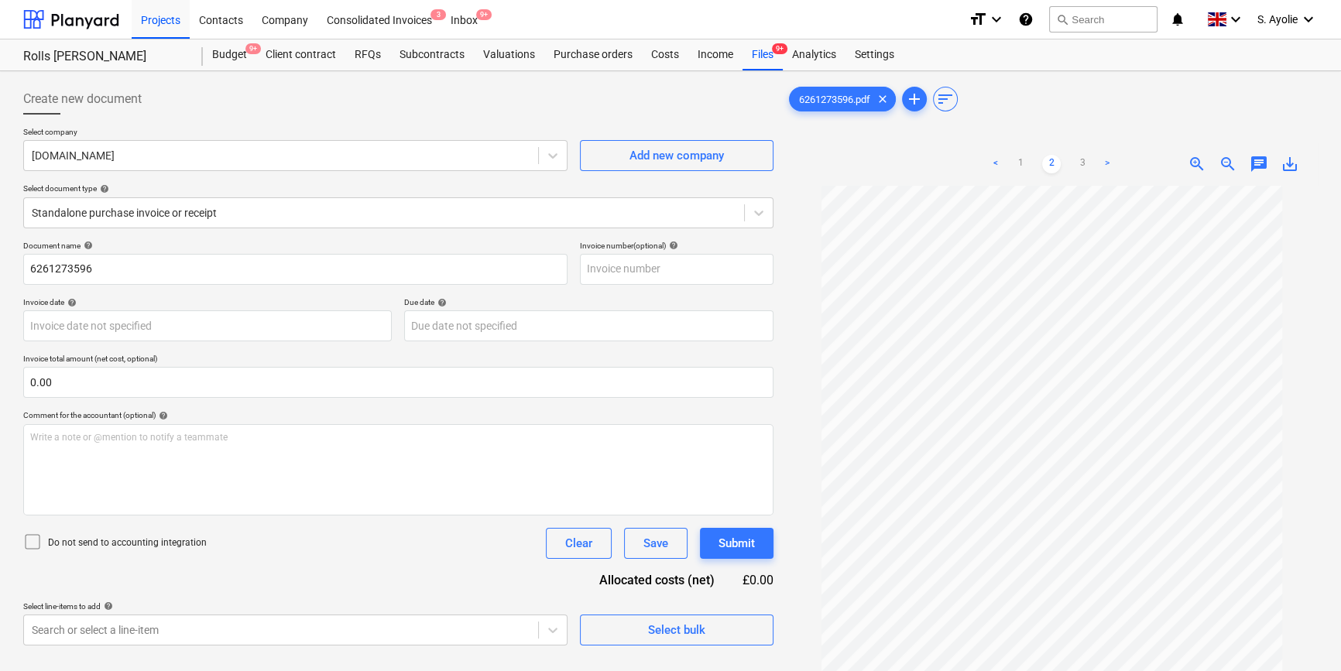
click at [1193, 162] on span "zoom_in" at bounding box center [1197, 164] width 19 height 19
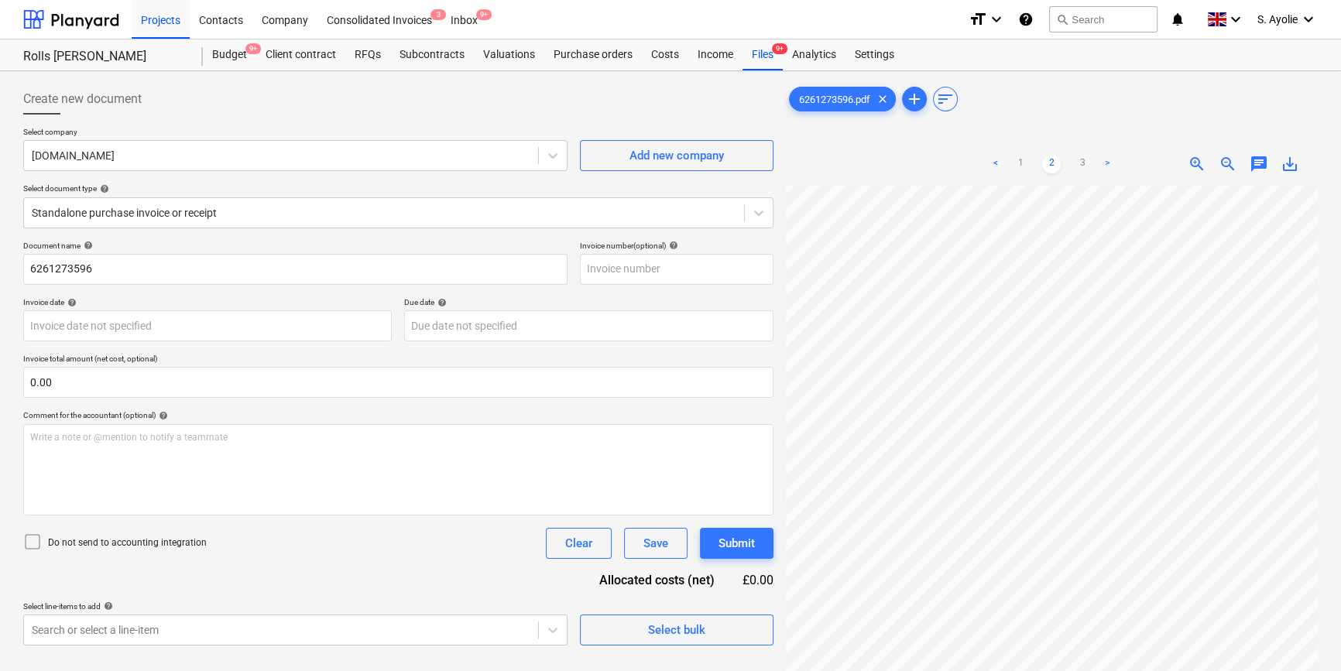
click at [853, 38] on div "Projects Contacts Company Consolidated Invoices 3 Inbox 9+ format_size keyboard…" at bounding box center [670, 413] width 1341 height 826
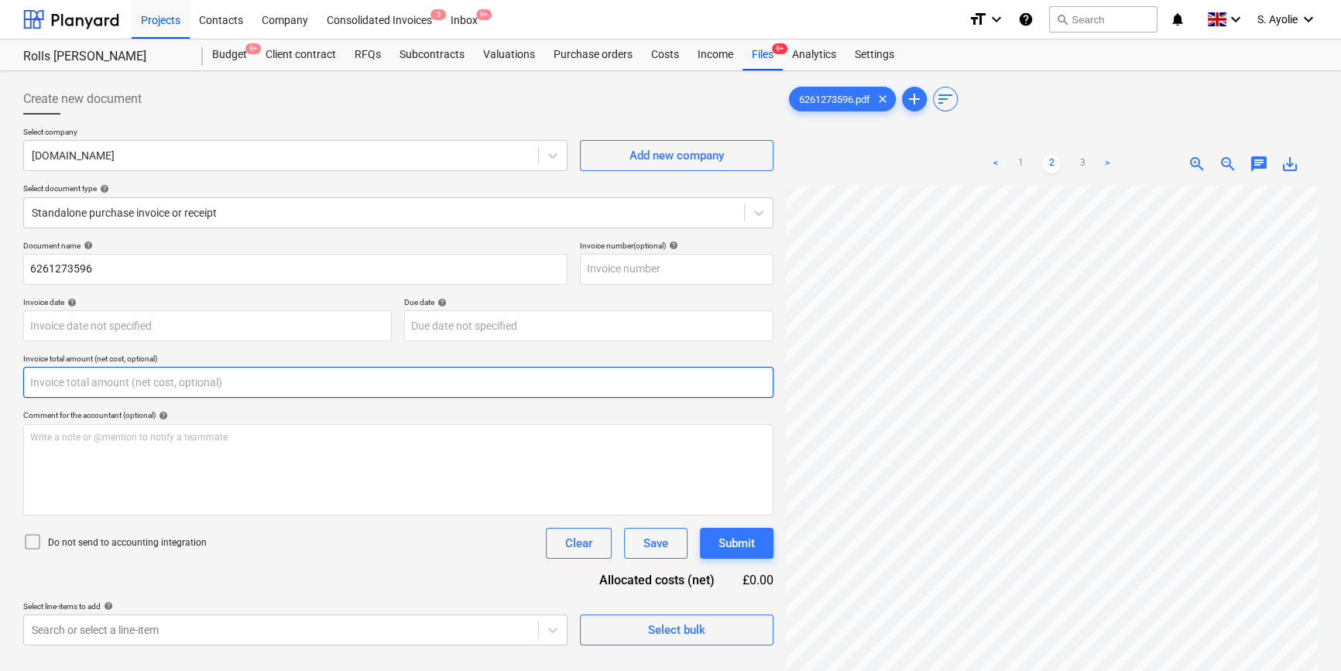
click at [70, 387] on input "text" at bounding box center [398, 382] width 750 height 31
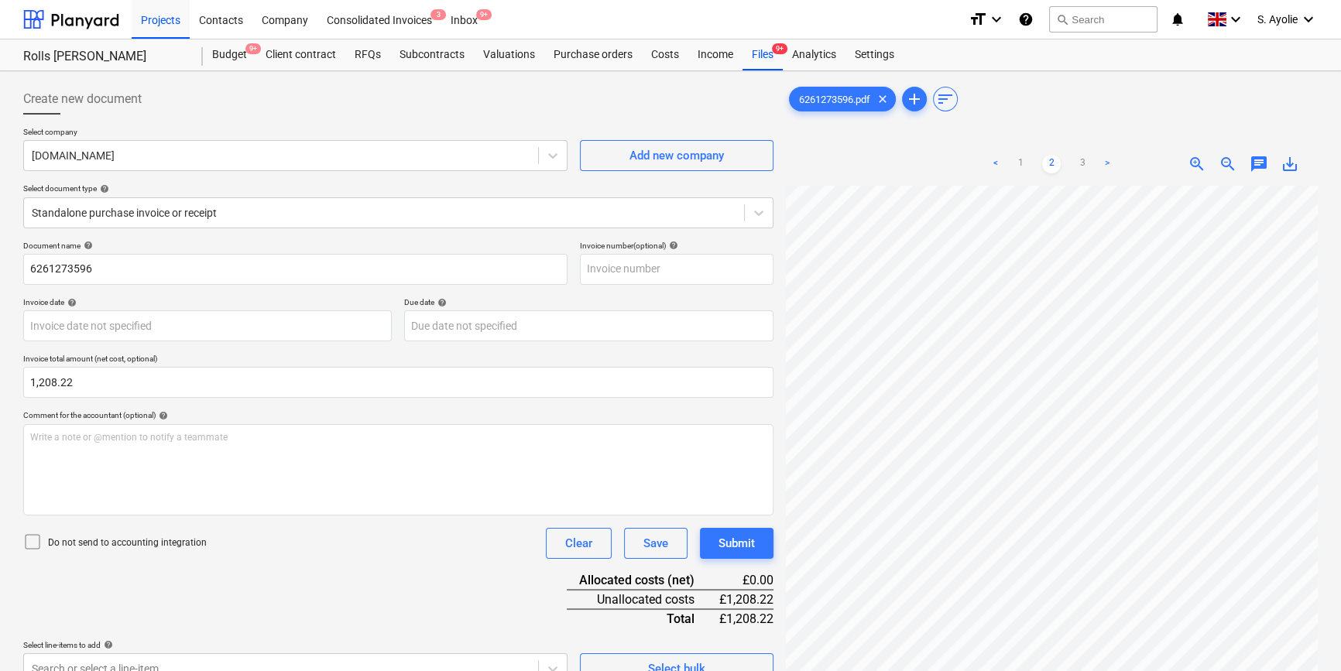
click at [33, 544] on icon at bounding box center [32, 542] width 19 height 19
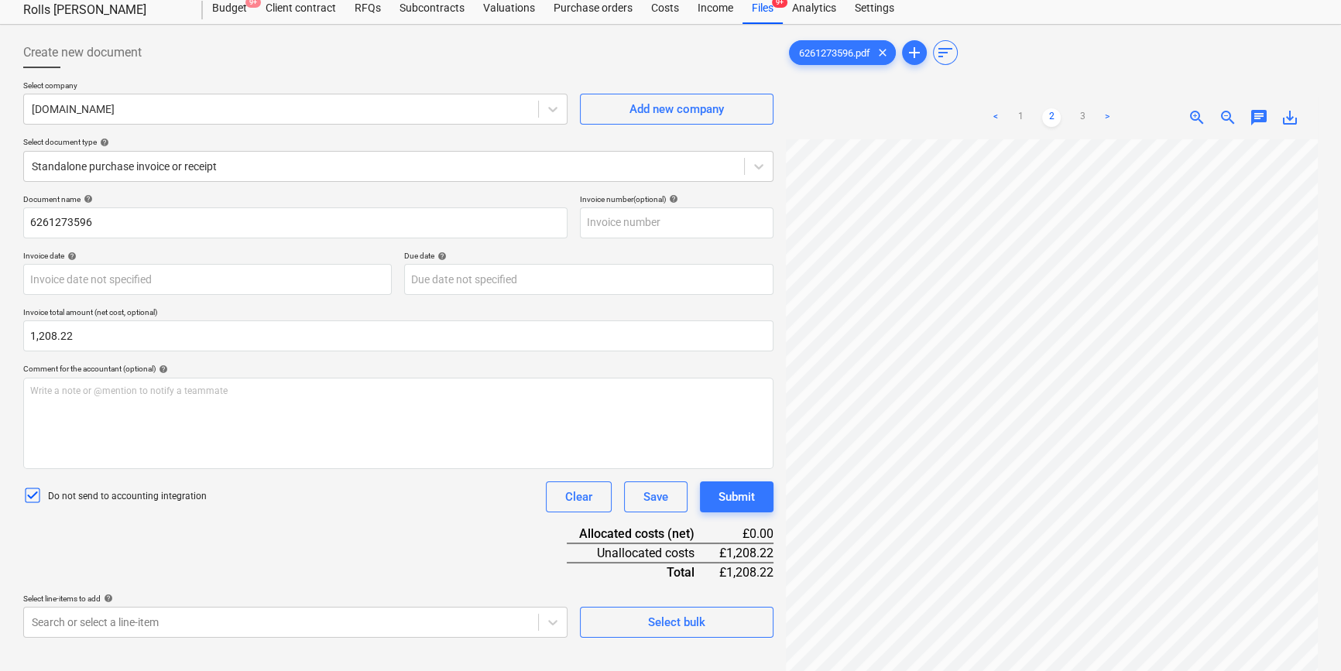
scroll to position [140, 0]
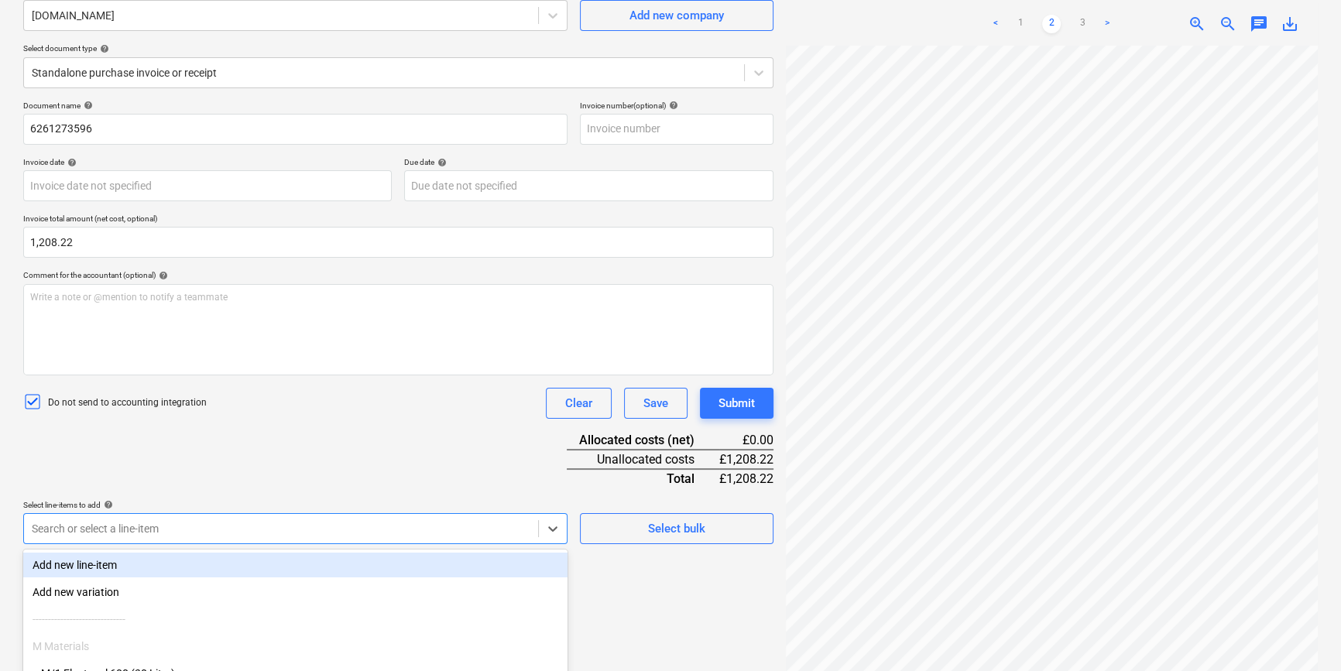
click at [468, 531] on body "Projects Contacts Company Consolidated Invoices 3 Inbox 9+ format_size keyboard…" at bounding box center [670, 195] width 1341 height 671
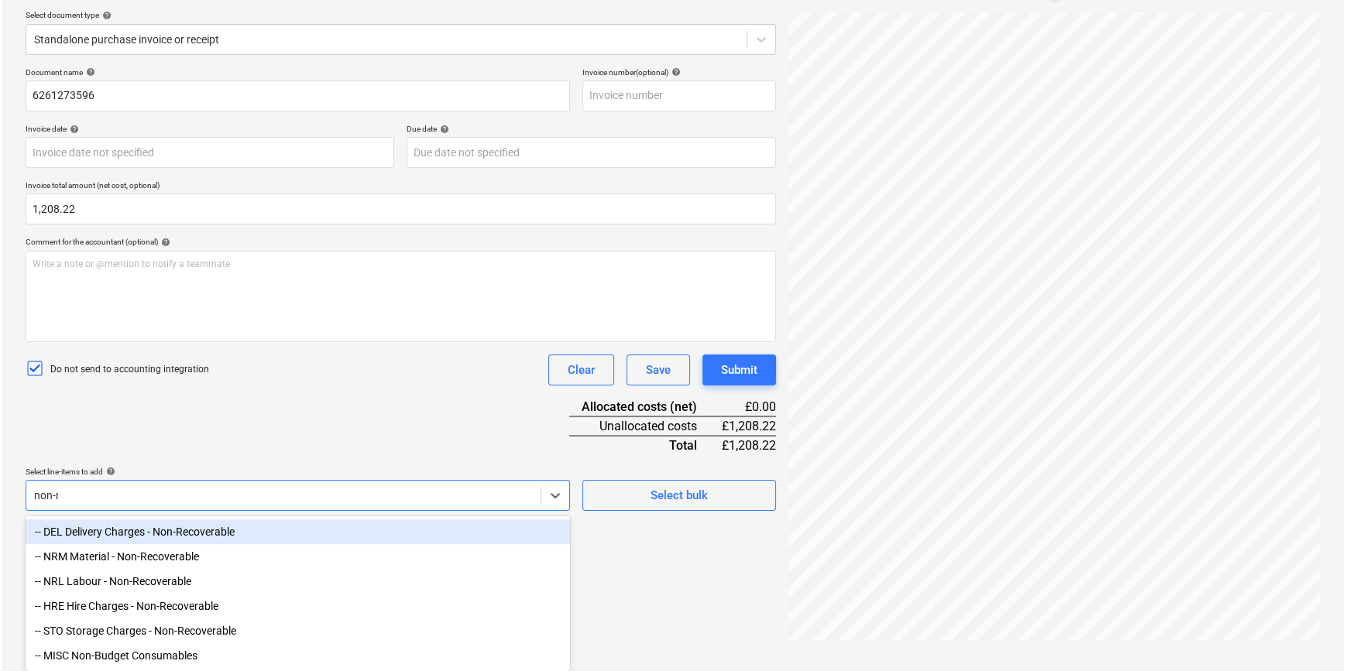
scroll to position [155, 0]
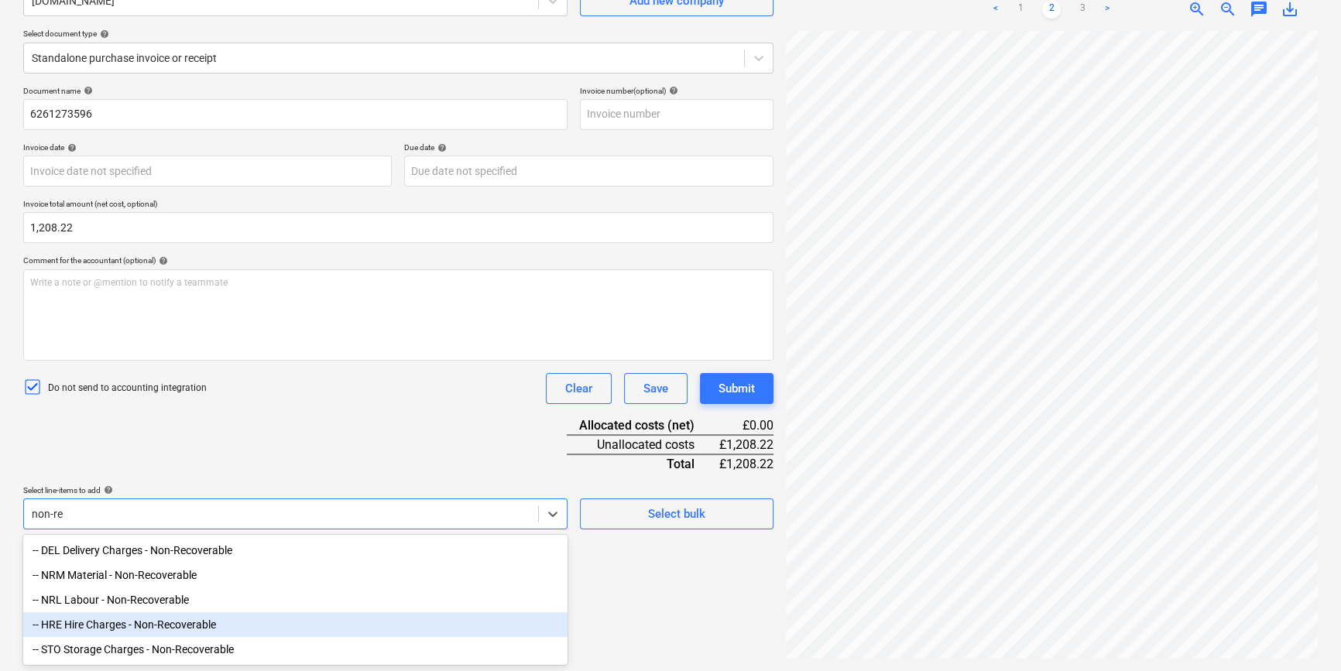
click at [220, 628] on div "-- HRE Hire Charges - Non-Recoverable" at bounding box center [295, 624] width 544 height 25
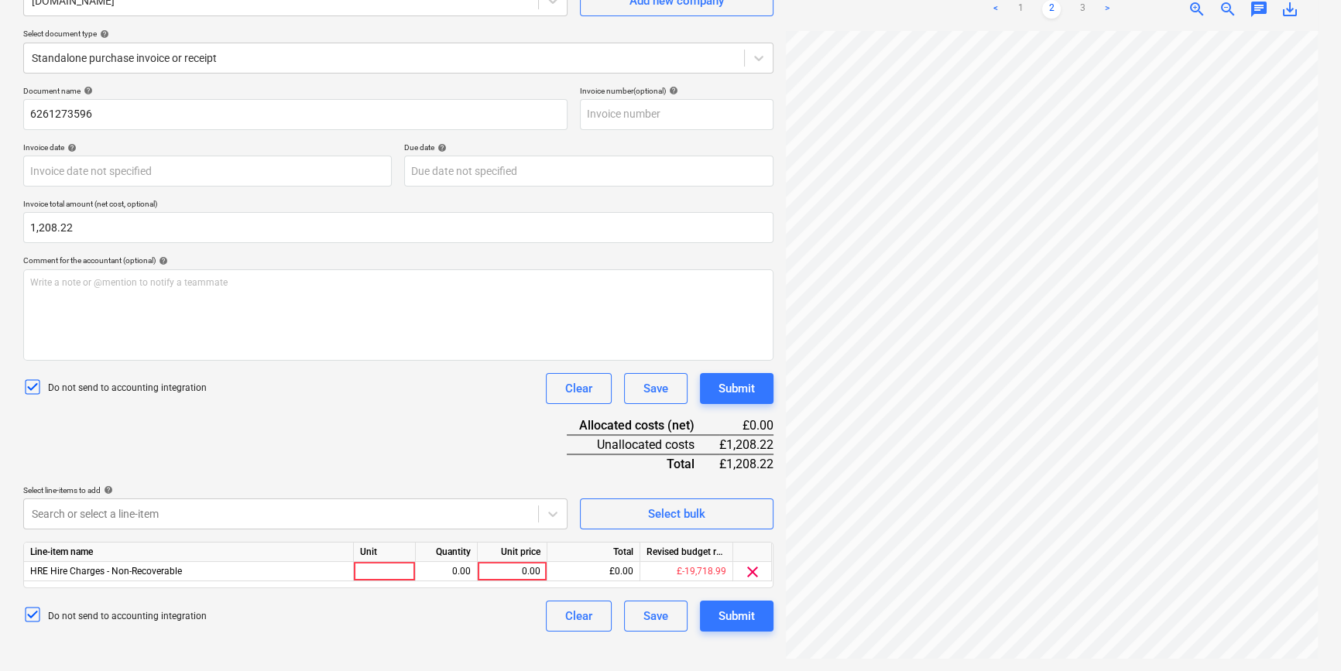
click at [269, 461] on div "Document name help 6261273596 Invoice number (optional) help Invoice date help …" at bounding box center [398, 359] width 750 height 546
click at [378, 578] on div at bounding box center [385, 571] width 62 height 19
click at [440, 579] on div "0.00" at bounding box center [446, 571] width 49 height 19
click at [512, 568] on div "0.00" at bounding box center [512, 571] width 57 height 19
click at [450, 459] on div "Document name help 6261273596 Invoice number (optional) help Invoice date help …" at bounding box center [398, 359] width 750 height 546
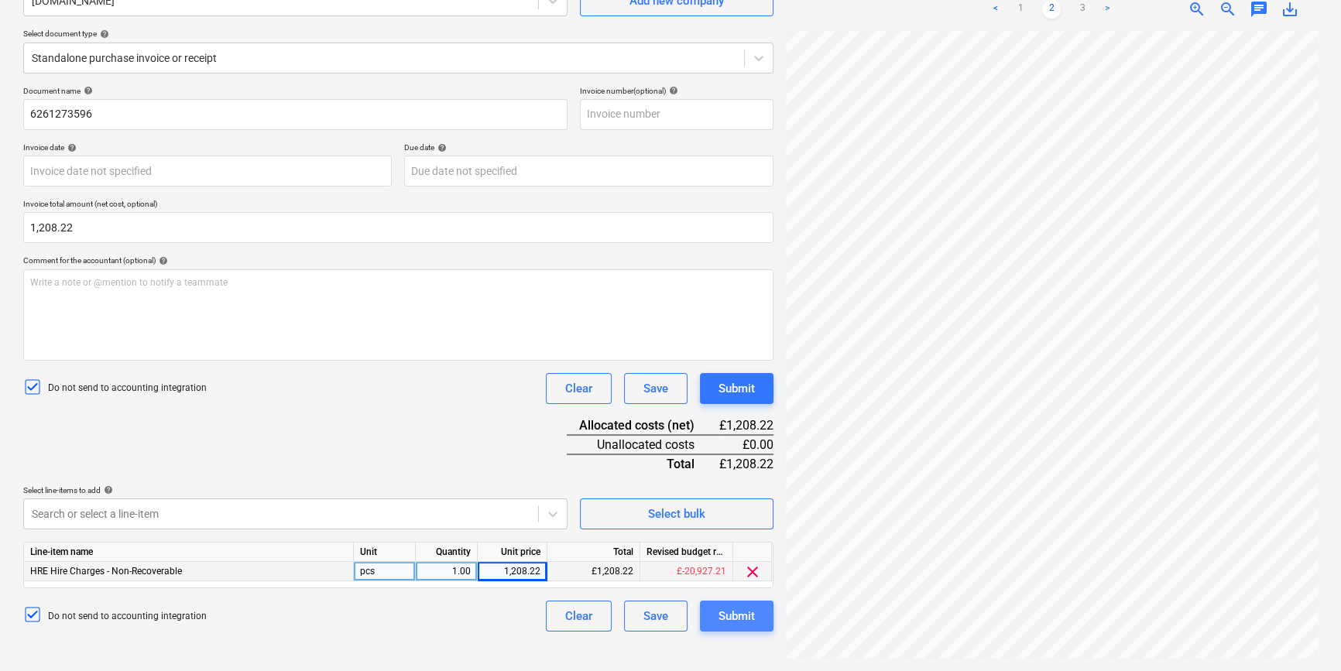
click at [741, 619] on div "Submit" at bounding box center [737, 616] width 36 height 20
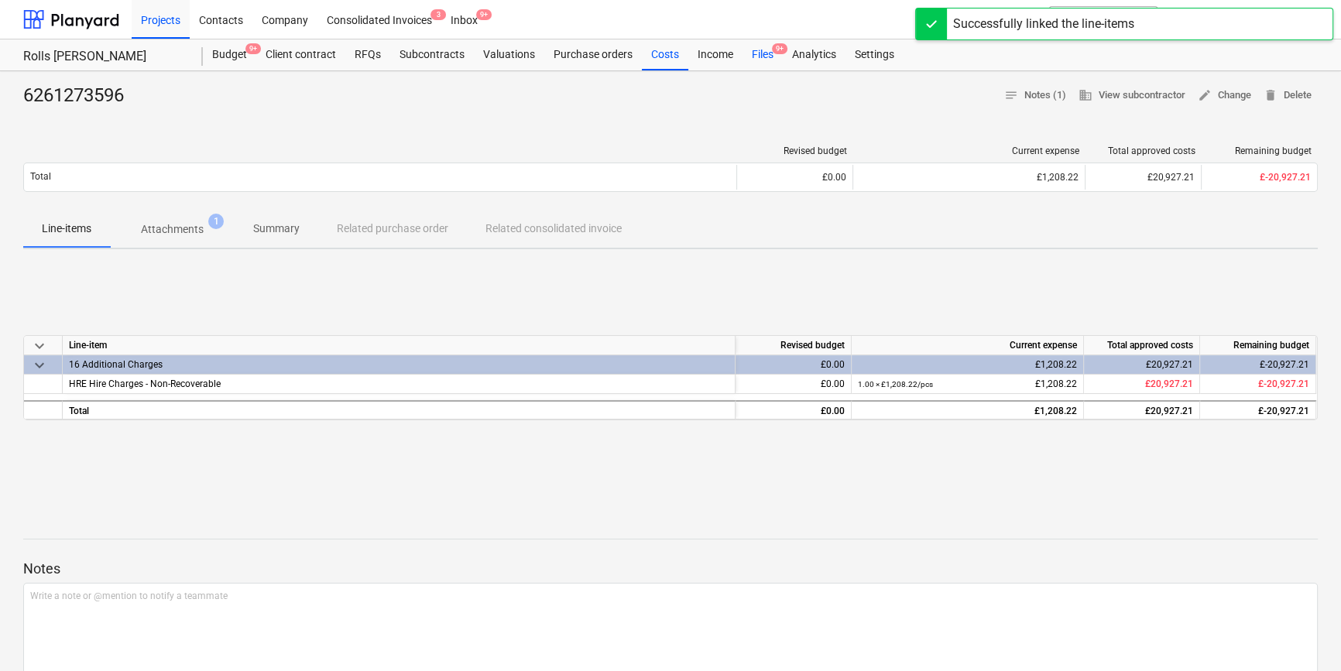
click at [751, 60] on div "Files 9+" at bounding box center [763, 54] width 40 height 31
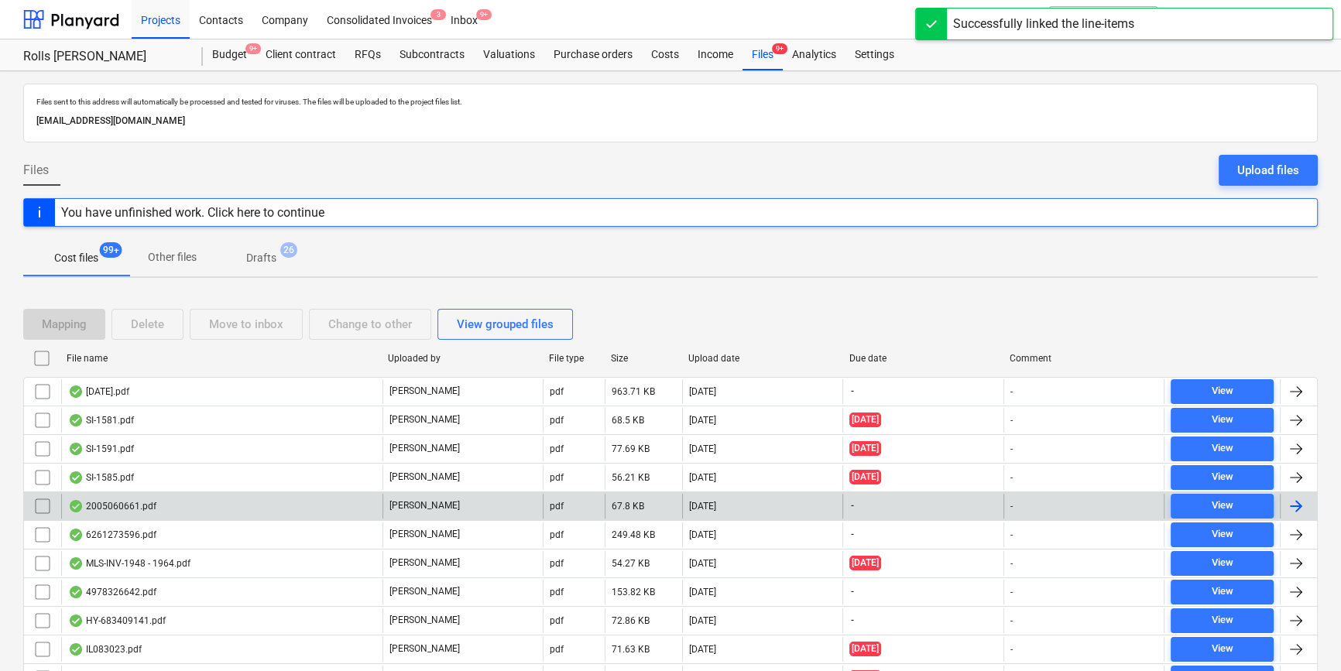
click at [223, 513] on div "2005060661.pdf" at bounding box center [221, 506] width 321 height 25
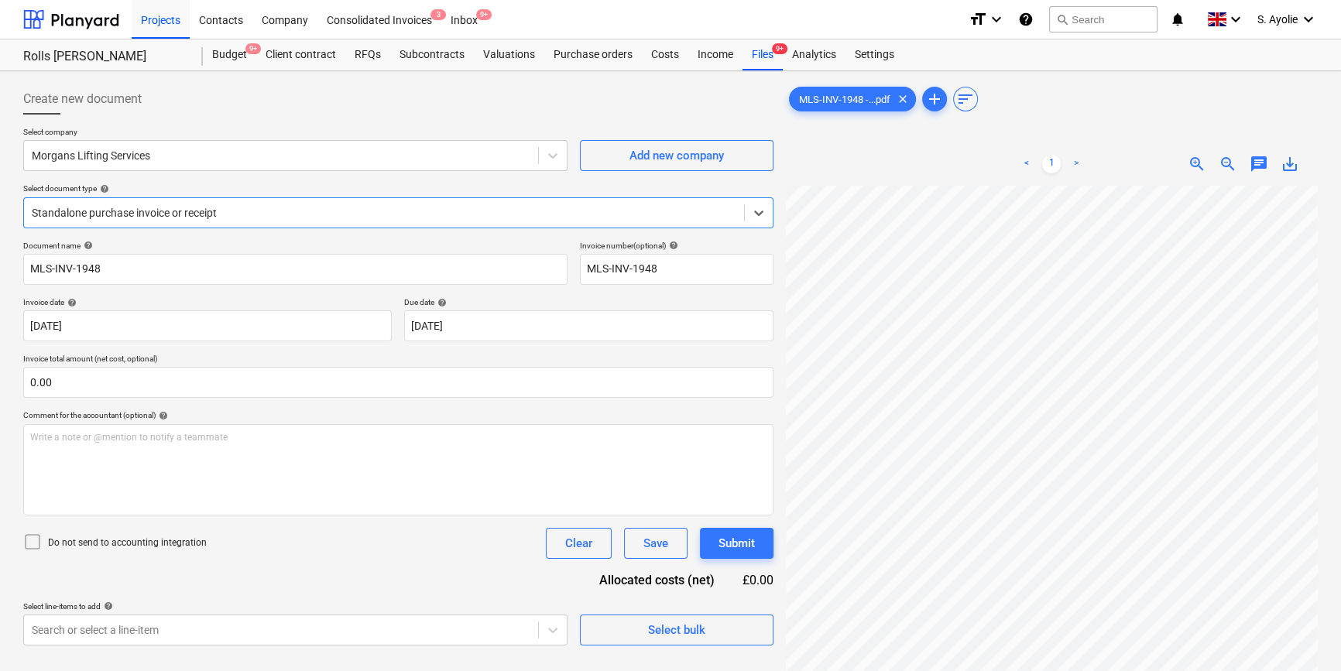
click at [1222, 163] on span "zoom_out" at bounding box center [1228, 164] width 19 height 19
click at [1225, 163] on span "zoom_out" at bounding box center [1228, 164] width 19 height 19
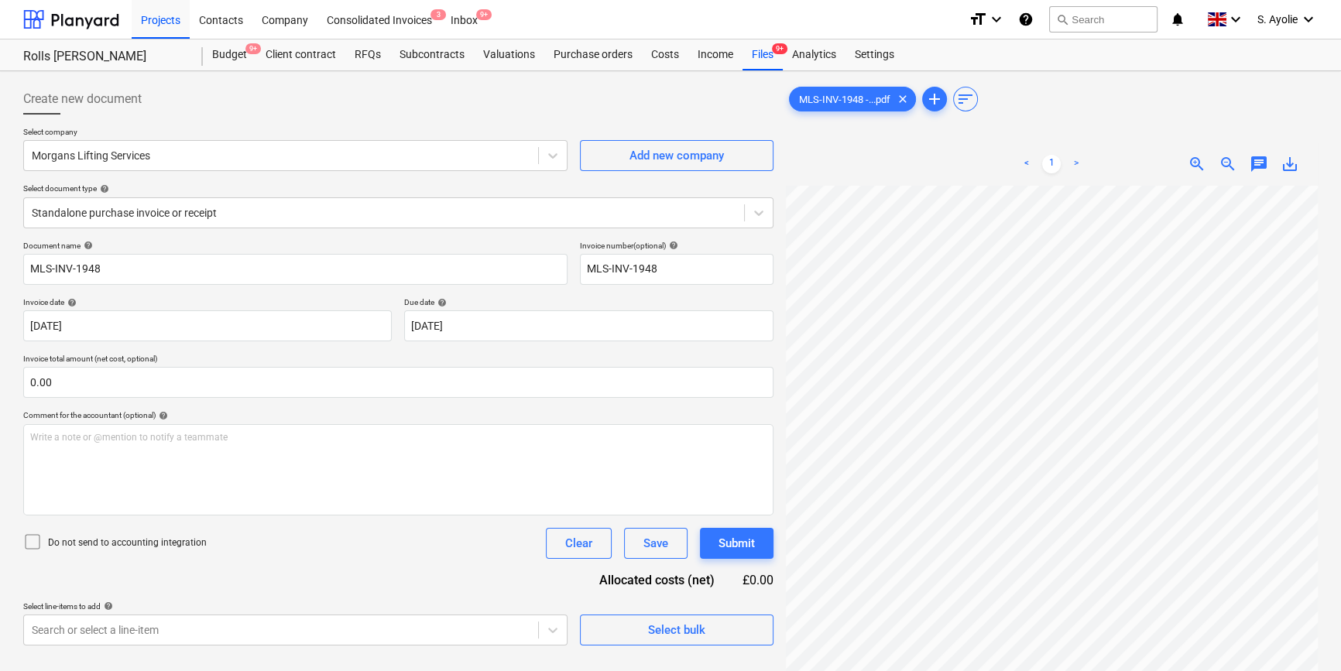
scroll to position [197, 52]
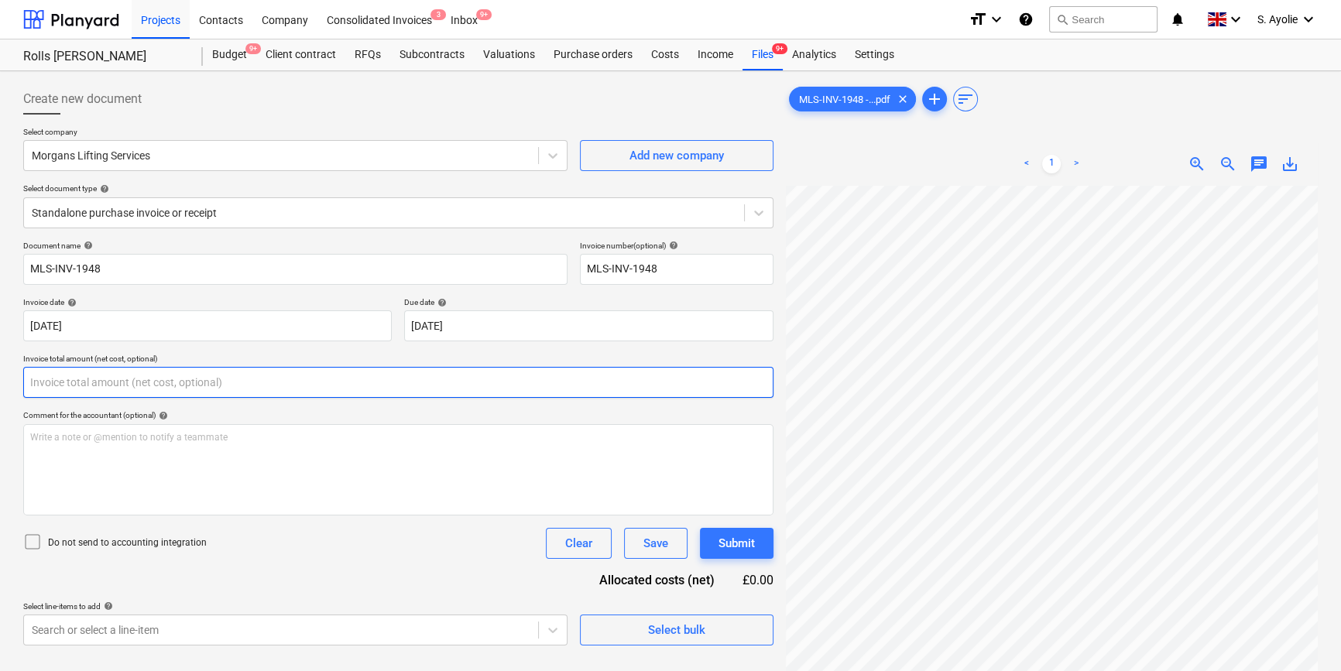
click at [120, 370] on input "text" at bounding box center [398, 382] width 750 height 31
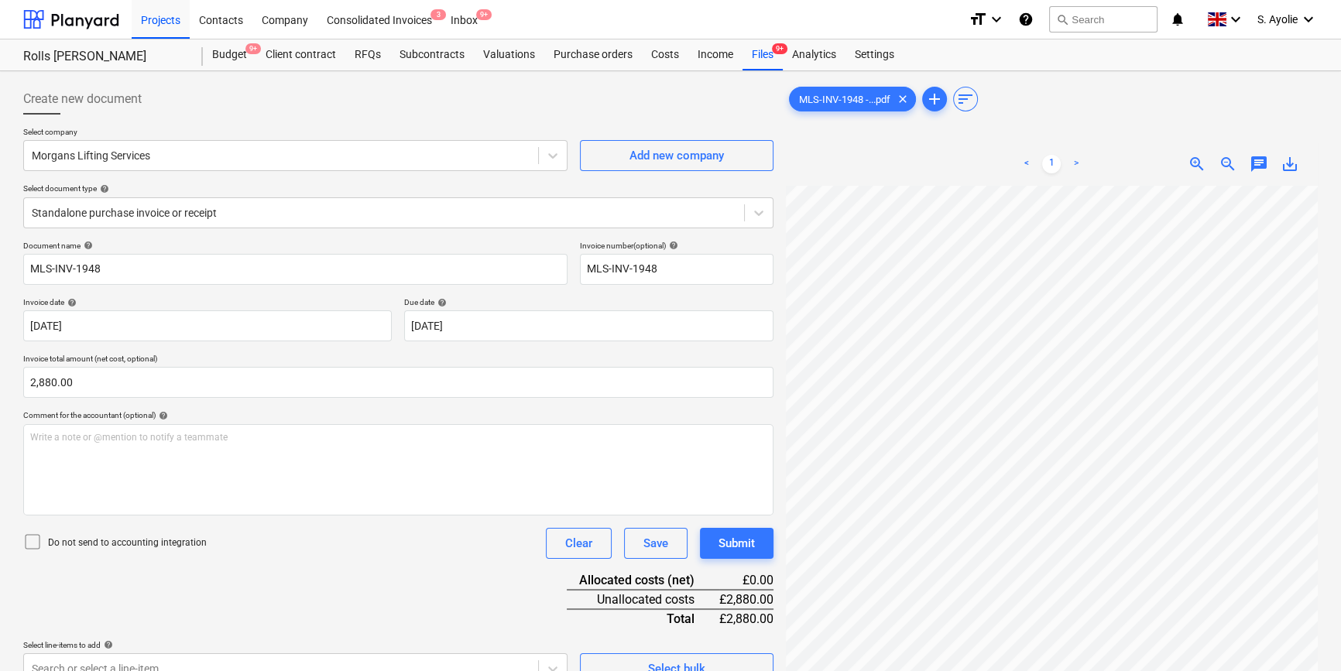
click at [247, 412] on div "Comment for the accountant (optional) help" at bounding box center [398, 415] width 750 height 10
click at [36, 537] on icon at bounding box center [32, 542] width 19 height 19
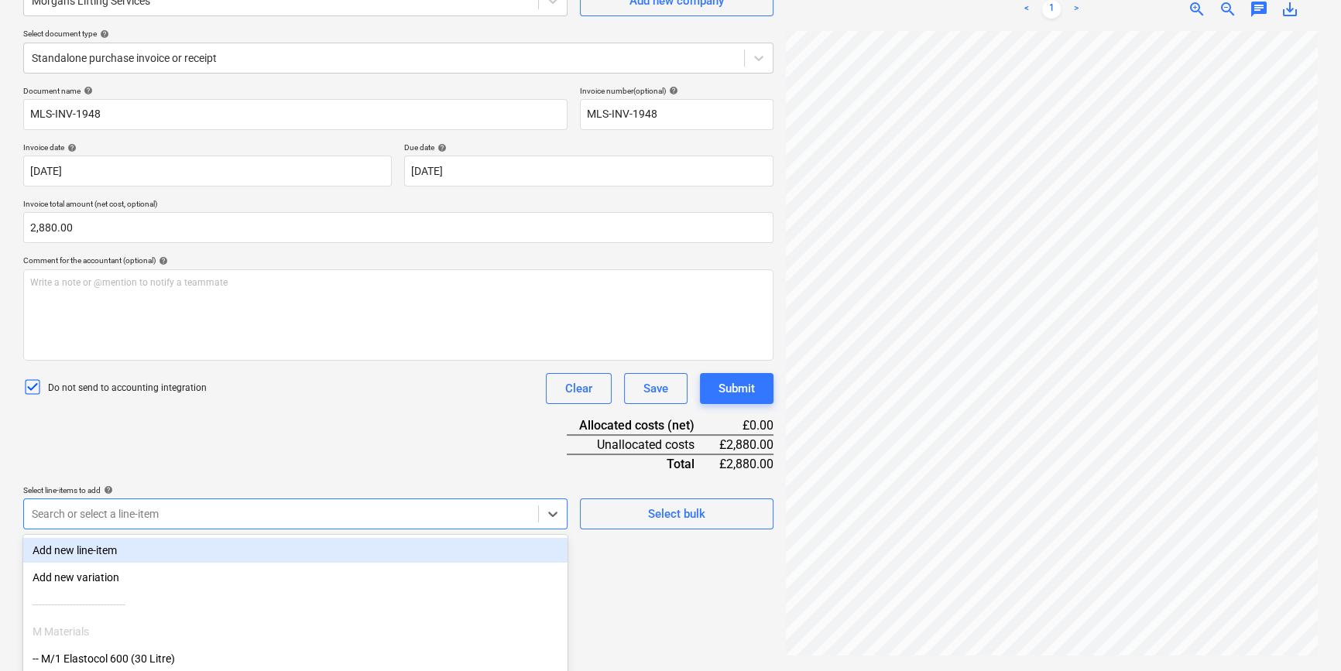
scroll to position [254, 0]
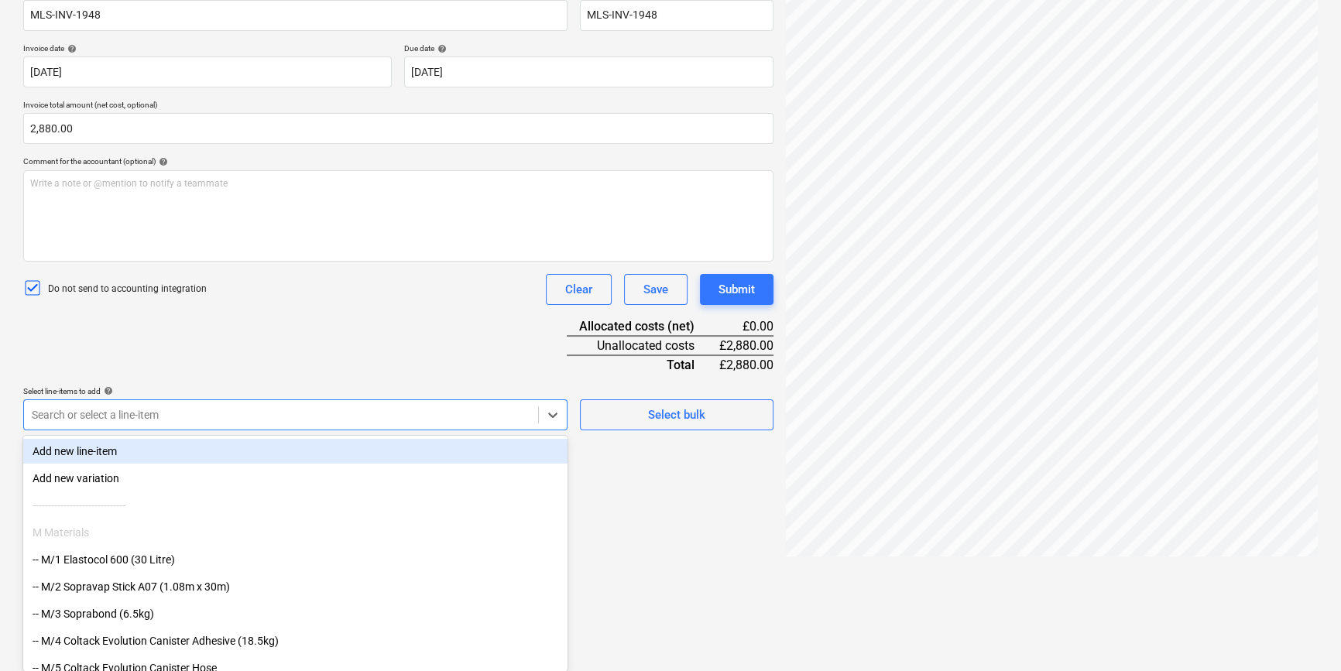
click at [190, 417] on body "Projects Contacts Company Consolidated Invoices 3 Inbox 9+ format_size keyboard…" at bounding box center [670, 81] width 1341 height 671
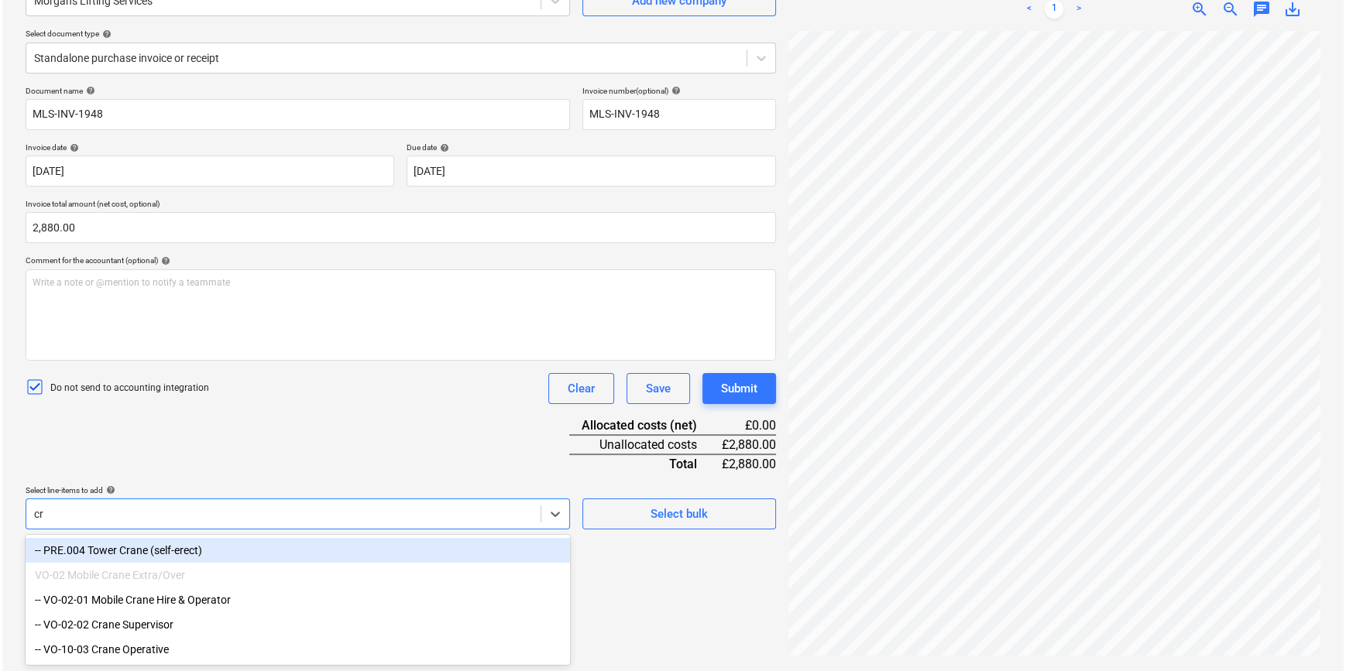
scroll to position [155, 0]
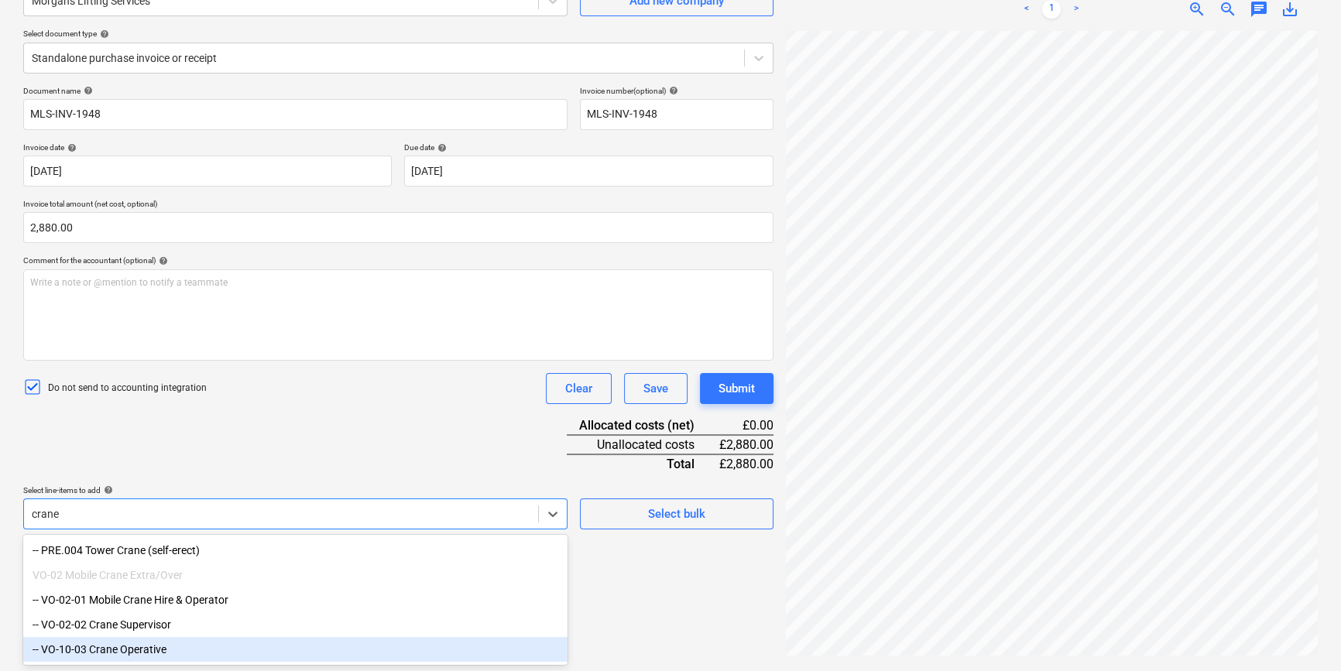
click at [159, 650] on div "-- VO-10-03 Crane Operative" at bounding box center [295, 649] width 544 height 25
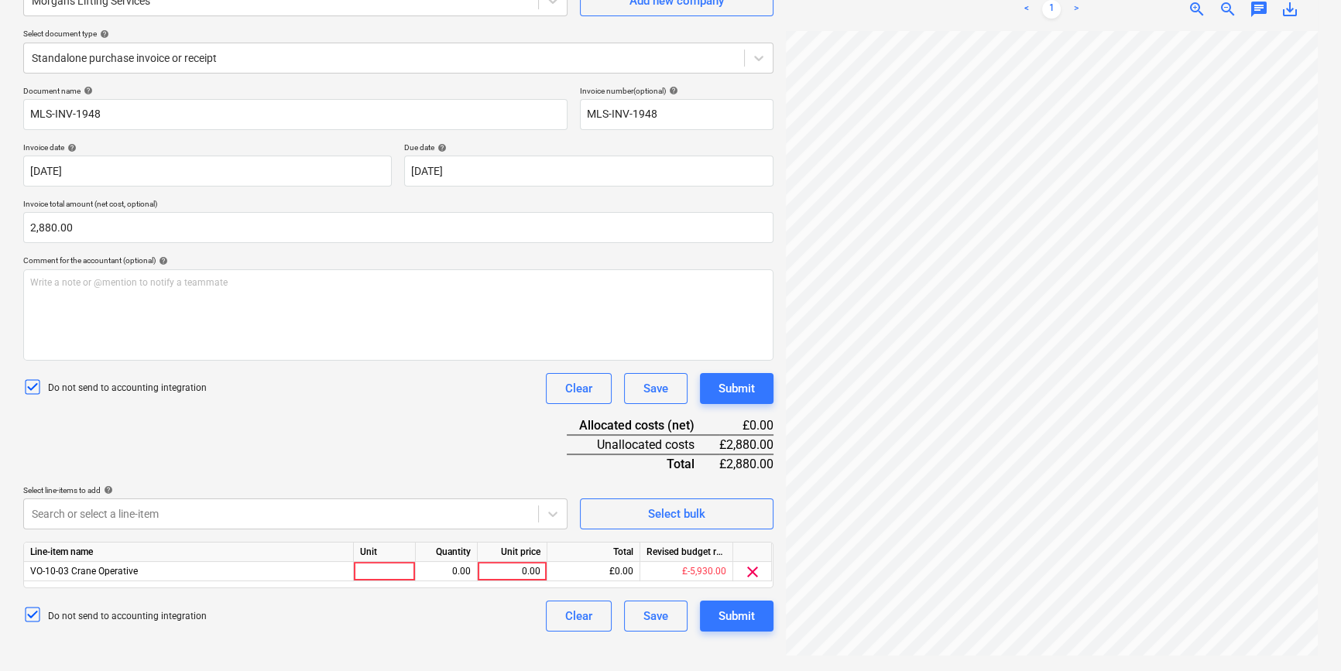
click at [387, 458] on div "Document name help MLS-INV-1948 Invoice number (optional) help MLS-INV-1948 Inv…" at bounding box center [398, 359] width 750 height 546
click at [371, 568] on div at bounding box center [385, 571] width 62 height 19
click at [441, 569] on div "0.00" at bounding box center [446, 571] width 49 height 19
click at [526, 575] on div "0.00" at bounding box center [512, 571] width 57 height 19
click at [445, 432] on div "Document name help MLS-INV-1948 Invoice number (optional) help MLS-INV-1948 Inv…" at bounding box center [398, 359] width 750 height 546
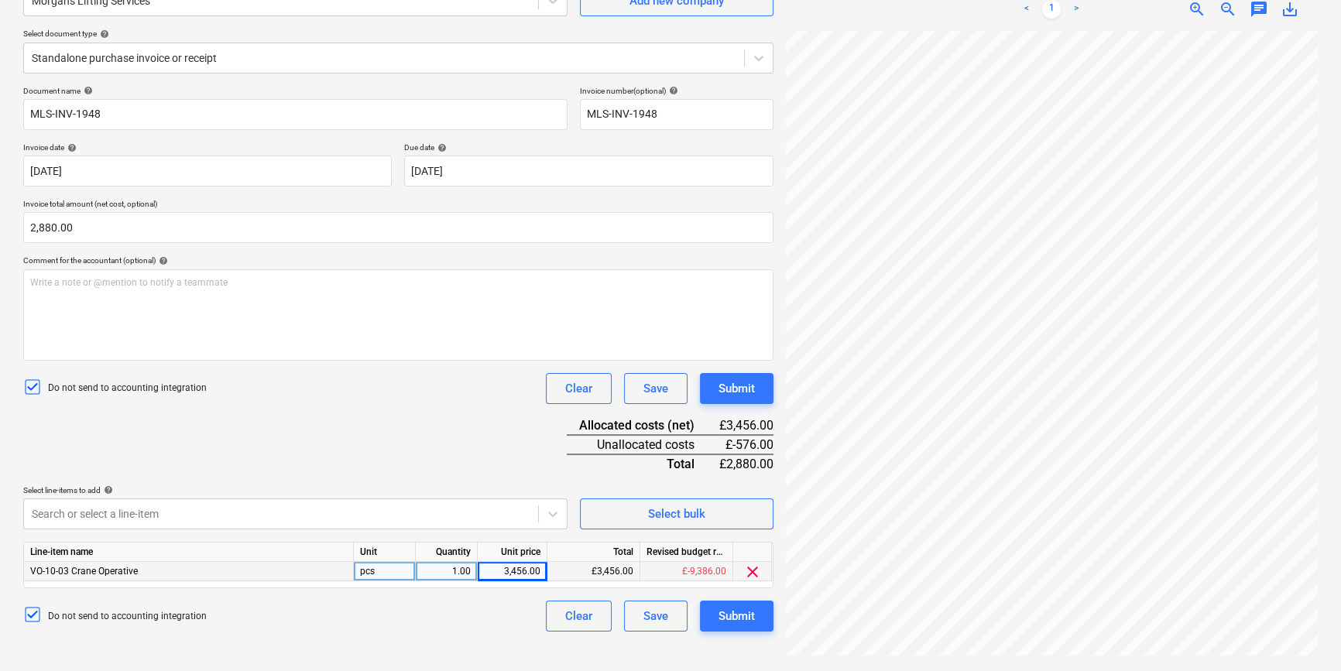
click at [535, 568] on div "3,456.00" at bounding box center [512, 571] width 57 height 19
click at [535, 568] on input "3456" at bounding box center [512, 571] width 69 height 19
click at [465, 474] on div "Document name help MLS-INV-1948 Invoice number (optional) help MLS-INV-1948 Inv…" at bounding box center [398, 359] width 750 height 546
click at [714, 612] on button "Submit" at bounding box center [737, 616] width 74 height 31
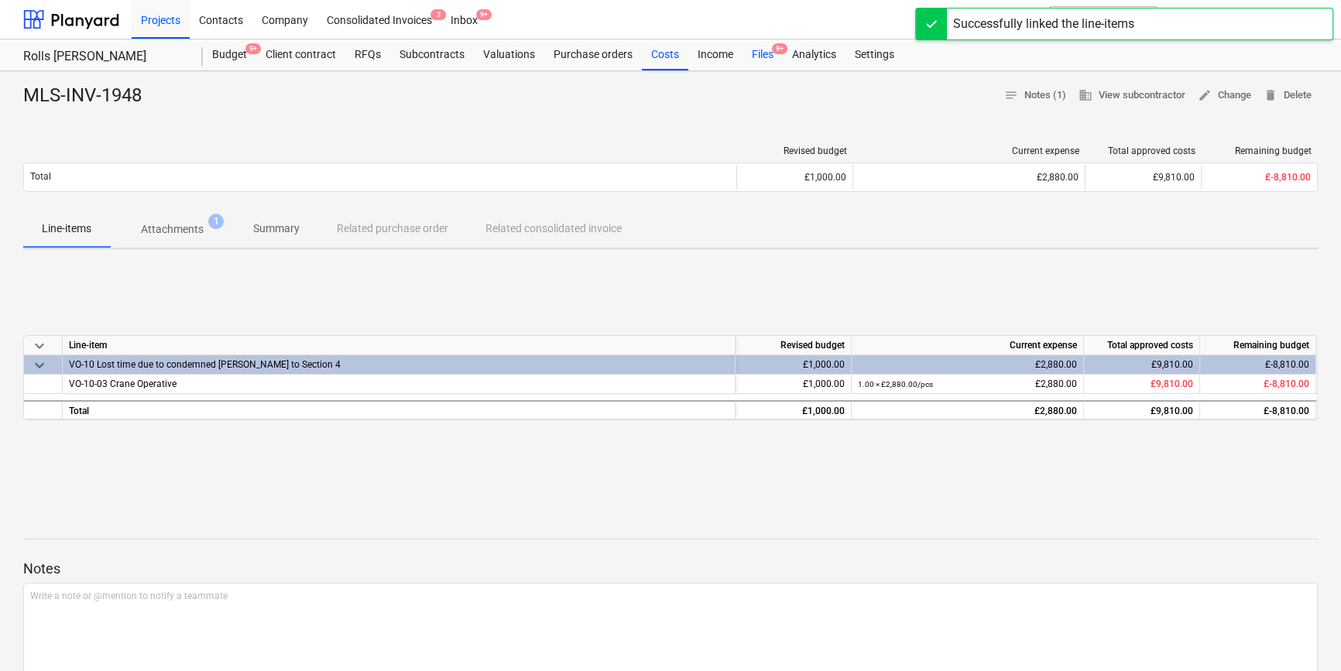
click at [768, 50] on div "Files 9+" at bounding box center [763, 54] width 40 height 31
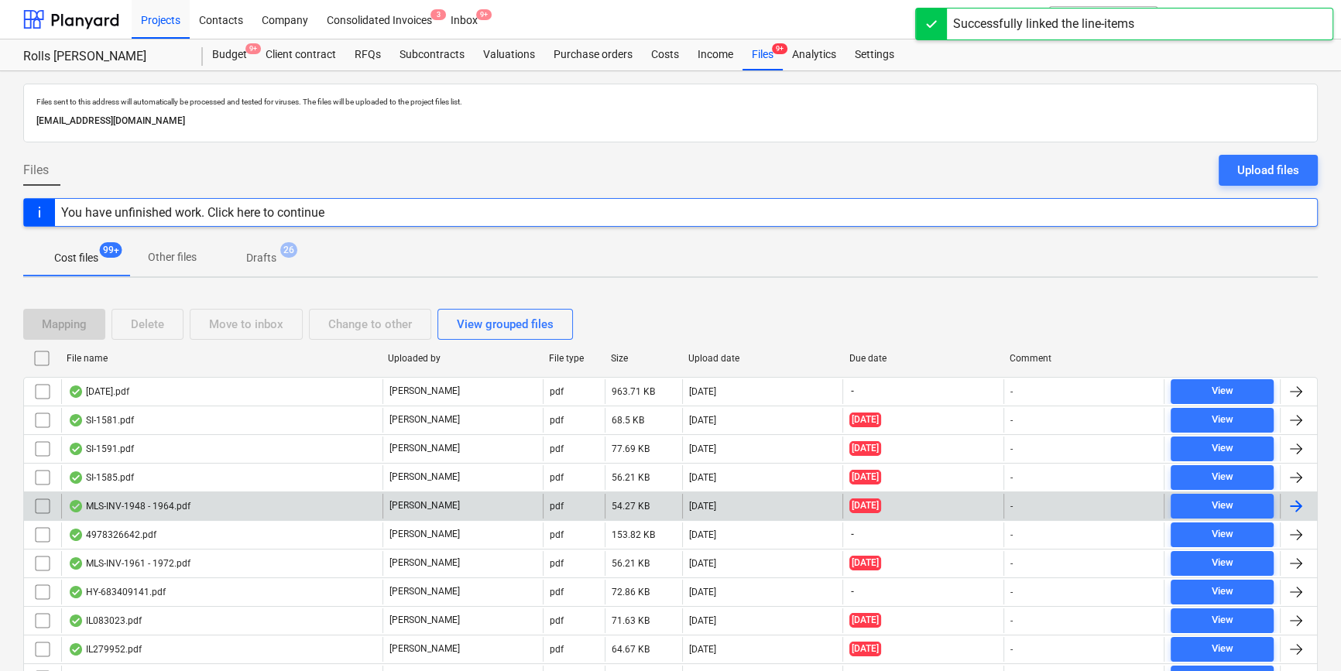
click at [217, 512] on div "MLS-INV-1948 - 1964.pdf" at bounding box center [221, 506] width 321 height 25
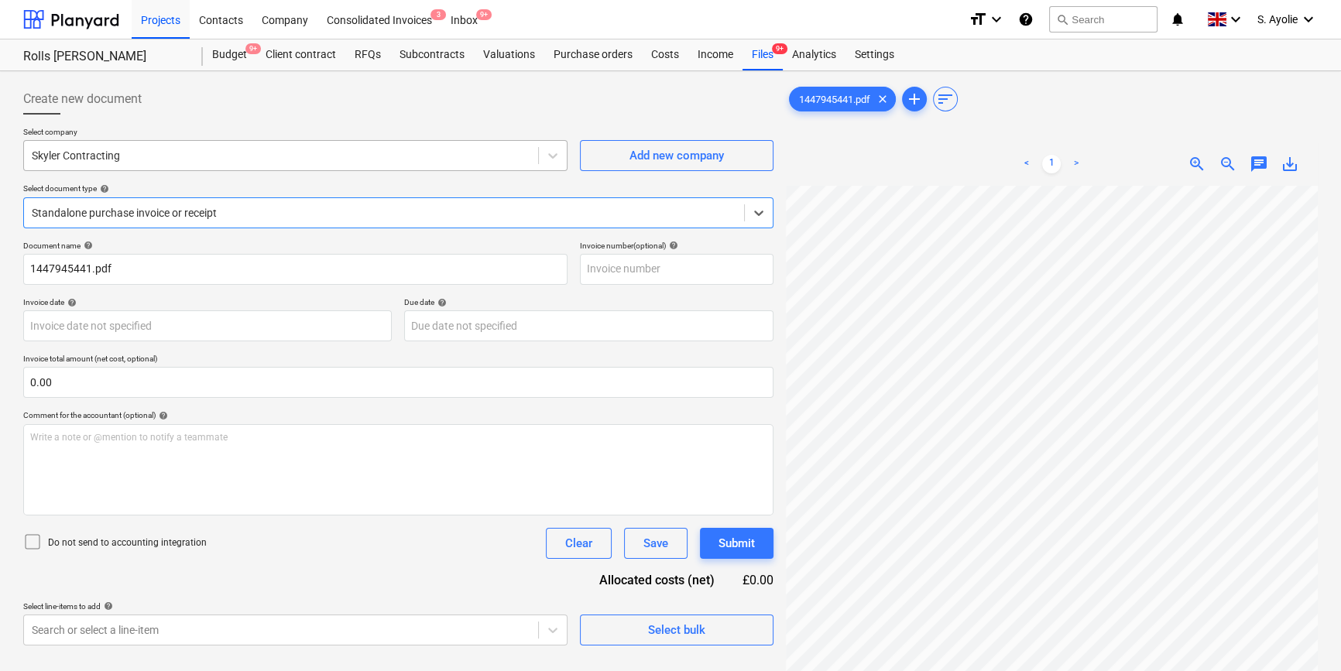
click at [221, 156] on div at bounding box center [281, 155] width 499 height 15
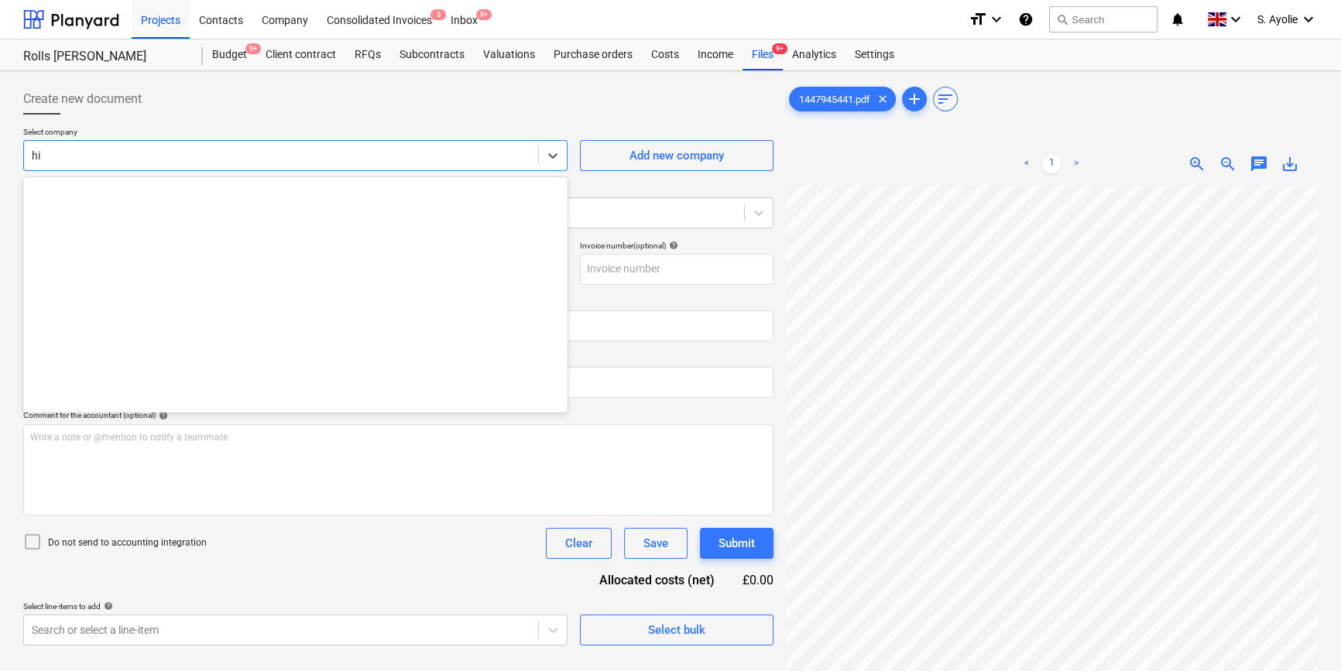
scroll to position [1936, 0]
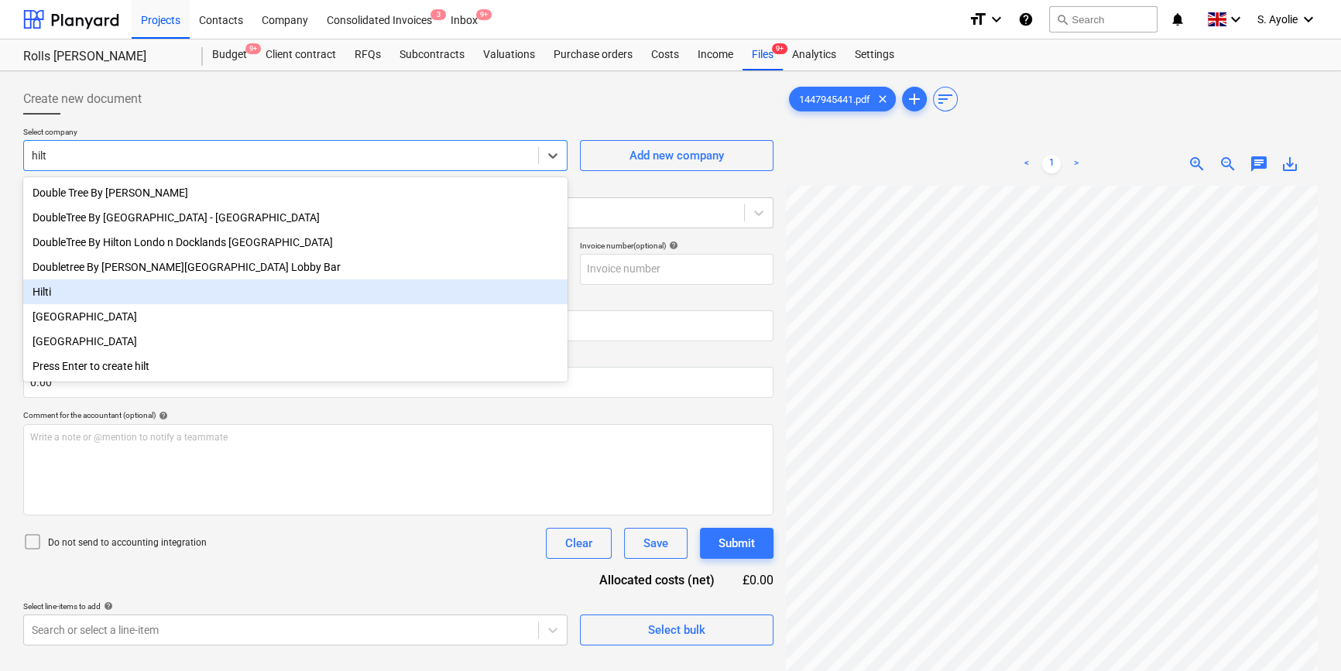
click at [135, 295] on div "Hilti" at bounding box center [295, 292] width 544 height 25
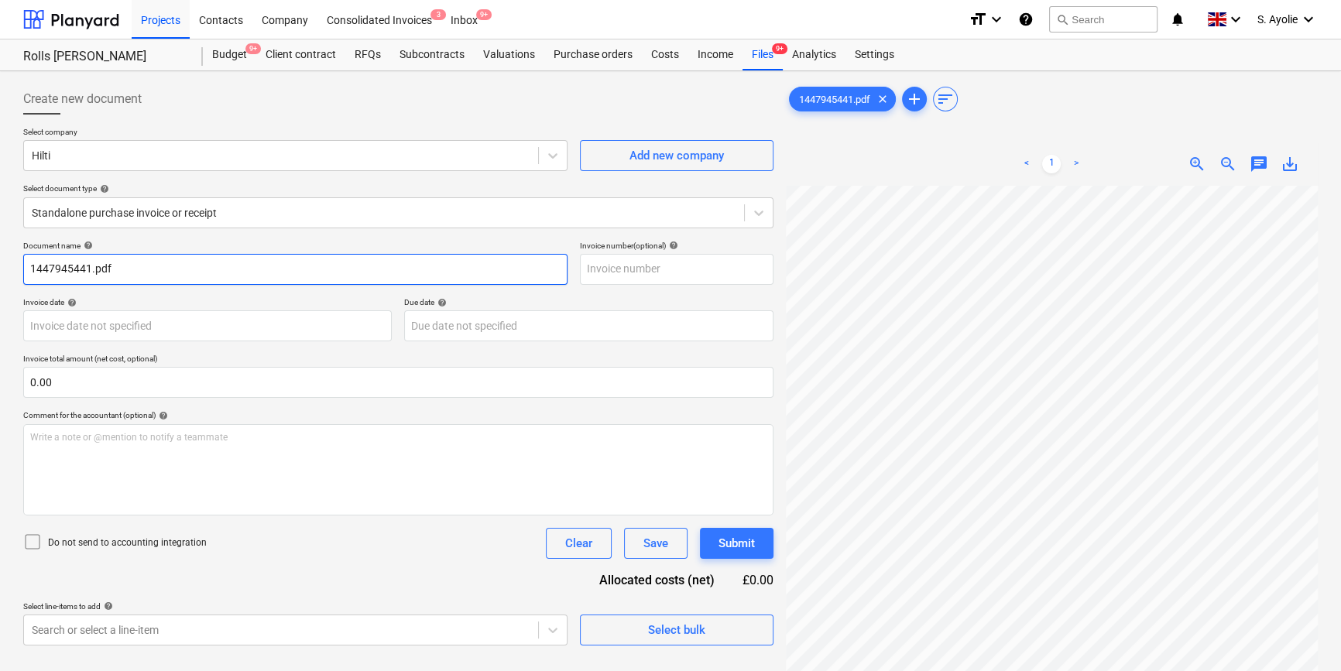
click at [163, 269] on input "1447945441.pdf" at bounding box center [295, 269] width 544 height 31
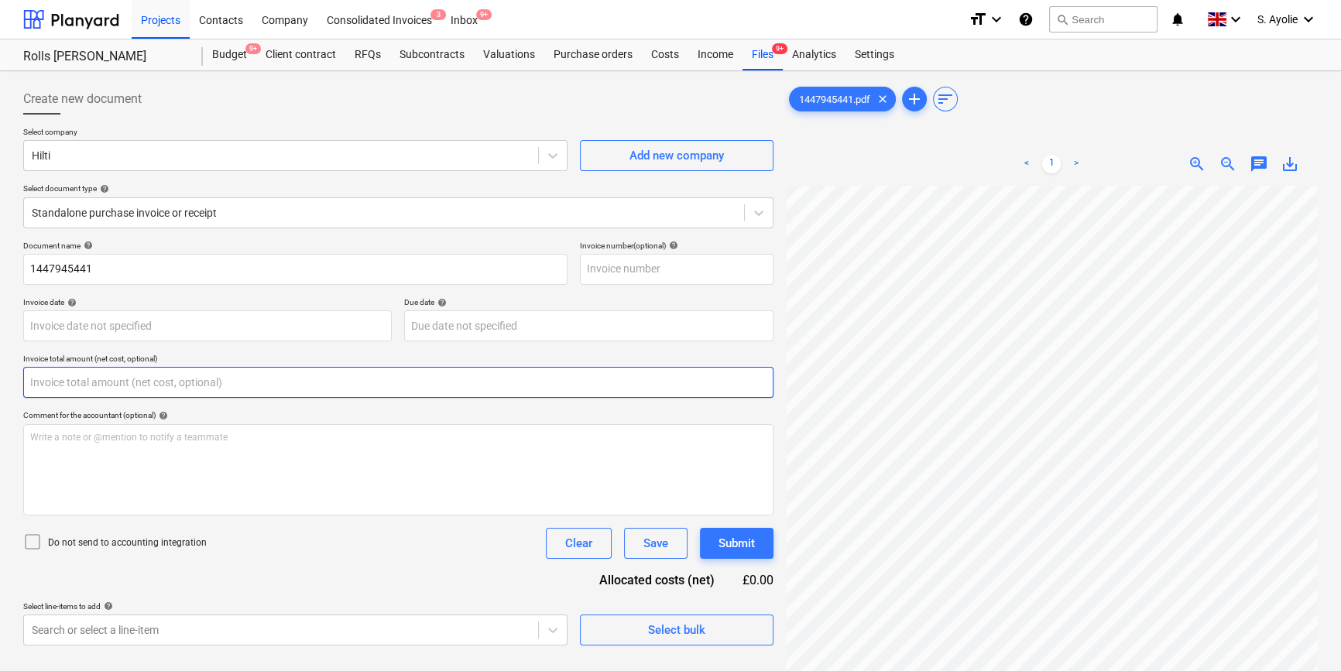
click at [245, 374] on input "text" at bounding box center [398, 382] width 750 height 31
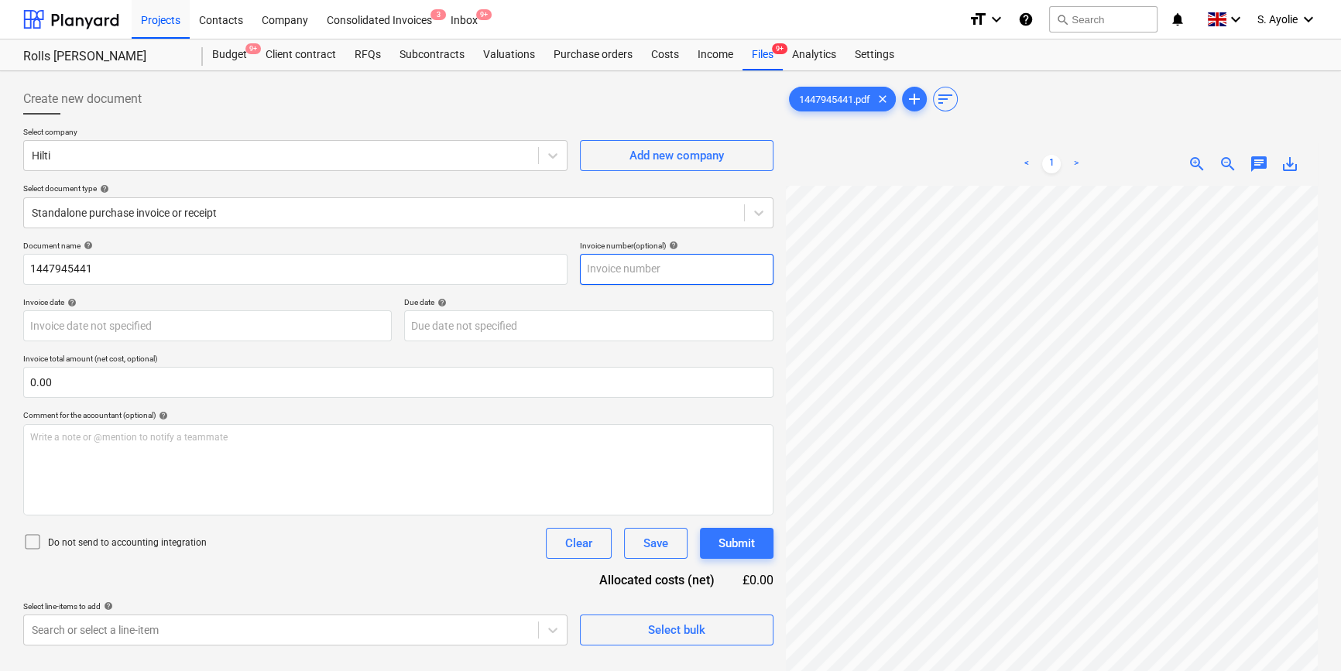
scroll to position [197, 52]
click at [622, 244] on div "Create new document Select company Hilti Add new company Select document type h…" at bounding box center [670, 448] width 1307 height 743
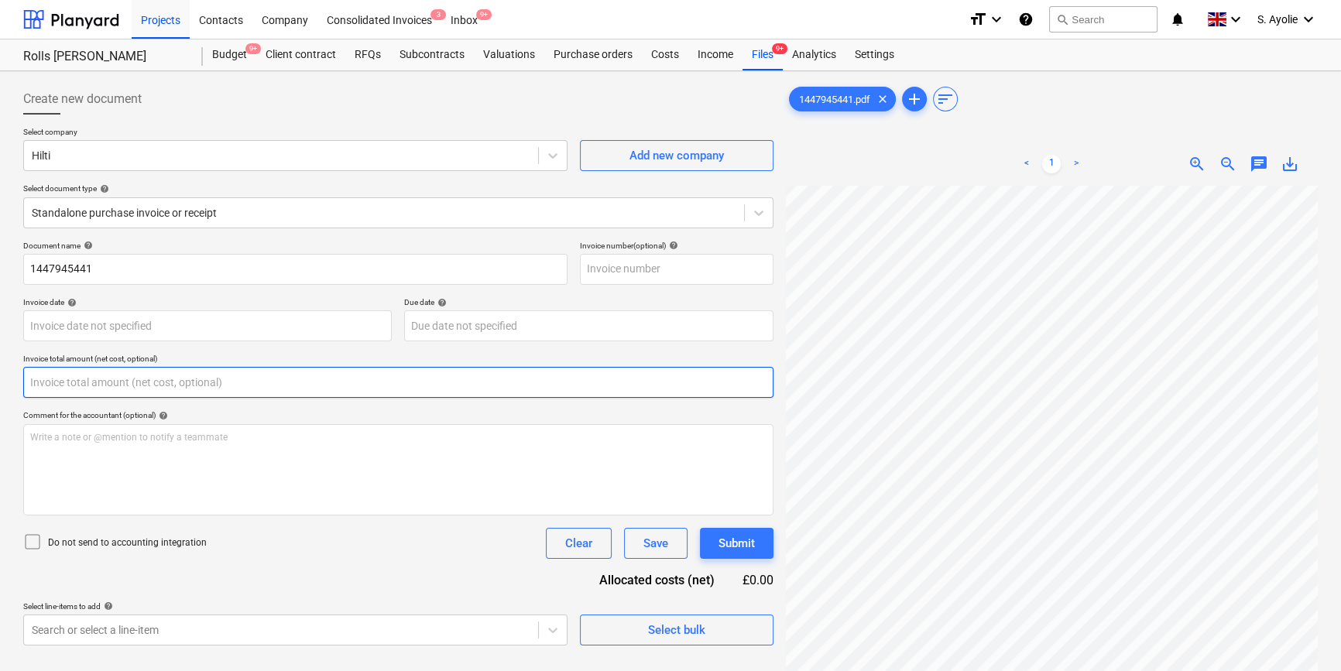
click at [195, 379] on input "text" at bounding box center [398, 382] width 750 height 31
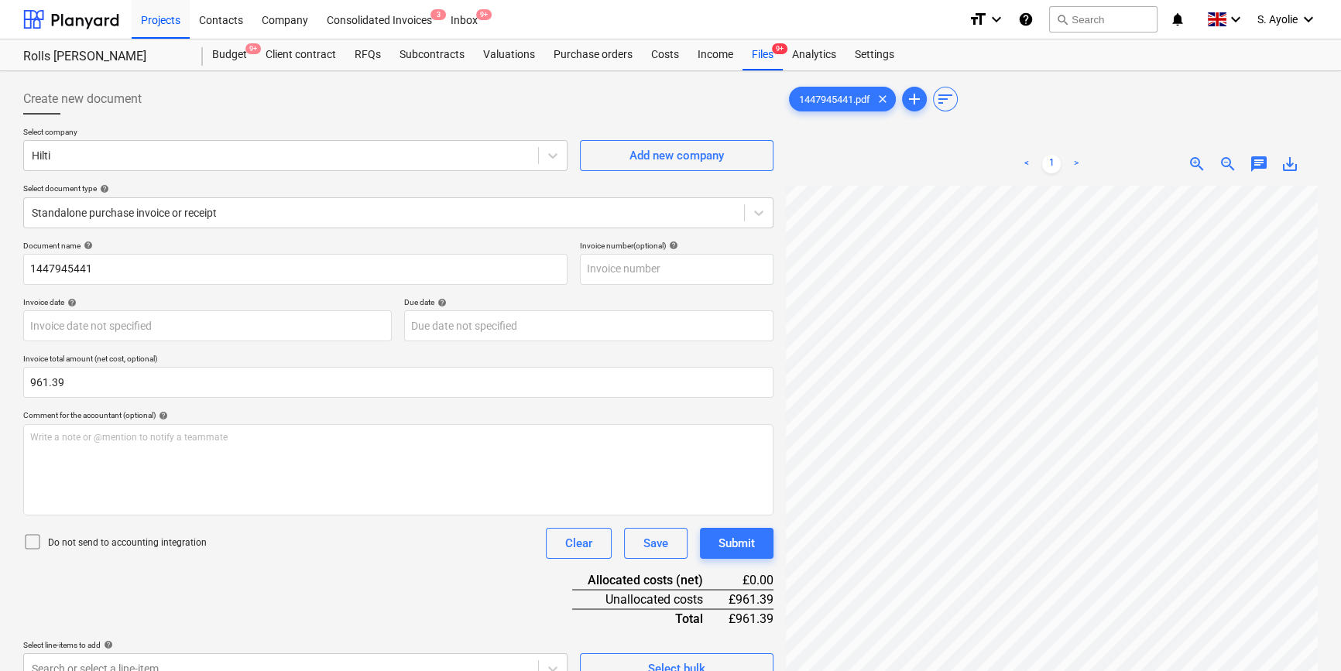
click at [480, 554] on div "Do not send to accounting integration Clear Save Submit" at bounding box center [398, 543] width 750 height 31
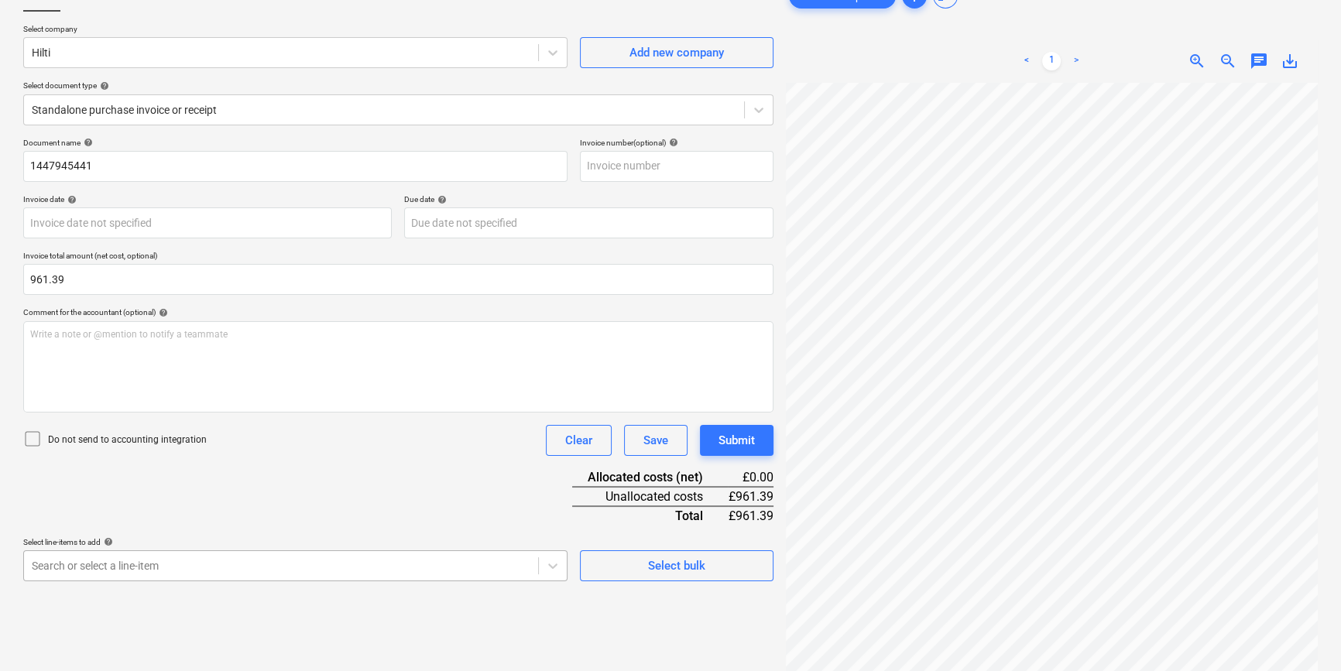
scroll to position [140, 0]
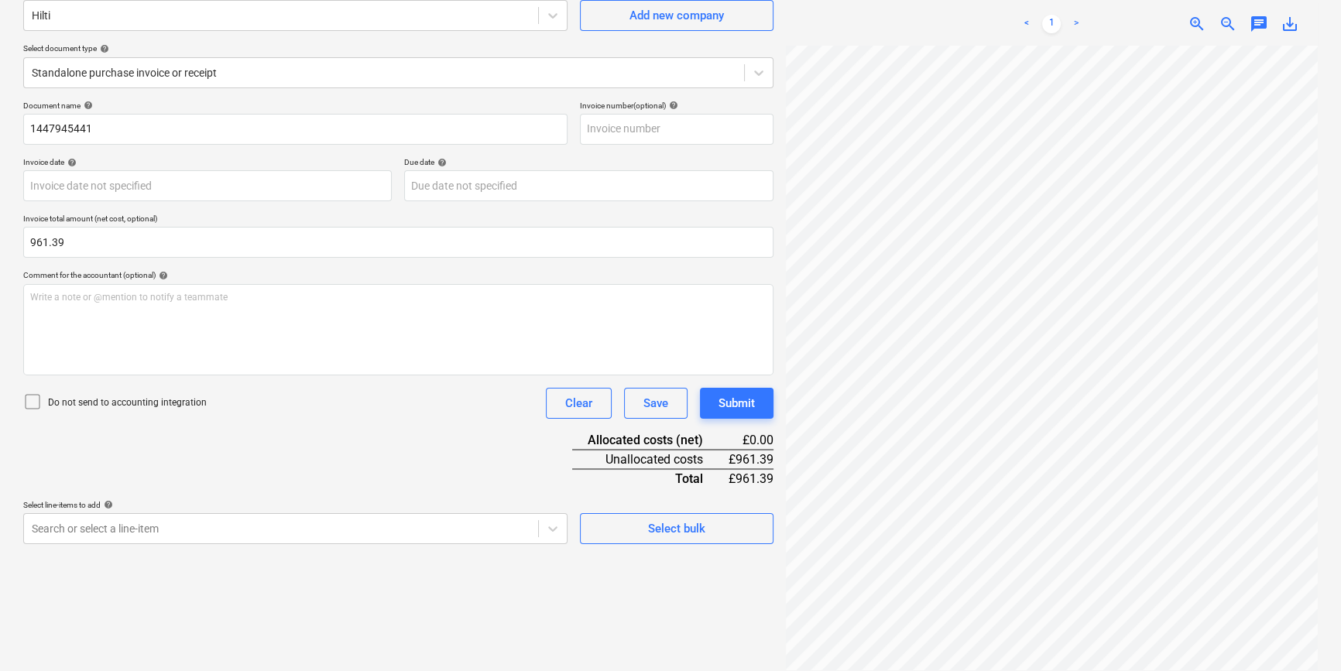
click at [31, 400] on icon at bounding box center [32, 402] width 19 height 19
click at [448, 482] on div "Document name help 1447945441 Invoice number (optional) help Invoice date help …" at bounding box center [398, 323] width 750 height 444
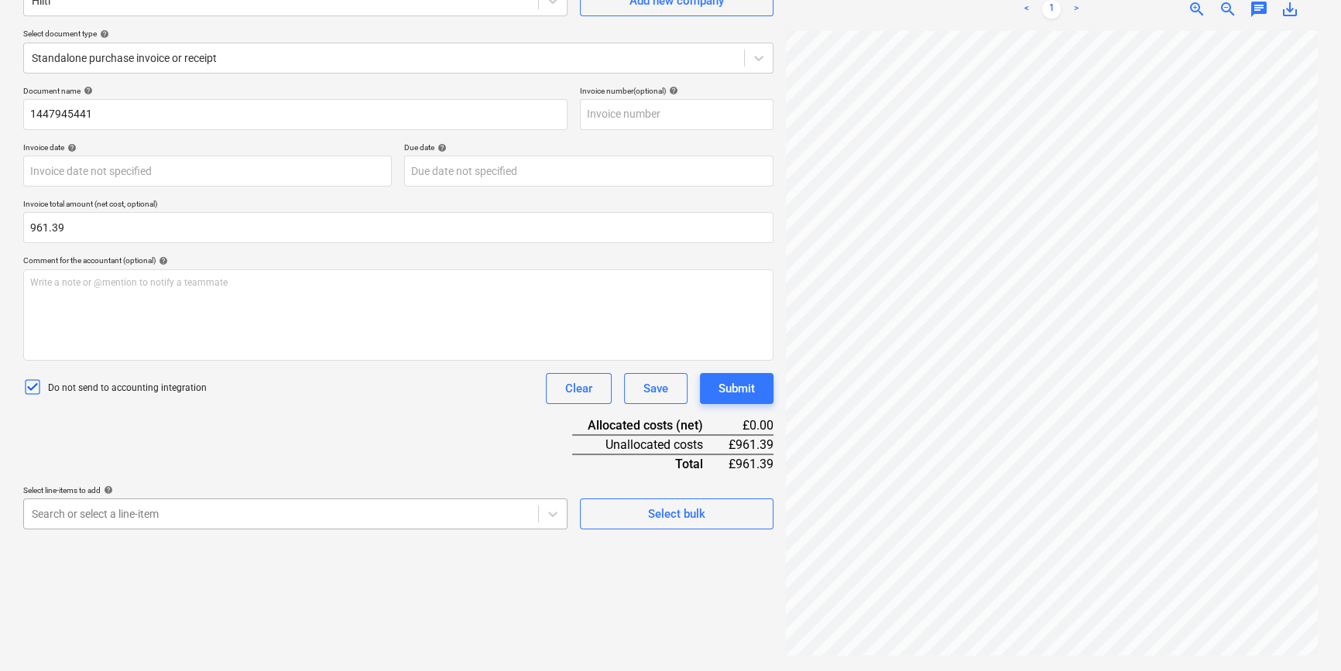
click at [444, 516] on body "Projects Contacts Company Consolidated Invoices 3 Inbox 9+ format_size keyboard…" at bounding box center [670, 180] width 1341 height 671
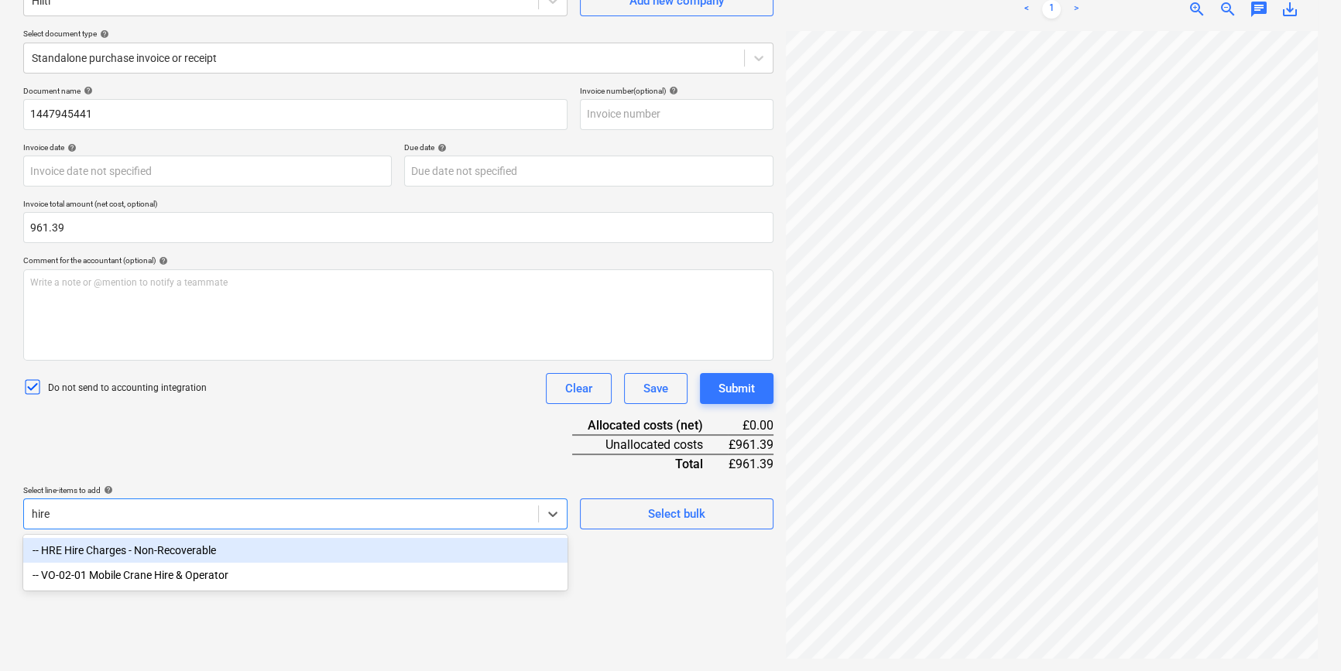
scroll to position [57, 52]
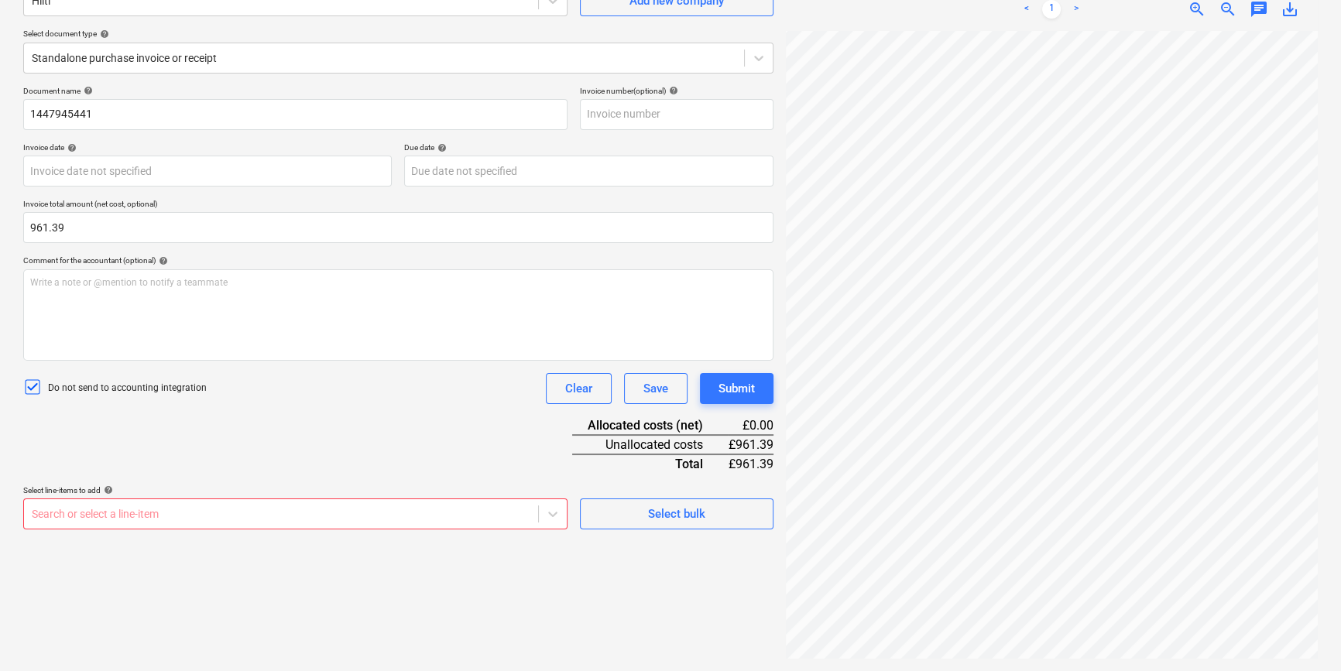
click at [1073, 8] on link ">" at bounding box center [1076, 9] width 19 height 19
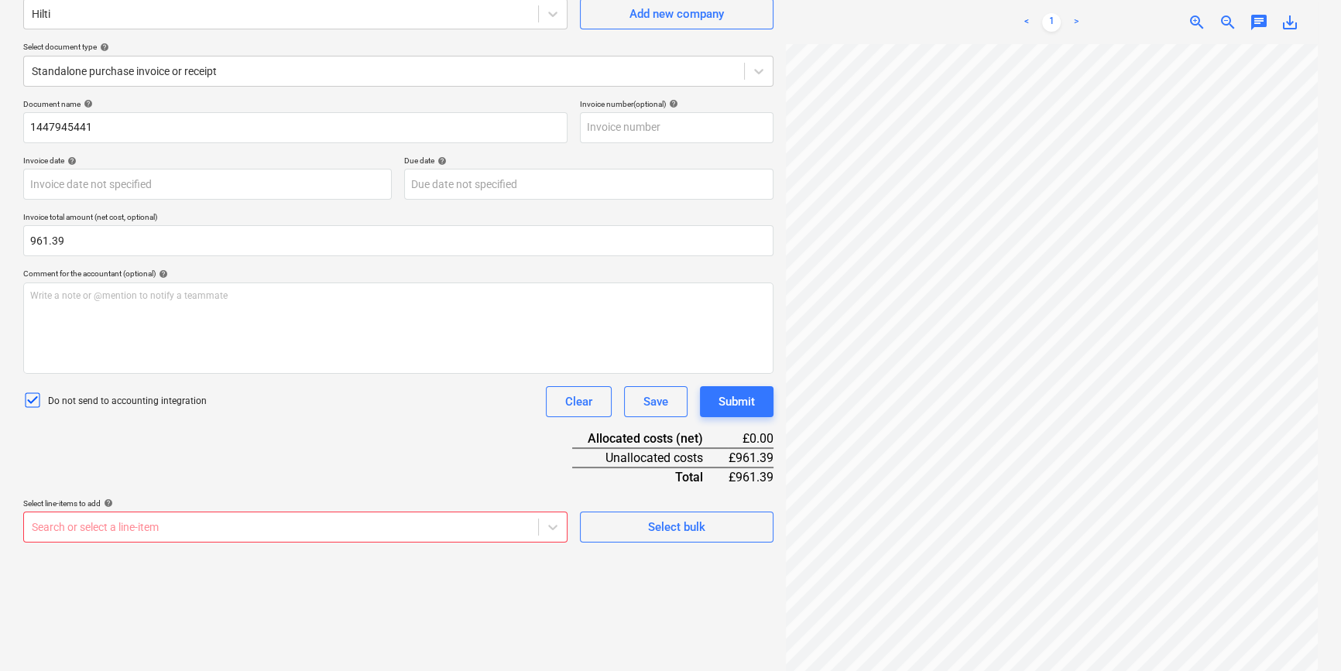
scroll to position [254, 0]
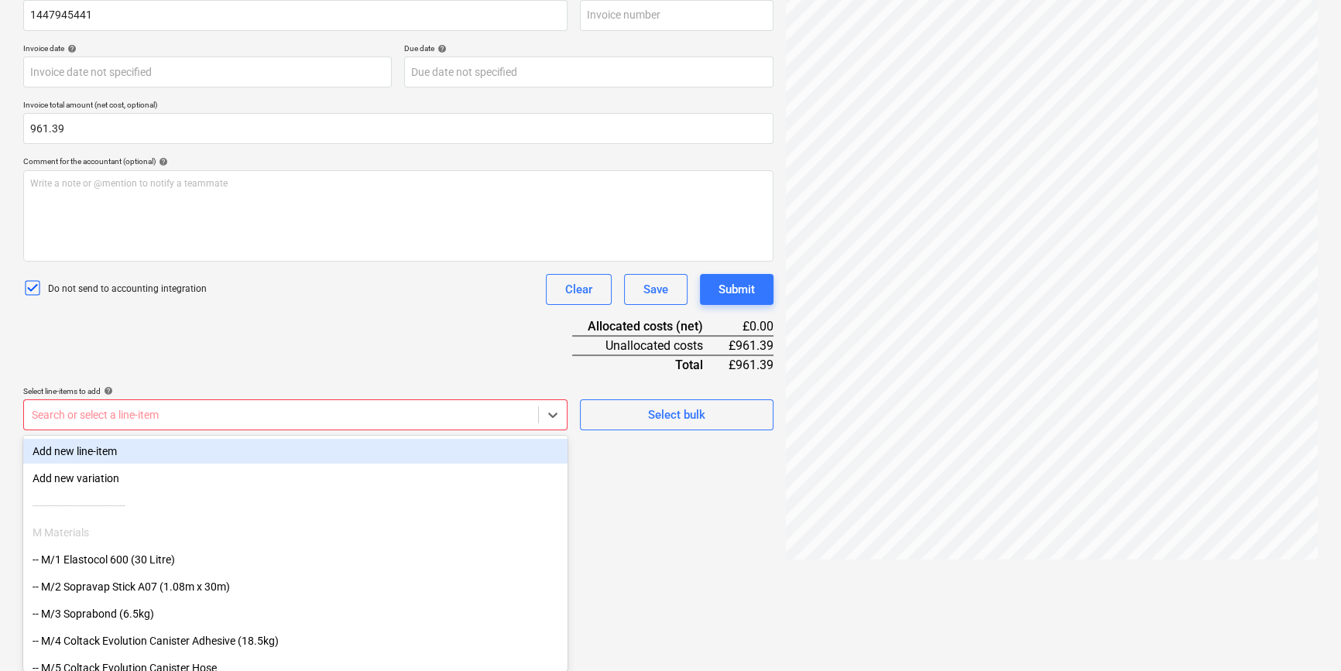
click at [201, 417] on body "Projects Contacts Company Consolidated Invoices 3 Inbox 9+ format_size keyboard…" at bounding box center [670, 81] width 1341 height 671
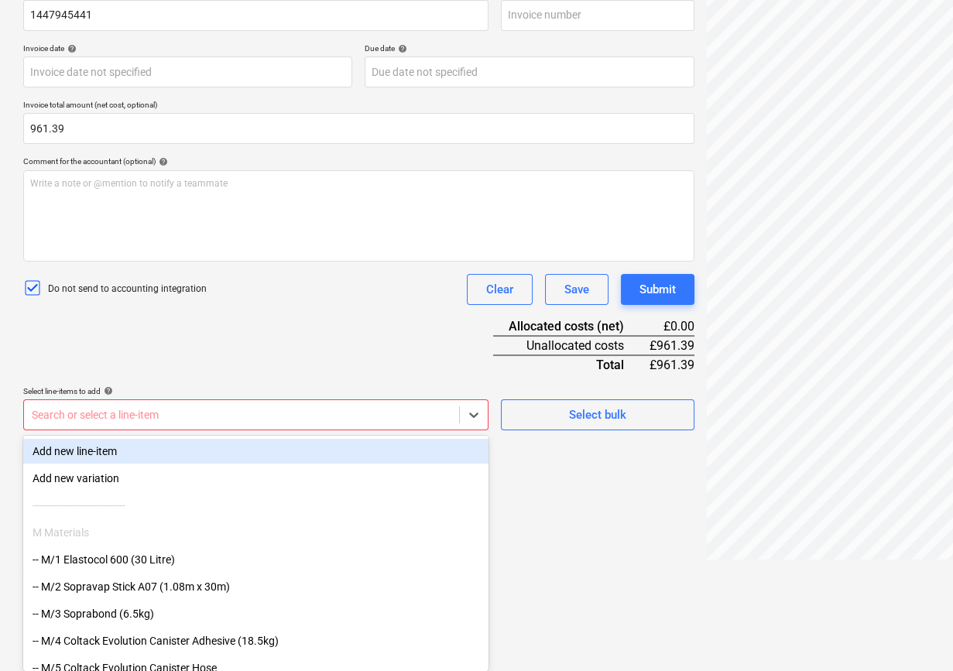
click at [142, 417] on body "Projects Contacts Company Consolidated Invoices 3 Inbox 9+ format_size keyboard…" at bounding box center [476, 81] width 953 height 671
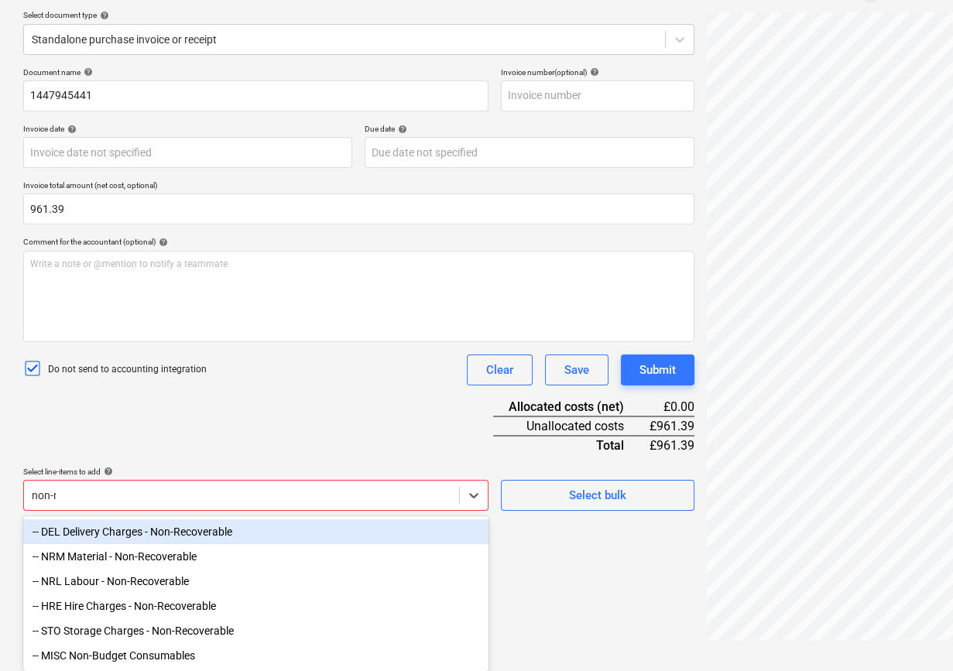
scroll to position [155, 0]
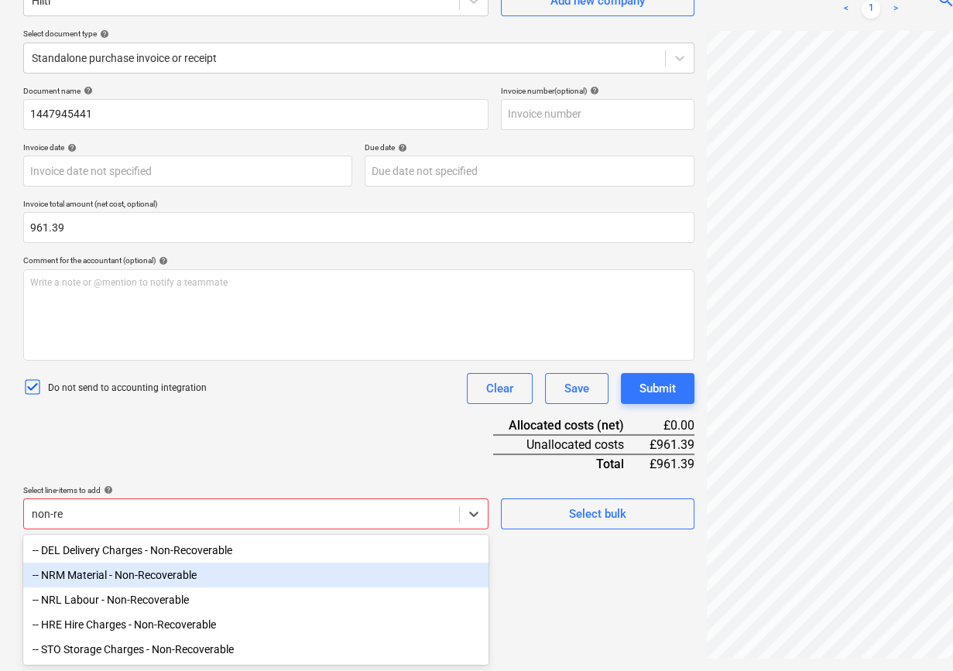
click at [145, 572] on div "-- NRM Material - Non-Recoverable" at bounding box center [255, 575] width 465 height 25
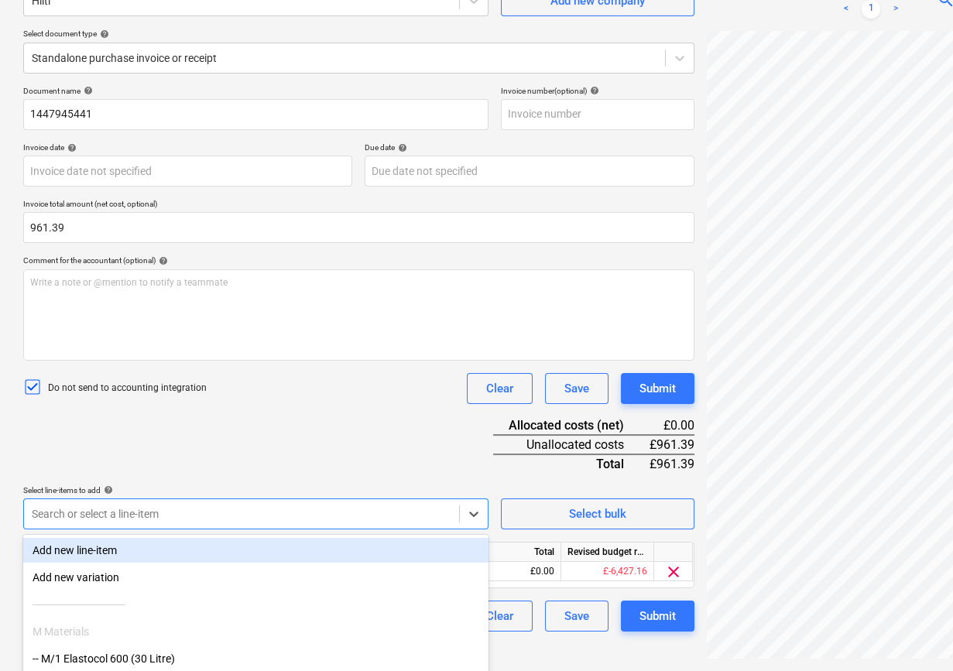
click at [460, 438] on div "Document name help 1447945441 Invoice number (optional) help Invoice date help …" at bounding box center [358, 359] width 671 height 546
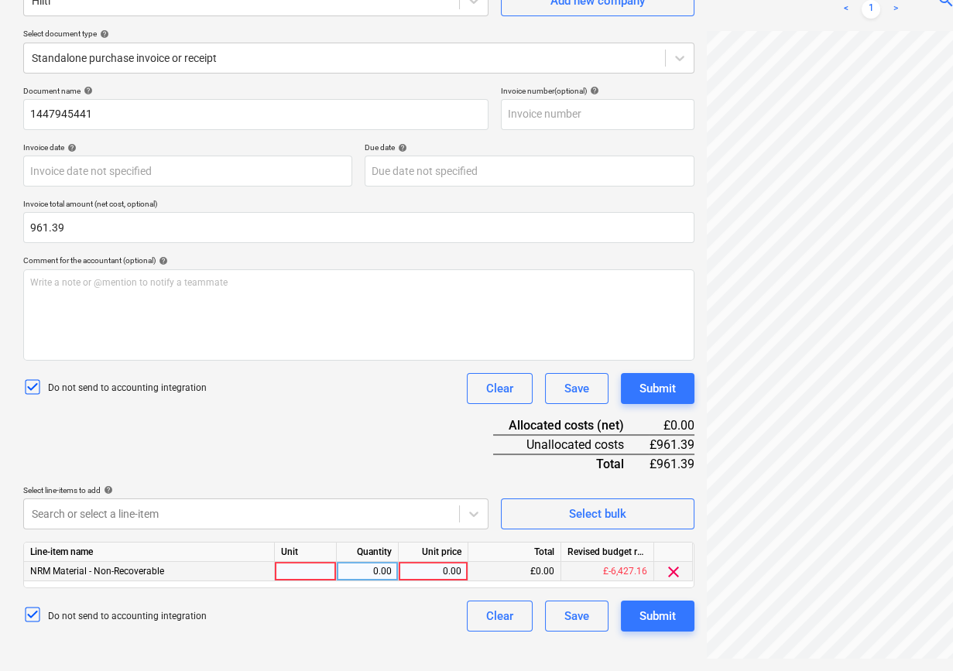
click at [324, 575] on div at bounding box center [306, 571] width 62 height 19
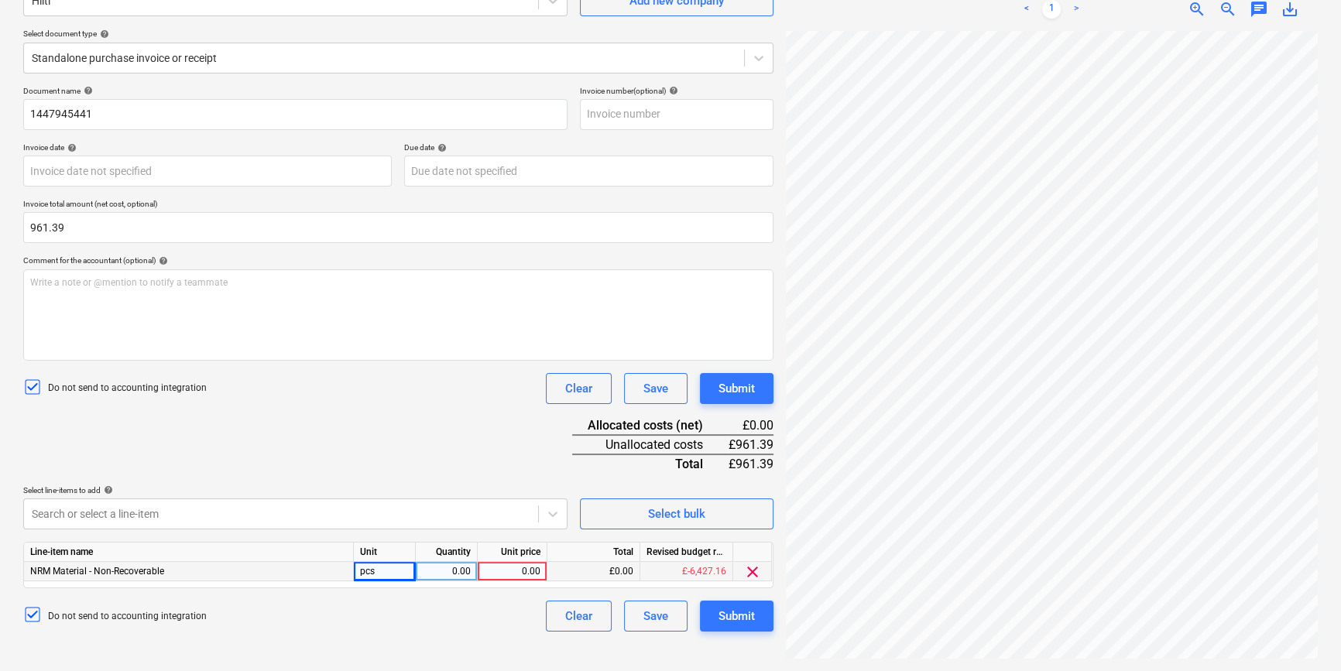
click at [465, 573] on div "0.00" at bounding box center [446, 571] width 49 height 19
click at [513, 568] on div "0.00" at bounding box center [512, 571] width 57 height 19
click at [506, 631] on div "Create new document Select company Hilti Add new company Select document type h…" at bounding box center [398, 294] width 763 height 743
click at [743, 615] on div "Submit" at bounding box center [737, 616] width 36 height 20
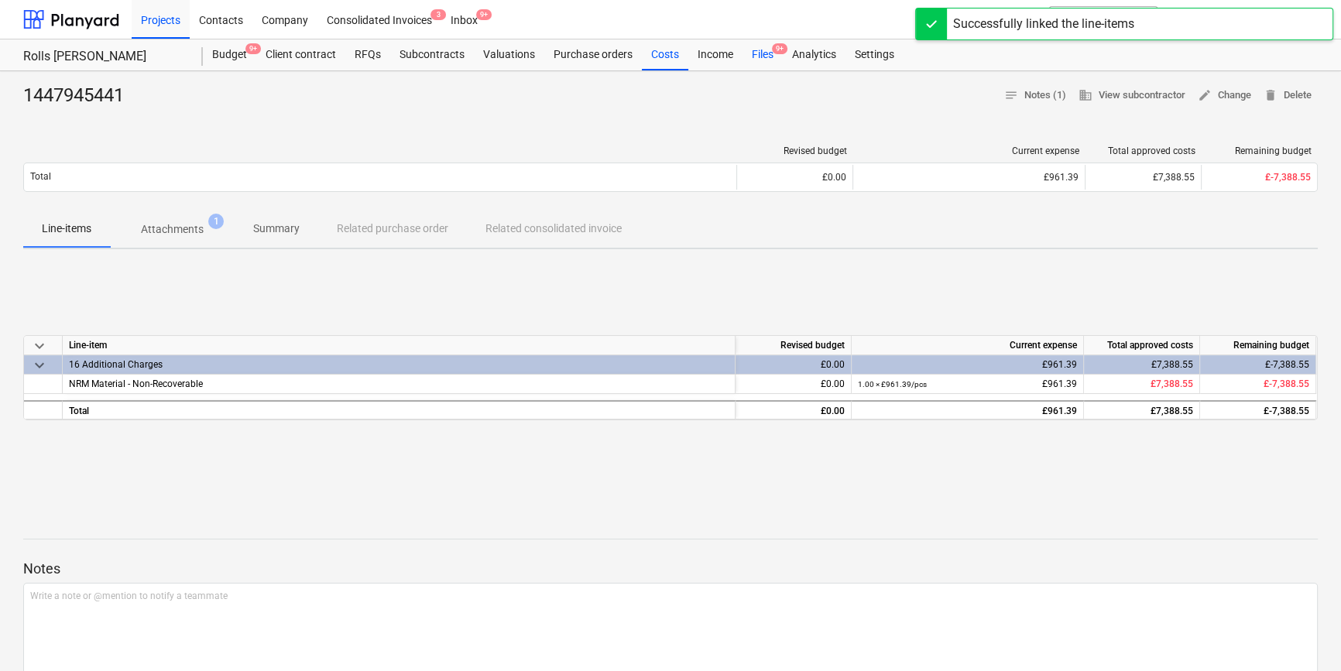
click at [752, 62] on div "Files 9+" at bounding box center [763, 54] width 40 height 31
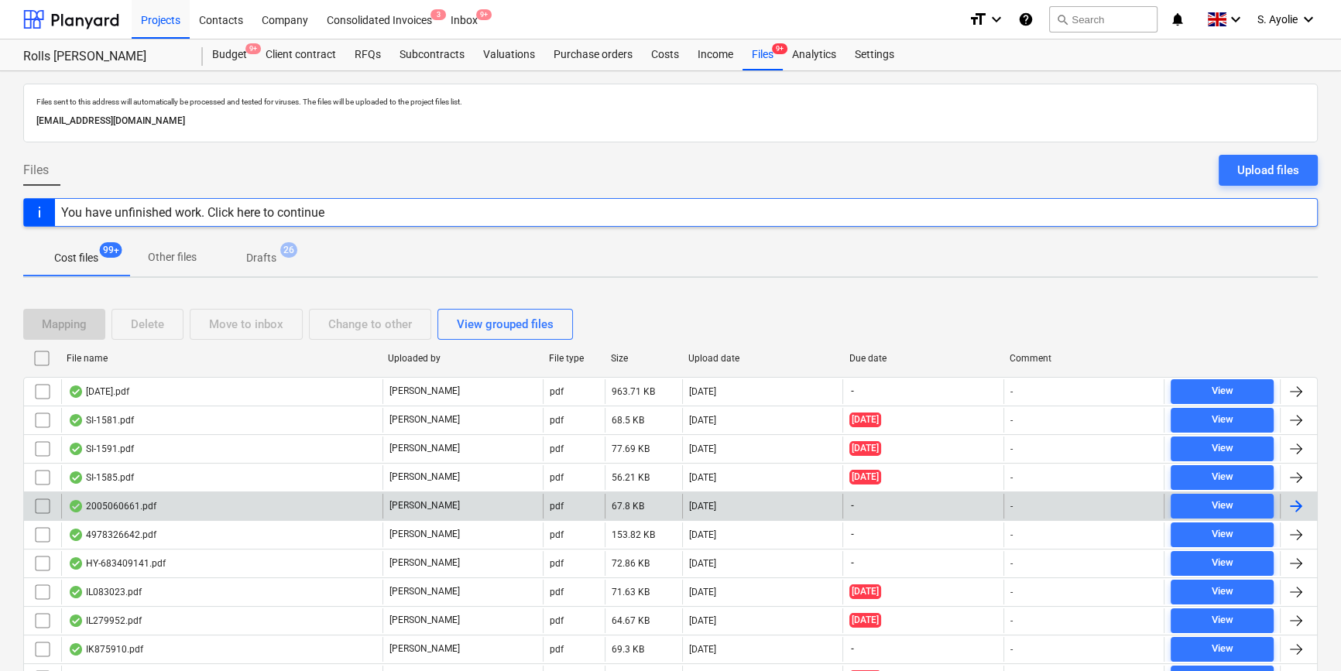
click at [434, 509] on div "[PERSON_NAME]" at bounding box center [463, 506] width 160 height 25
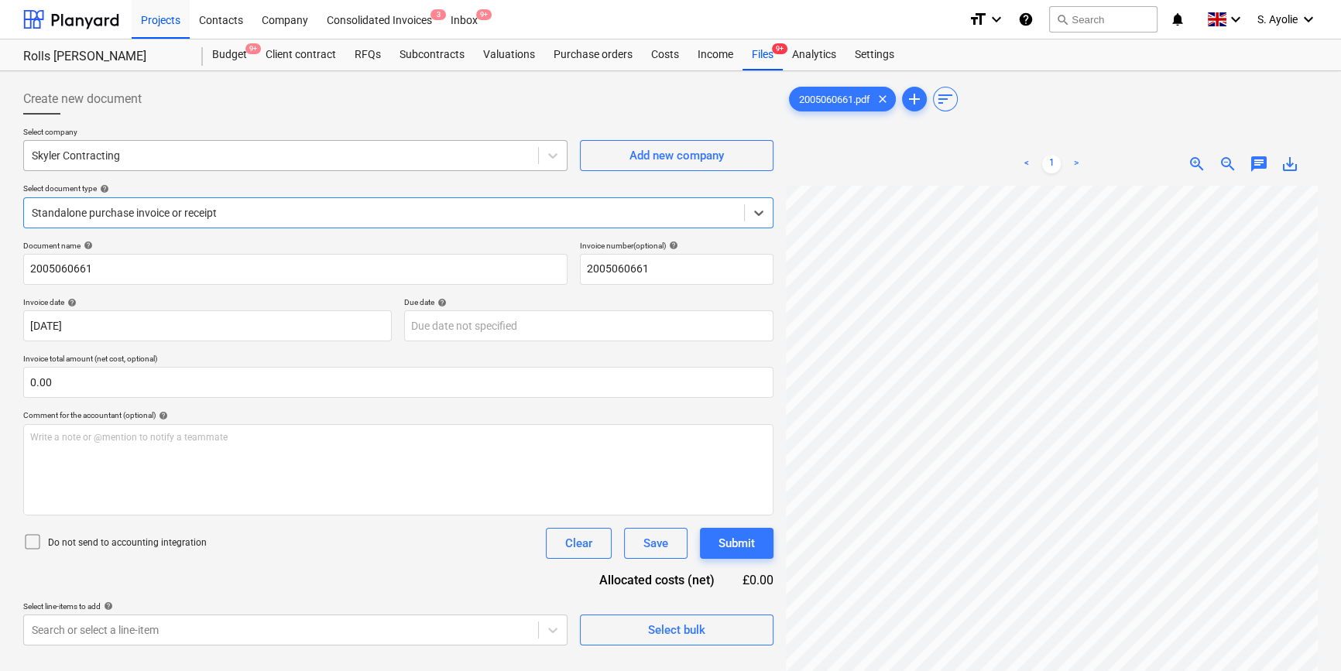
click at [200, 154] on div at bounding box center [281, 155] width 499 height 15
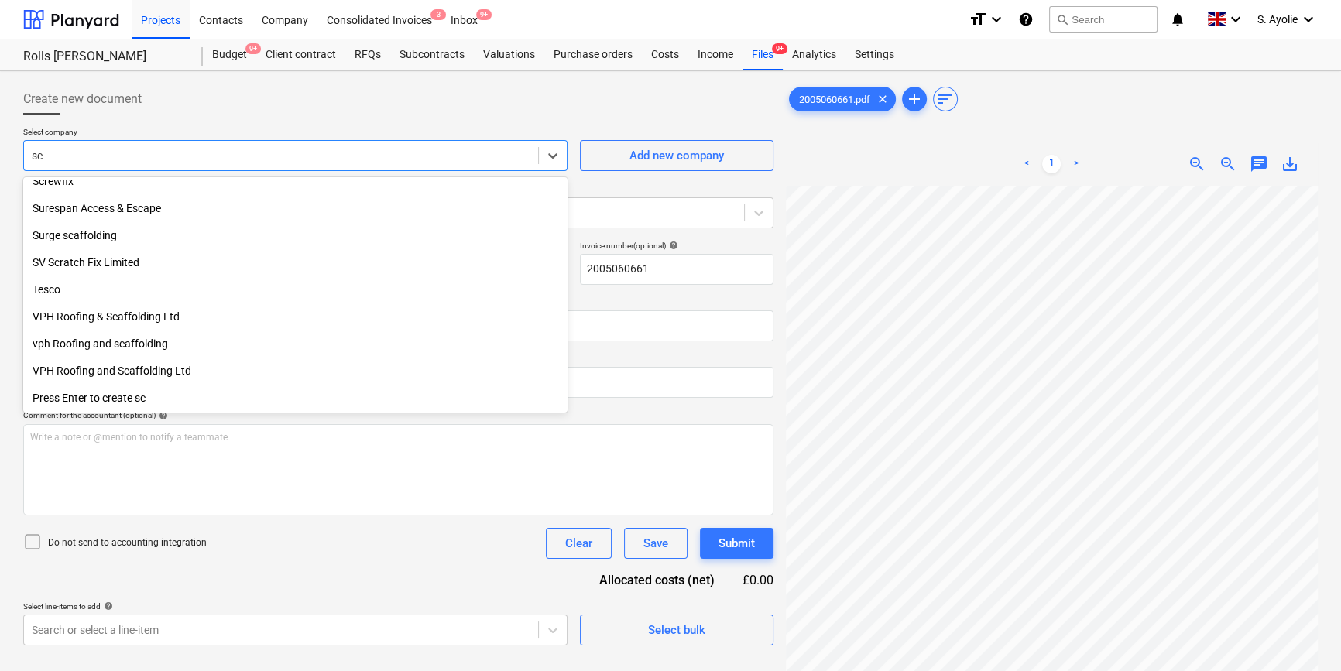
scroll to position [527, 0]
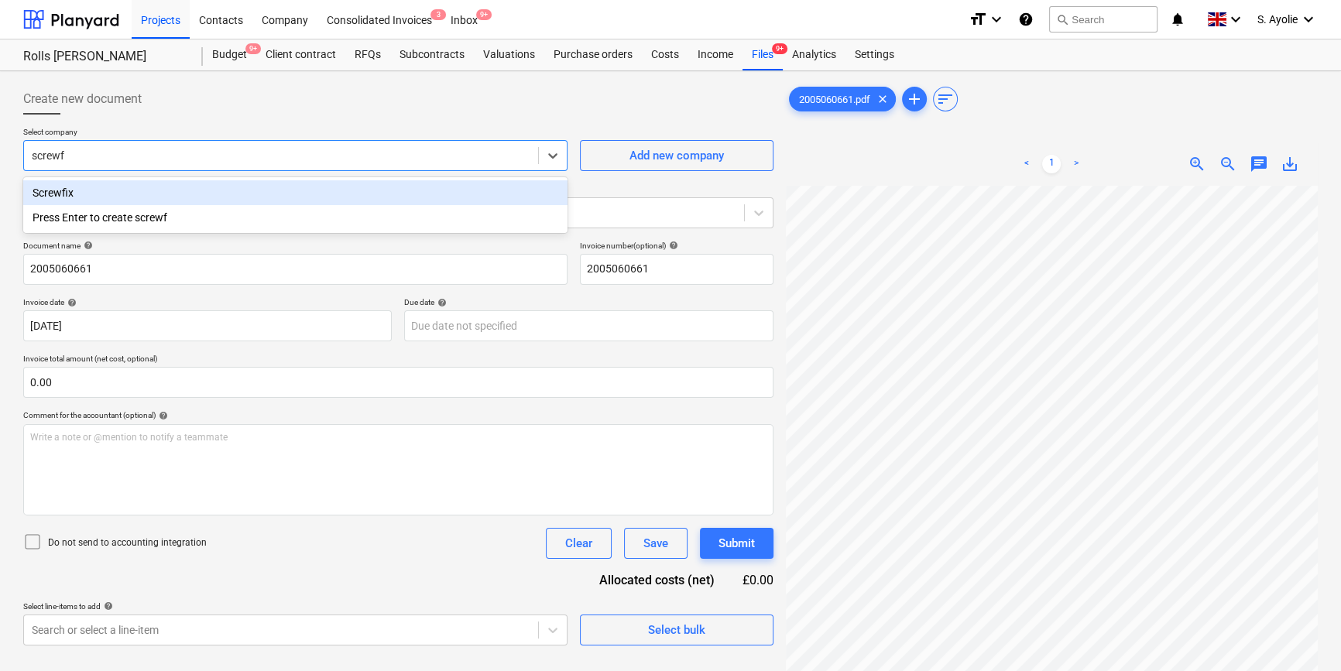
click at [208, 182] on div "Screwfix" at bounding box center [295, 192] width 544 height 25
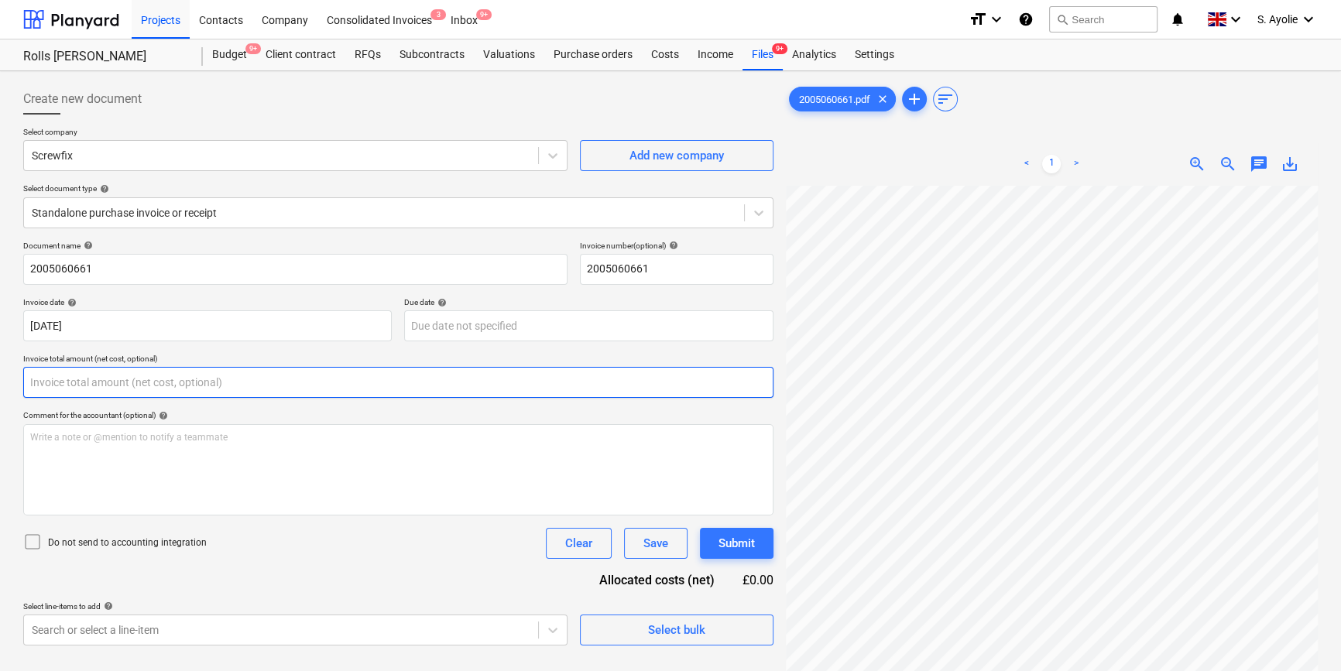
click at [188, 384] on input "text" at bounding box center [398, 382] width 750 height 31
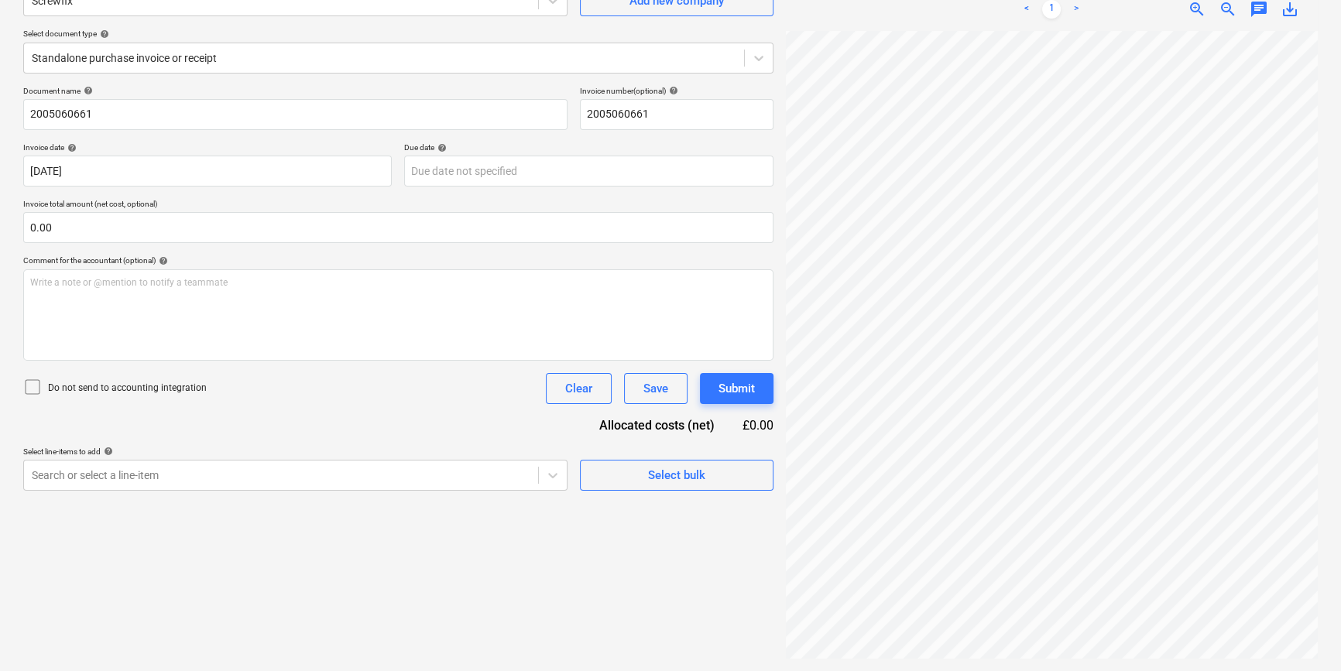
scroll to position [186, 52]
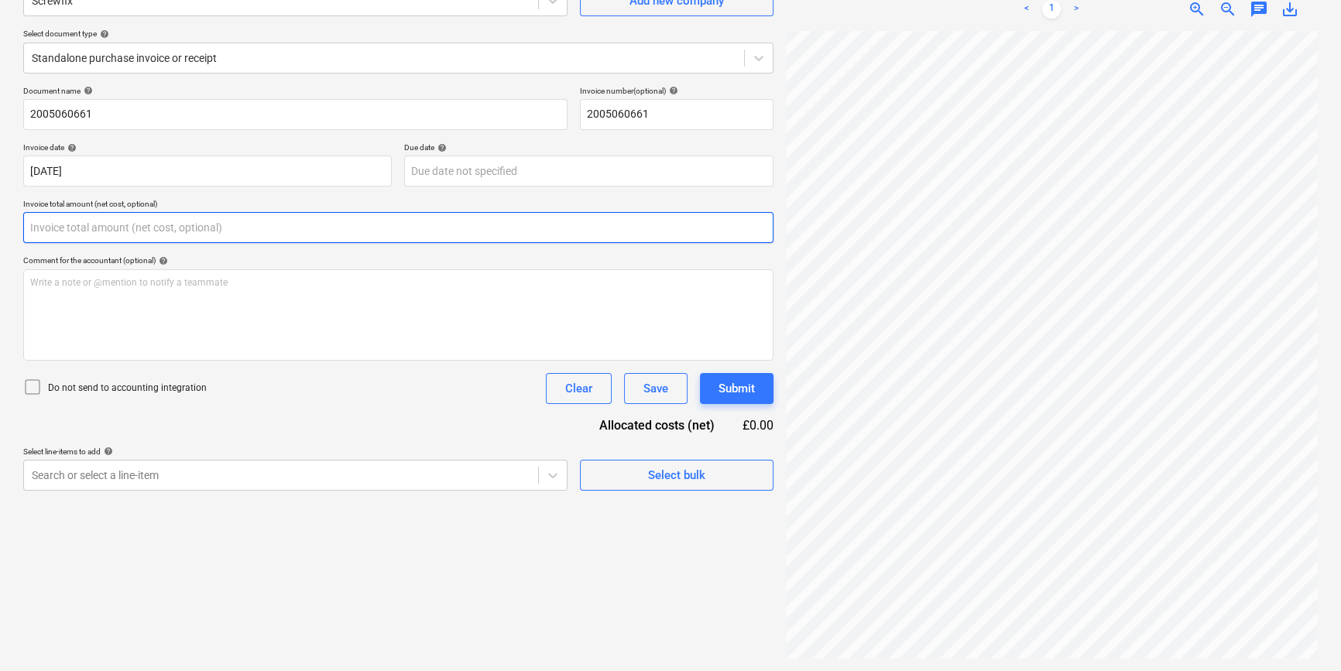
click at [132, 218] on input "text" at bounding box center [398, 227] width 750 height 31
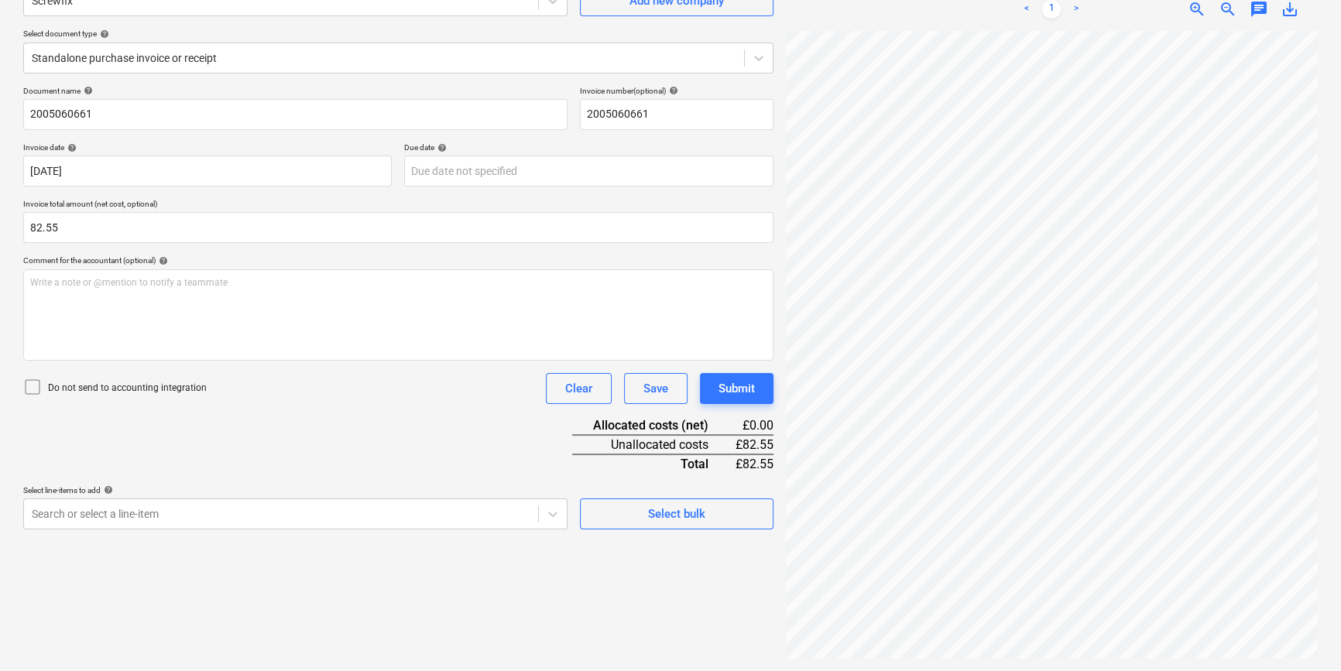
click at [279, 449] on div "Document name help 2005060661 Invoice number (optional) help 2005060661 Invoice…" at bounding box center [398, 308] width 750 height 444
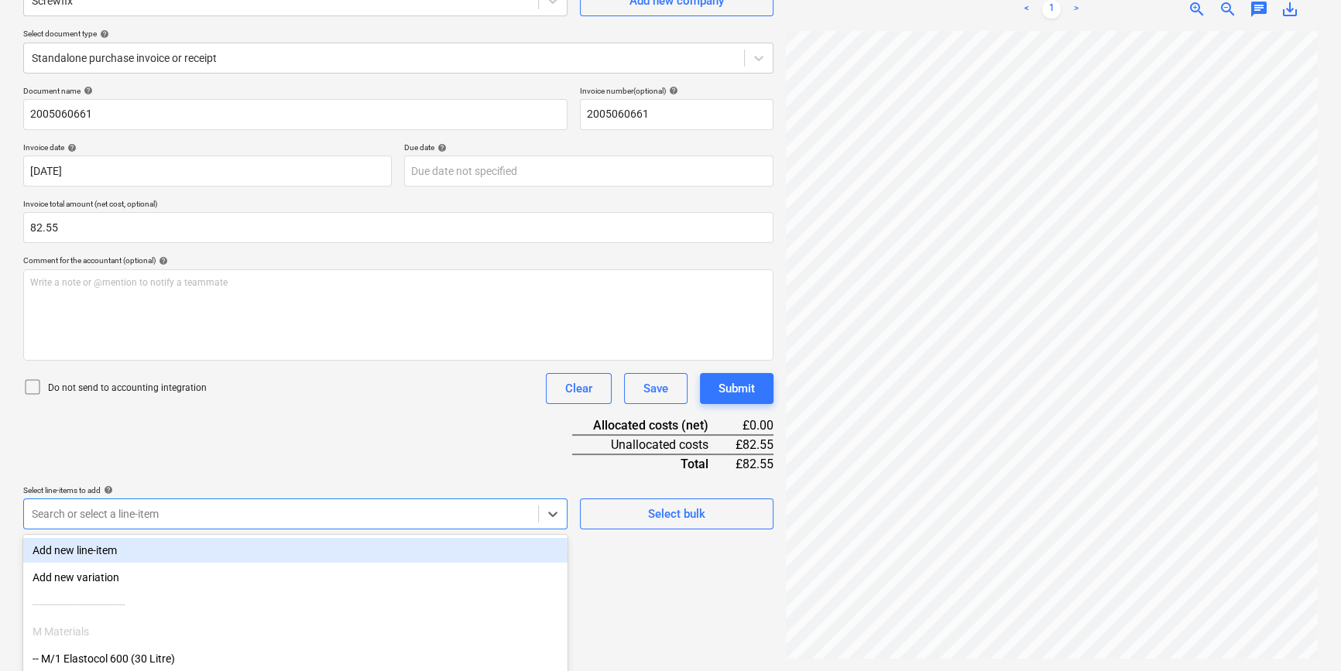
scroll to position [254, 0]
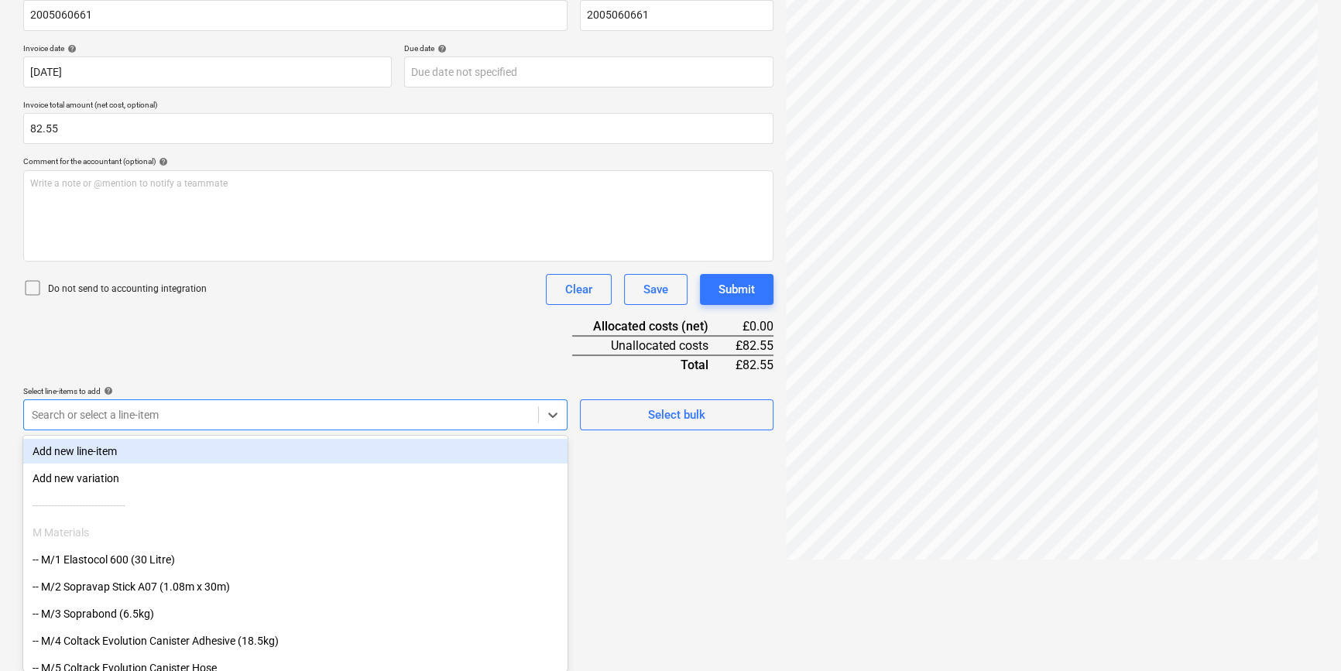
click at [327, 417] on body "Projects Contacts Company Consolidated Invoices 3 Inbox 9+ format_size keyboard…" at bounding box center [670, 81] width 1341 height 671
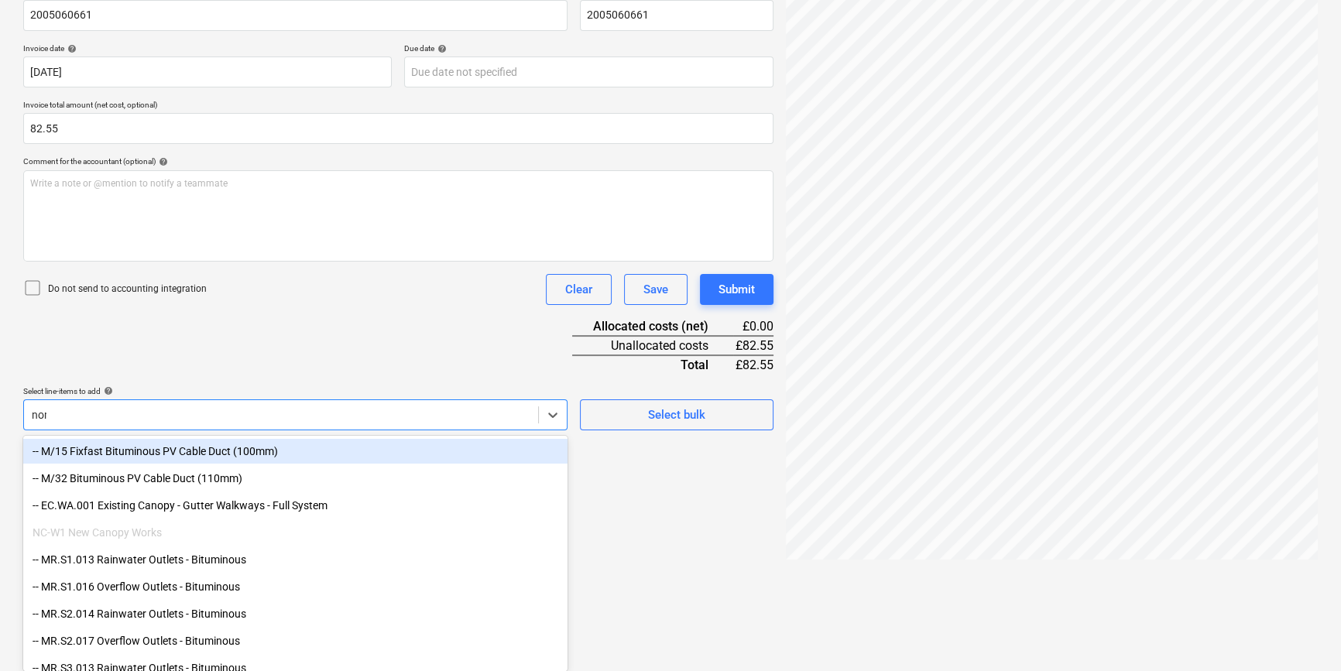
scroll to position [179, 0]
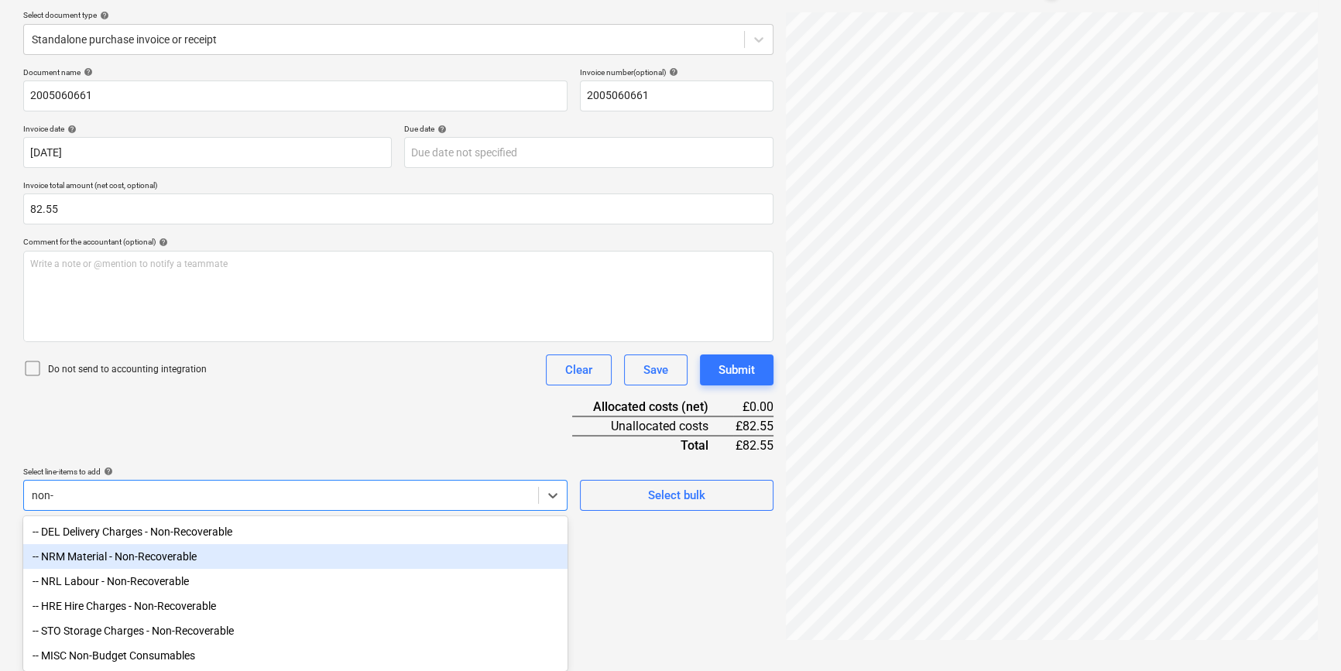
click at [156, 559] on div "-- NRM Material - Non-Recoverable" at bounding box center [295, 556] width 544 height 25
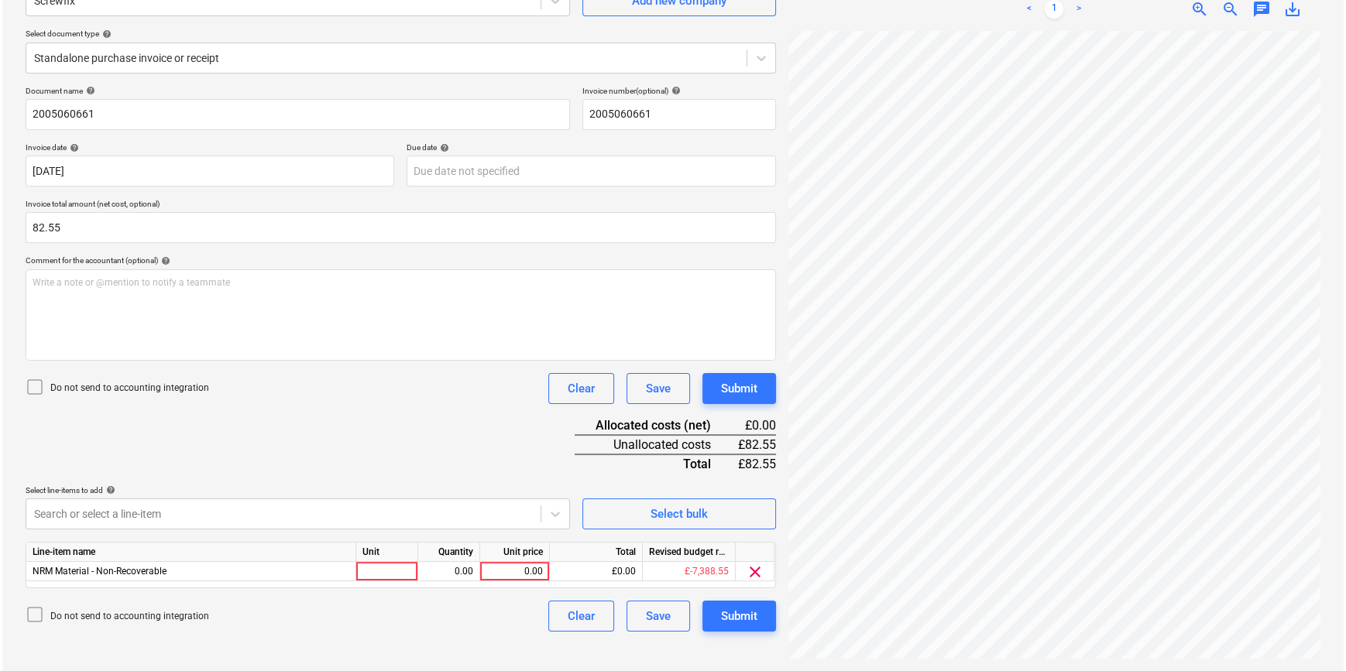
scroll to position [155, 0]
click at [172, 437] on div "Document name help 2005060661 Invoice number (optional) help 2005060661 Invoice…" at bounding box center [398, 359] width 750 height 546
click at [392, 572] on div at bounding box center [385, 571] width 62 height 19
click at [423, 572] on div "0.00" at bounding box center [446, 571] width 49 height 19
click at [533, 577] on div "0.00" at bounding box center [512, 571] width 57 height 19
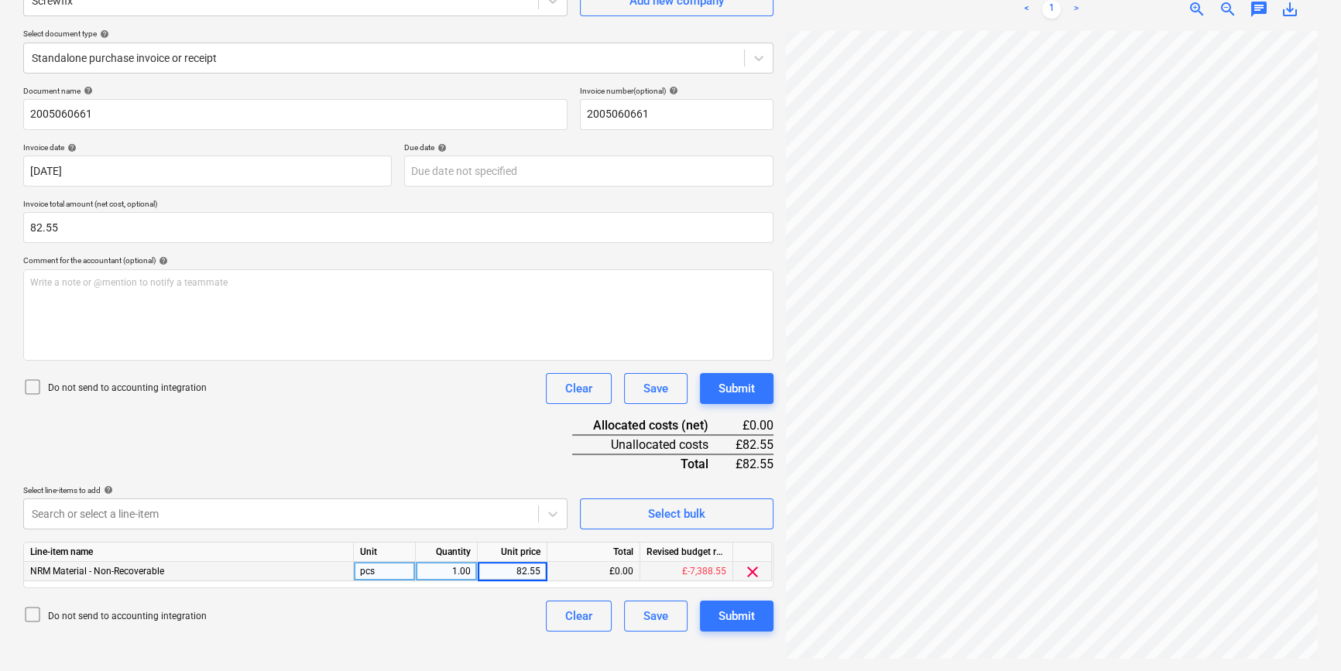
click at [31, 383] on icon at bounding box center [32, 387] width 19 height 19
click at [747, 619] on div "Submit" at bounding box center [737, 616] width 36 height 20
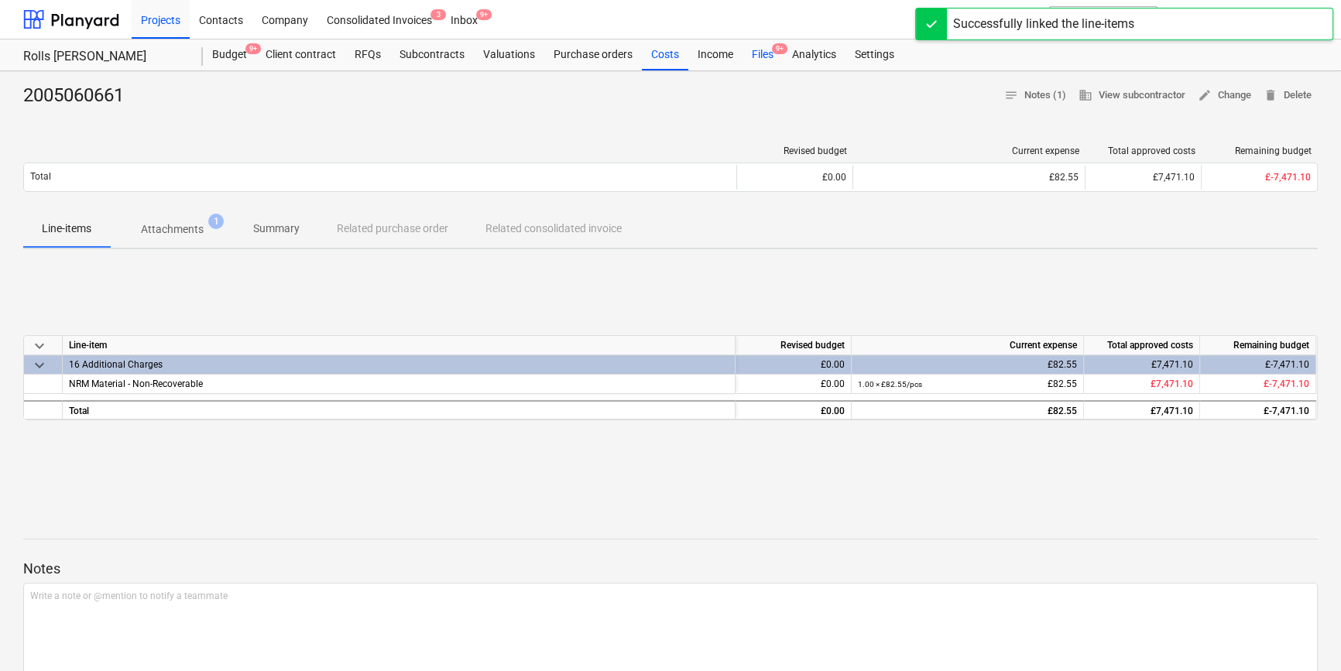
click at [769, 54] on div "Files 9+" at bounding box center [763, 54] width 40 height 31
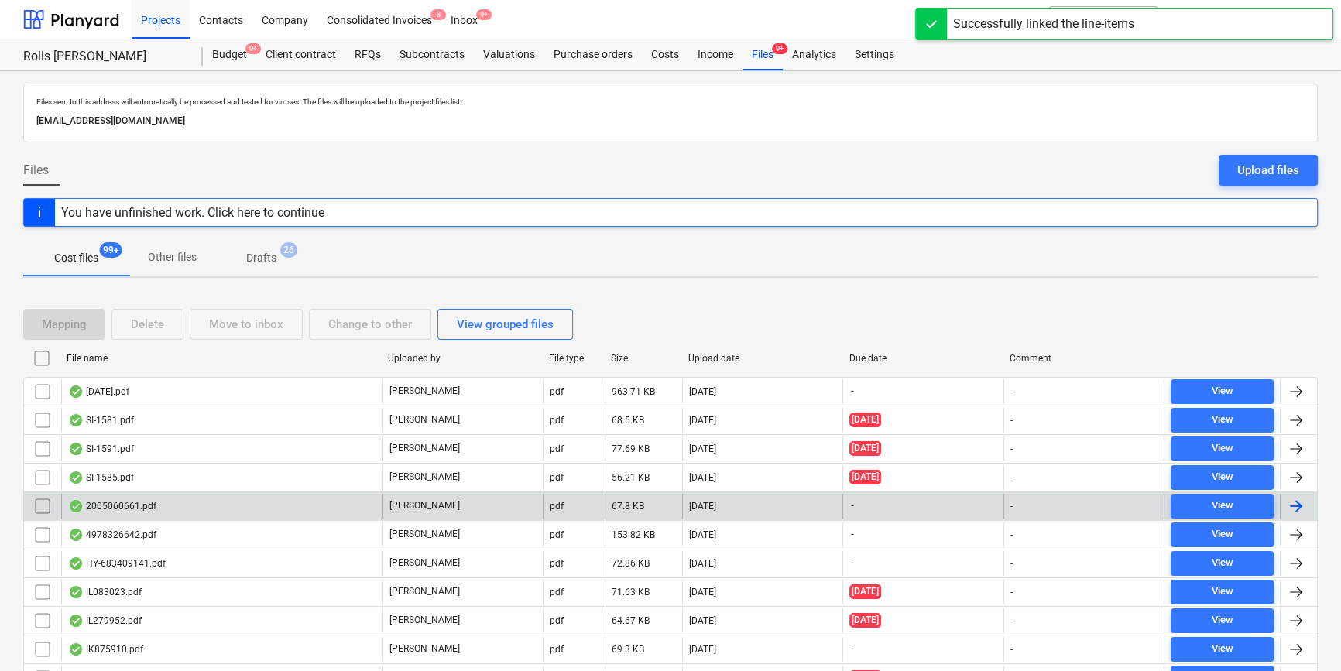
click at [263, 505] on div "2005060661.pdf" at bounding box center [221, 506] width 321 height 25
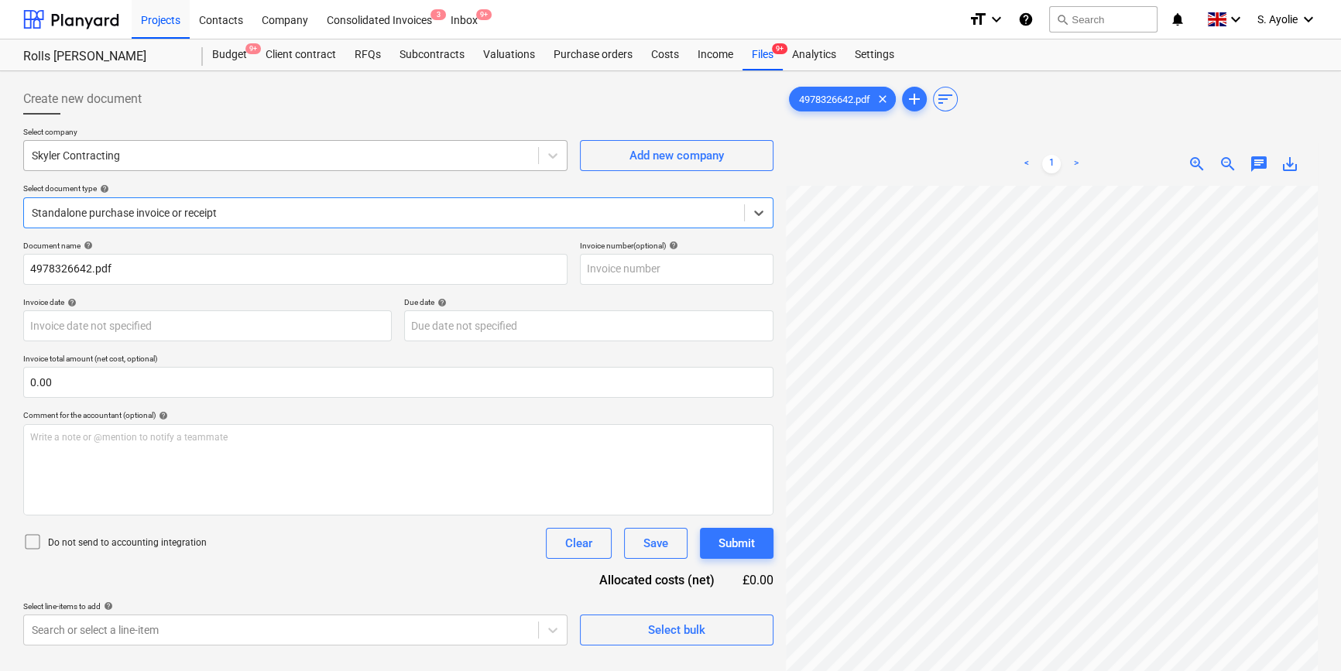
click at [134, 160] on div at bounding box center [281, 155] width 499 height 15
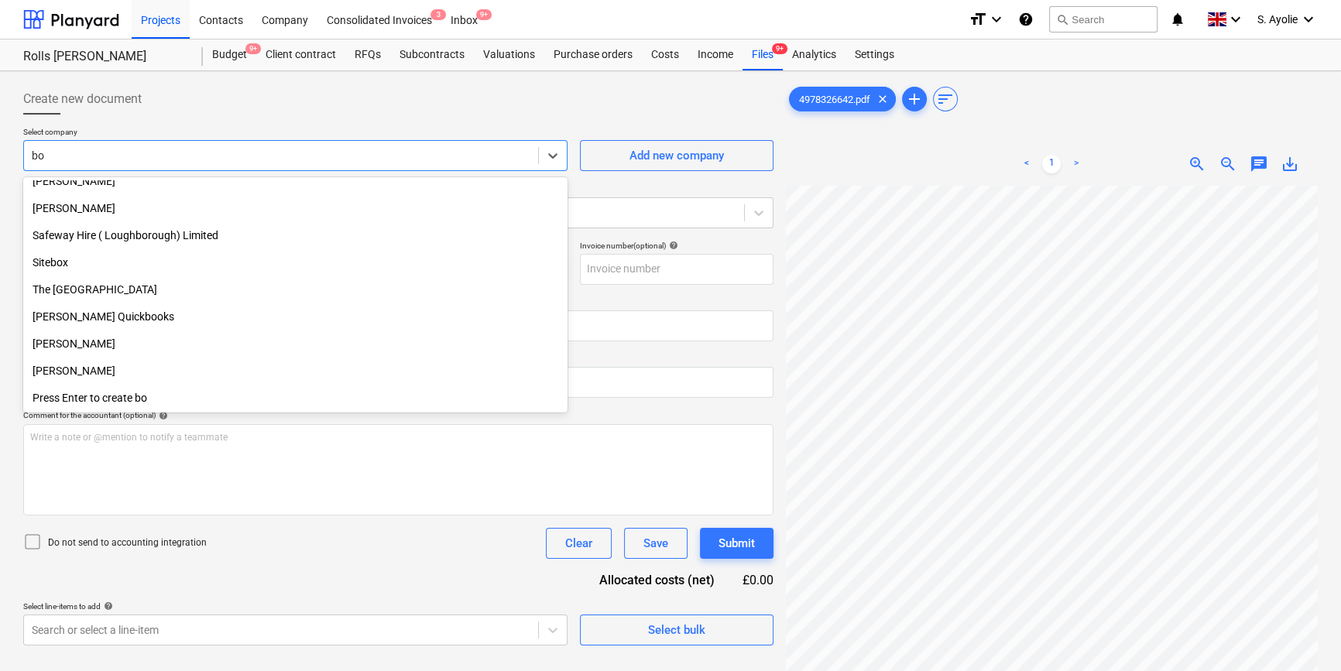
scroll to position [581, 0]
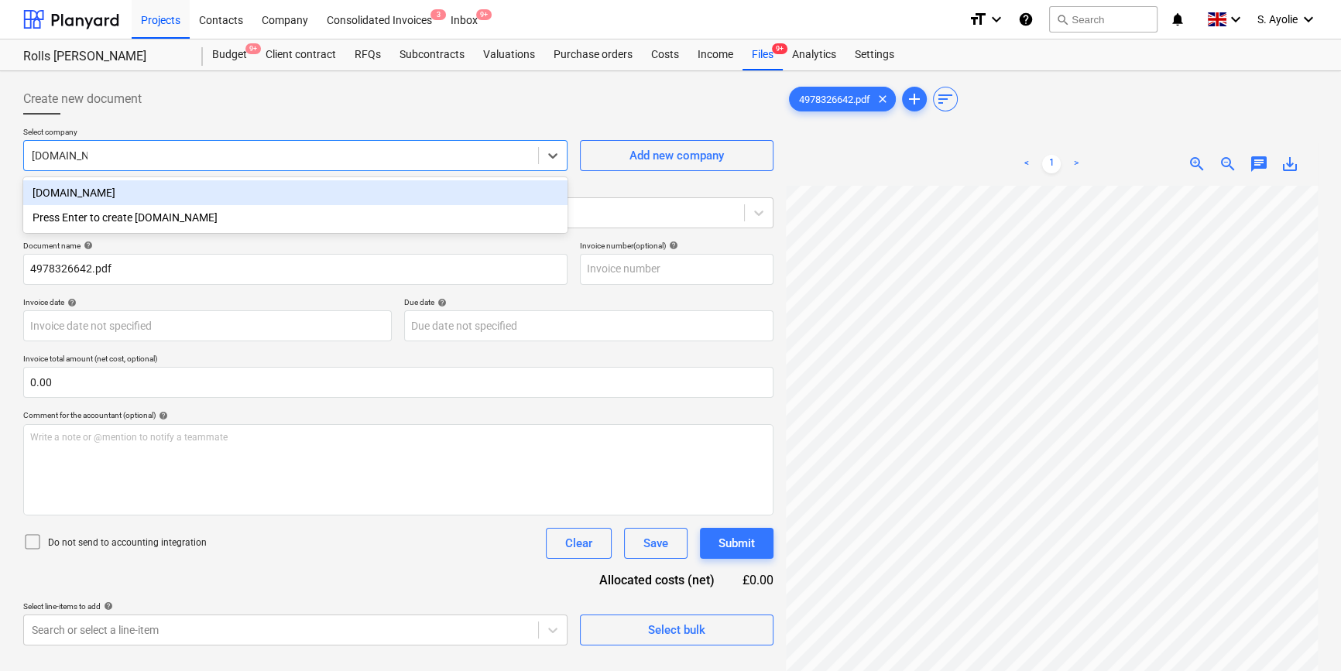
click at [158, 205] on div "Press Enter to create [DOMAIN_NAME]" at bounding box center [295, 217] width 544 height 25
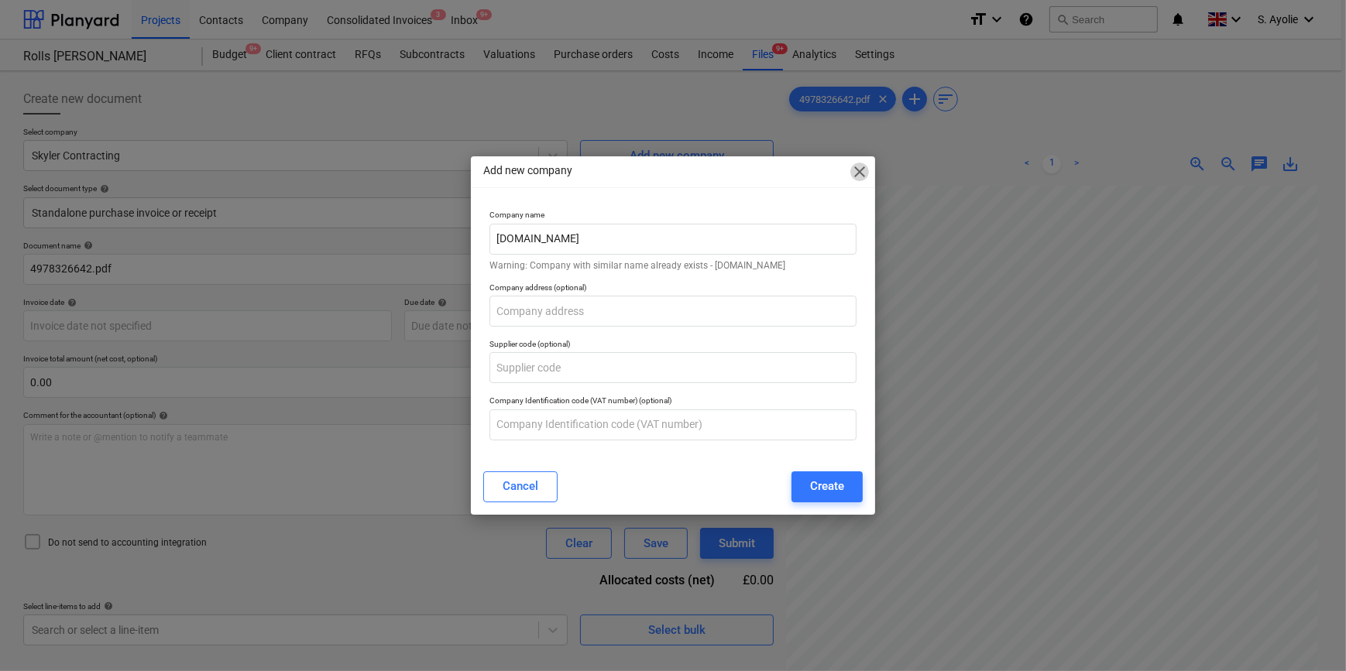
click at [856, 169] on span "close" at bounding box center [859, 172] width 19 height 19
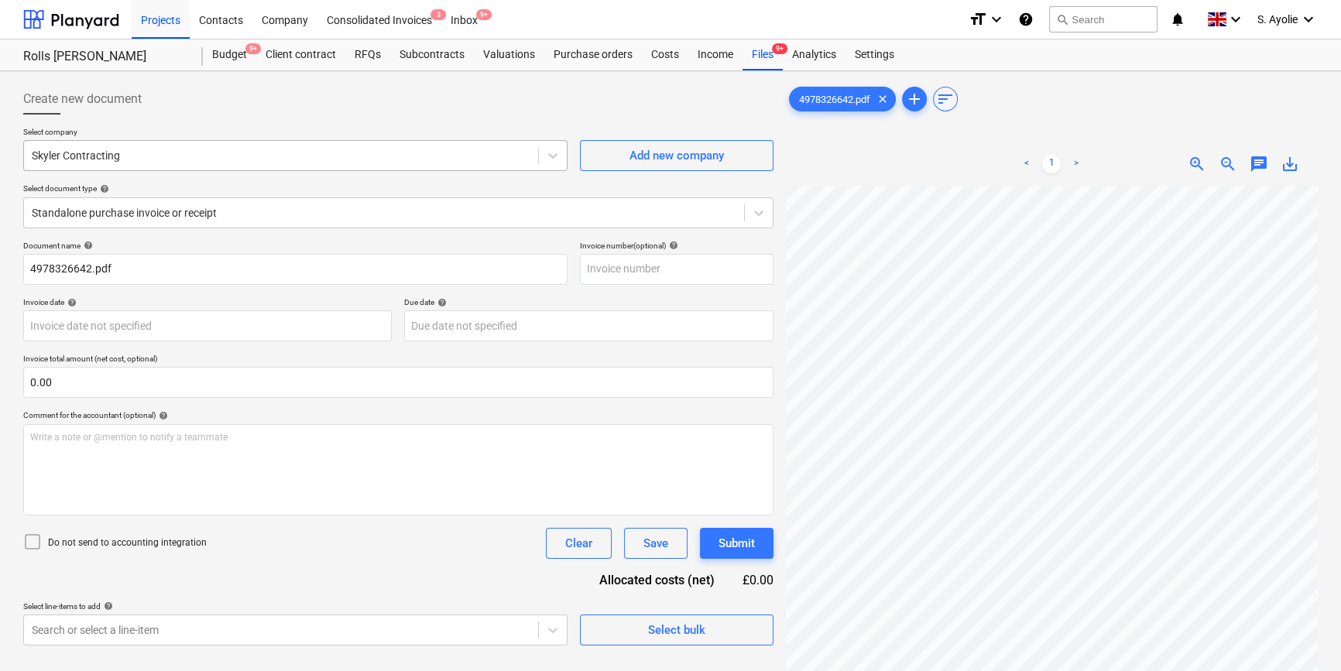
click at [160, 152] on div at bounding box center [281, 155] width 499 height 15
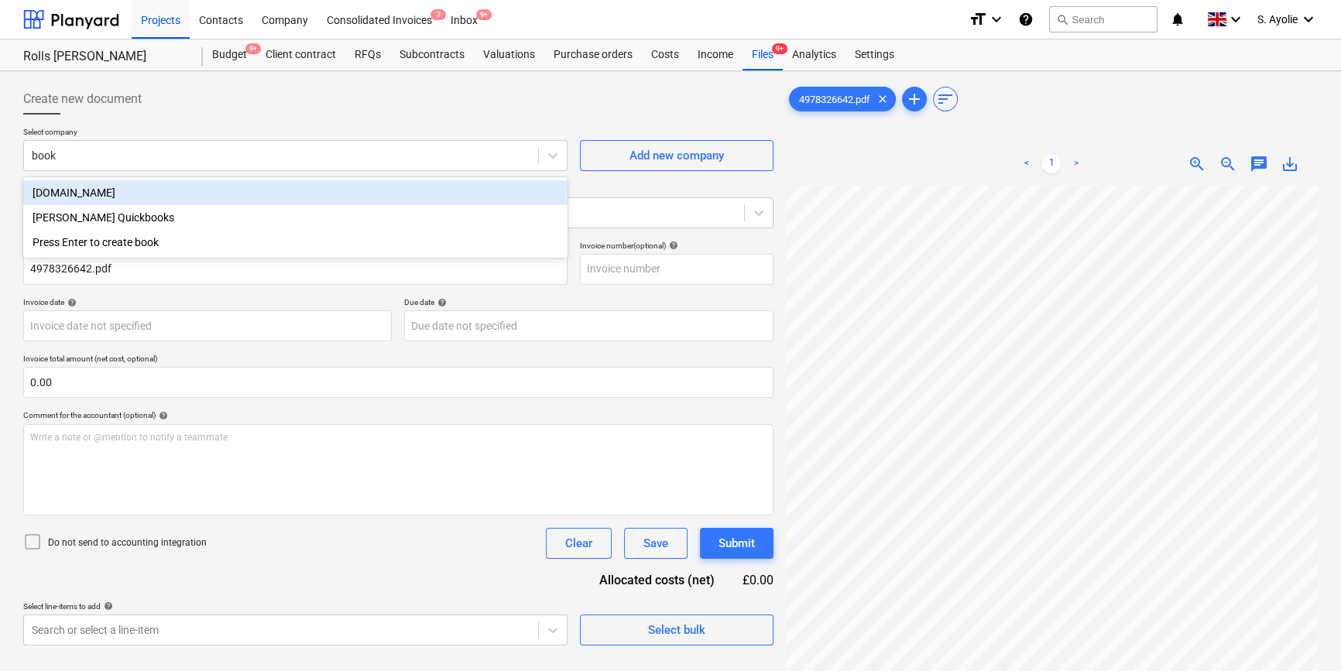
click at [143, 193] on div "[DOMAIN_NAME]" at bounding box center [295, 192] width 544 height 25
